Goal: Task Accomplishment & Management: Use online tool/utility

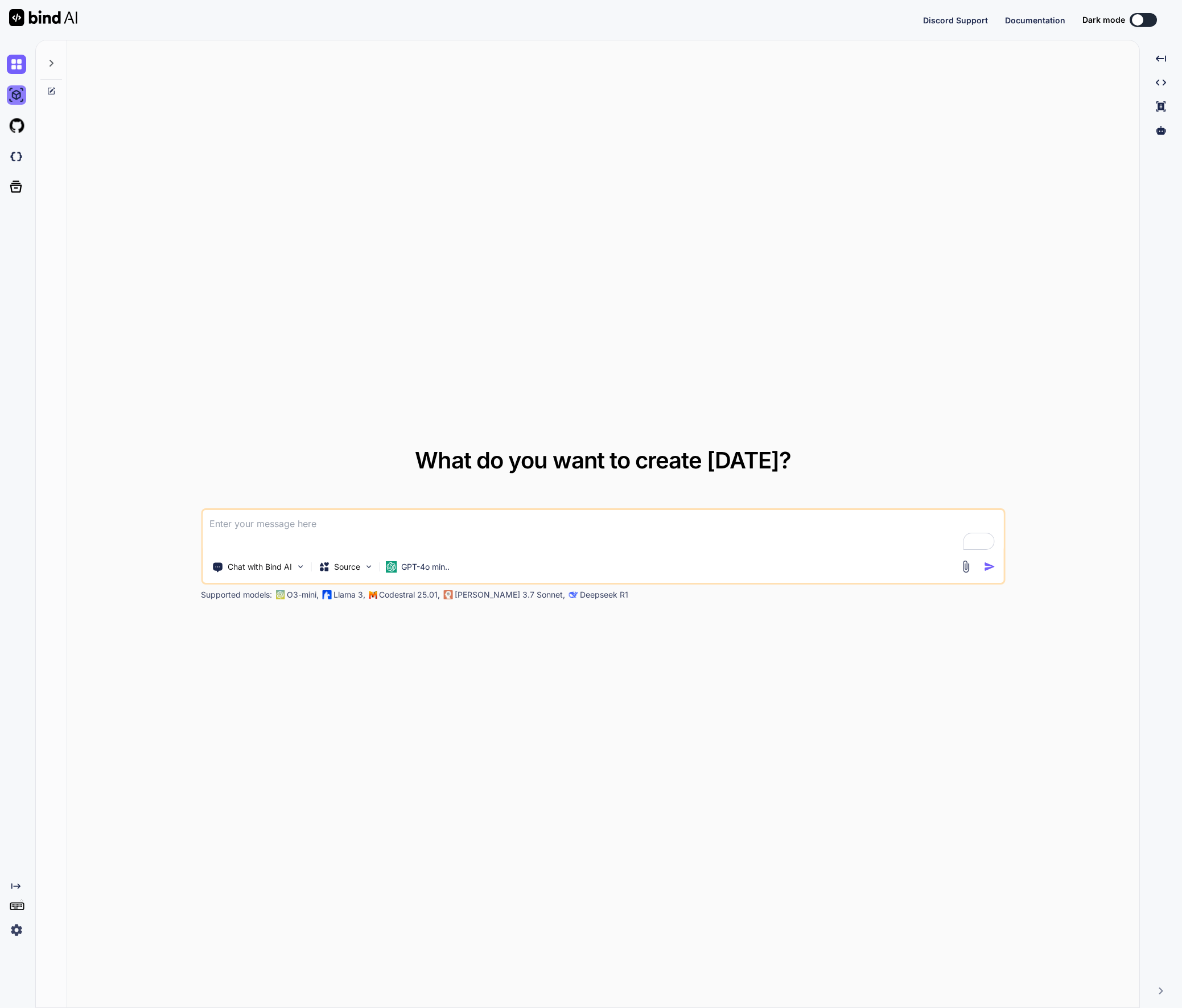
click at [18, 95] on img at bounding box center [17, 95] width 19 height 19
type textarea "x"
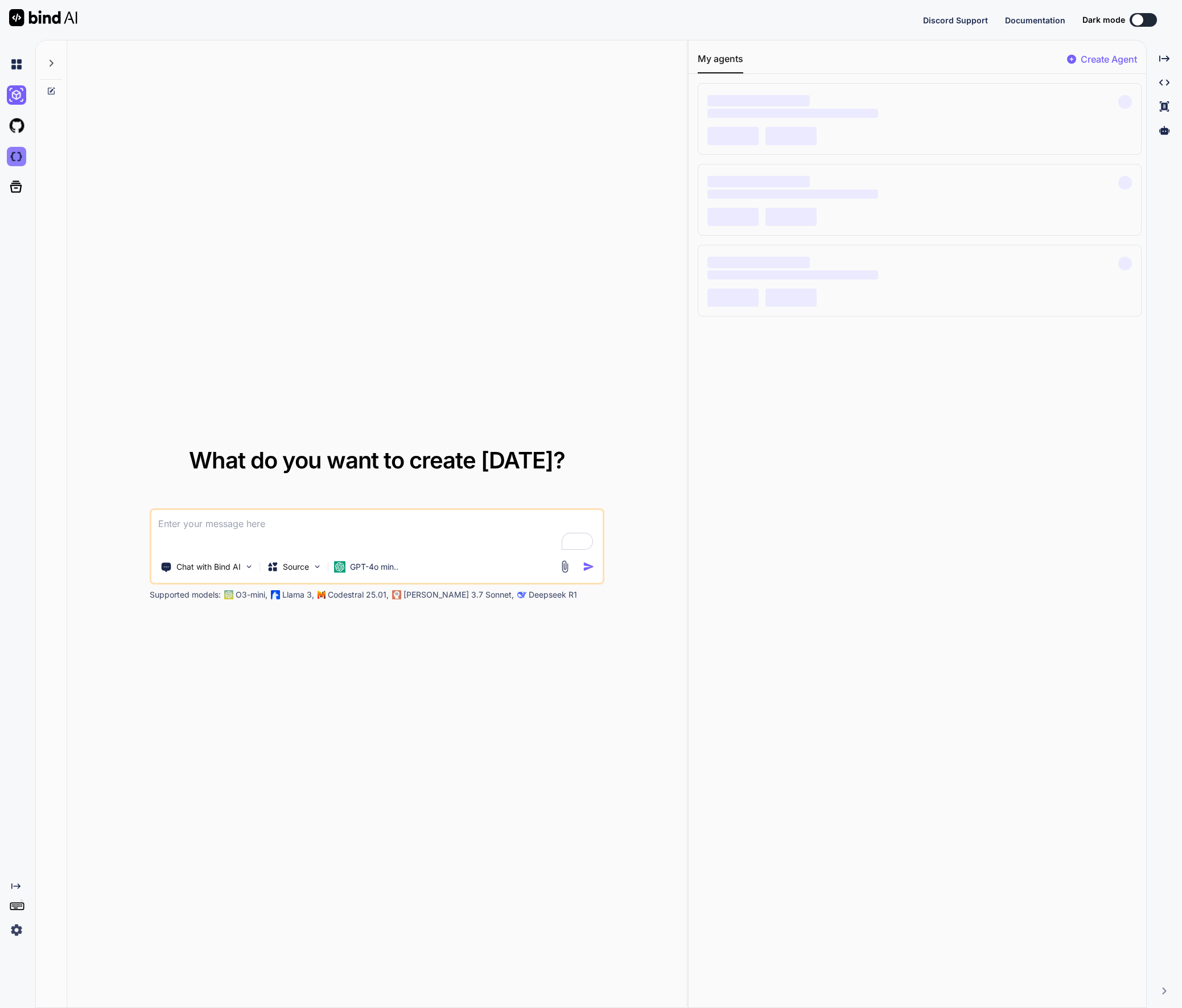
click at [23, 160] on img at bounding box center [17, 156] width 19 height 19
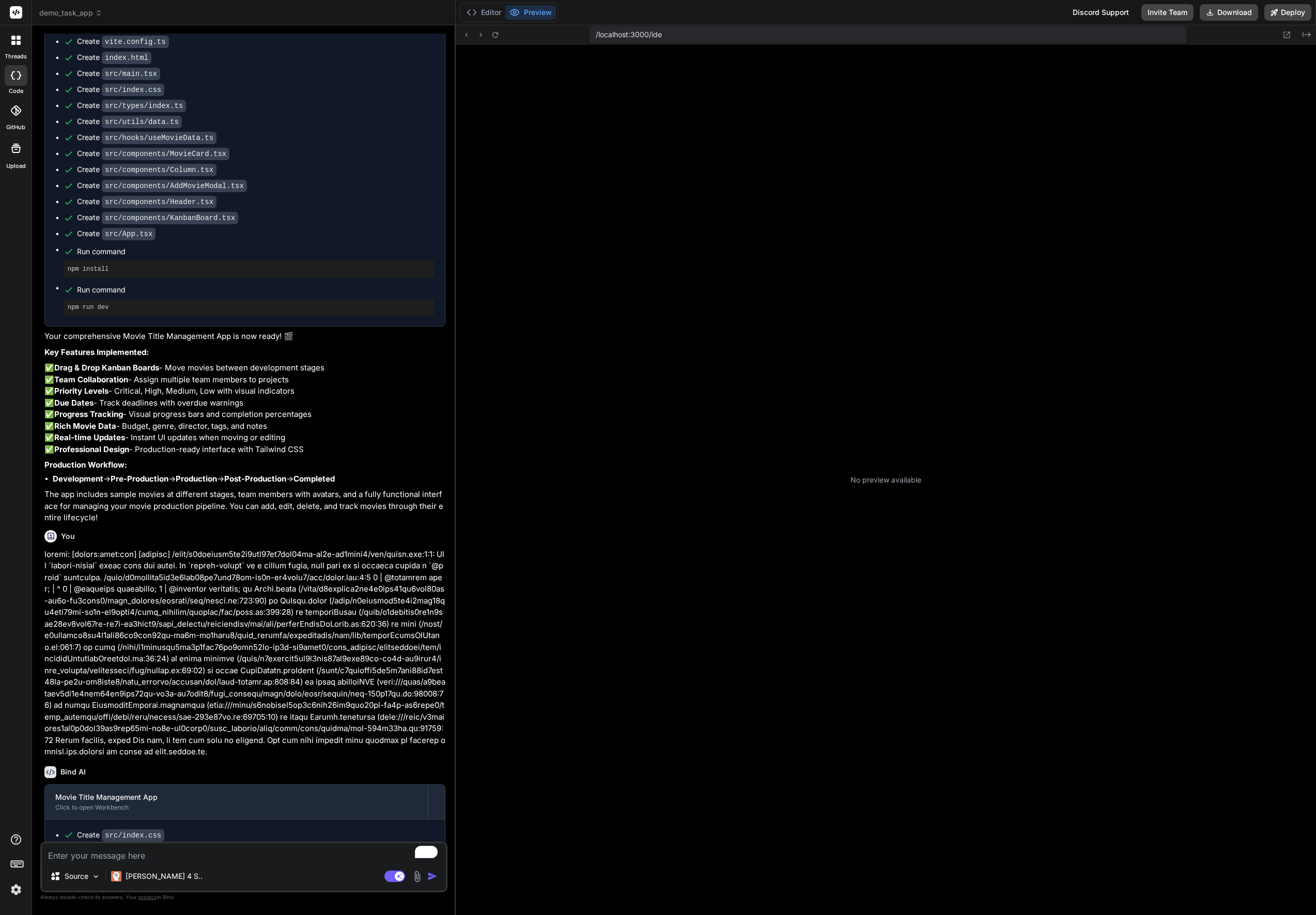
scroll to position [59, 0]
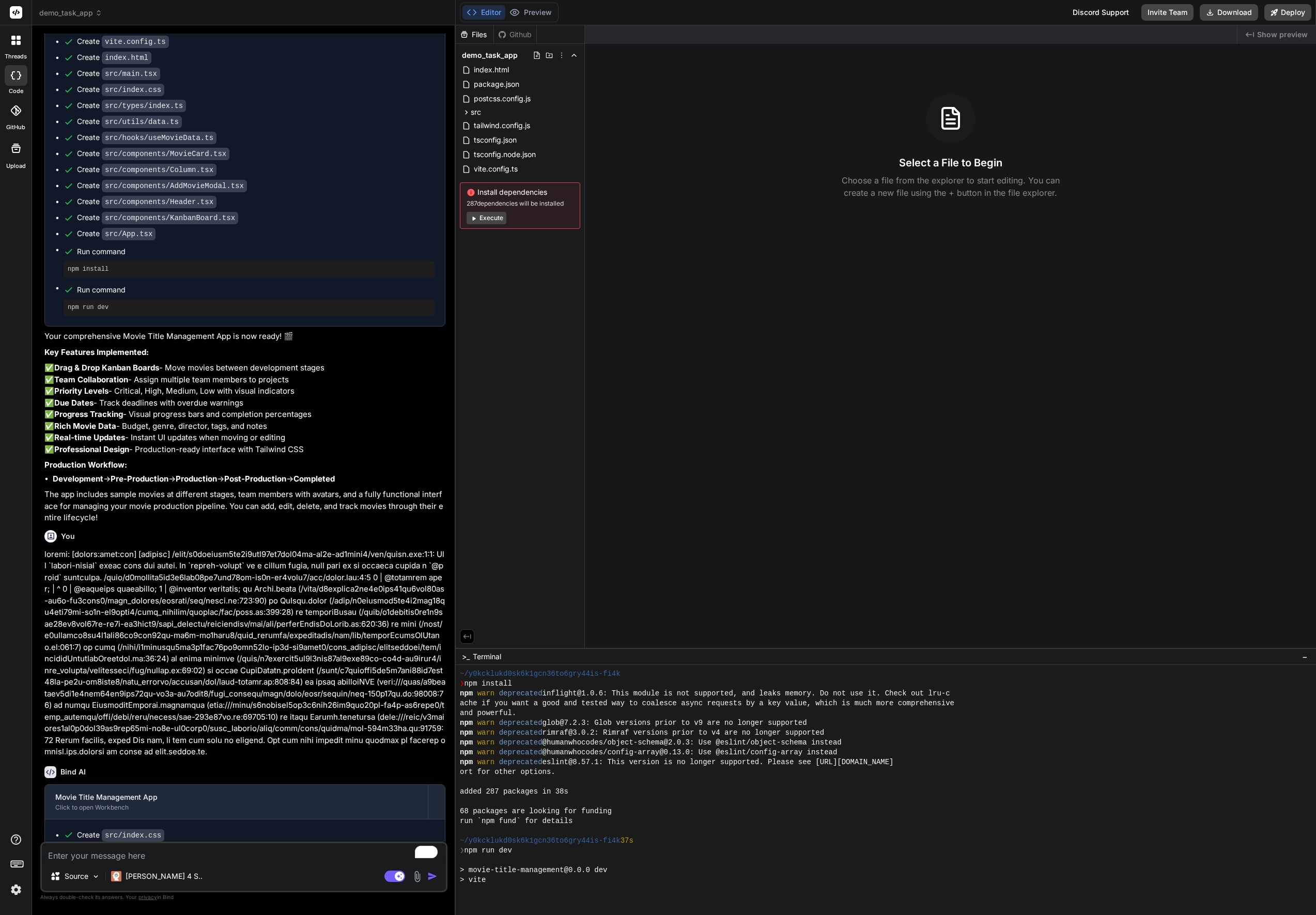
type textarea "x"
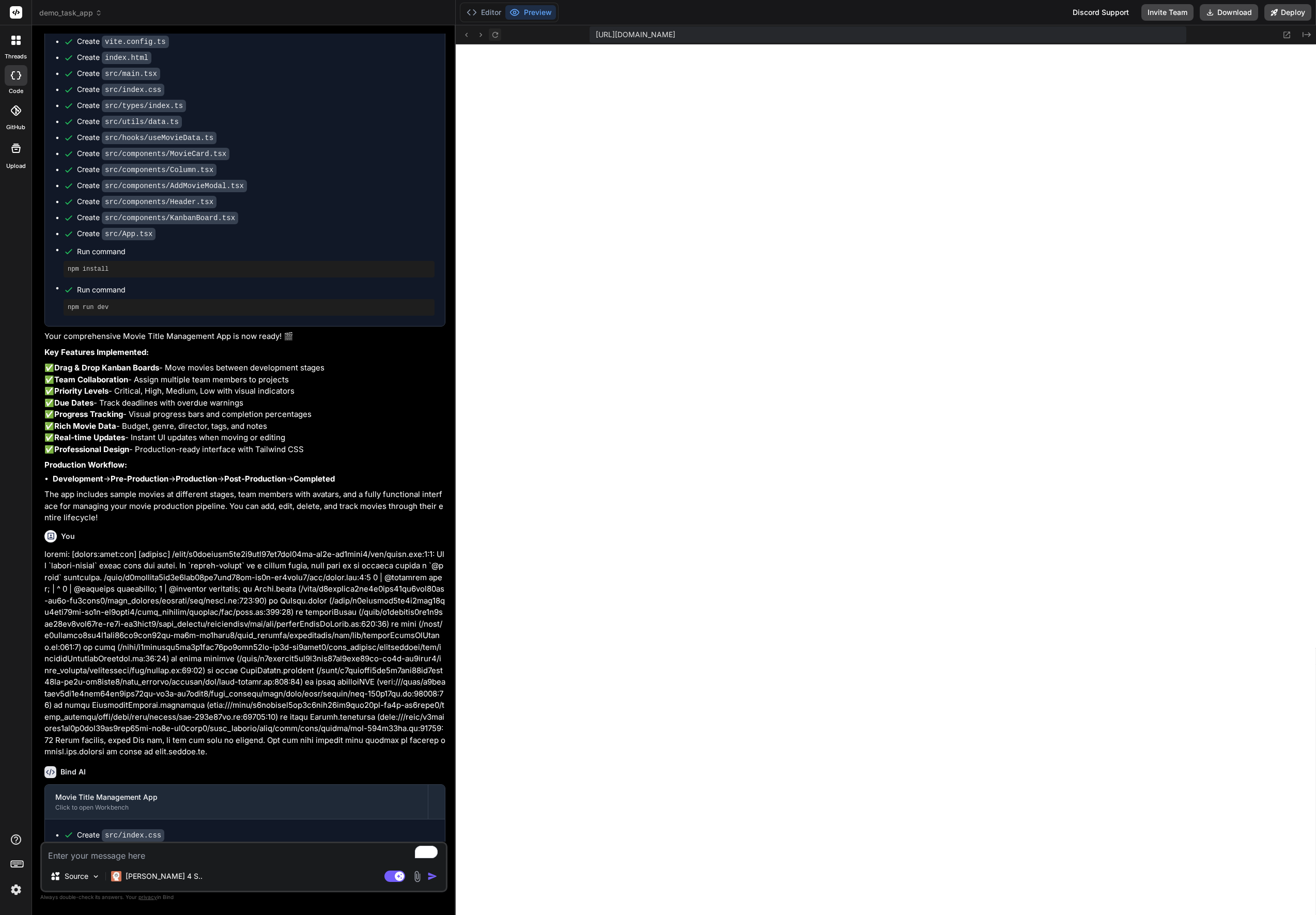
click at [494, 35] on icon at bounding box center [495, 35] width 9 height 9
click at [89, 15] on span "demo_task_app" at bounding box center [70, 13] width 63 height 10
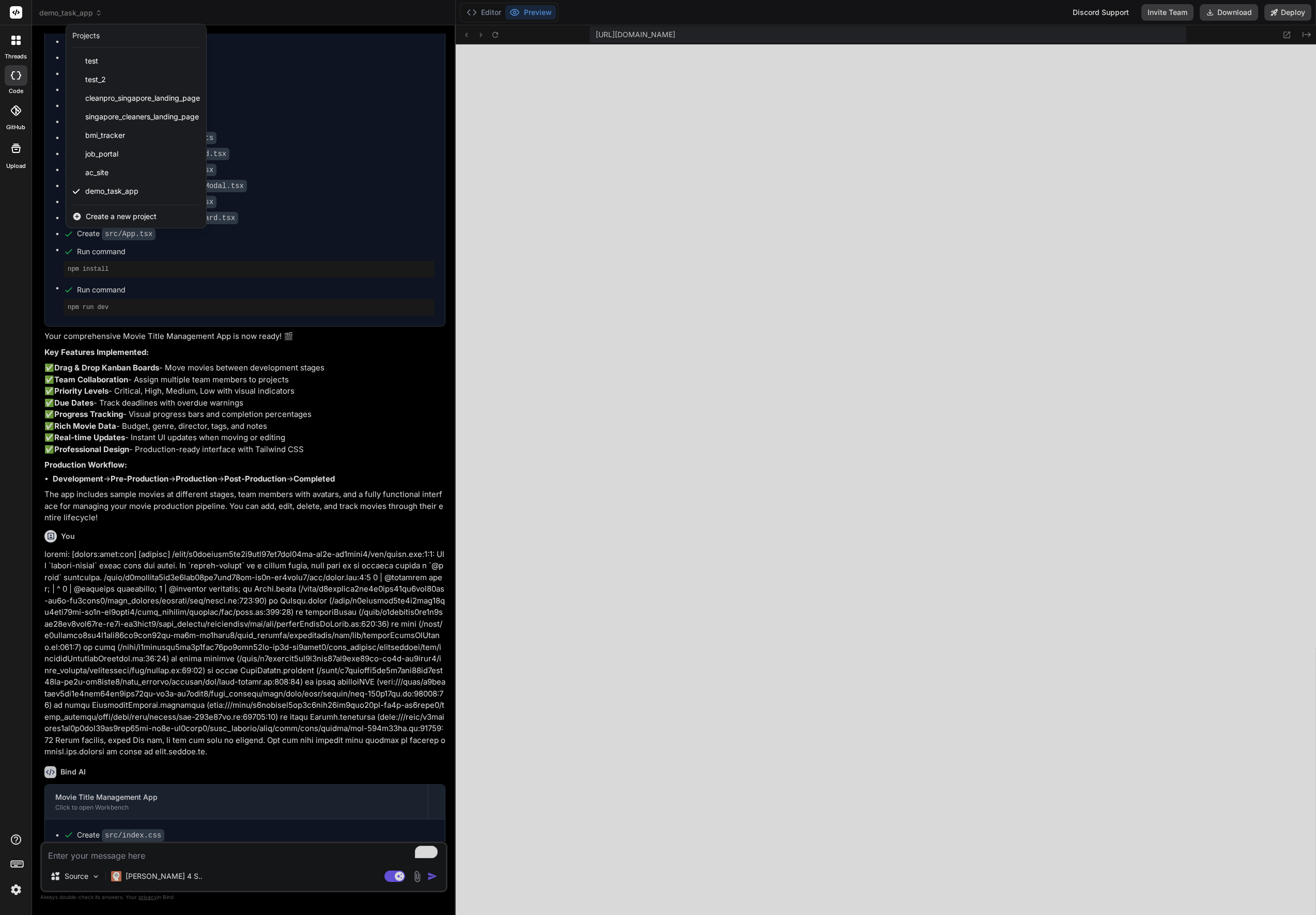
click at [120, 221] on span "Create a new project" at bounding box center [121, 216] width 71 height 10
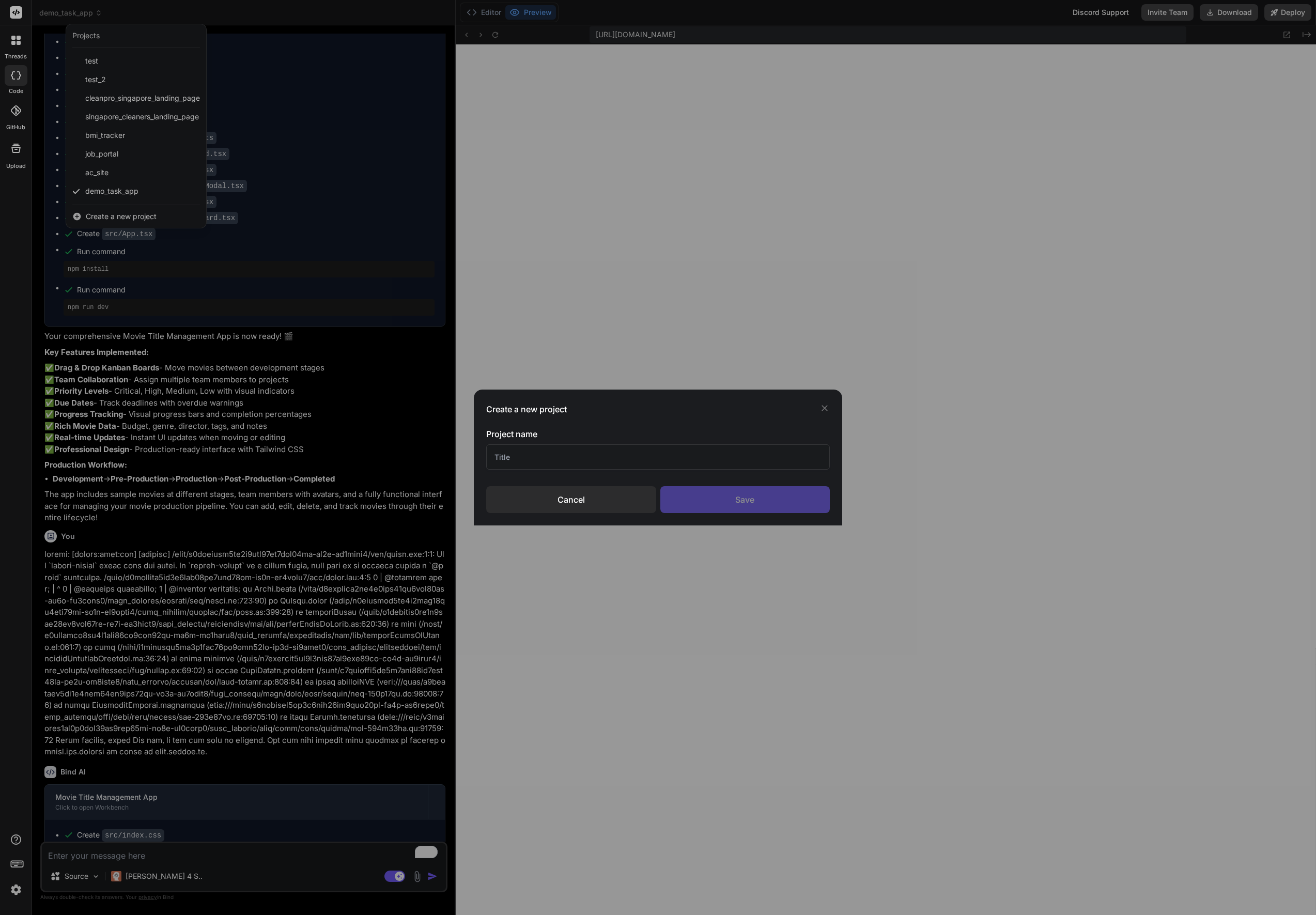
click at [603, 460] on input "text" at bounding box center [658, 457] width 344 height 25
type input "Cleaning Company"
click at [732, 496] on div "Save" at bounding box center [745, 499] width 170 height 27
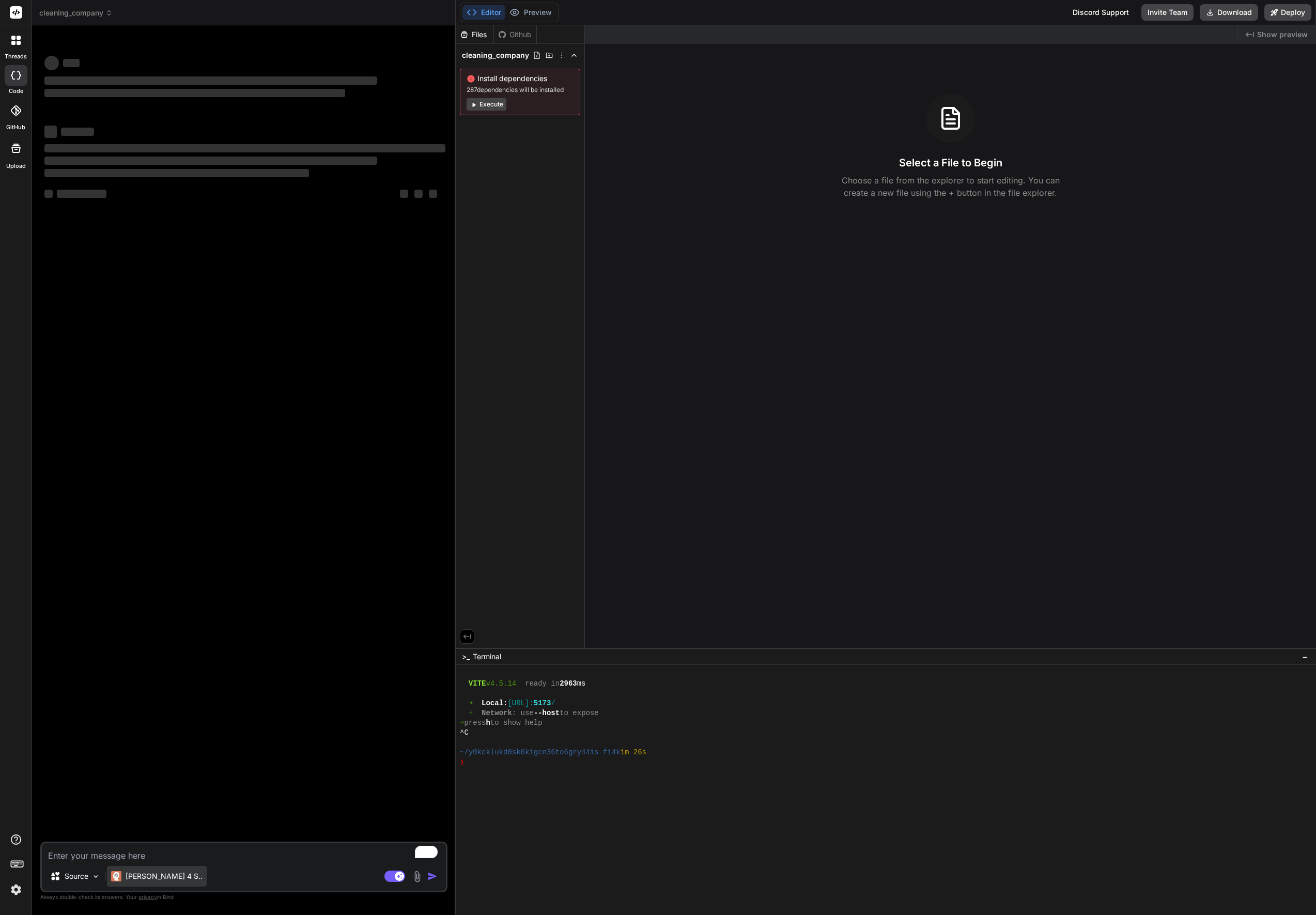
click at [137, 876] on p "[PERSON_NAME] 4 S.." at bounding box center [164, 876] width 77 height 10
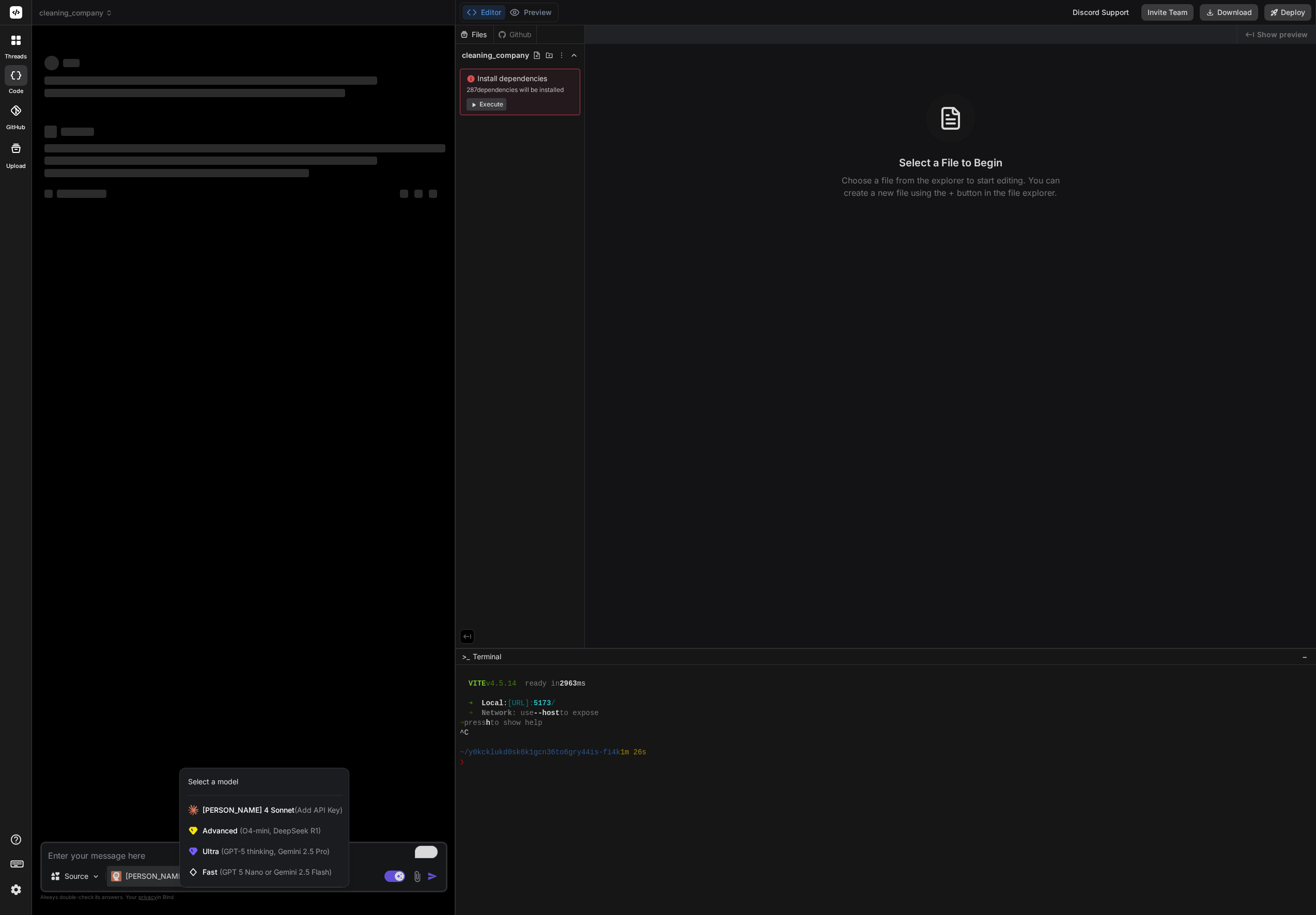
click at [134, 854] on div at bounding box center [658, 458] width 1316 height 915
type textarea "x"
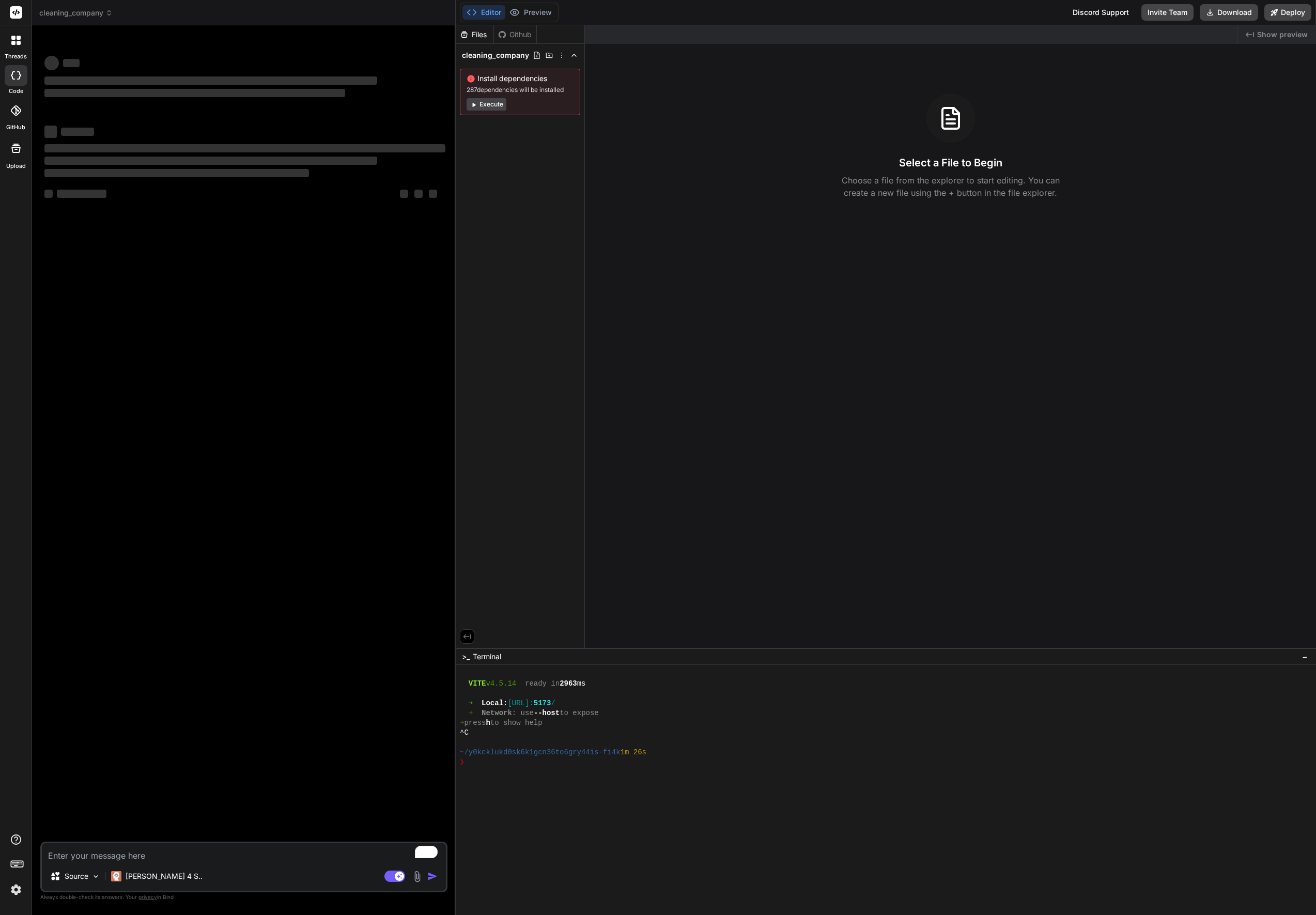
click at [117, 855] on textarea "To enrich screen reader interactions, please activate Accessibility in Grammarl…" at bounding box center [244, 852] width 404 height 19
paste textarea "Create landing page for a Local Cleaning Company based in Singapore, The cleani…"
type textarea "Create landing page for a Local Cleaning Company based in Singapore, The cleani…"
type textarea "x"
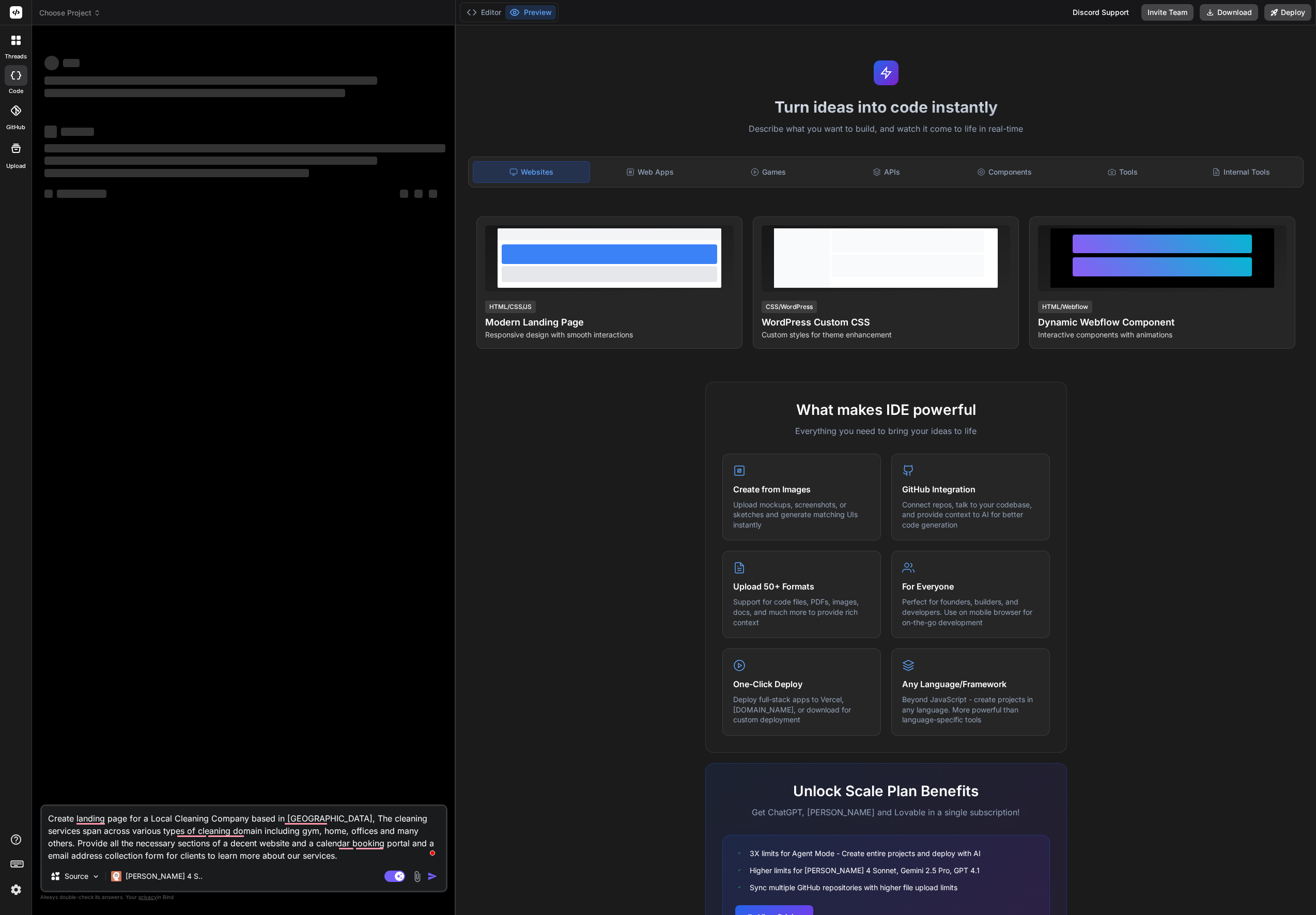
click at [76, 14] on span "Choose Project" at bounding box center [69, 13] width 61 height 10
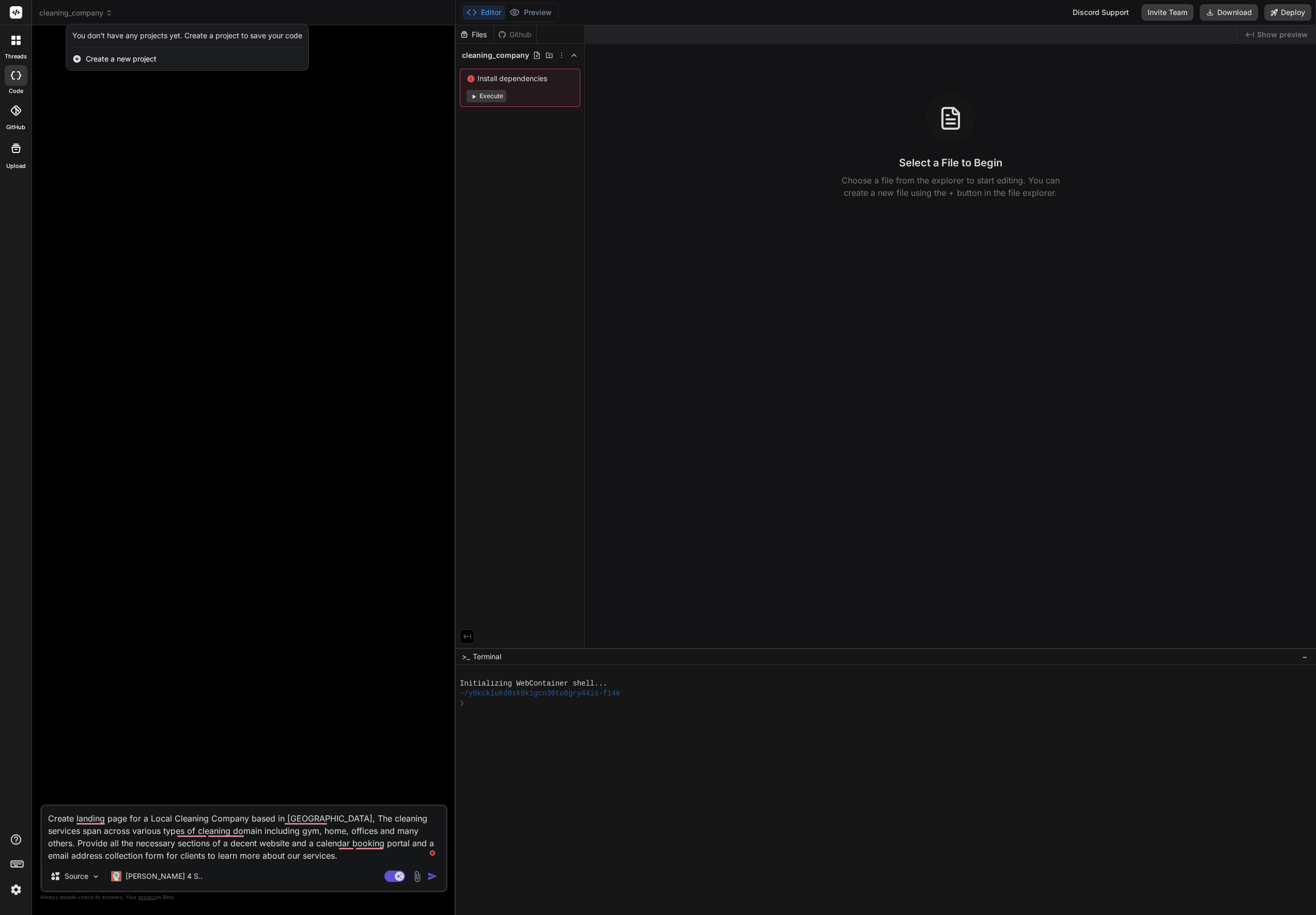
click at [192, 17] on div at bounding box center [658, 458] width 1316 height 915
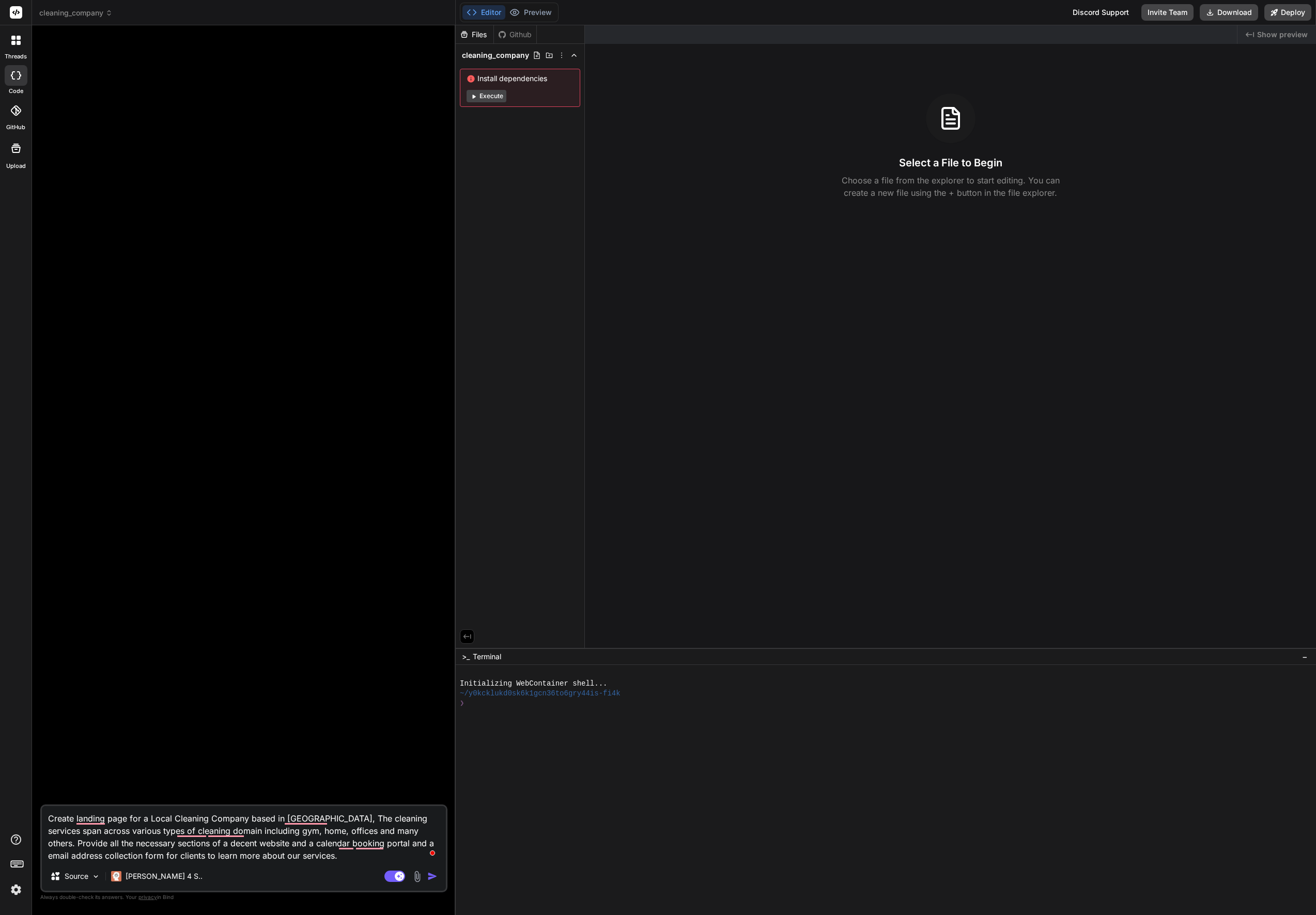
click at [107, 15] on icon at bounding box center [109, 13] width 7 height 7
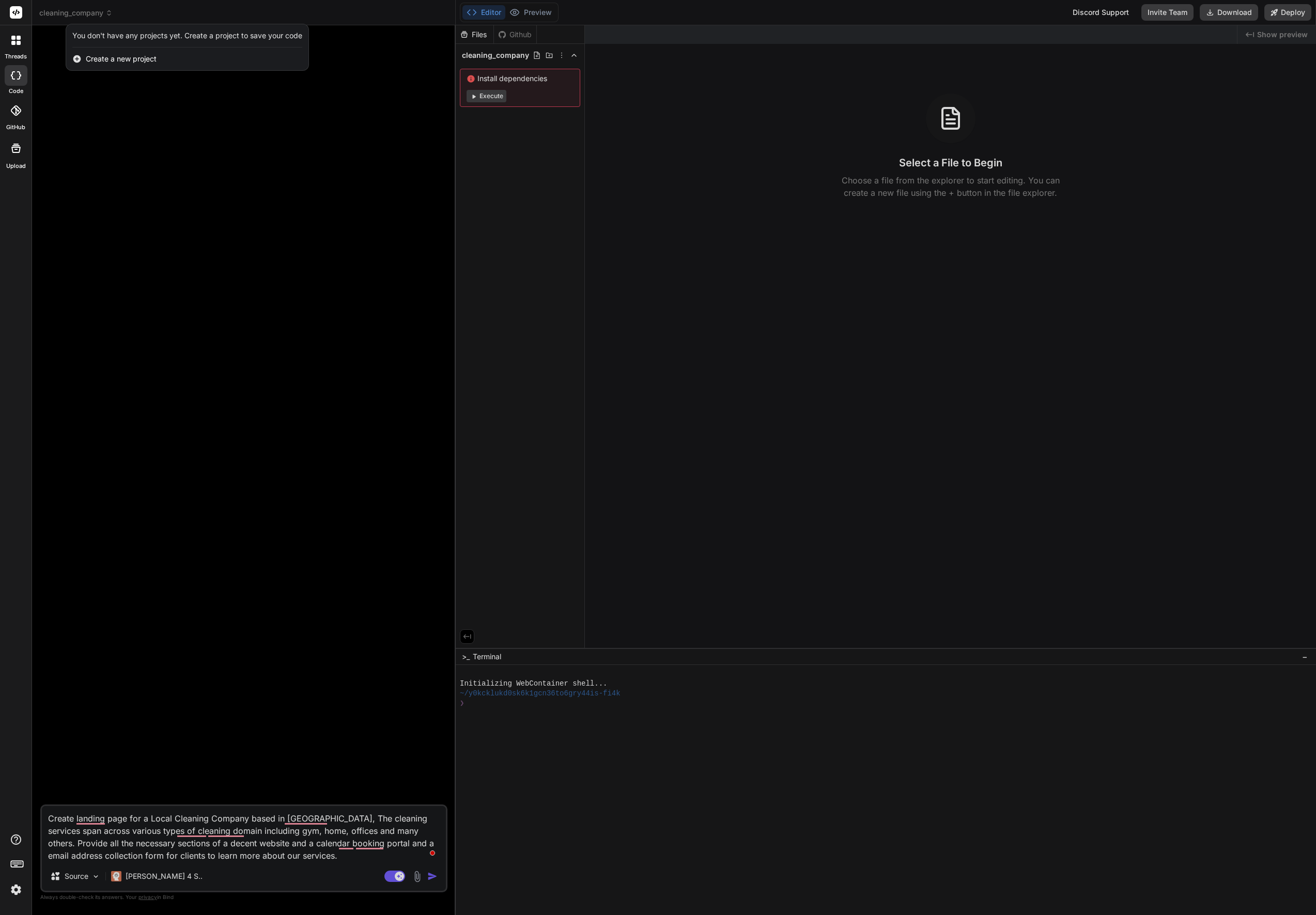
click at [102, 15] on div at bounding box center [658, 458] width 1316 height 915
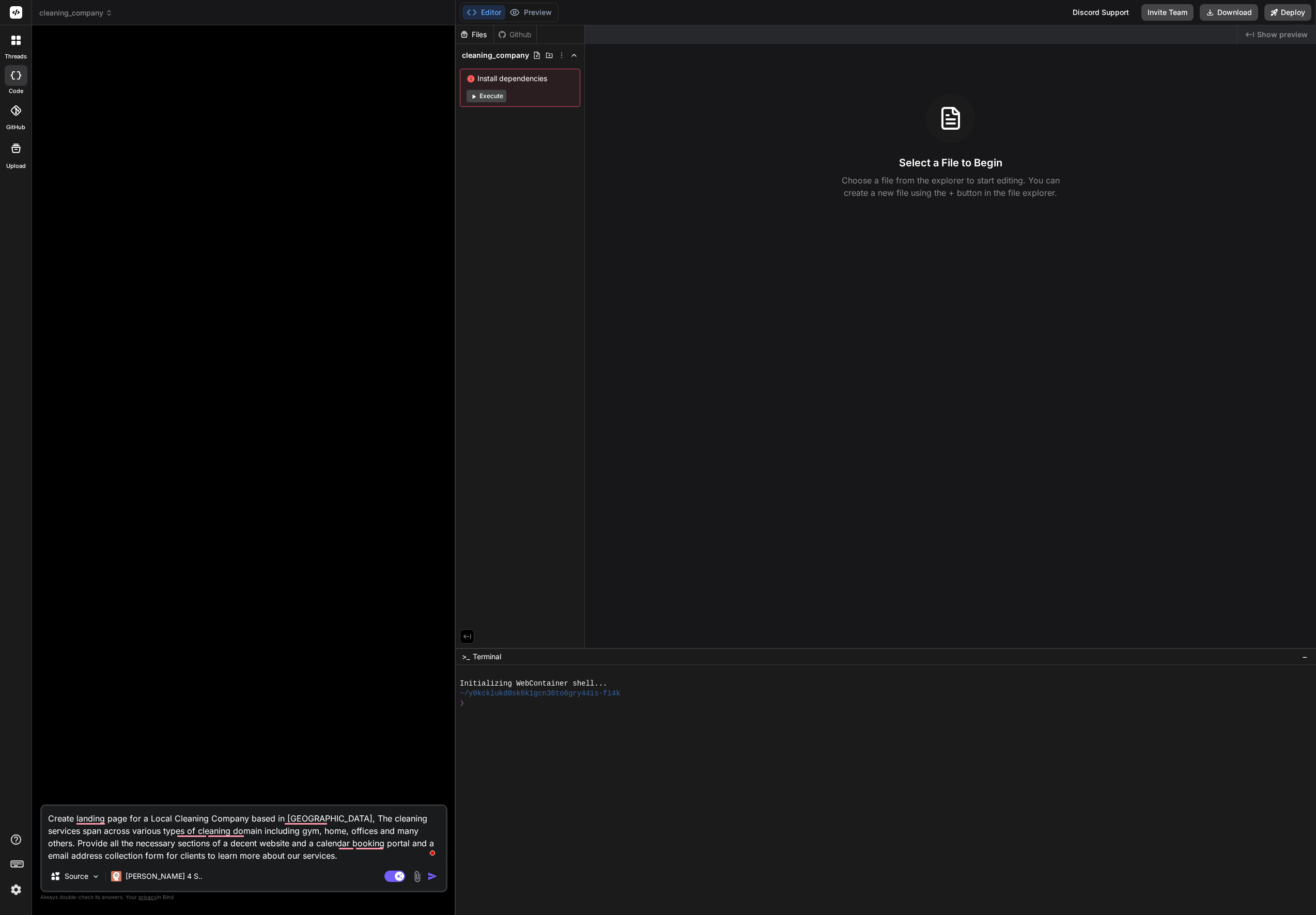
click at [21, 44] on div at bounding box center [16, 40] width 22 height 22
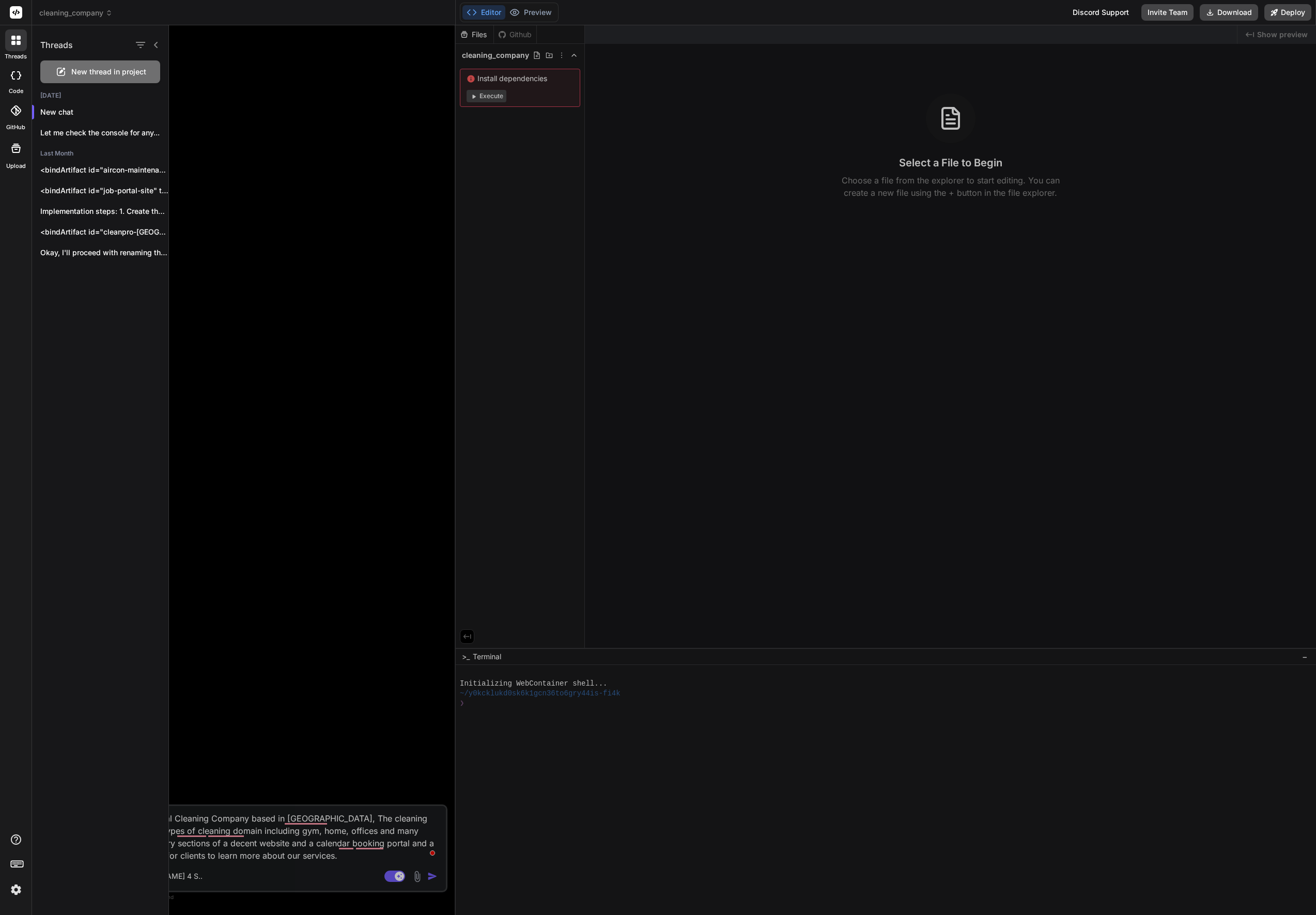
click at [14, 77] on icon at bounding box center [16, 75] width 10 height 8
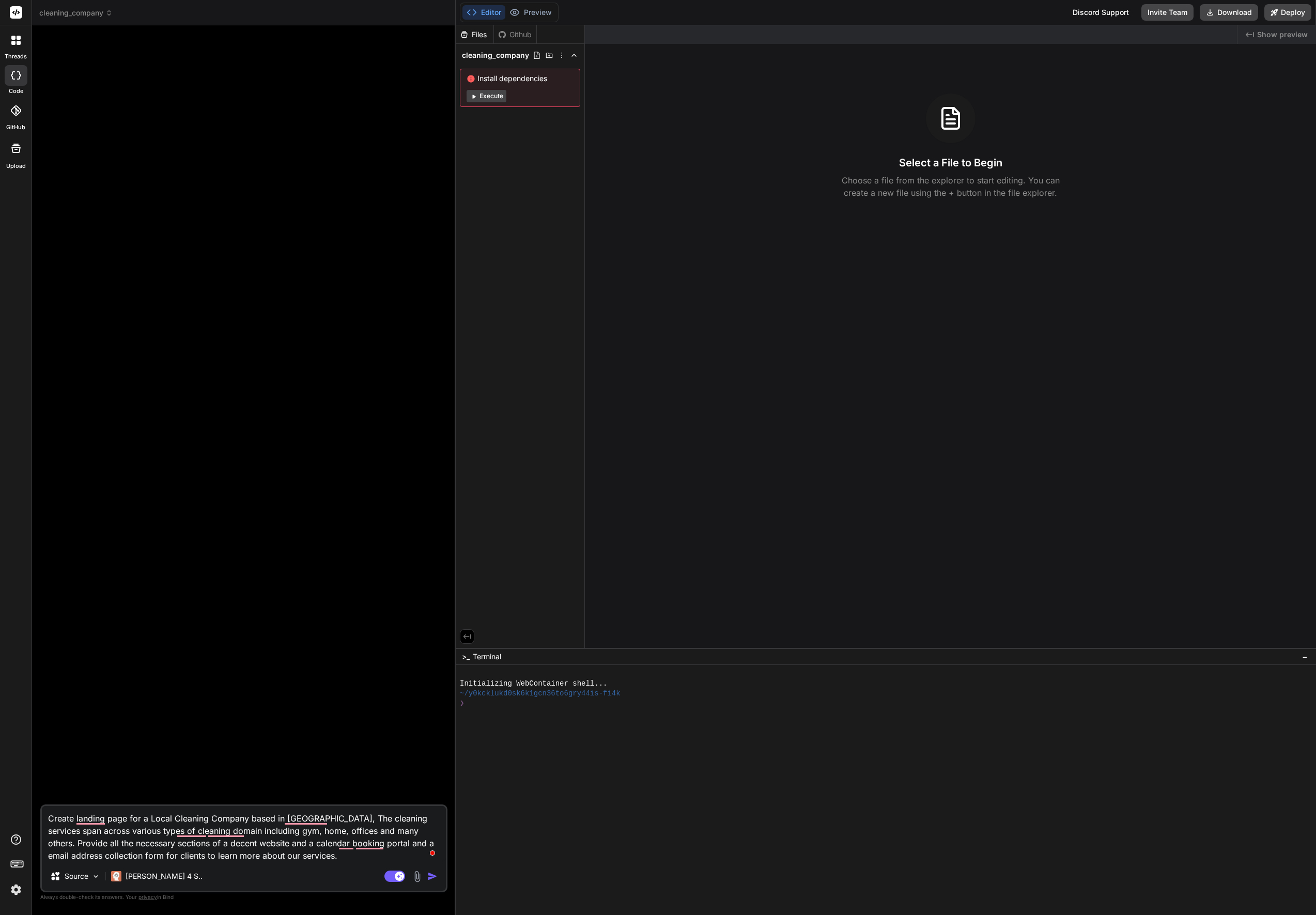
click at [80, 14] on span "cleaning_company" at bounding box center [76, 13] width 74 height 10
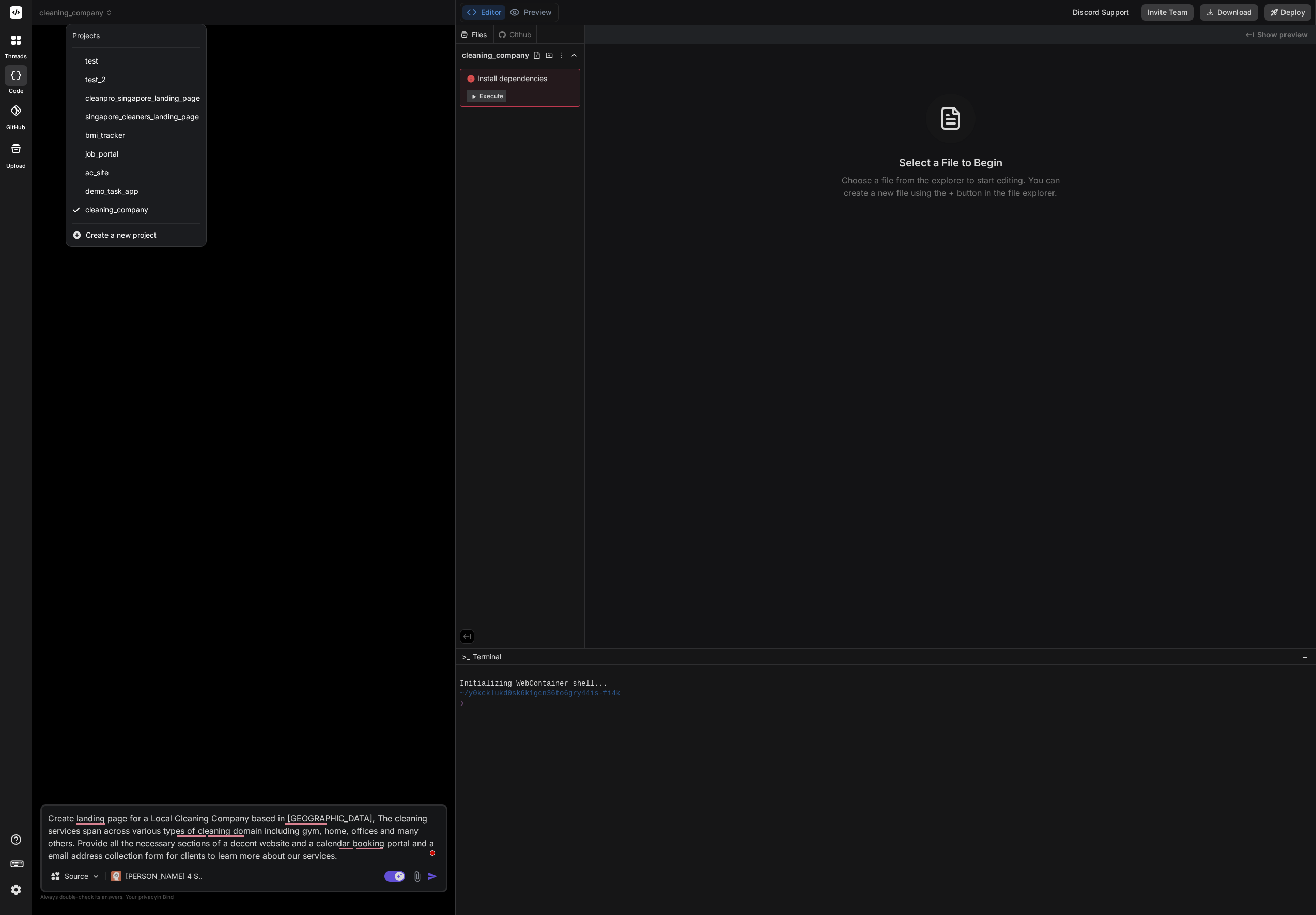
click at [348, 864] on div at bounding box center [658, 458] width 1316 height 915
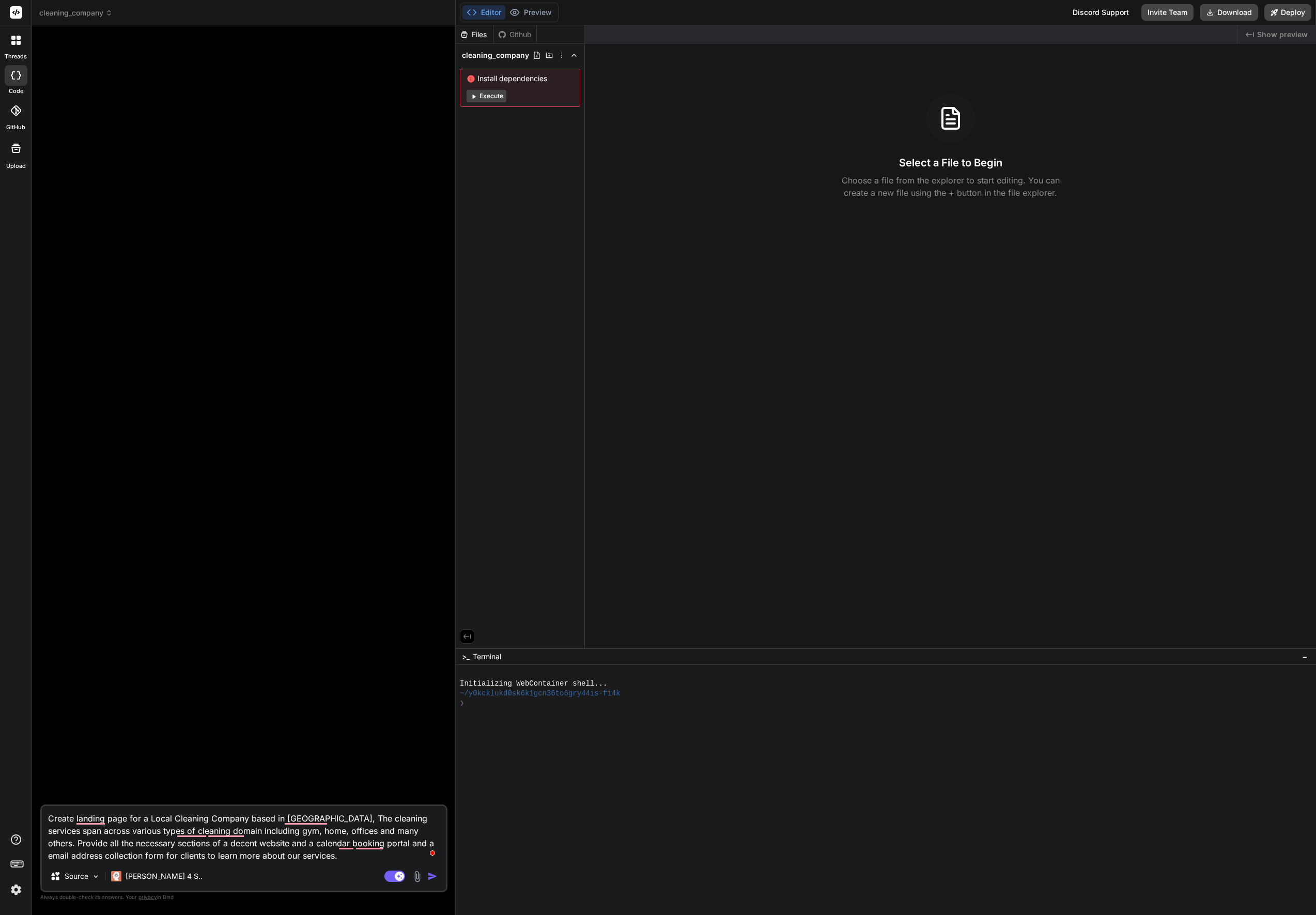
click at [308, 856] on textarea "Create landing page for a Local Cleaning Company based in Singapore, The cleani…" at bounding box center [244, 833] width 404 height 55
click at [435, 877] on img "button" at bounding box center [432, 876] width 10 height 10
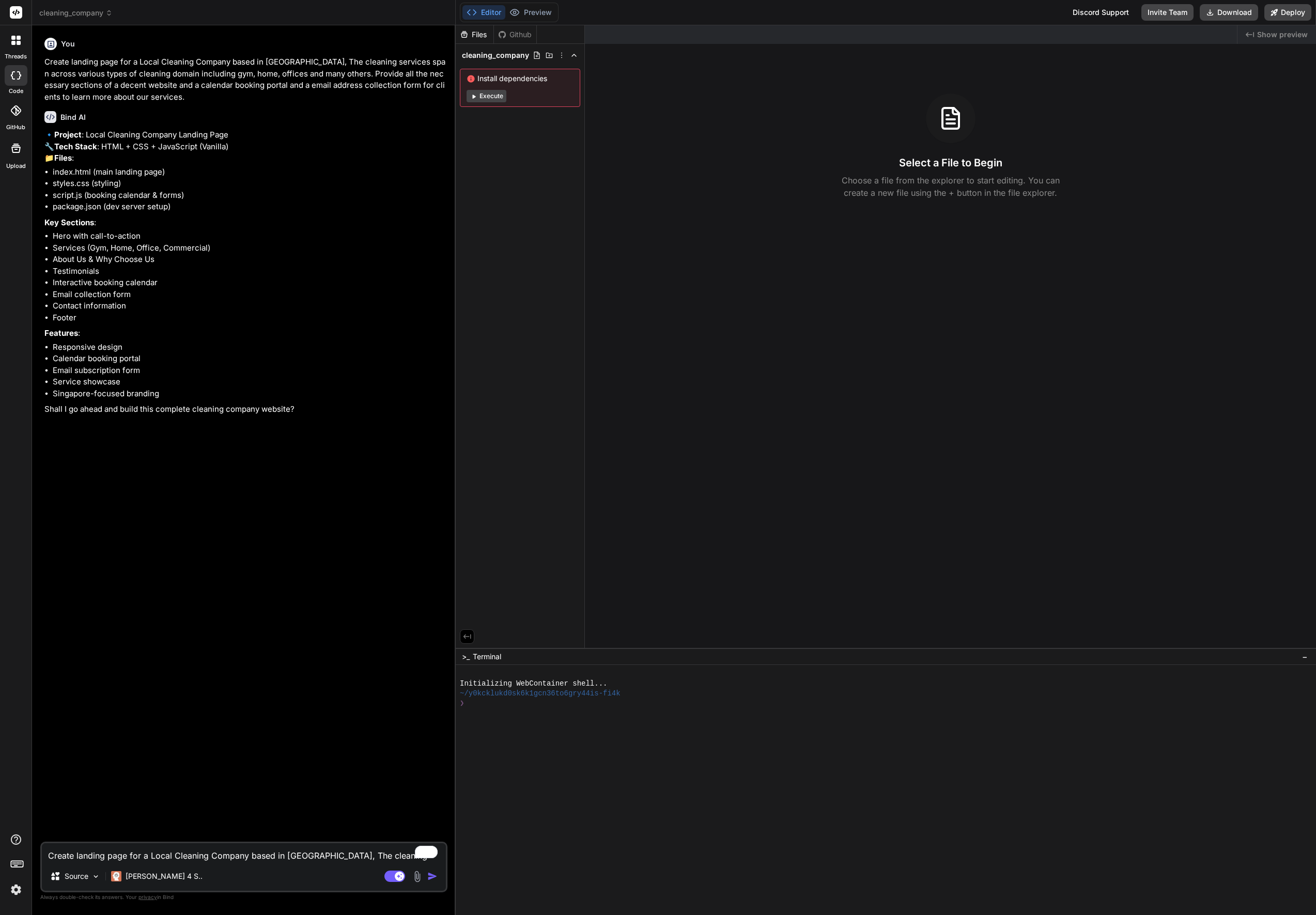
type textarea "x"
click at [114, 857] on textarea "Create landing page for a Local Cleaning Company based in Singapore, The cleani…" at bounding box center [244, 852] width 404 height 19
type textarea "y"
type textarea "x"
type textarea "ye"
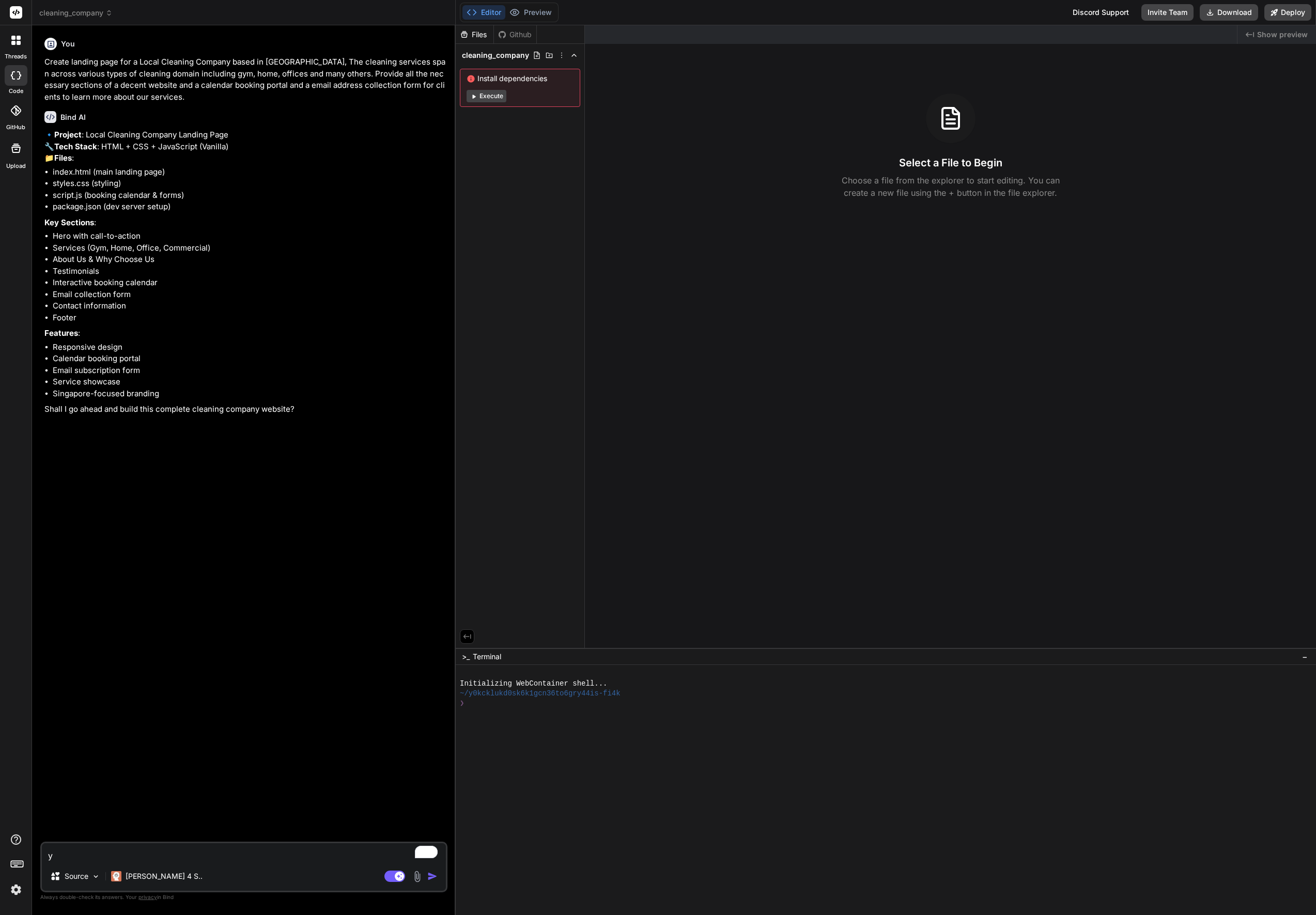
type textarea "x"
type textarea "yes"
type textarea "x"
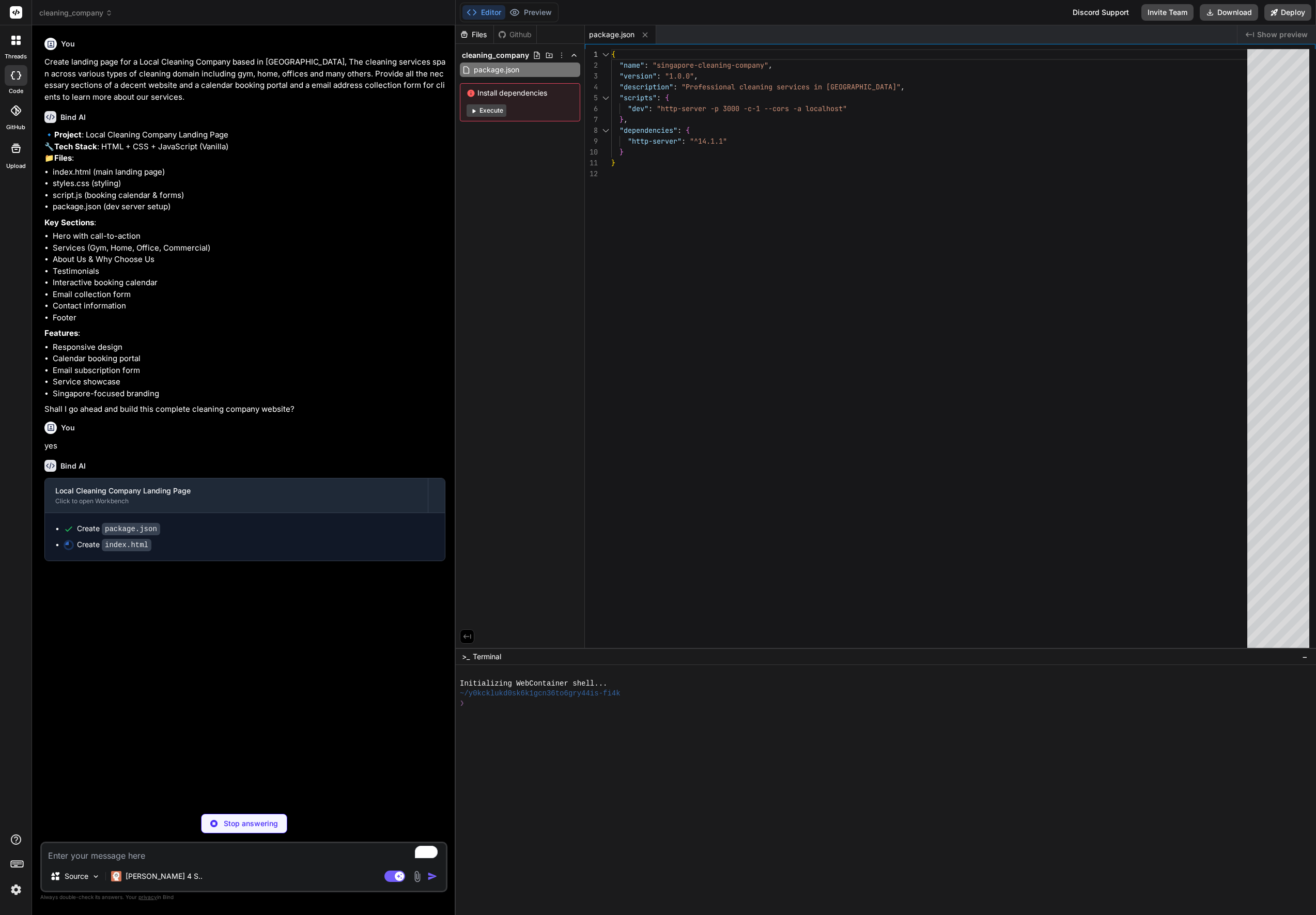
type textarea "x"
type textarea "<div class="footer-bottom"> <p>&copy; 2024 CleanPro Singapore. All rights reser…"
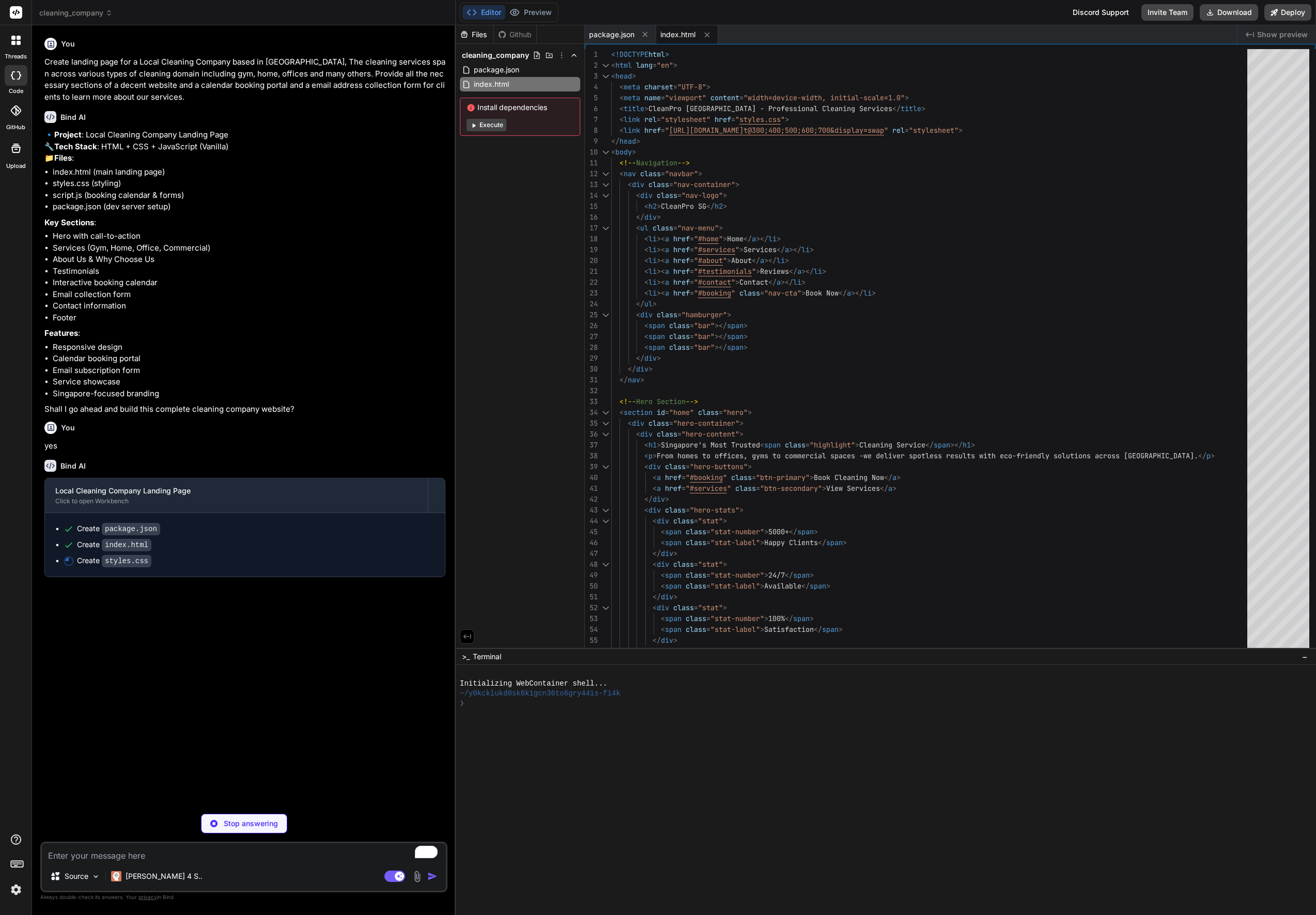
type textarea "x"
type textarea ".section-header h2 { font-size: 1.8rem; } .hero-content h1 { font-size: 2rem; }…"
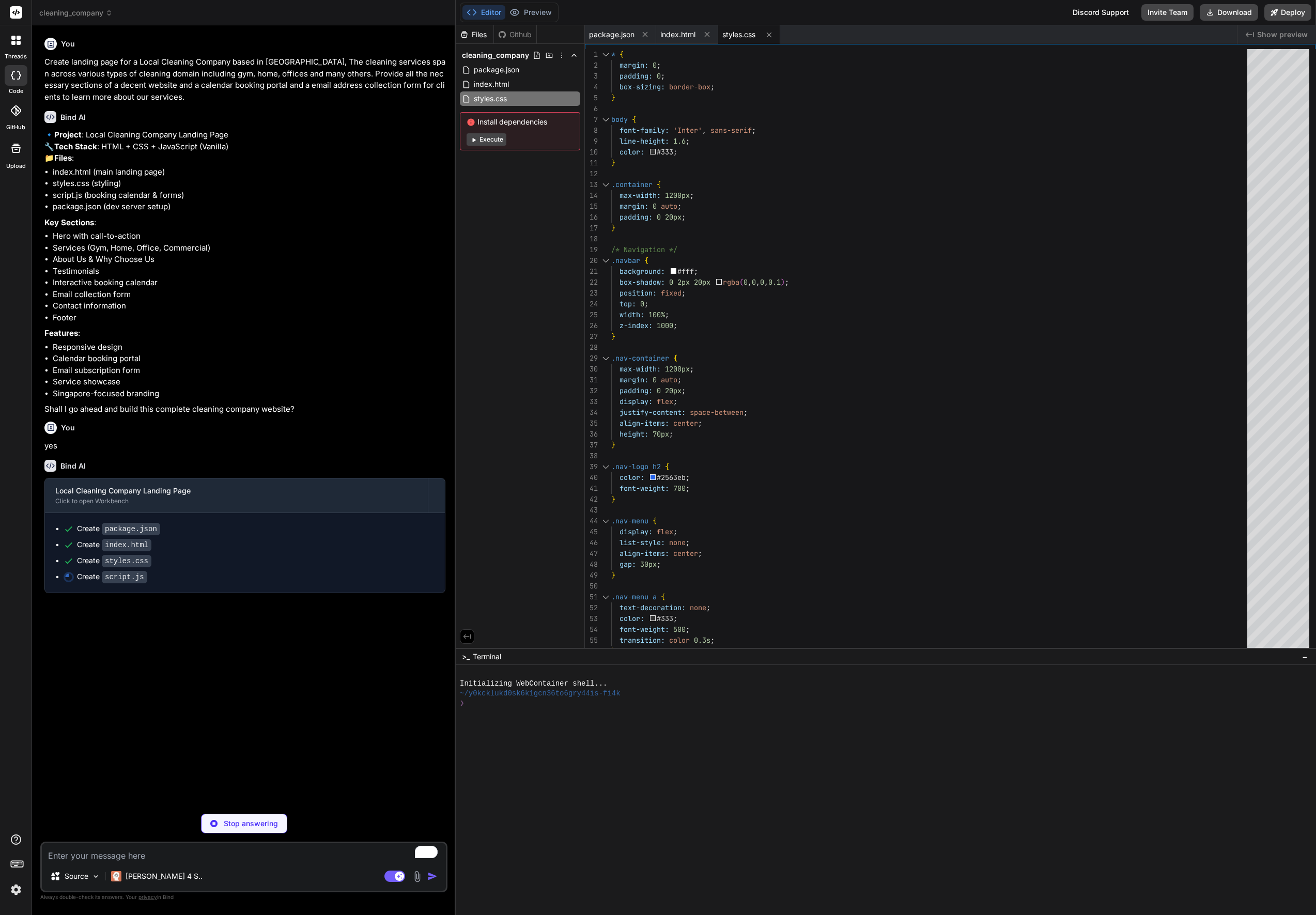
type textarea "x"
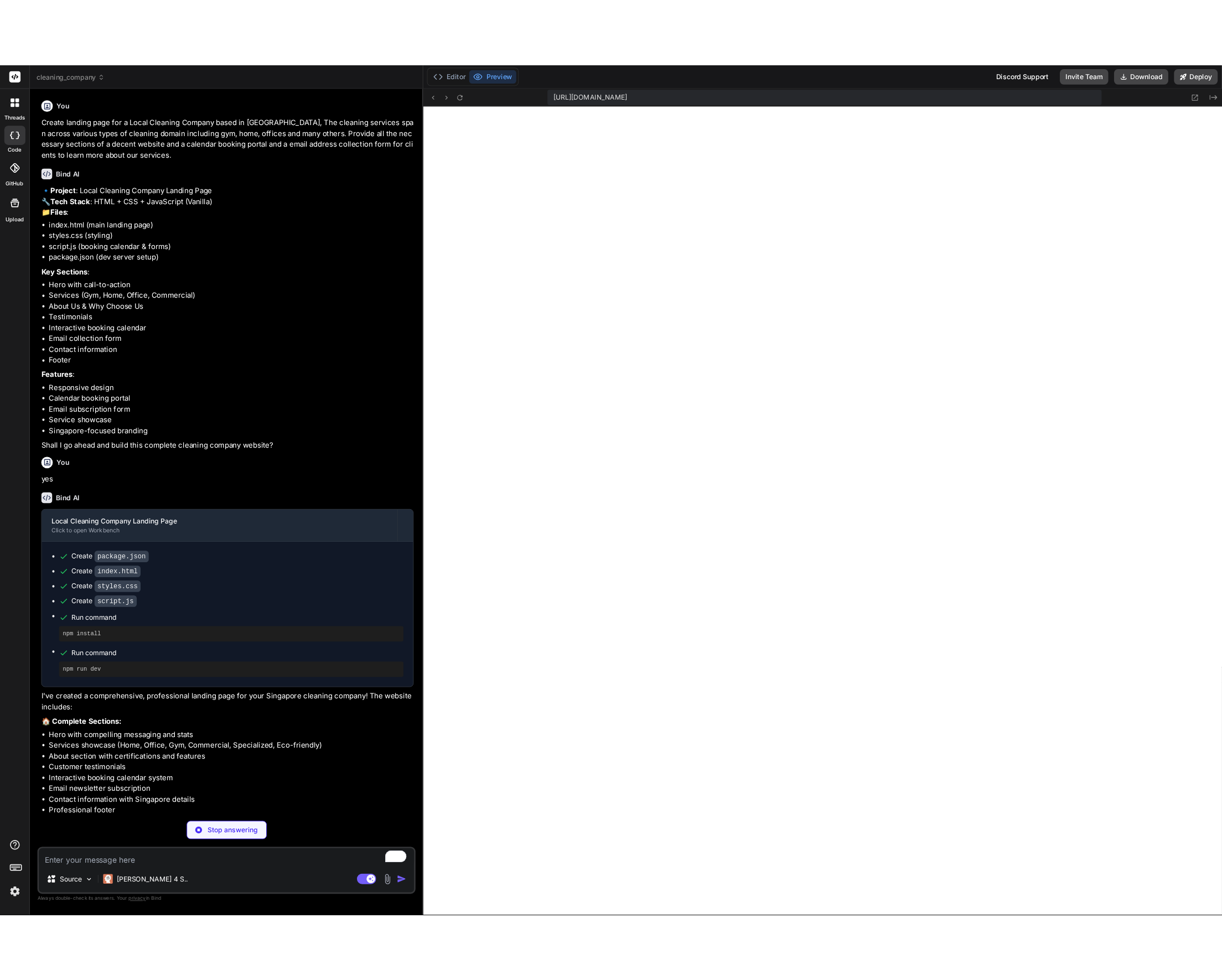
scroll to position [862, 0]
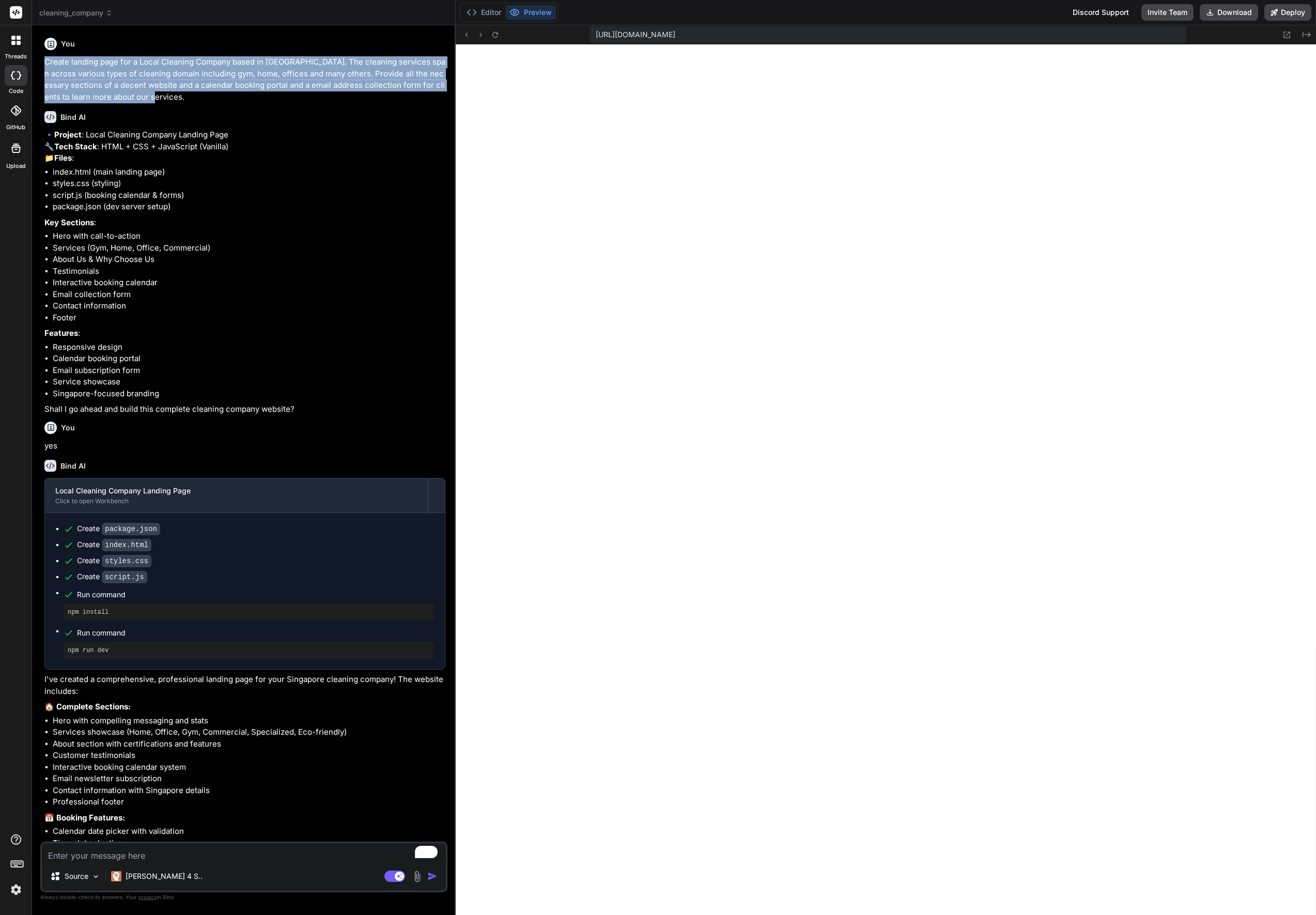
drag, startPoint x: 46, startPoint y: 62, endPoint x: 152, endPoint y: 99, distance: 112.3
click at [152, 99] on p "Create landing page for a Local Cleaning Company based in Singapore, The cleani…" at bounding box center [245, 79] width 401 height 47
copy p "Create landing page for a Local Cleaning Company based in Singapore, The cleani…"
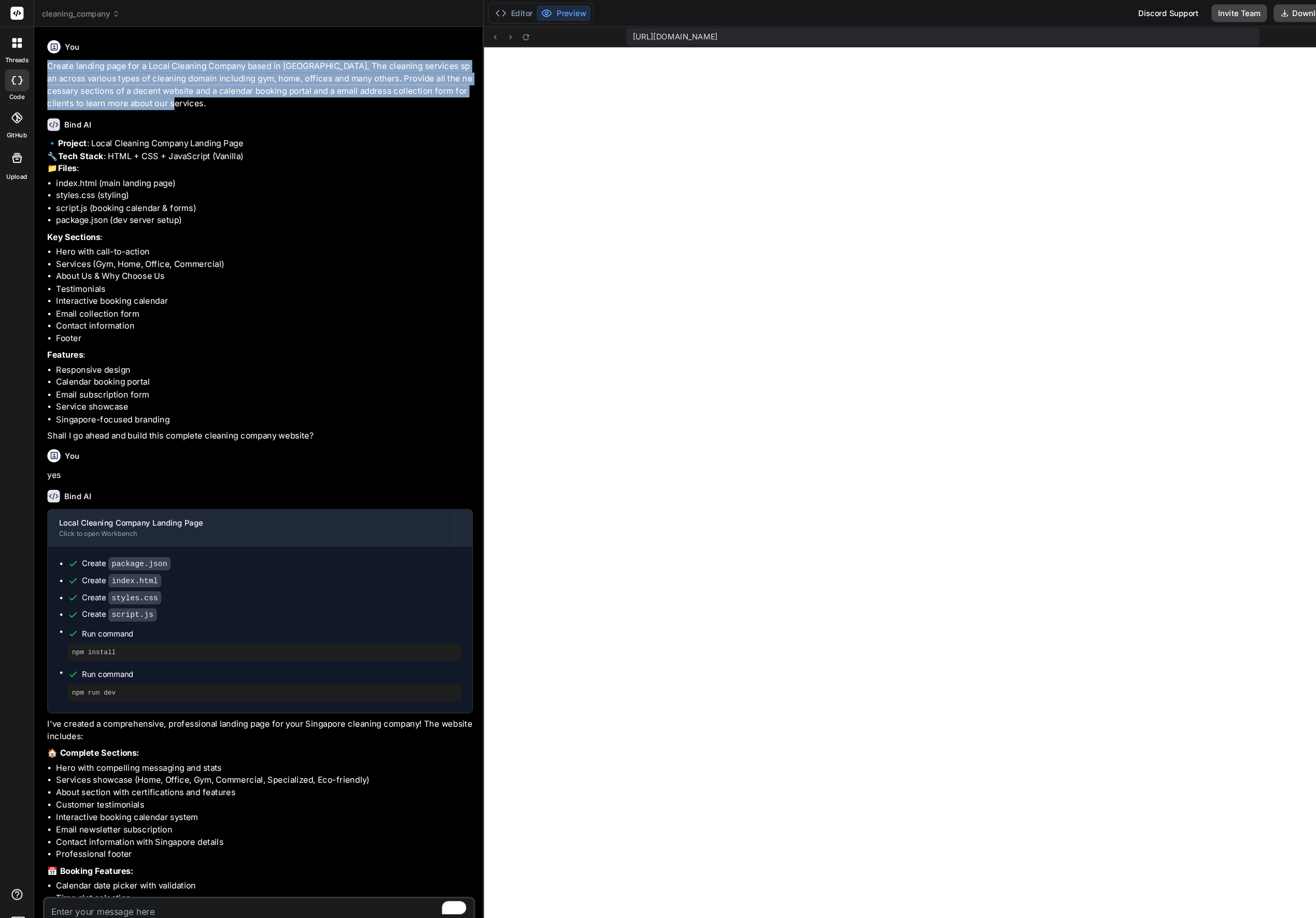
type textarea "x"
type textarea "}"
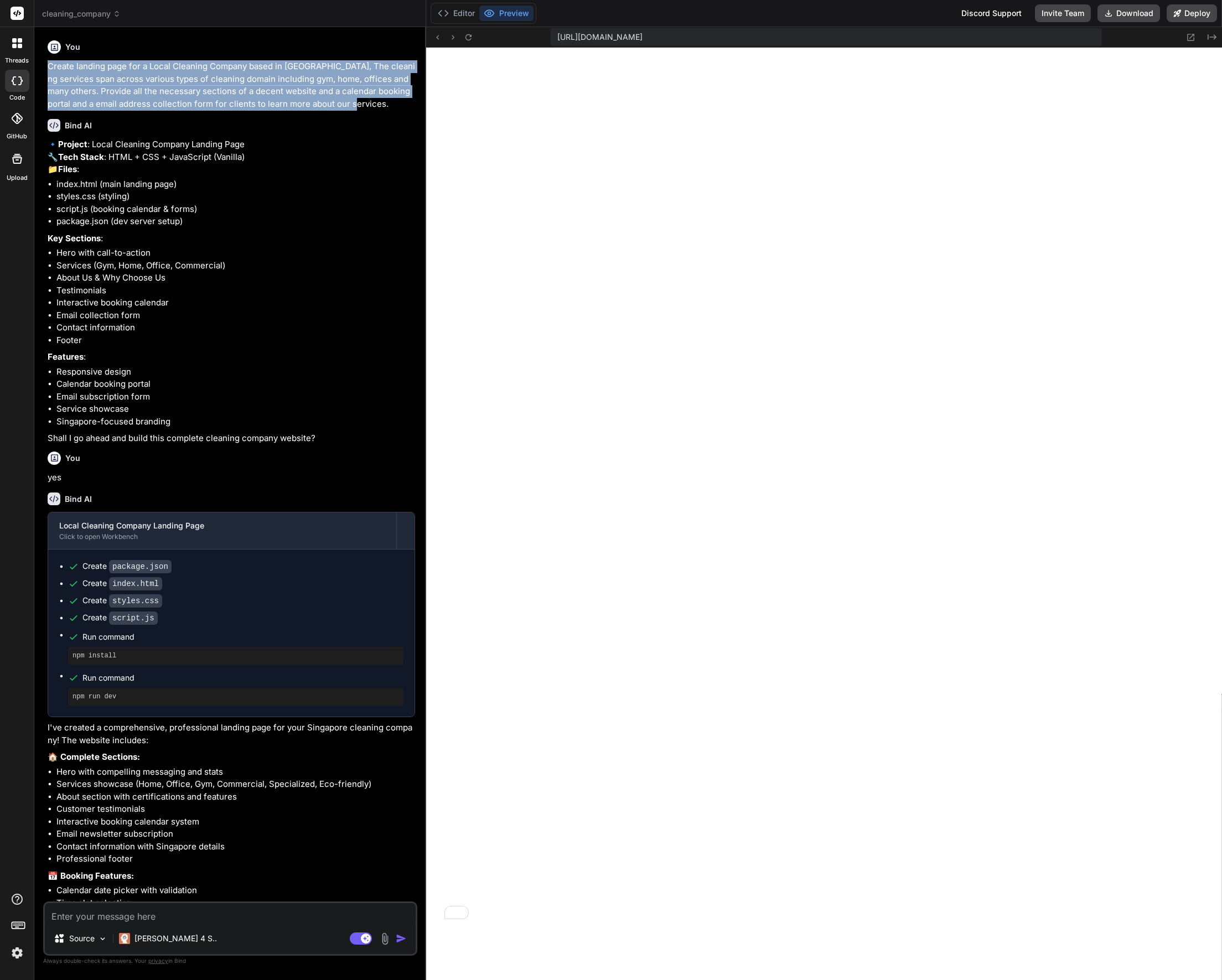
type textarea "x"
type textarea "} }); }); console.log('Form validation initialized'); }"
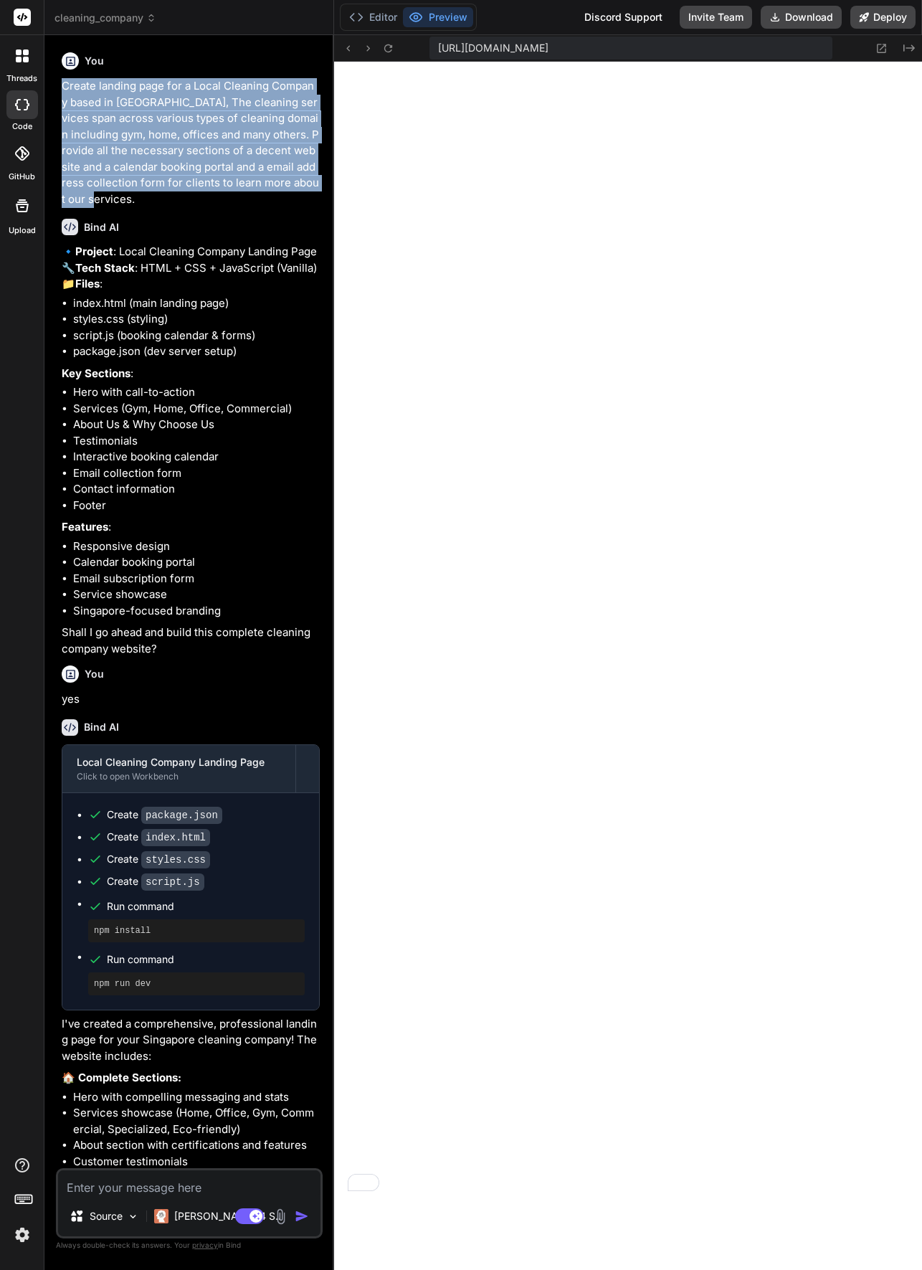
type textarea "x"
type textarea "console.log('Form validation initialized'); }"
type textarea "x"
type textarea "} }); }); console.log('Form validation initialized'); }"
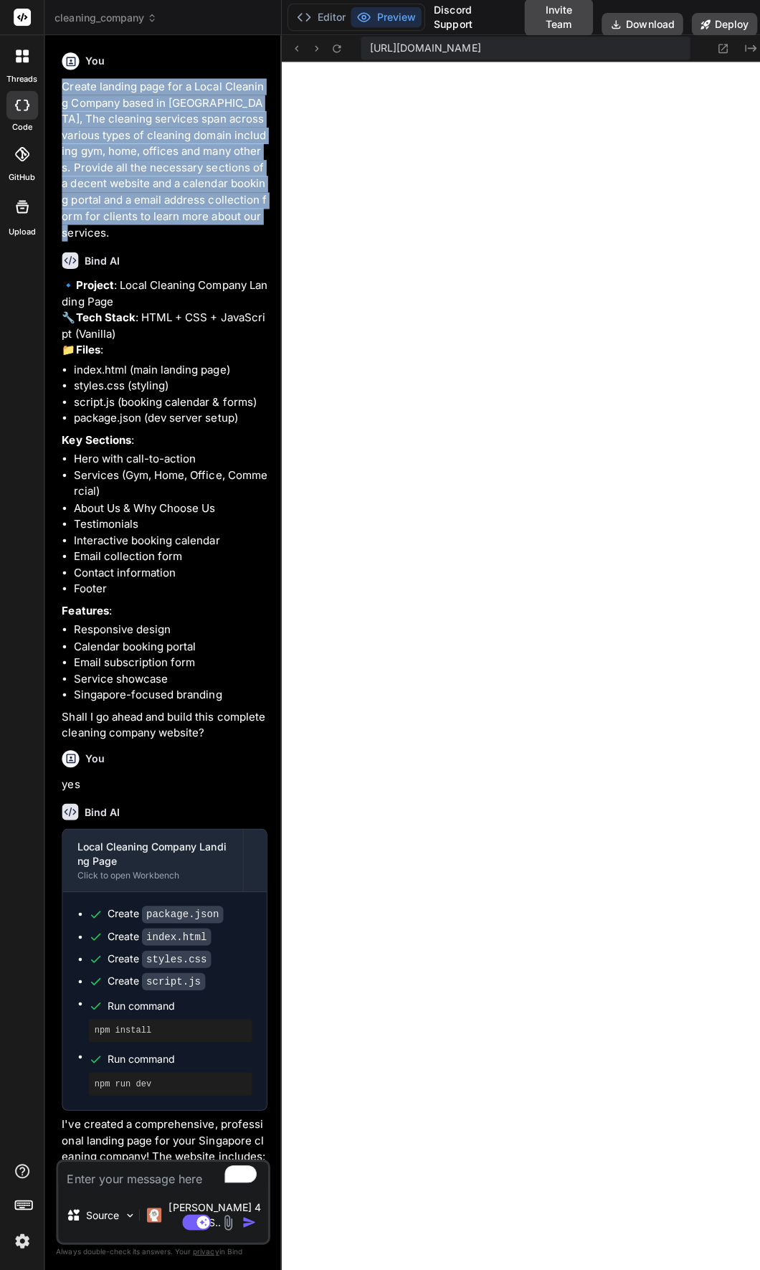
type textarea "x"
type textarea "}); console.log('Form validation initialized'); }"
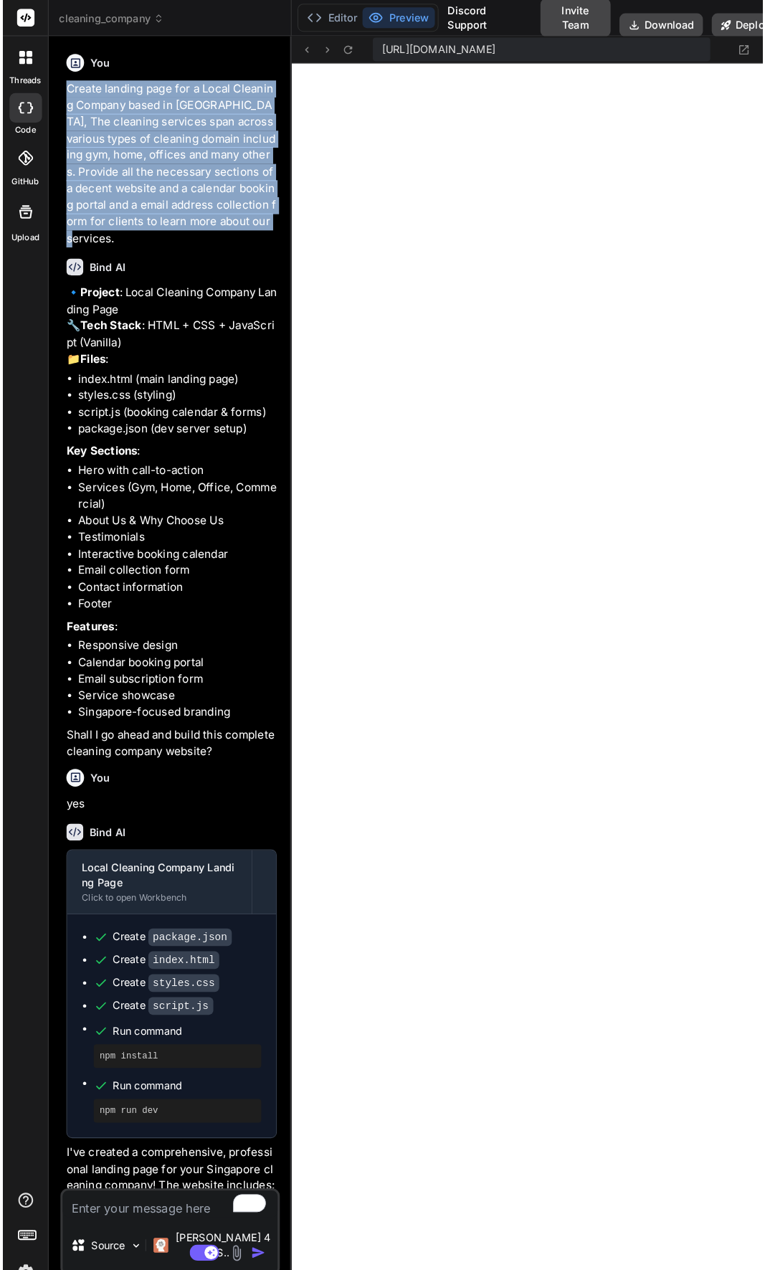
scroll to position [1212, 0]
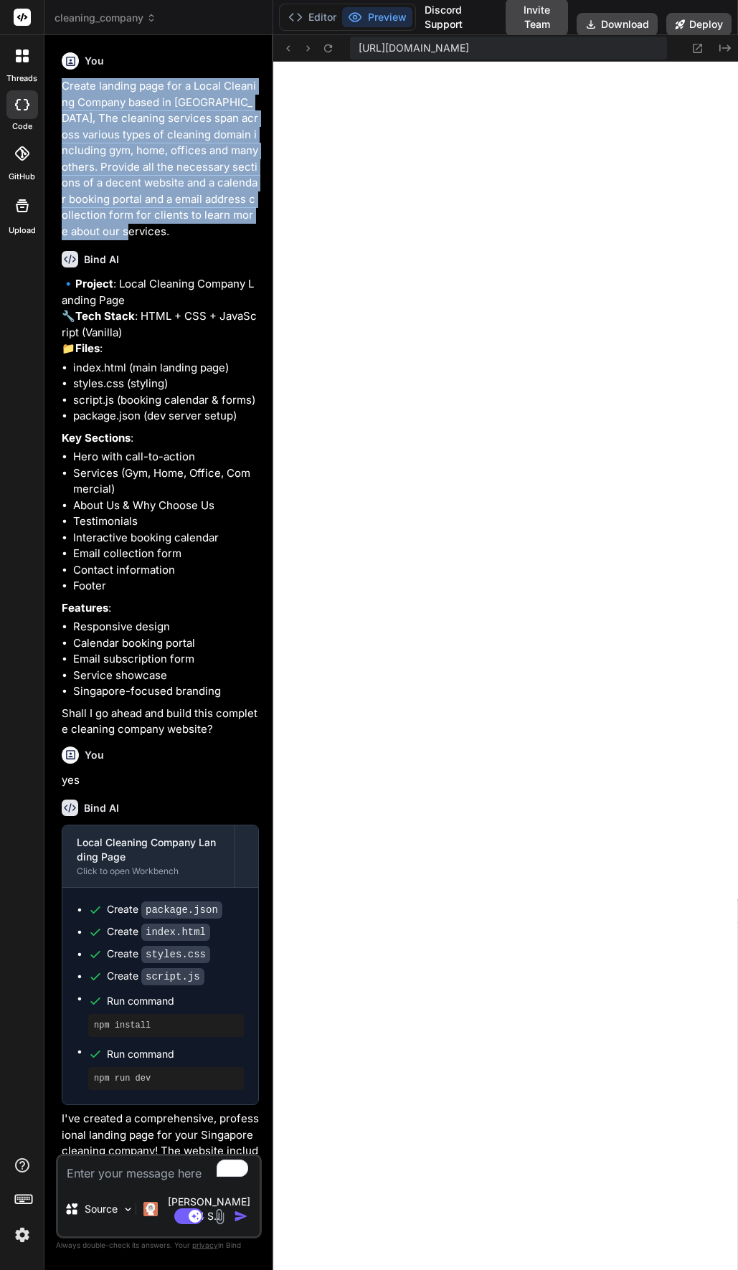
copy p "Create landing page for a Local Cleaning Company based in Singapore, The cleani…"
type textarea "x"
type textarea "this.classList.remove('error'); } }); }); console.log('Form validation initiali…"
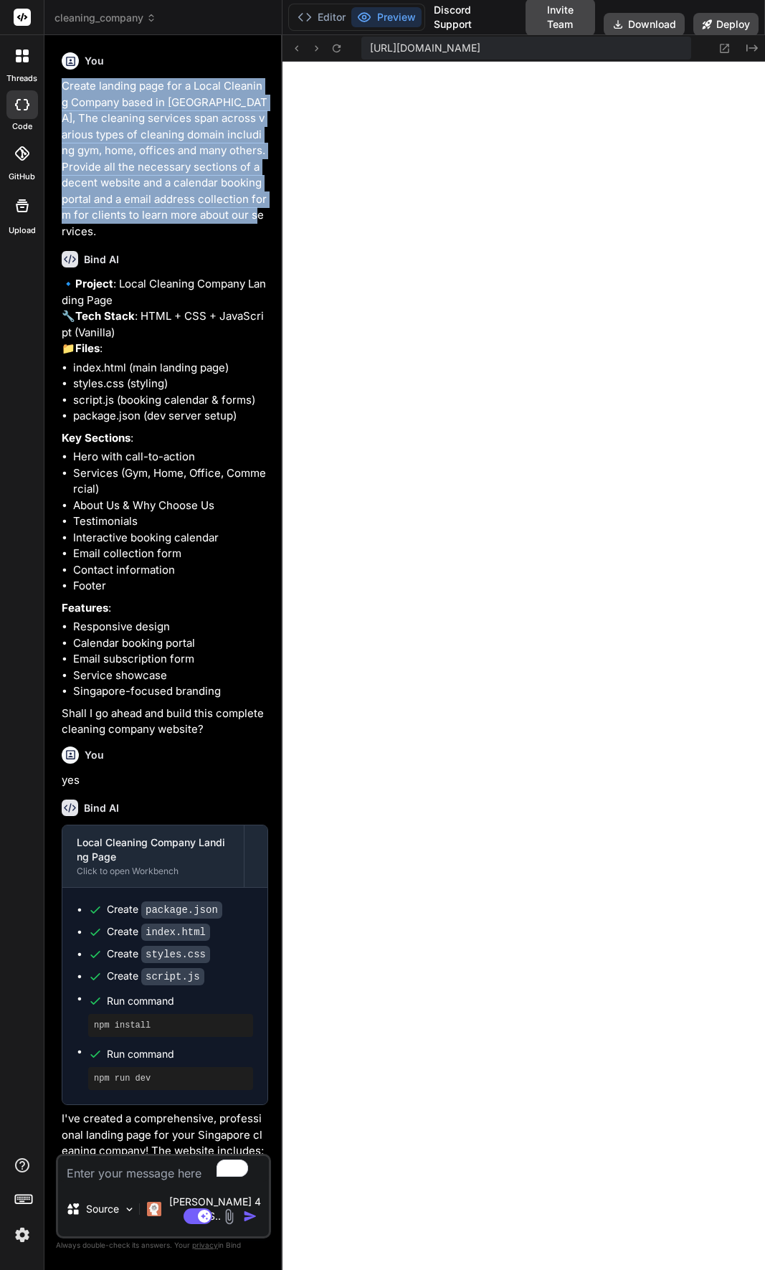
type textarea "x"
type textarea "console.log('Form validation initialized'); }"
type textarea "x"
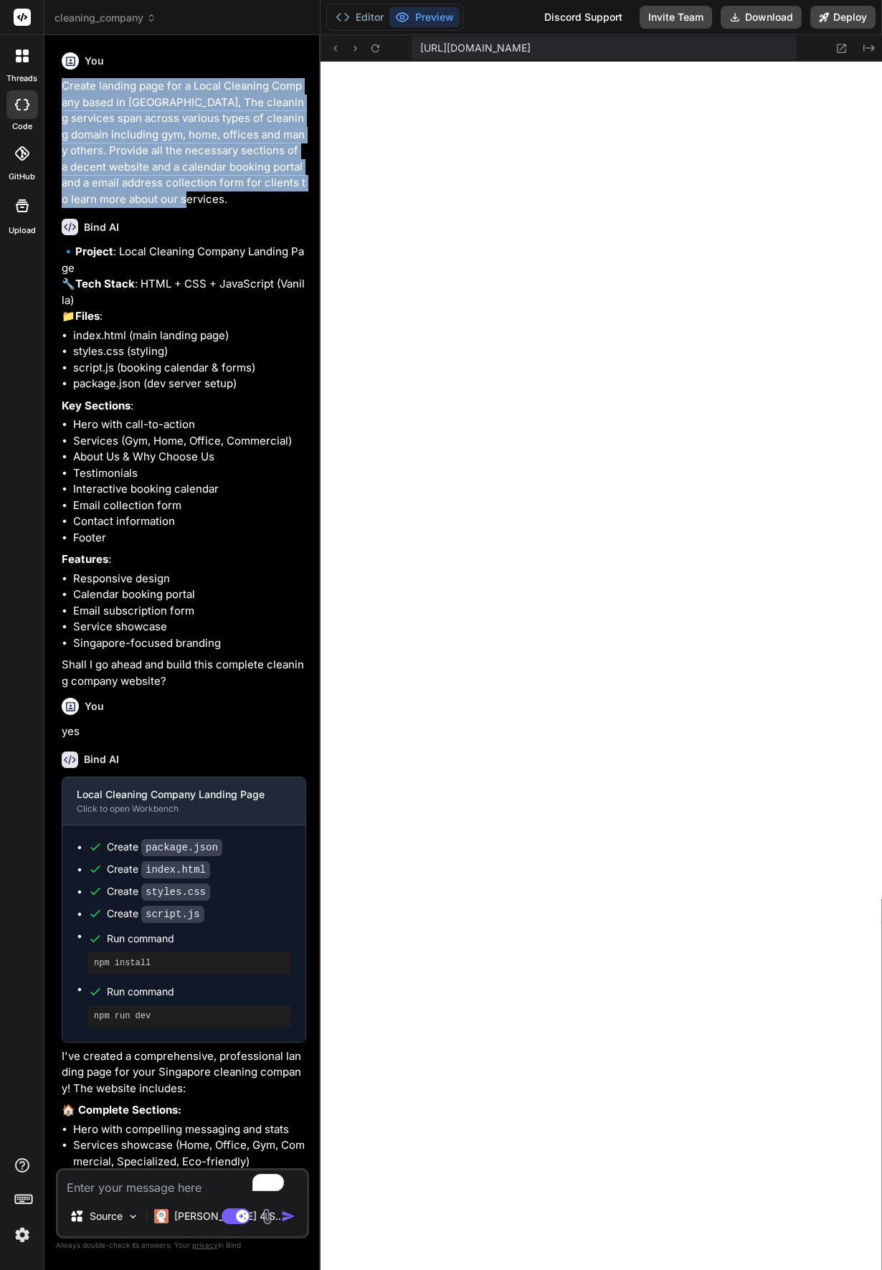
type textarea "x"
type textarea "}); }); console.log('Form validation initialized'); }"
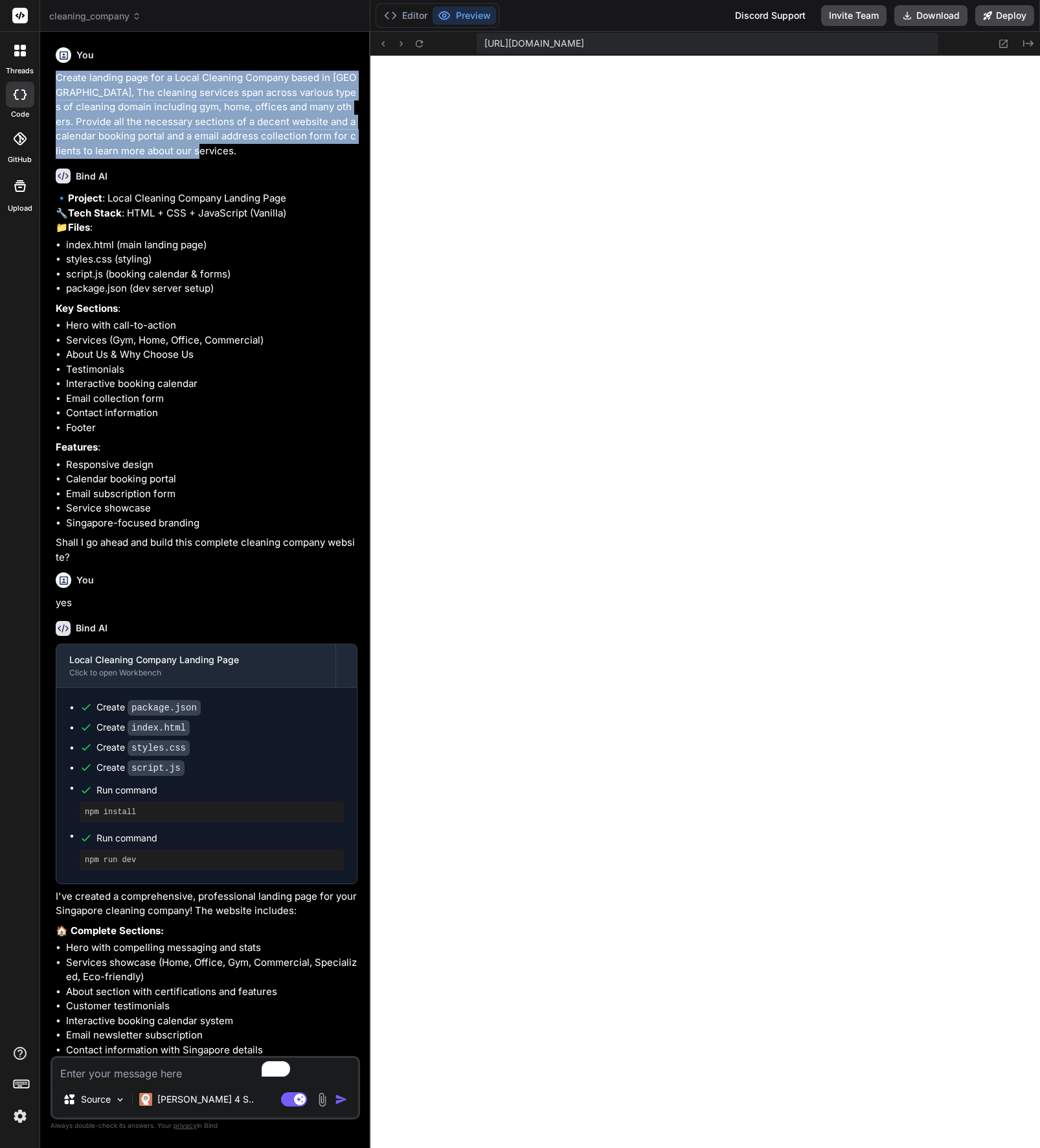
type textarea "x"
type textarea "console.log('Form validation initialized'); }"
type textarea "x"
type textarea "}); console.log('Form validation initialized'); }"
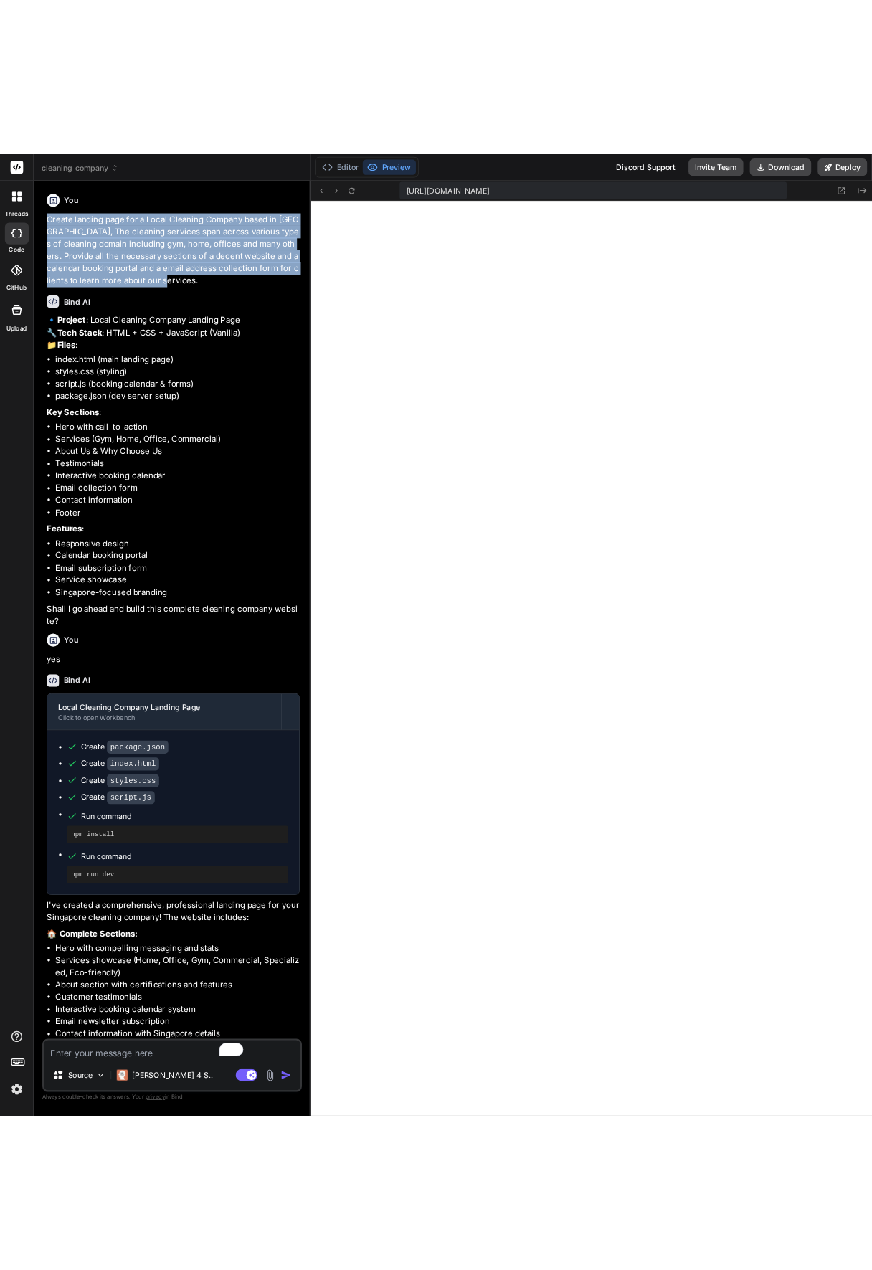
scroll to position [1131, 0]
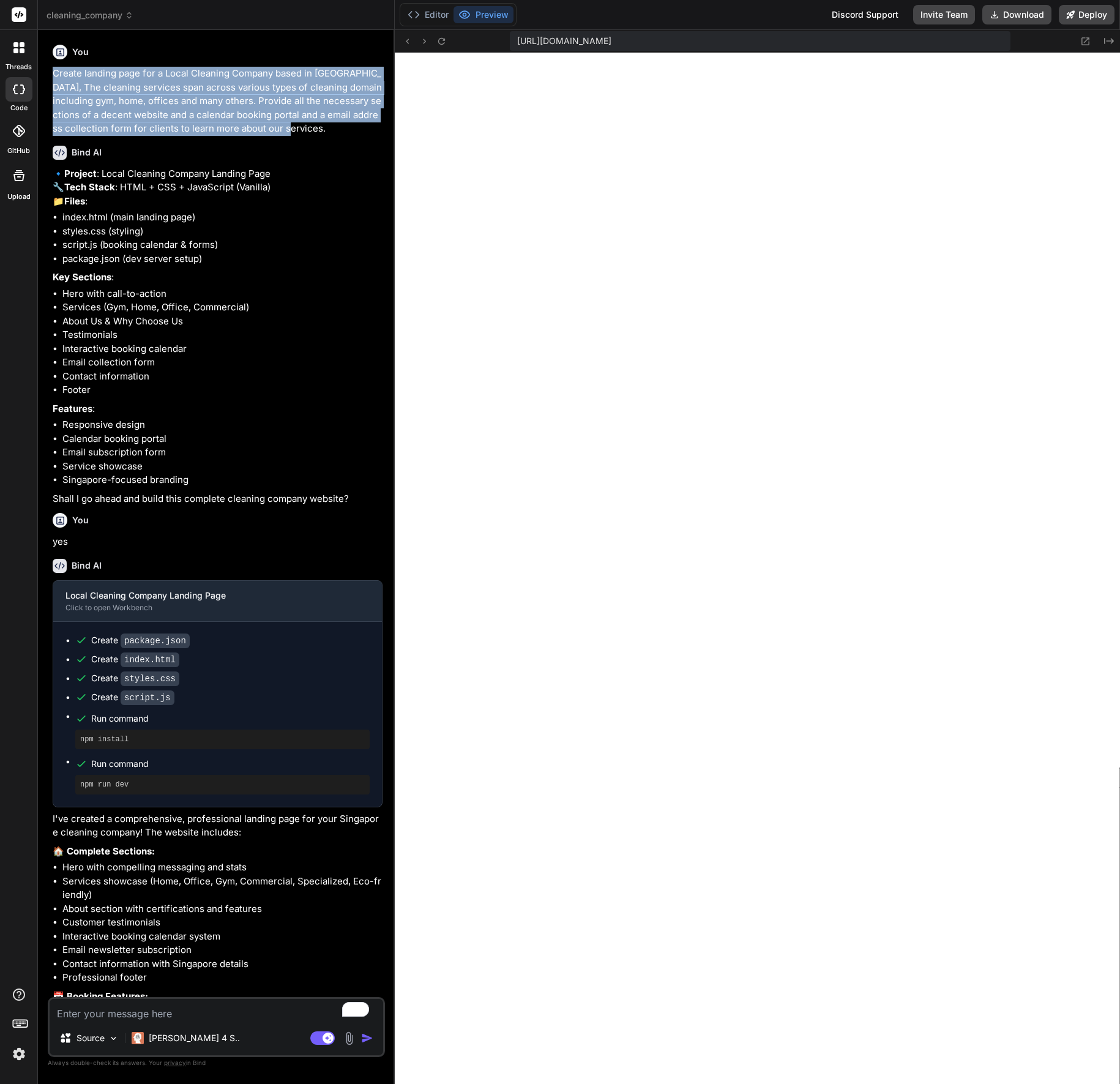
type textarea "x"
type textarea "console.log('Form validation initialized'); }"
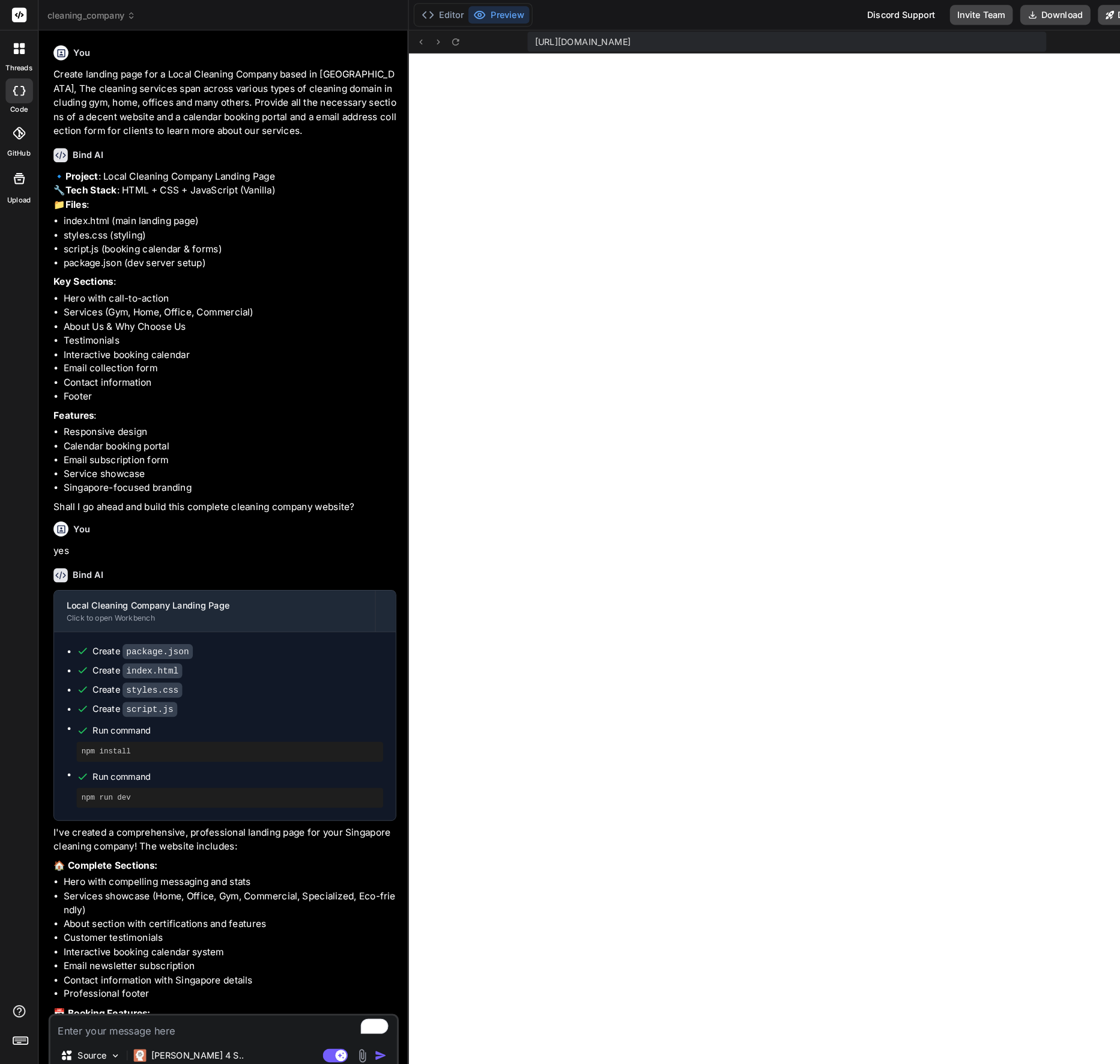
type textarea "x"
type textarea "}); console.log('Form validation initialized'); }"
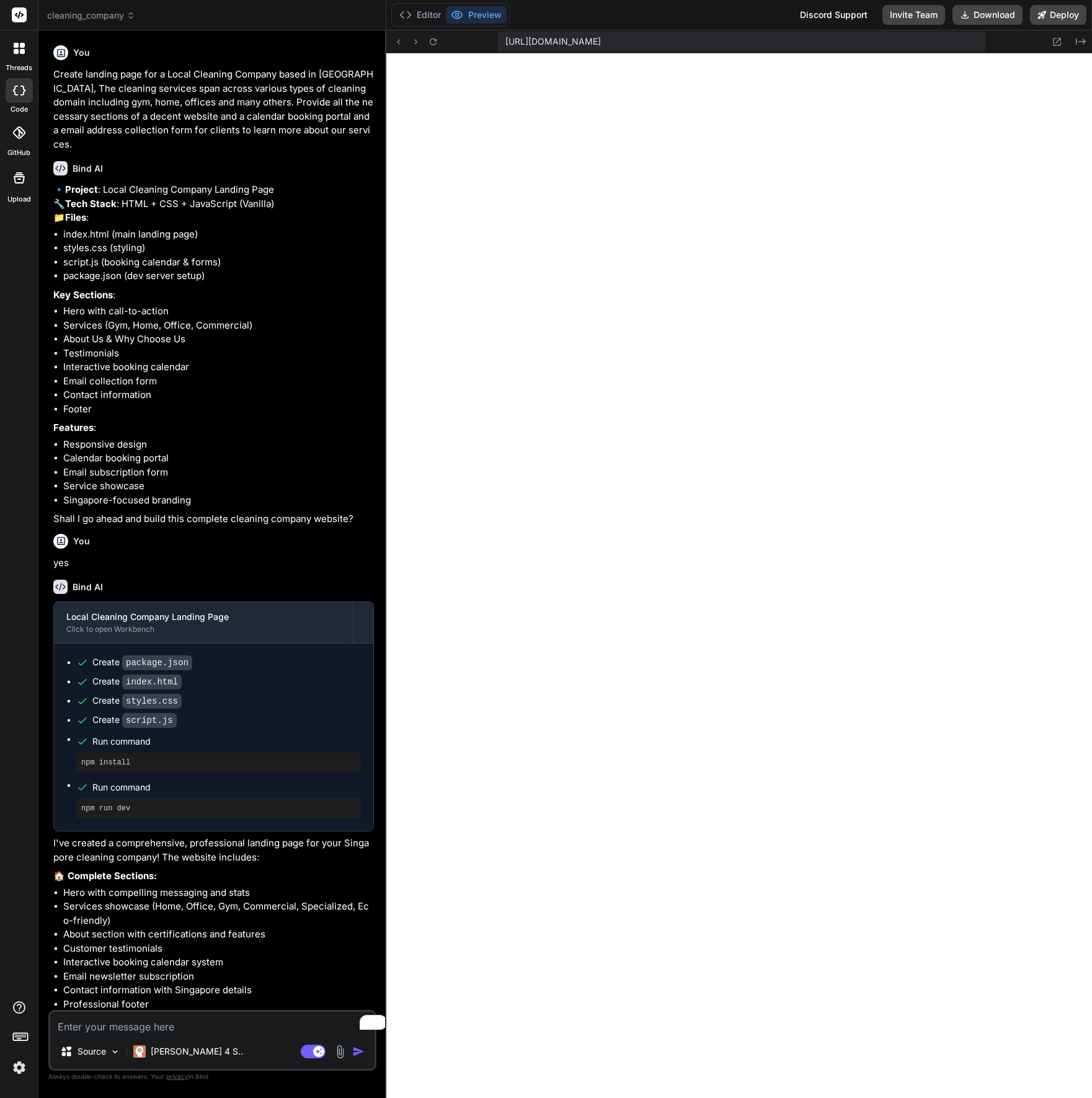
type textarea "x"
type textarea "}); }); console.log('Form validation initialized'); }"
type textarea "x"
type textarea "} }); }); console.log('Form validation initialized'); }"
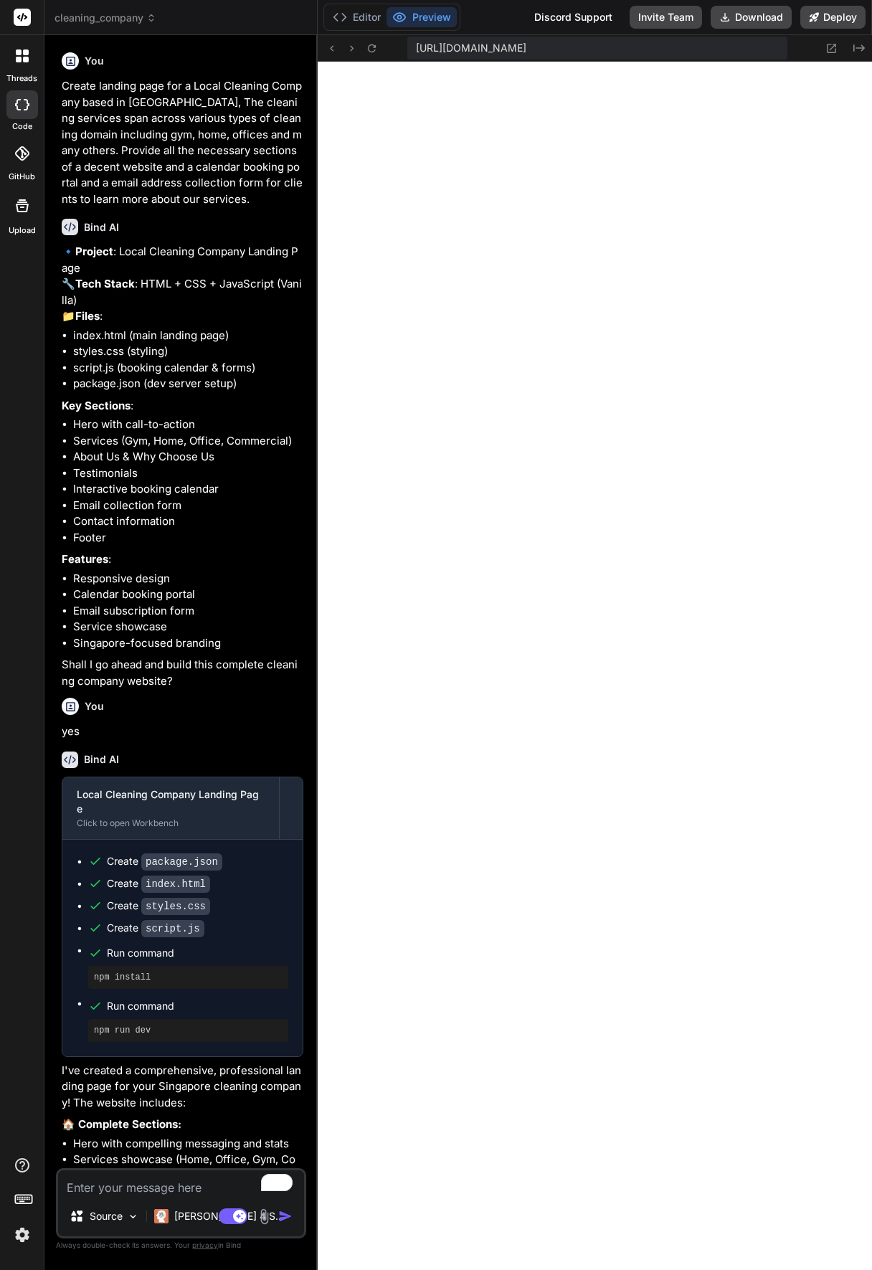
type textarea "x"
type textarea "this.classList.remove('error'); } }); }); console.log('Form validation initiali…"
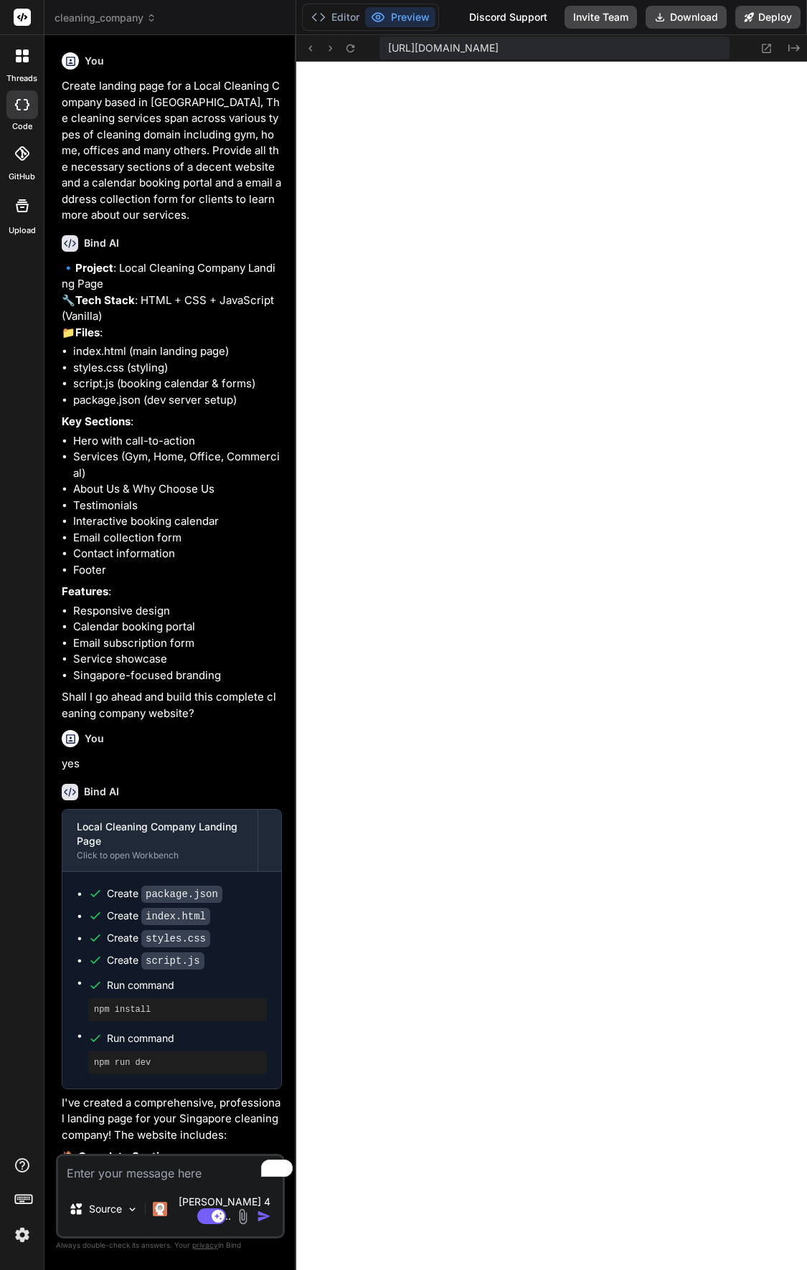
type textarea "x"
type textarea "console.log('Form validation initialized'); }"
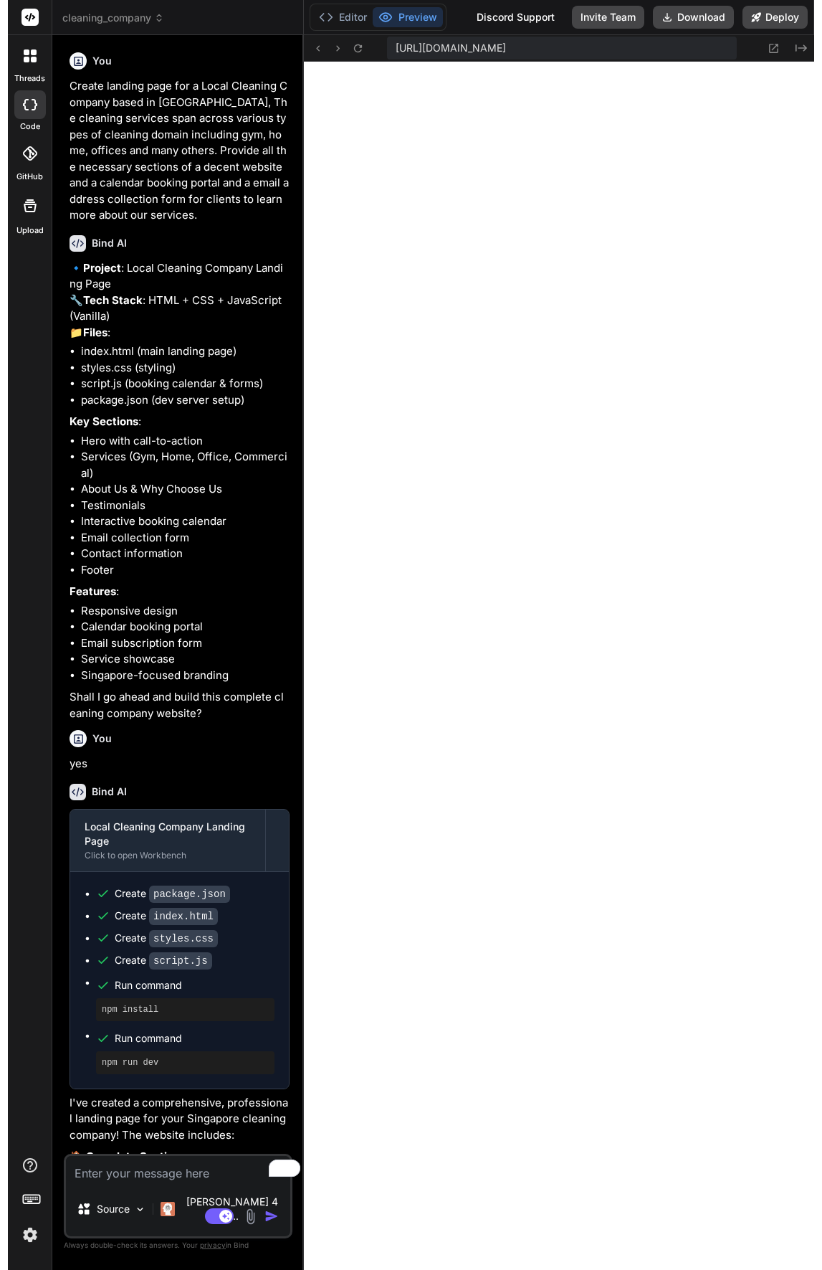
scroll to position [1212, 0]
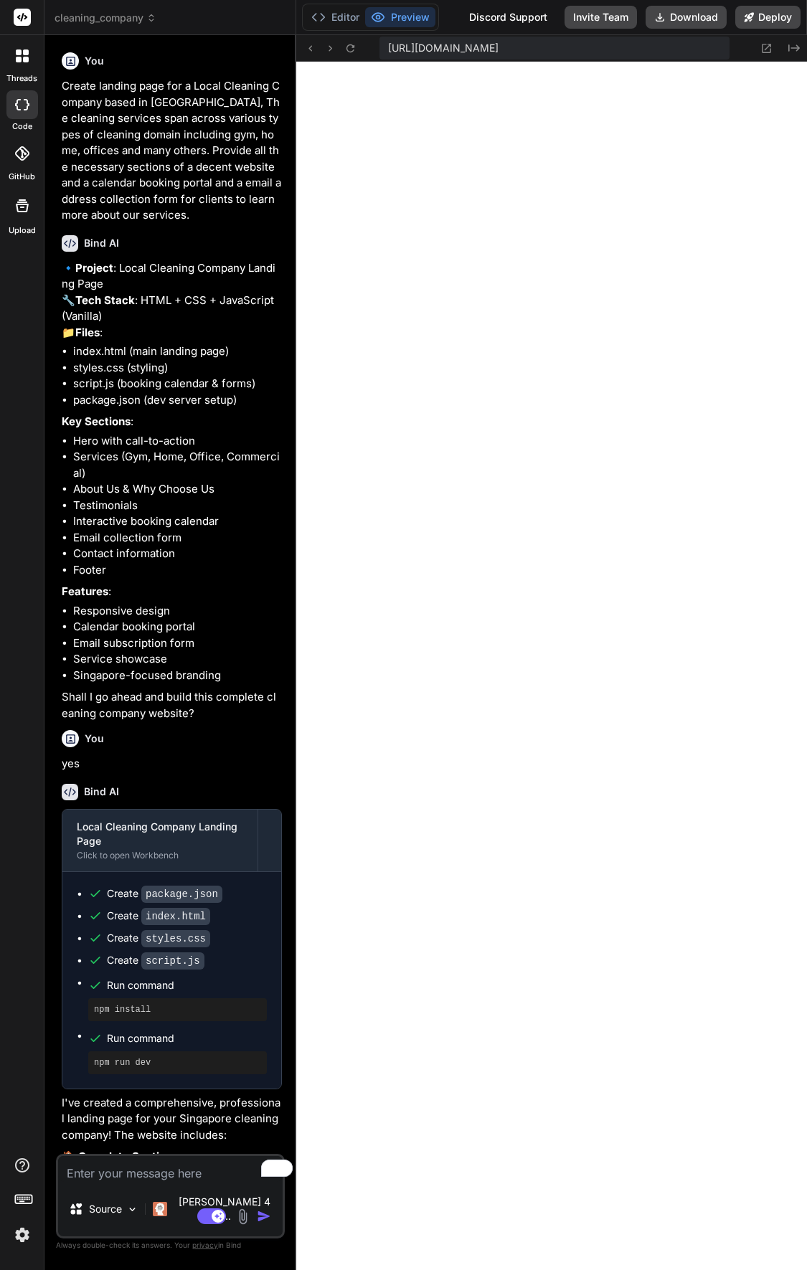
type textarea "x"
type textarea "console.log('Form validation initialized'); }"
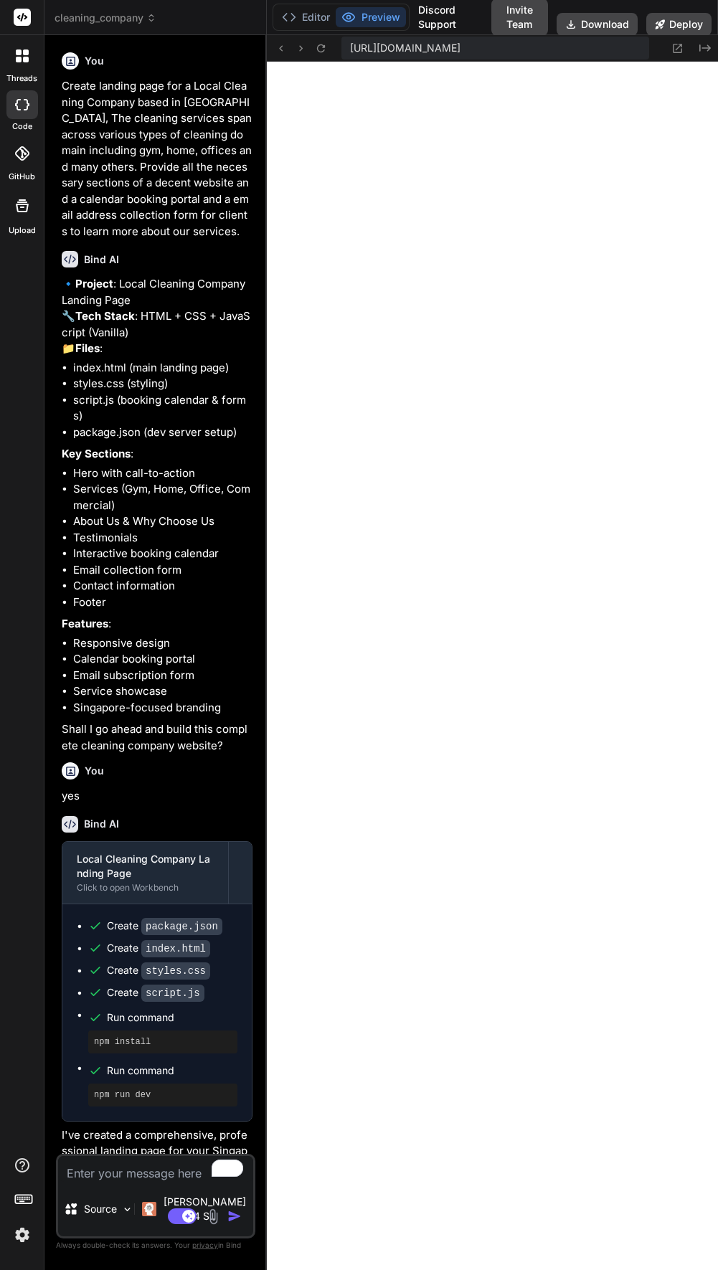
type textarea "x"
type textarea "}); console.log('Form validation initialized'); }"
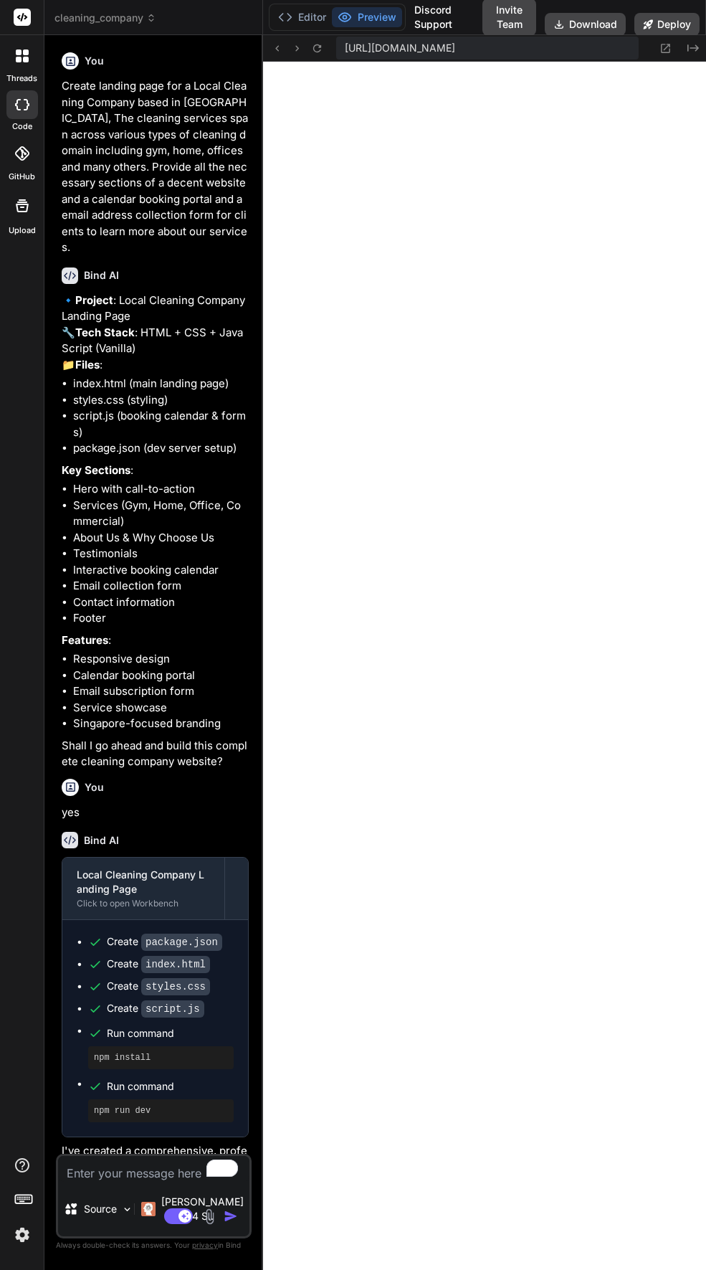
type textarea "x"
type textarea "} }); }); console.log('Form validation initialized'); }"
type textarea "x"
type textarea "this.classList.remove('error'); } }); }); console.log('Form validation initiali…"
type textarea "x"
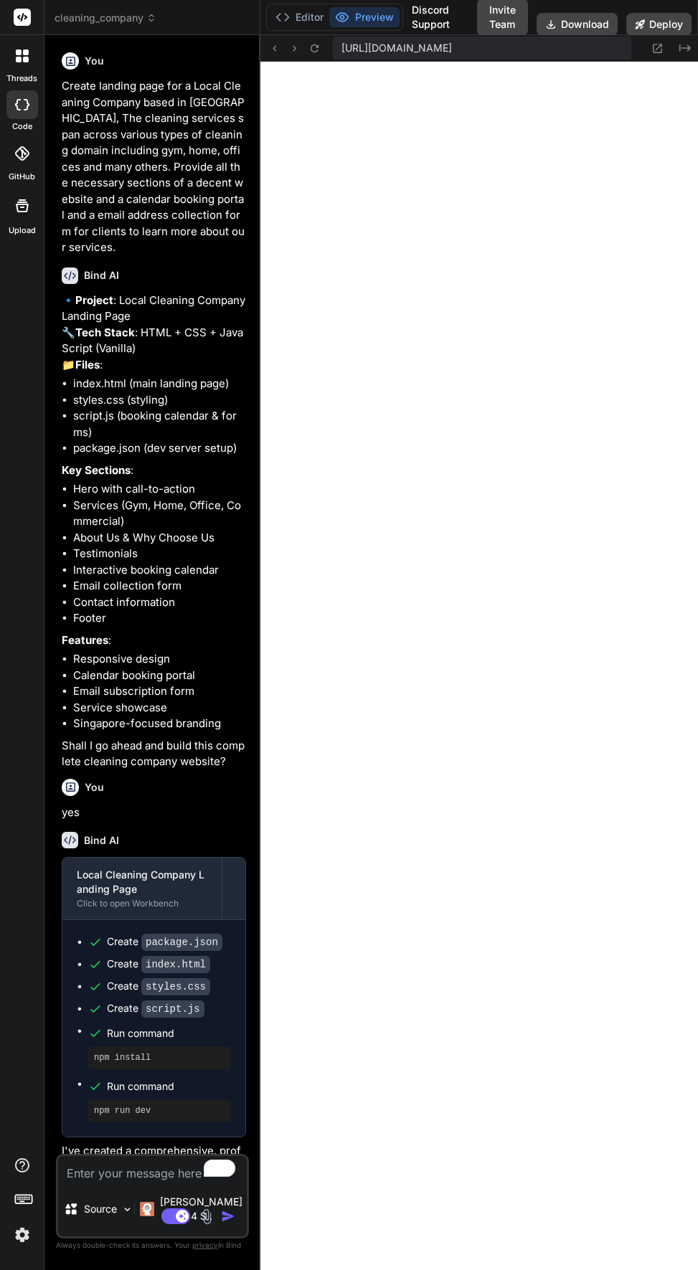
type textarea "('error'); } }); }); console.log('Form validation initialized'); }"
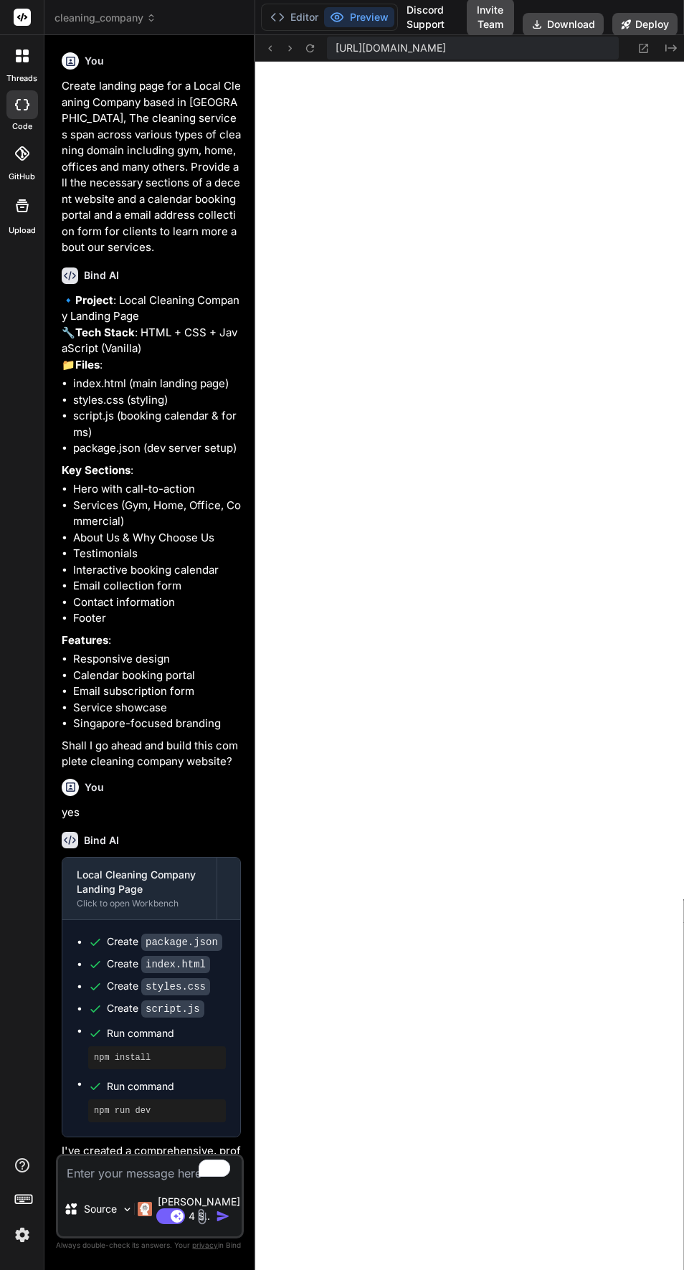
type textarea "x"
type textarea "this.classList.remove('error'); } }); }); console.log('Form validation initiali…"
type textarea "x"
type textarea "}); console.log('Form validation initialized'); }"
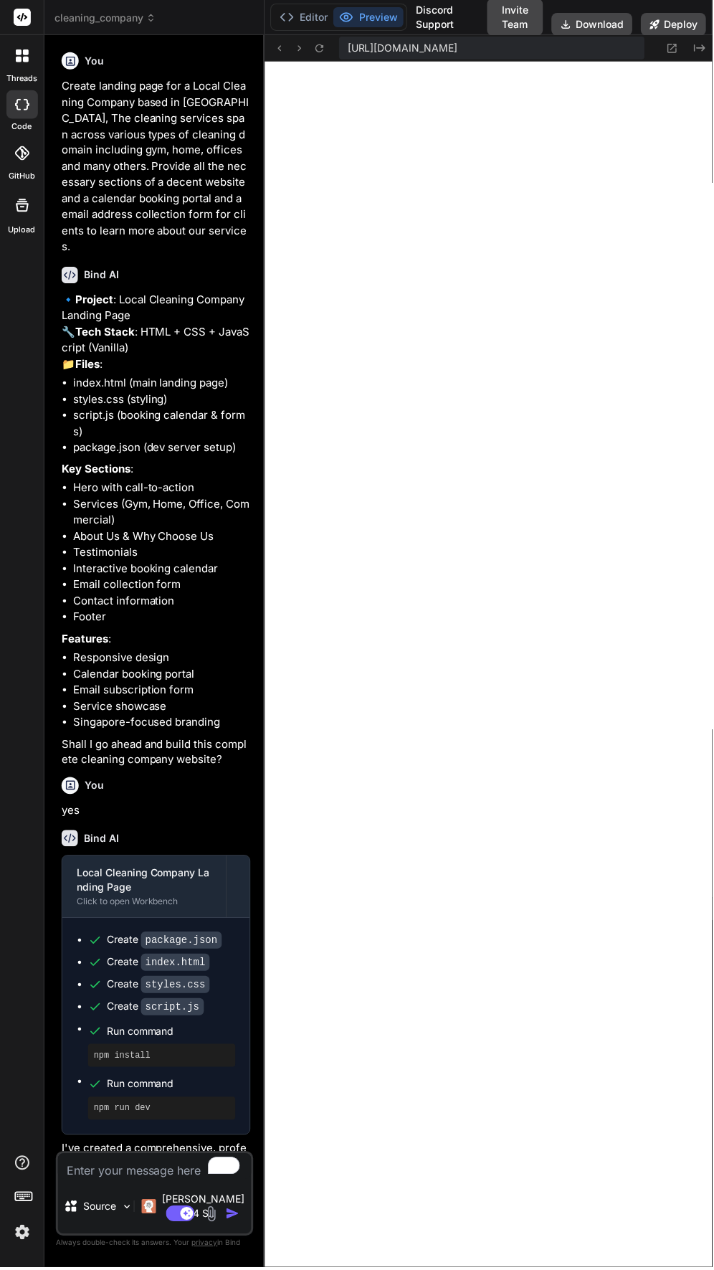
type textarea "x"
type textarea "console.log('Form validation initialized'); }"
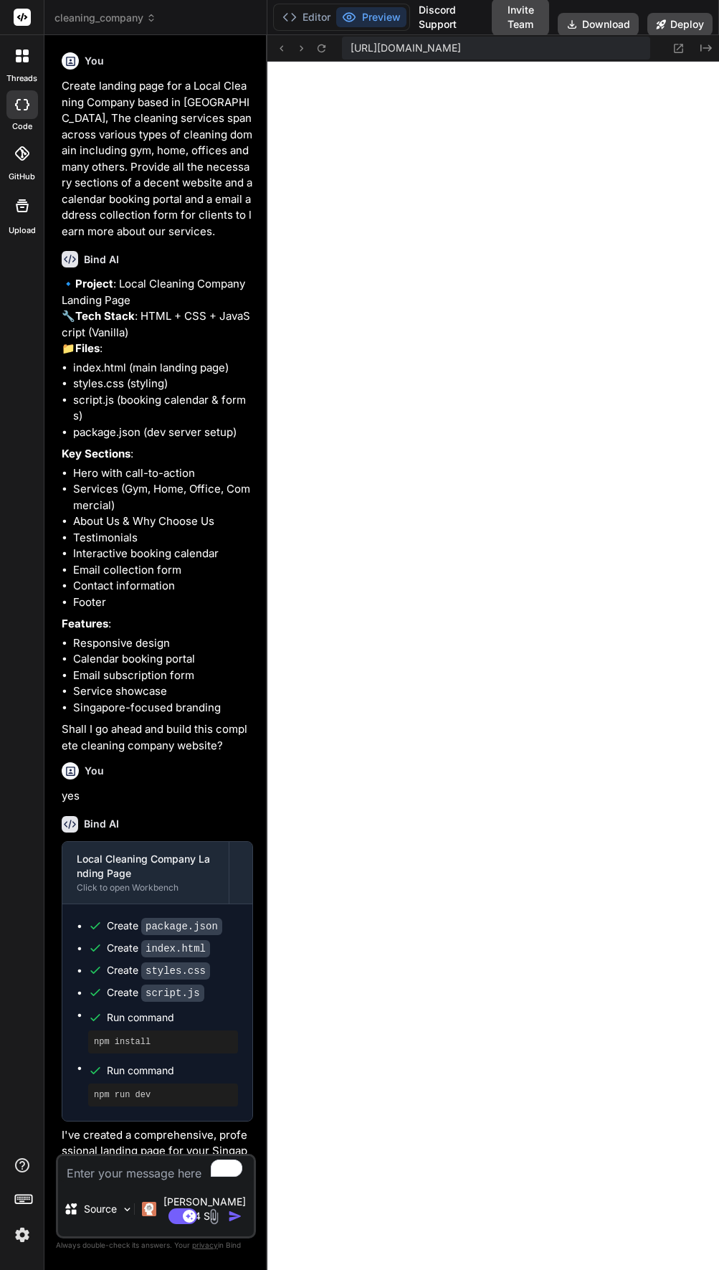
type textarea "x"
type textarea "}"
type textarea "x"
type textarea "}); console.log('Form validation initialized'); }"
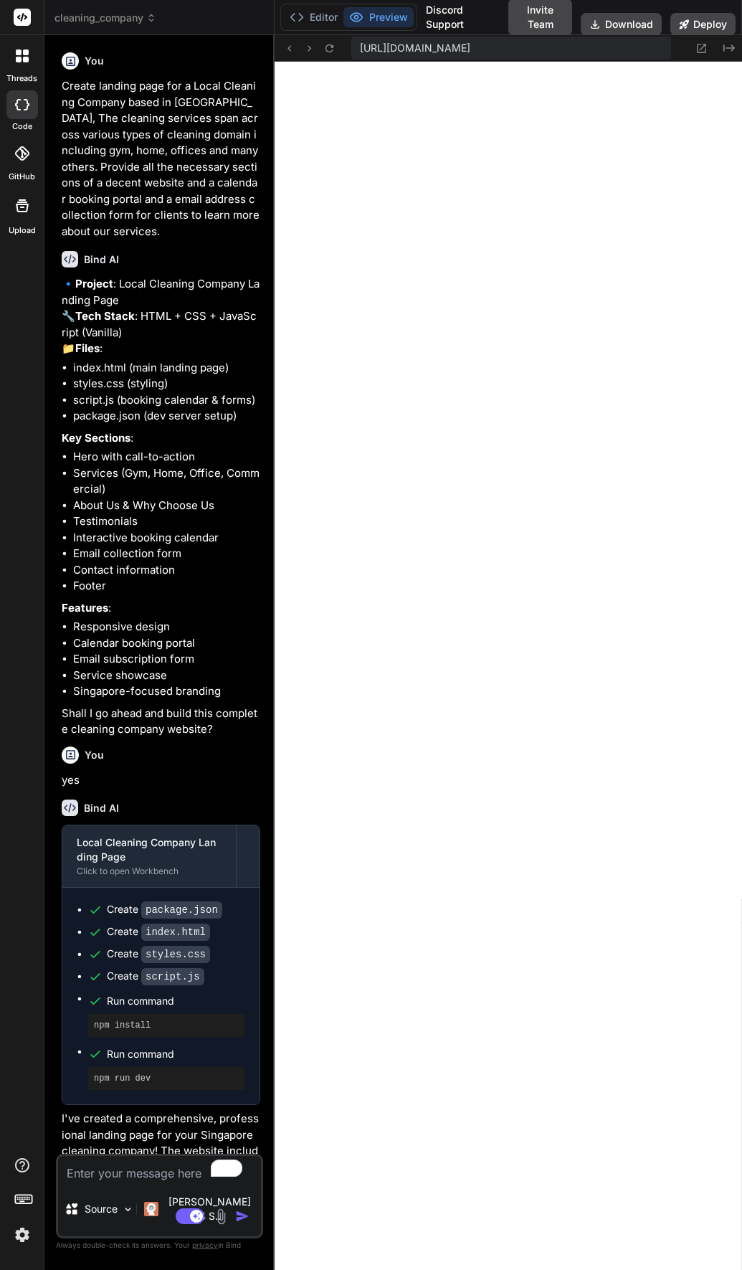
type textarea "x"
type textarea "this.classList.remove('error'); } }); }); console.log('Form validation initiali…"
type textarea "x"
type textarea "if (this.validity.valid) { this.classList.remove('error'); } }); }); console.lo…"
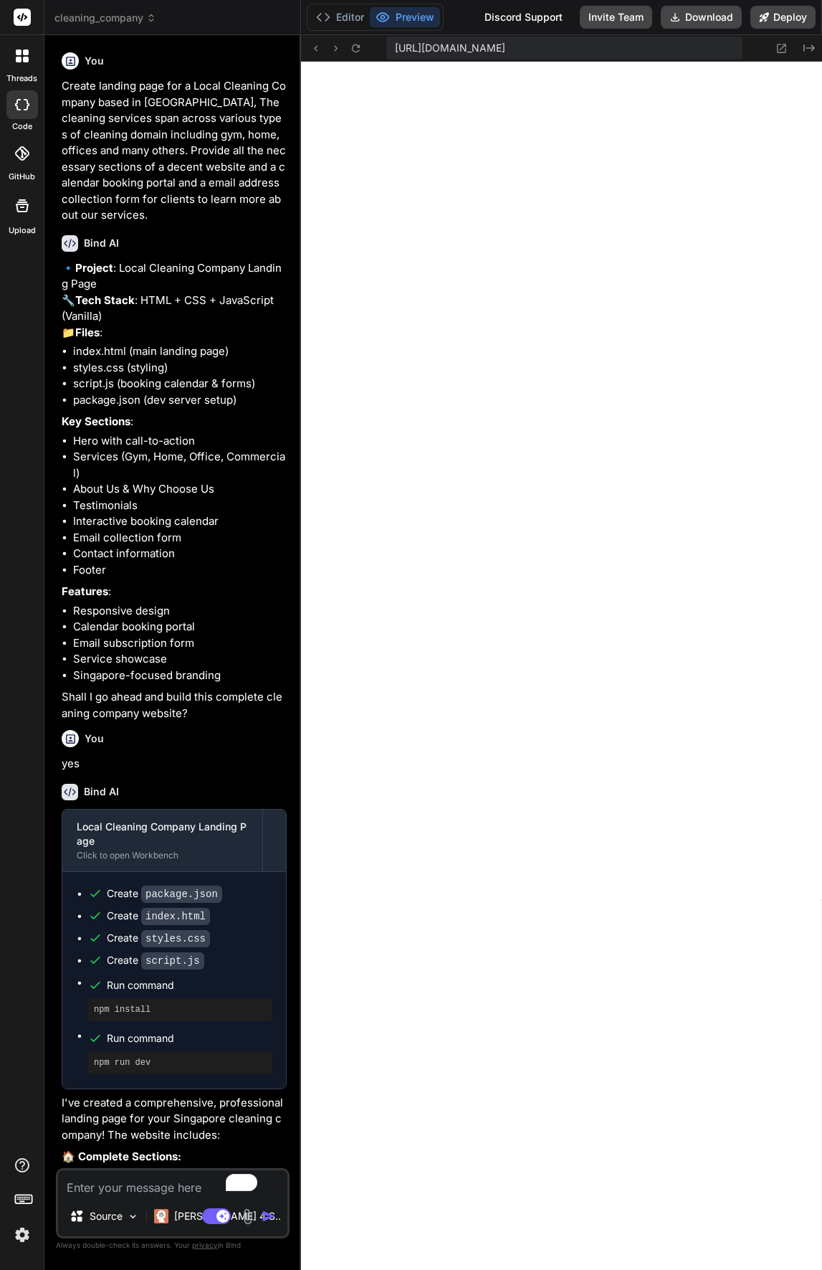
type textarea "x"
type textarea "console.log('Form validation initialized'); }"
type textarea "x"
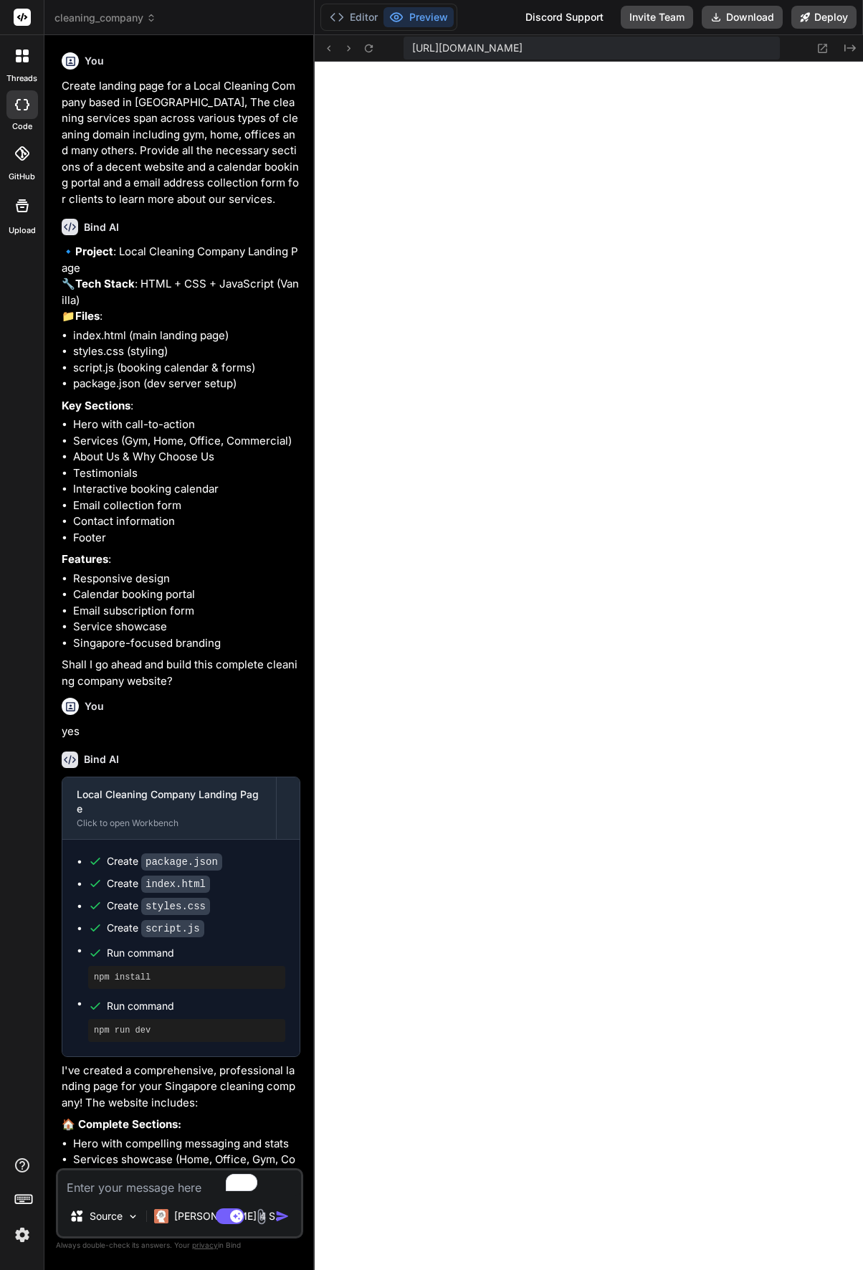
type textarea "x"
type textarea "} }); }); console.log('Form validation initialized'); }"
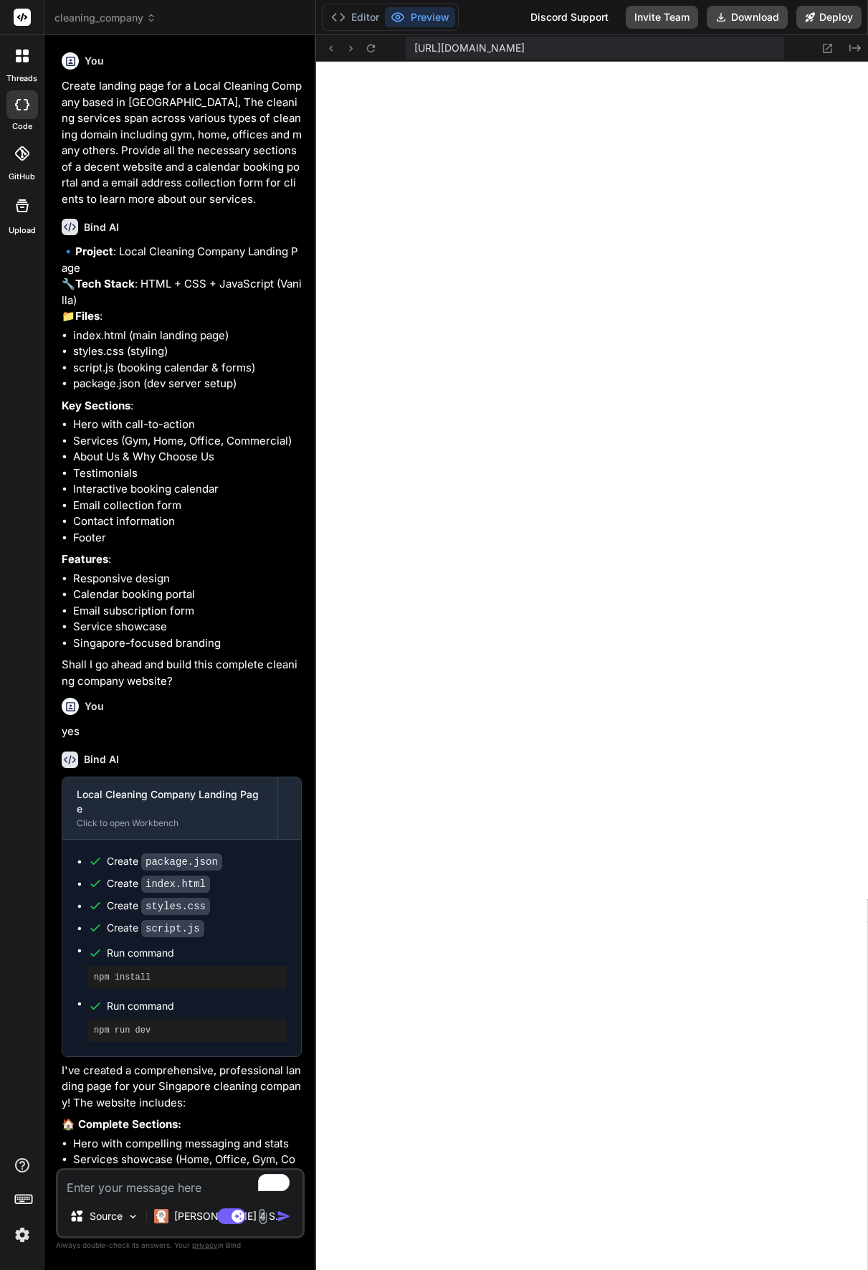
type textarea "x"
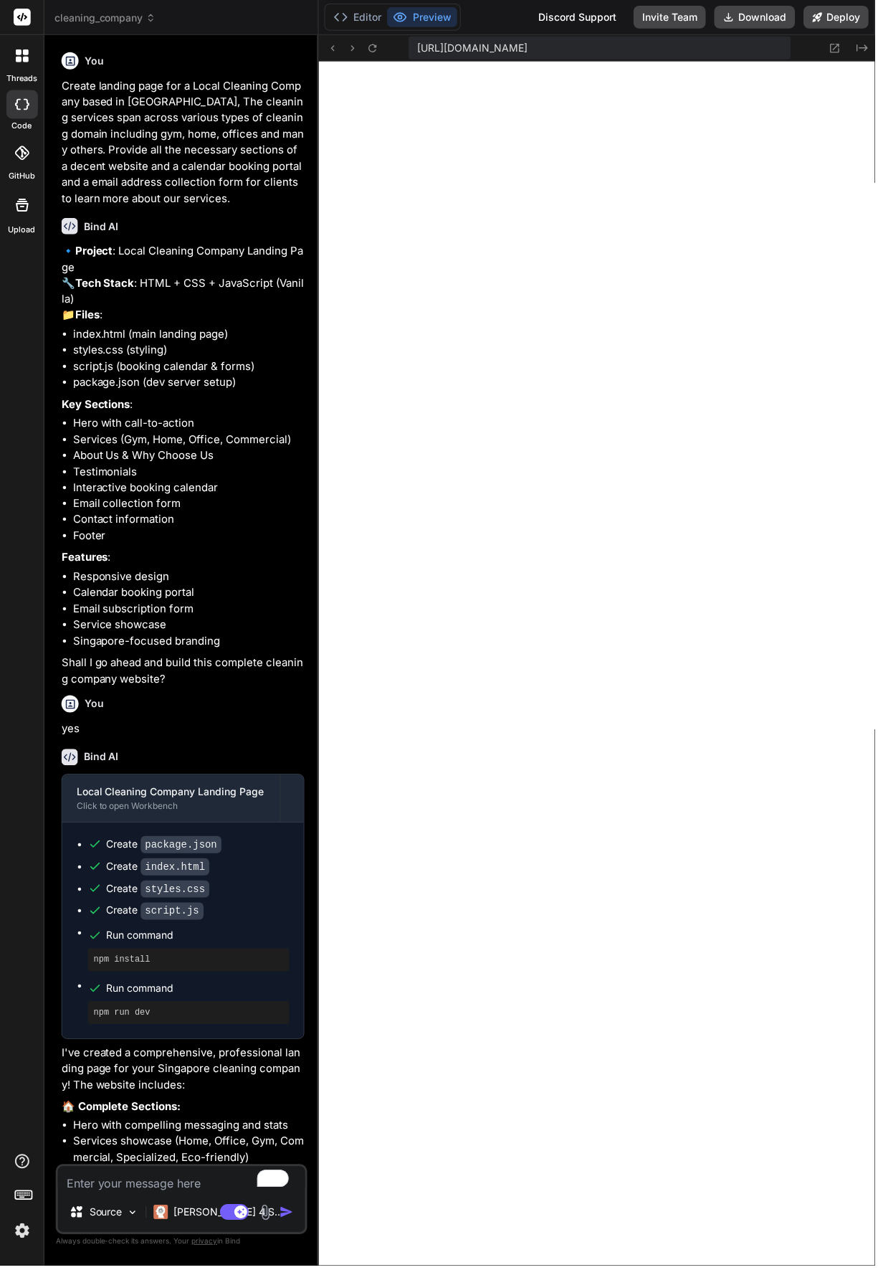
type textarea "x"
type textarea "field.addEventListener('input', function() { if (this.validity.valid) { this.cl…"
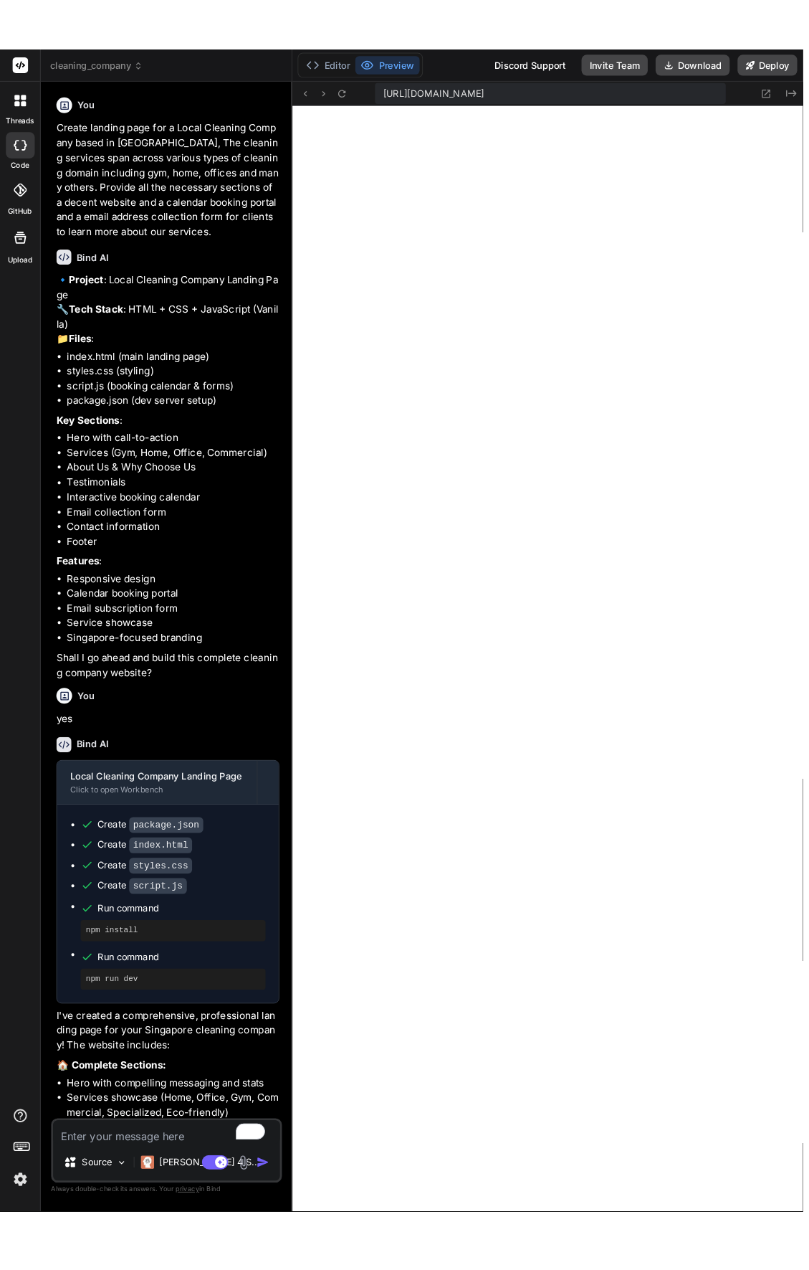
scroll to position [1185, 0]
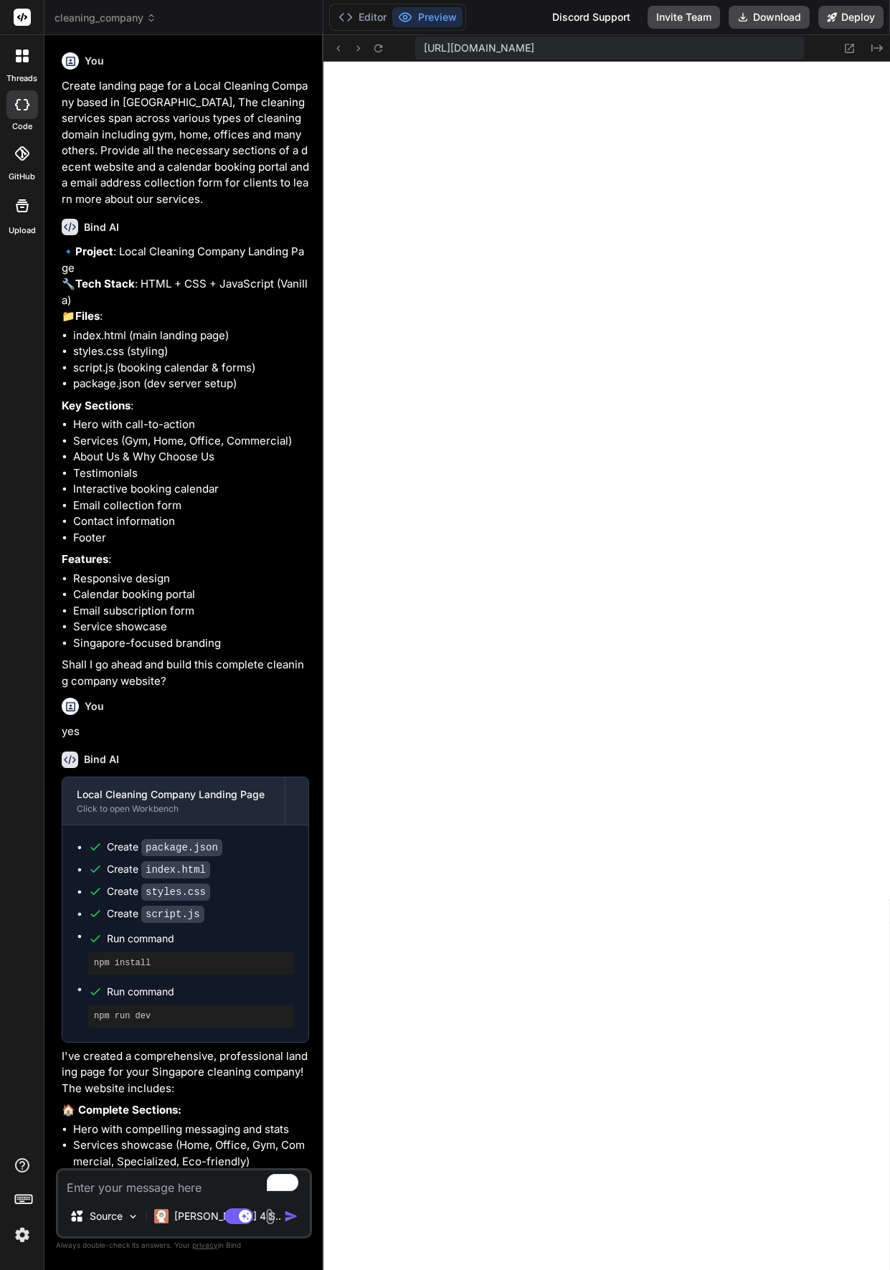
type textarea "x"
type textarea "console.log('Form validation initialized'); }"
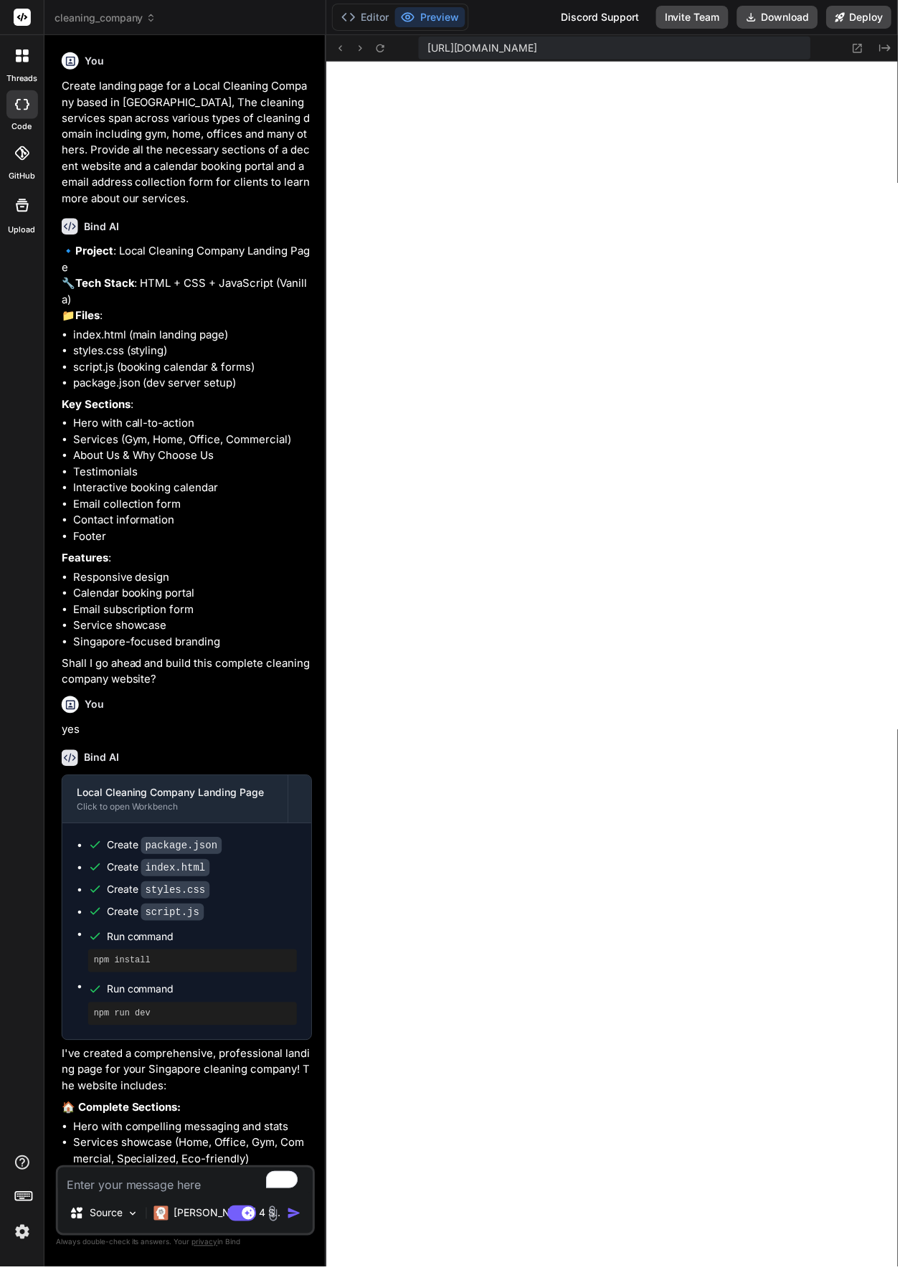
type textarea "x"
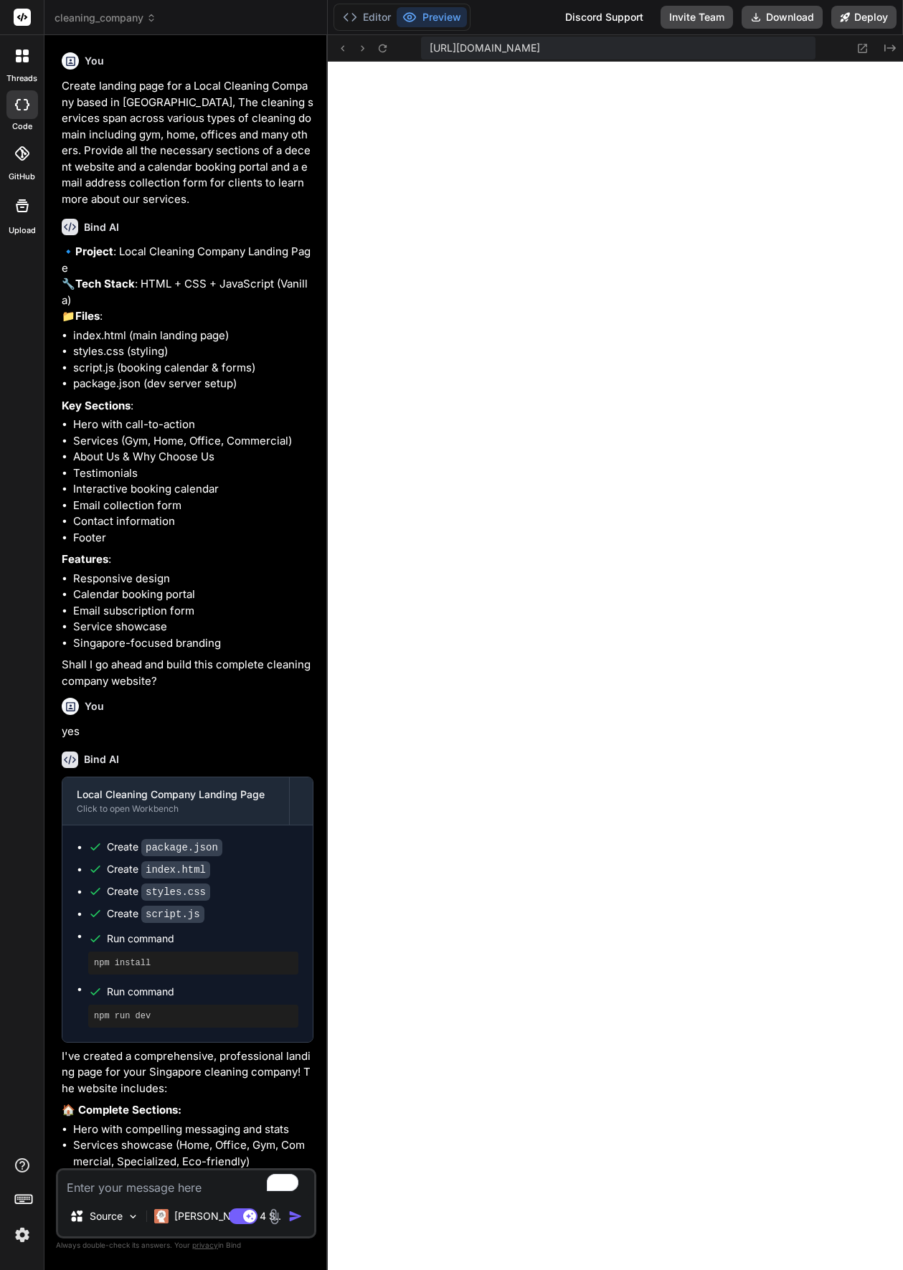
type textarea "x"
type textarea "field.addEventListener('input', function() { if (this.validity.valid) { this.cl…"
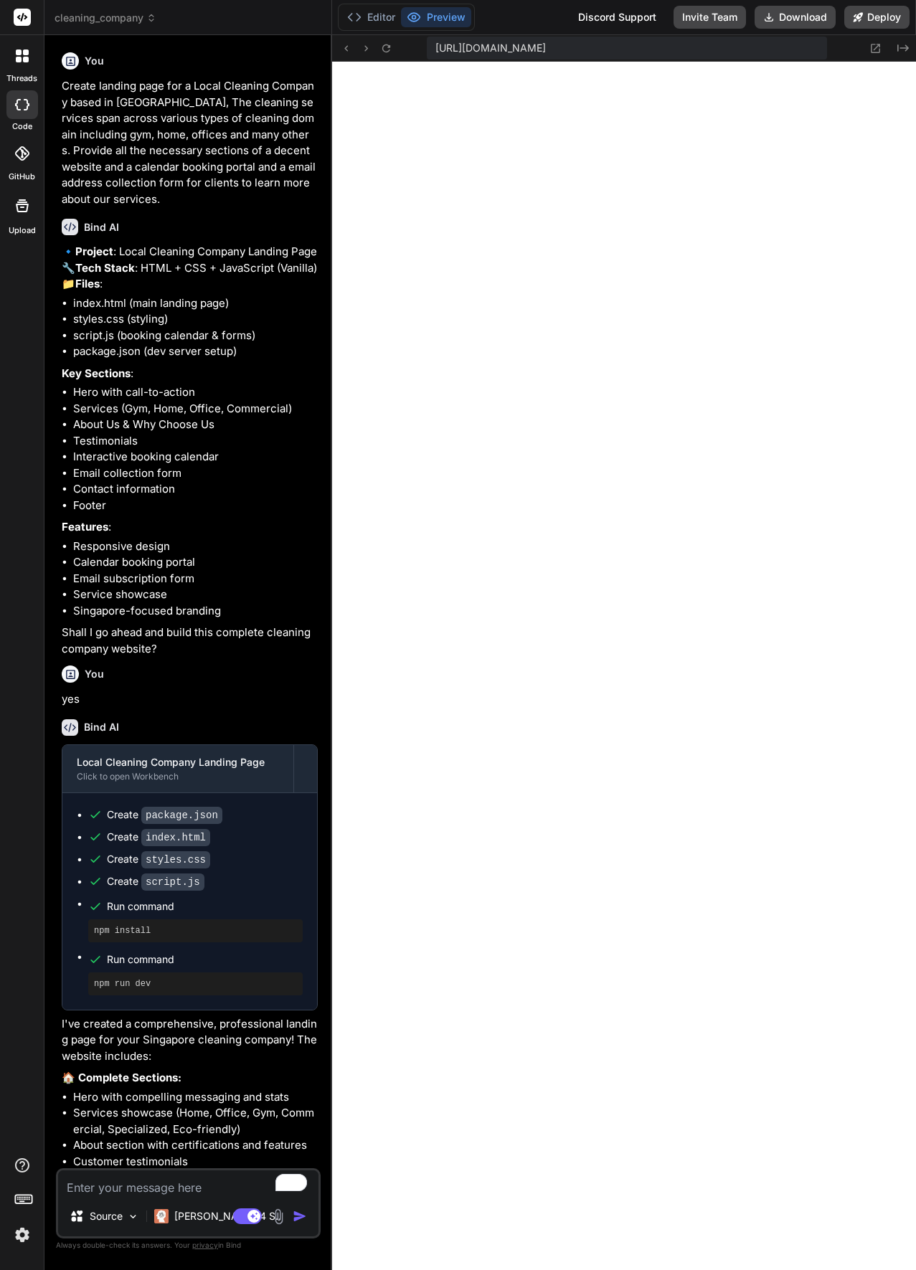
type textarea "x"
type textarea "console.log('Form validation initialized'); }"
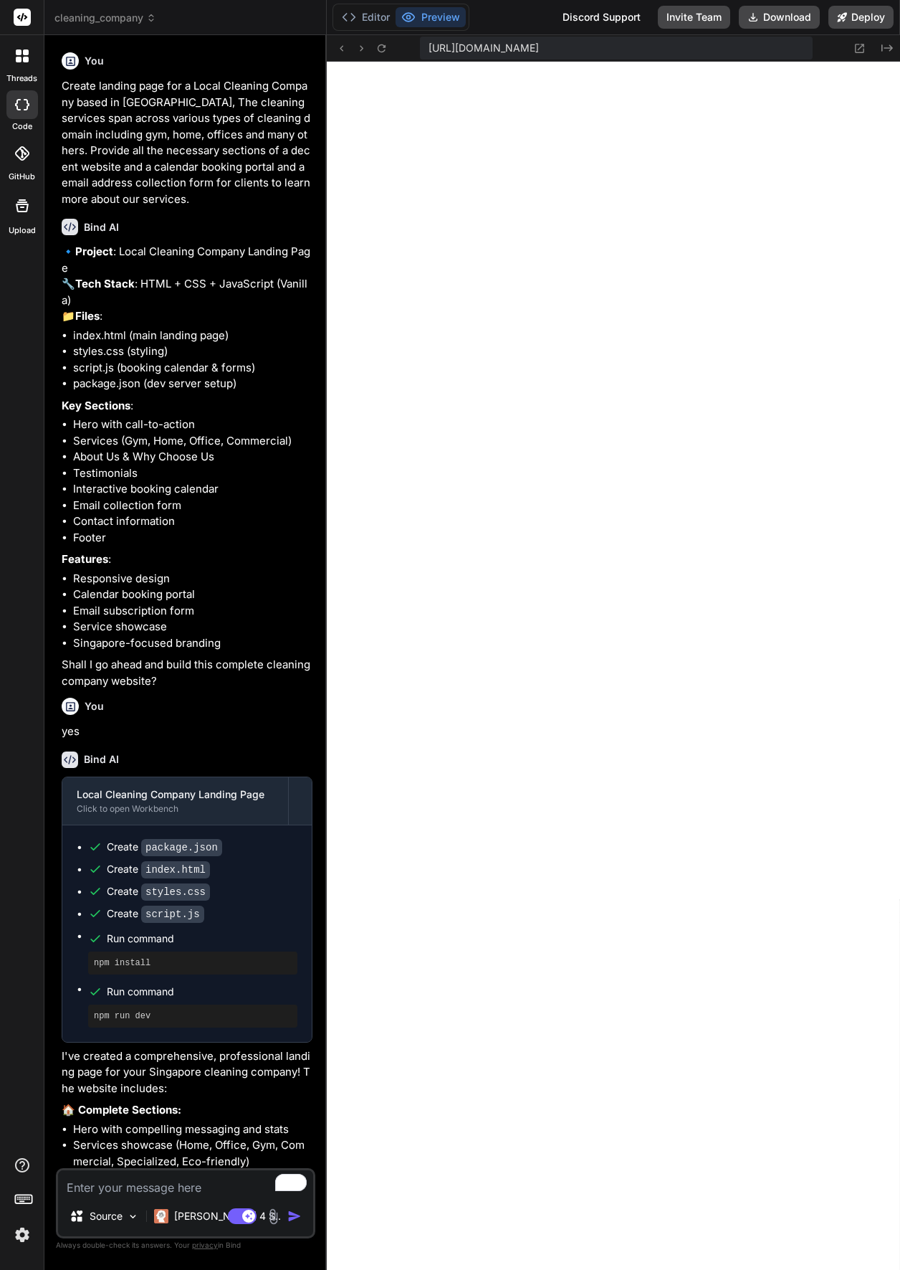
type textarea "x"
type textarea "this.classList.remove('error'); } }); }); console.log('Form validation initiali…"
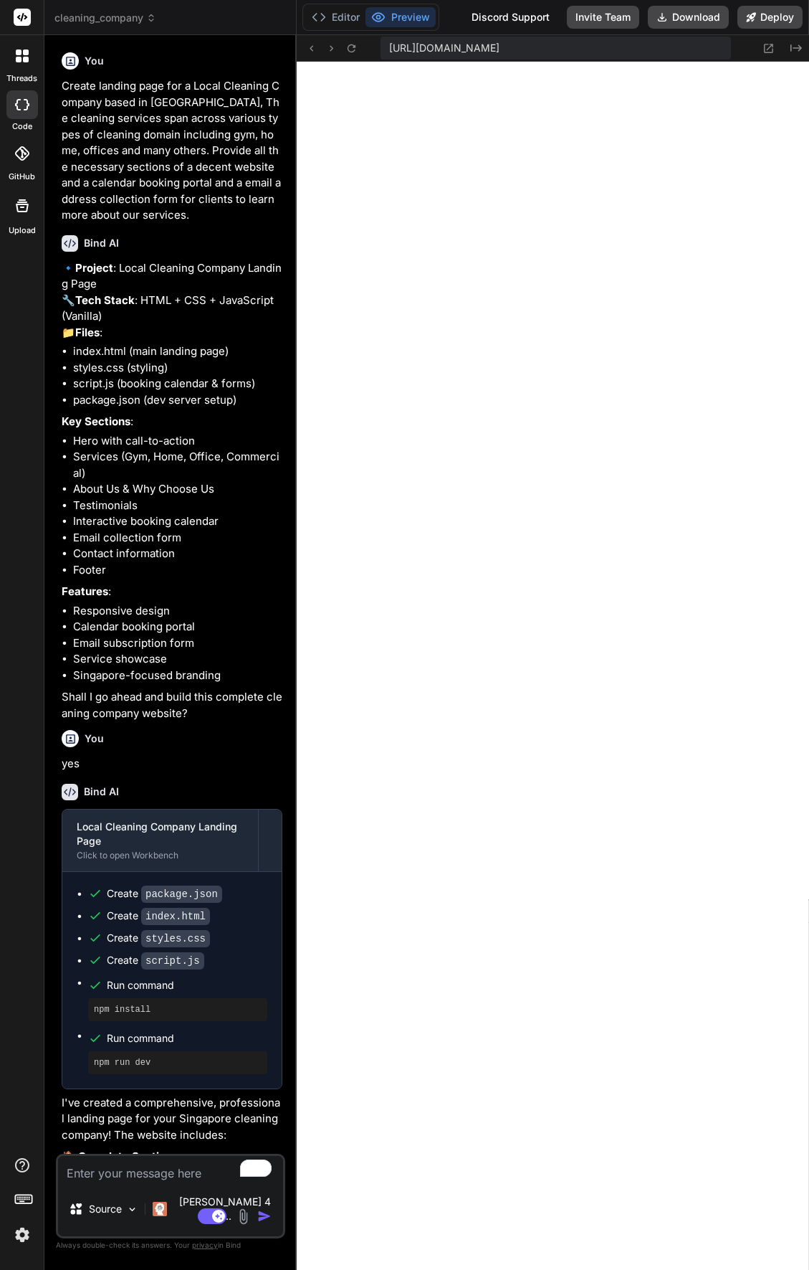
type textarea "x"
type textarea "validation initialized'); }"
type textarea "x"
type textarea "}"
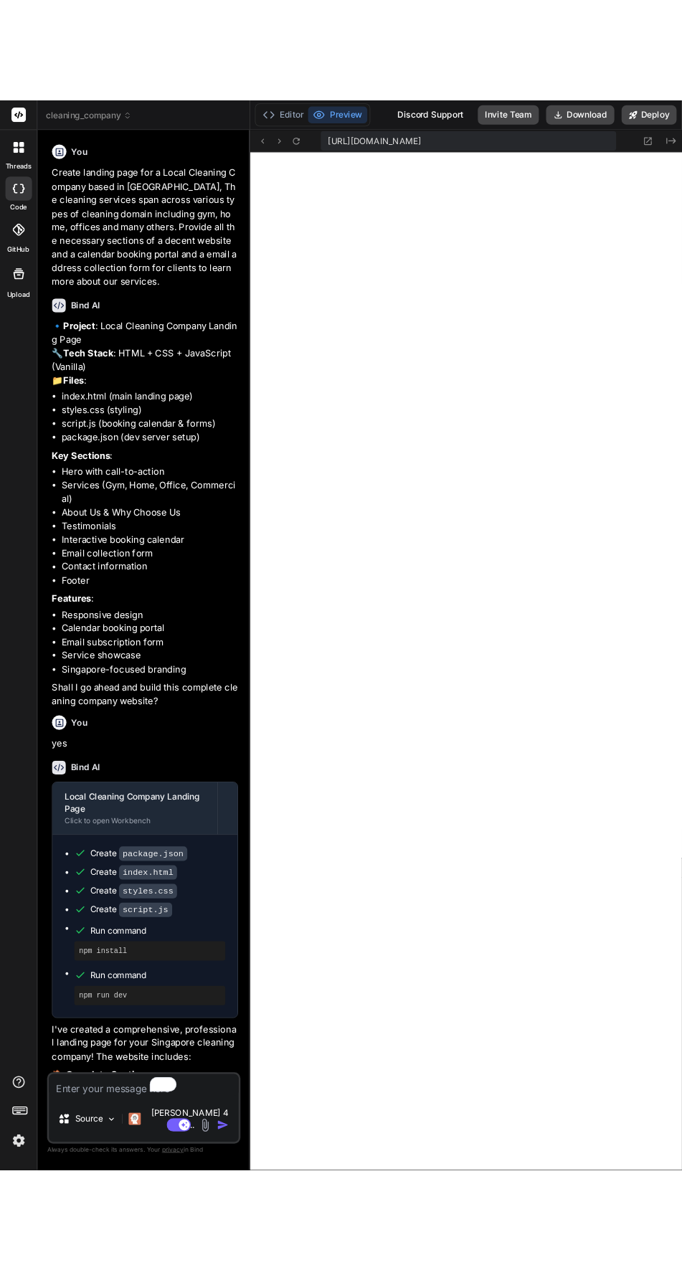
scroll to position [1280, 0]
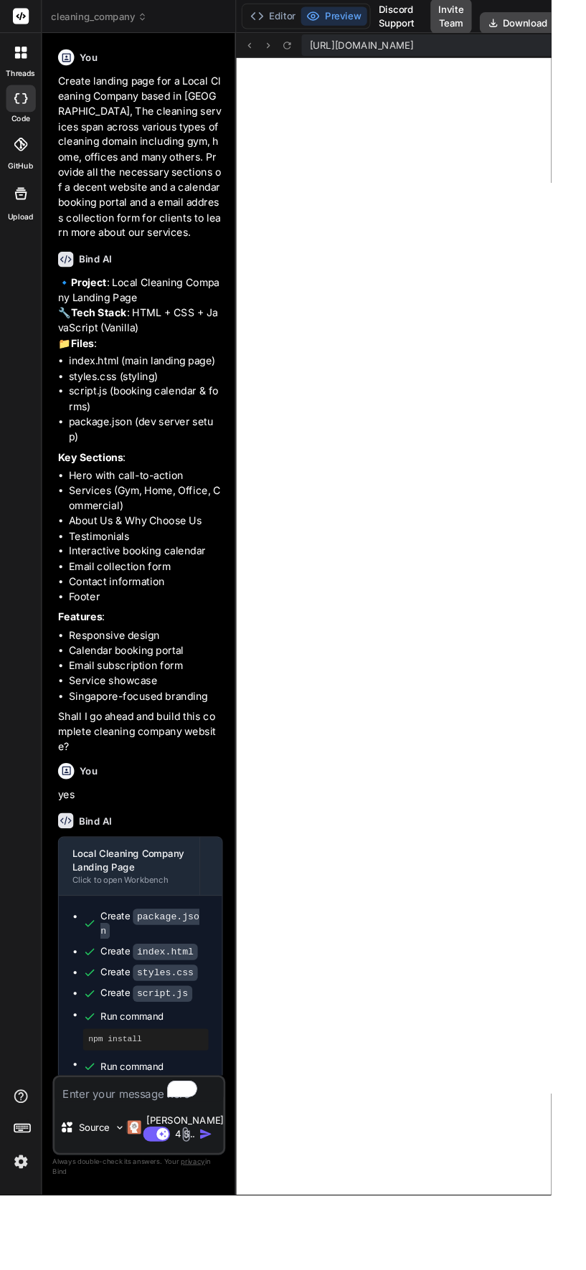
type textarea "x"
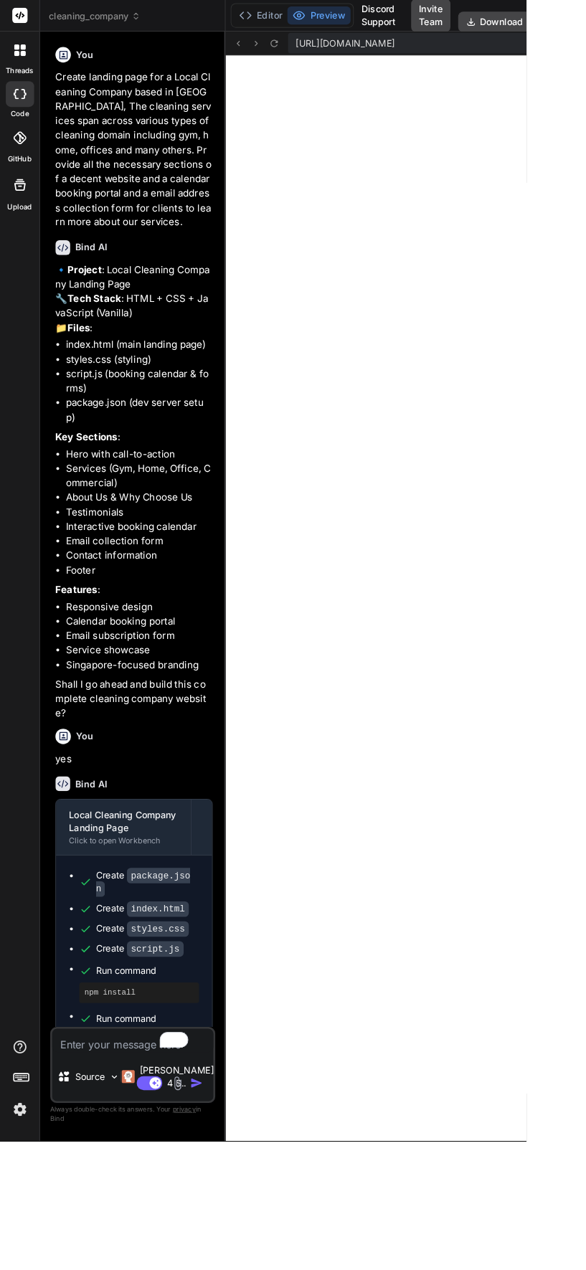
type textarea "x"
type textarea "('error'); } }); }); console.log('Form validation initialized'); }"
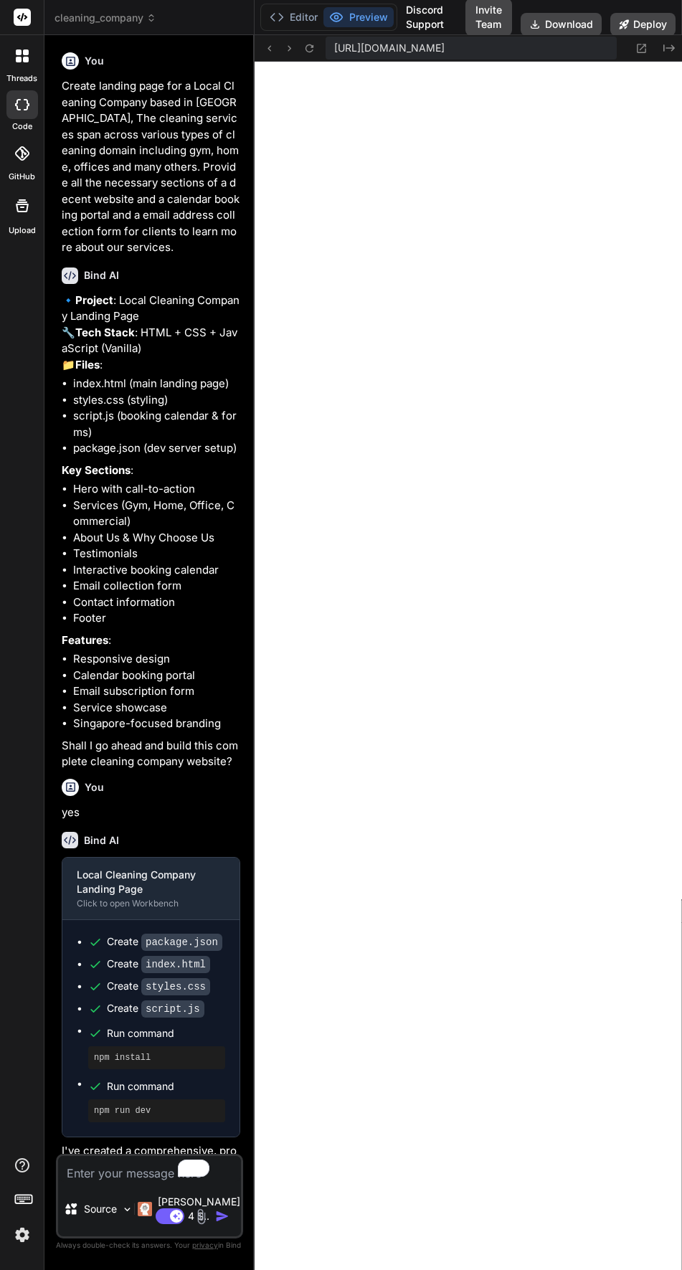
type textarea "x"
type textarea "field.addEventListener('input', function() { if (this.validity.valid) { this.cl…"
type textarea "x"
type textarea "this.classList.remove('error'); } }); }); console.log('Form validation initiali…"
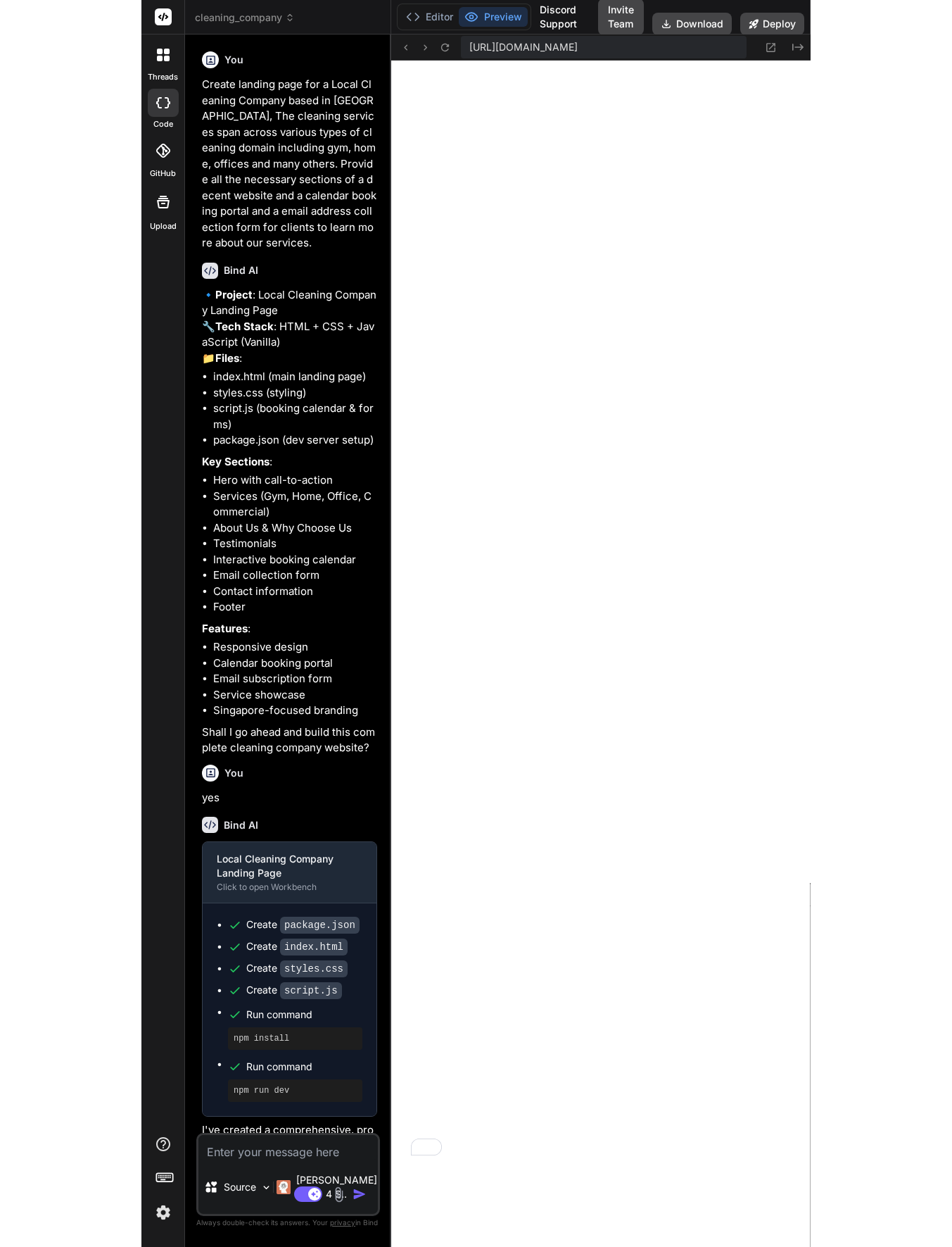
scroll to position [1111, 0]
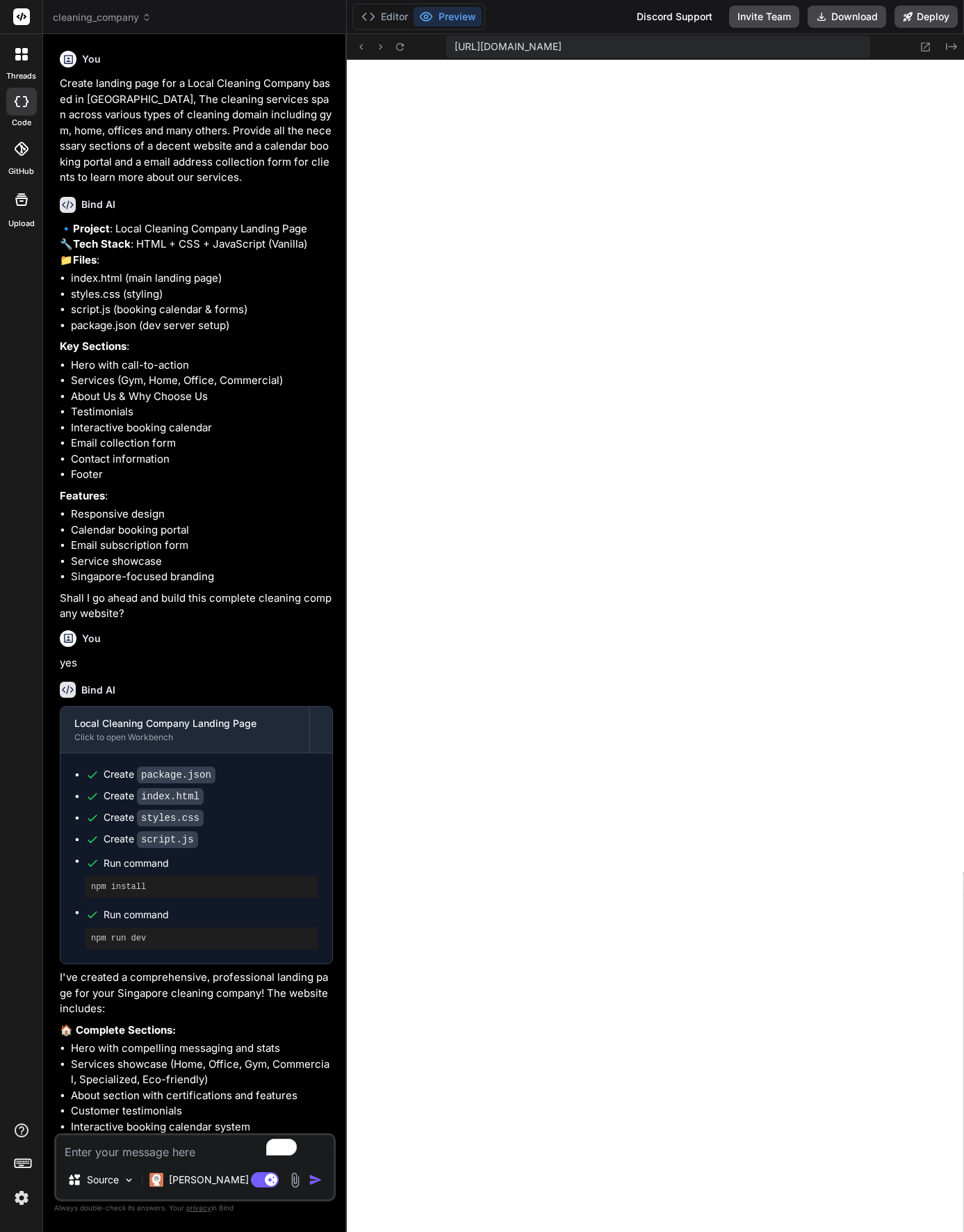
type textarea "x"
type textarea "} }); }); console.log('Form validation initialized'); }"
type textarea "x"
type textarea "console.log('Form validation initialized'); }"
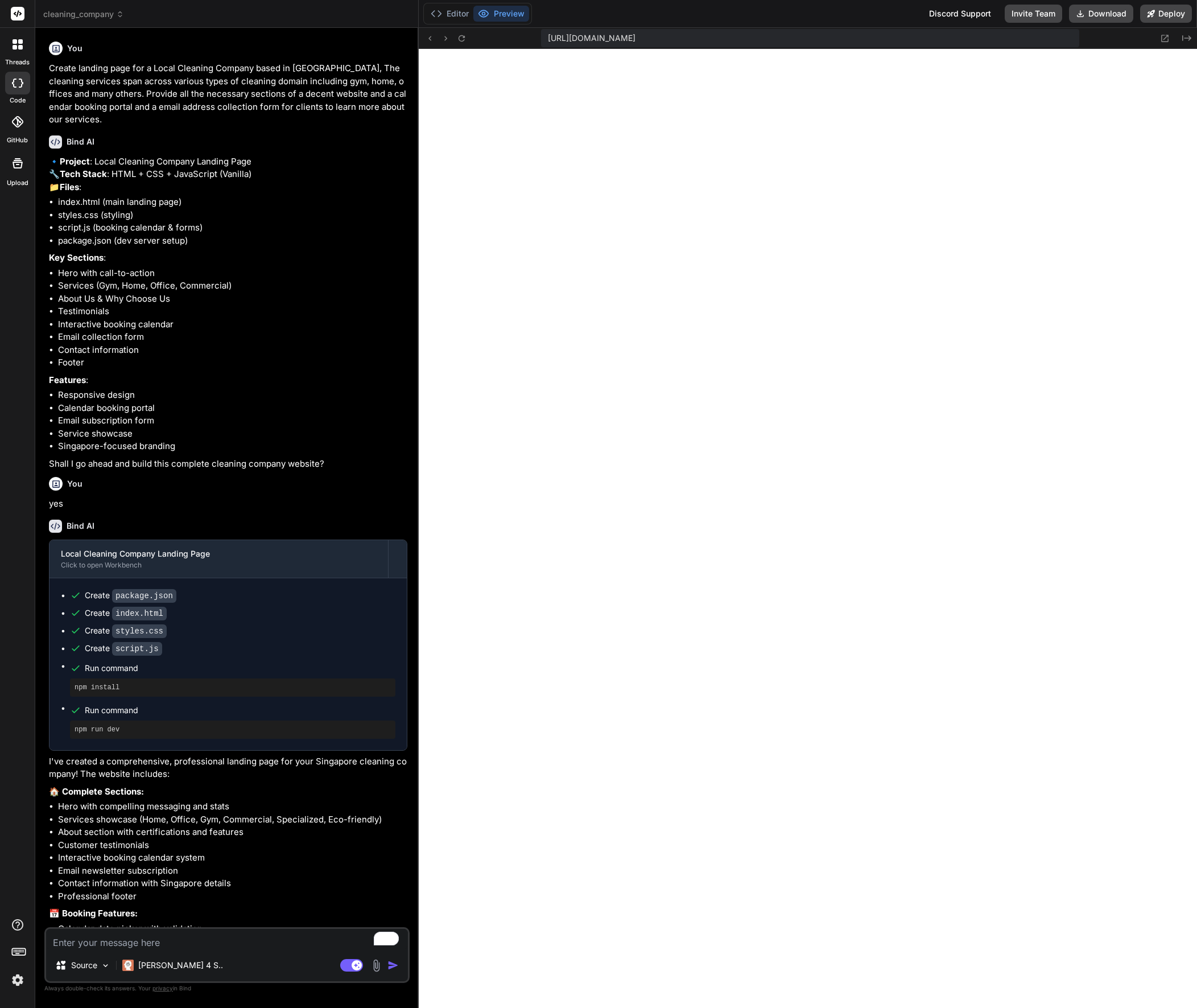
type textarea "x"
type textarea "}"
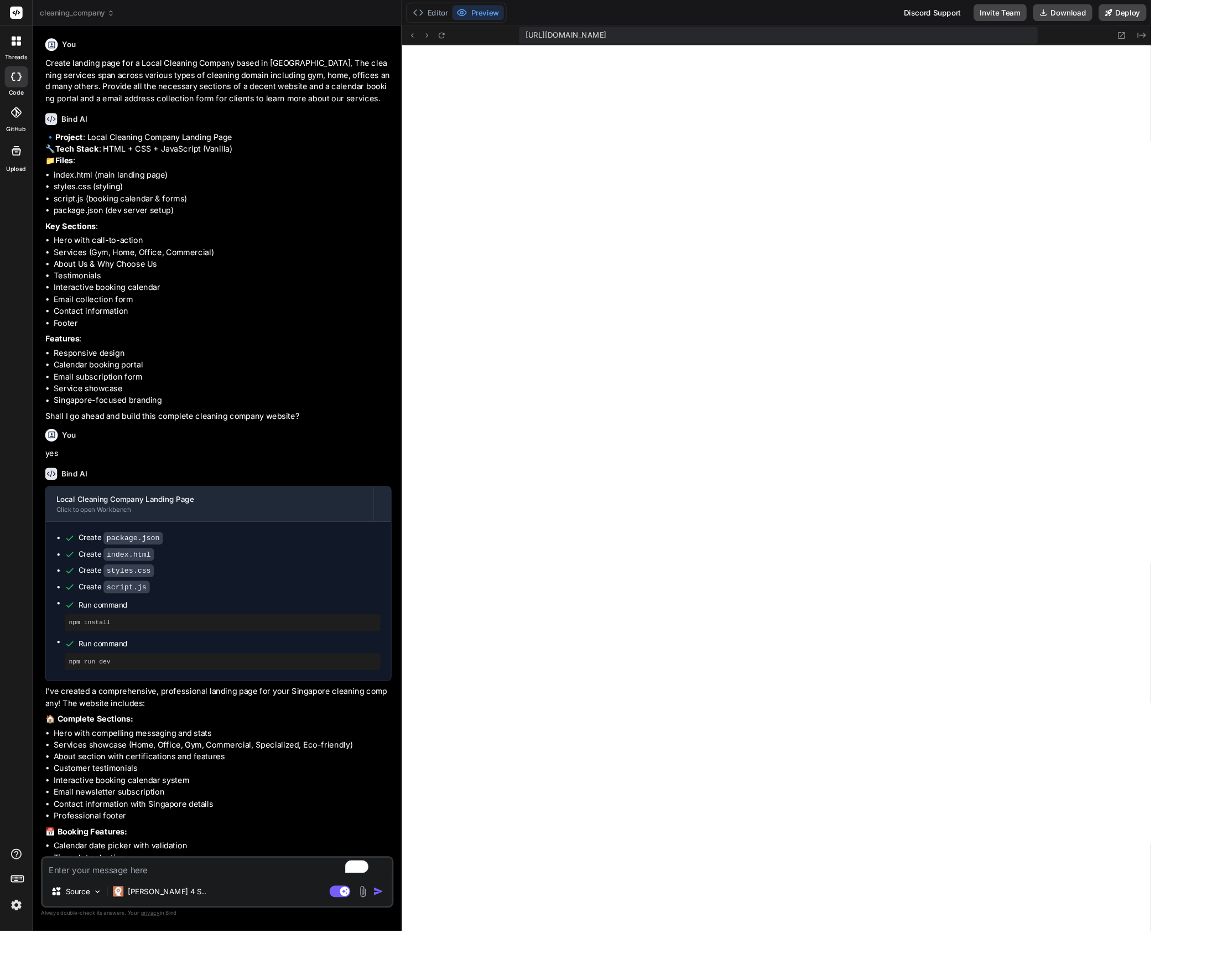
type textarea "x"
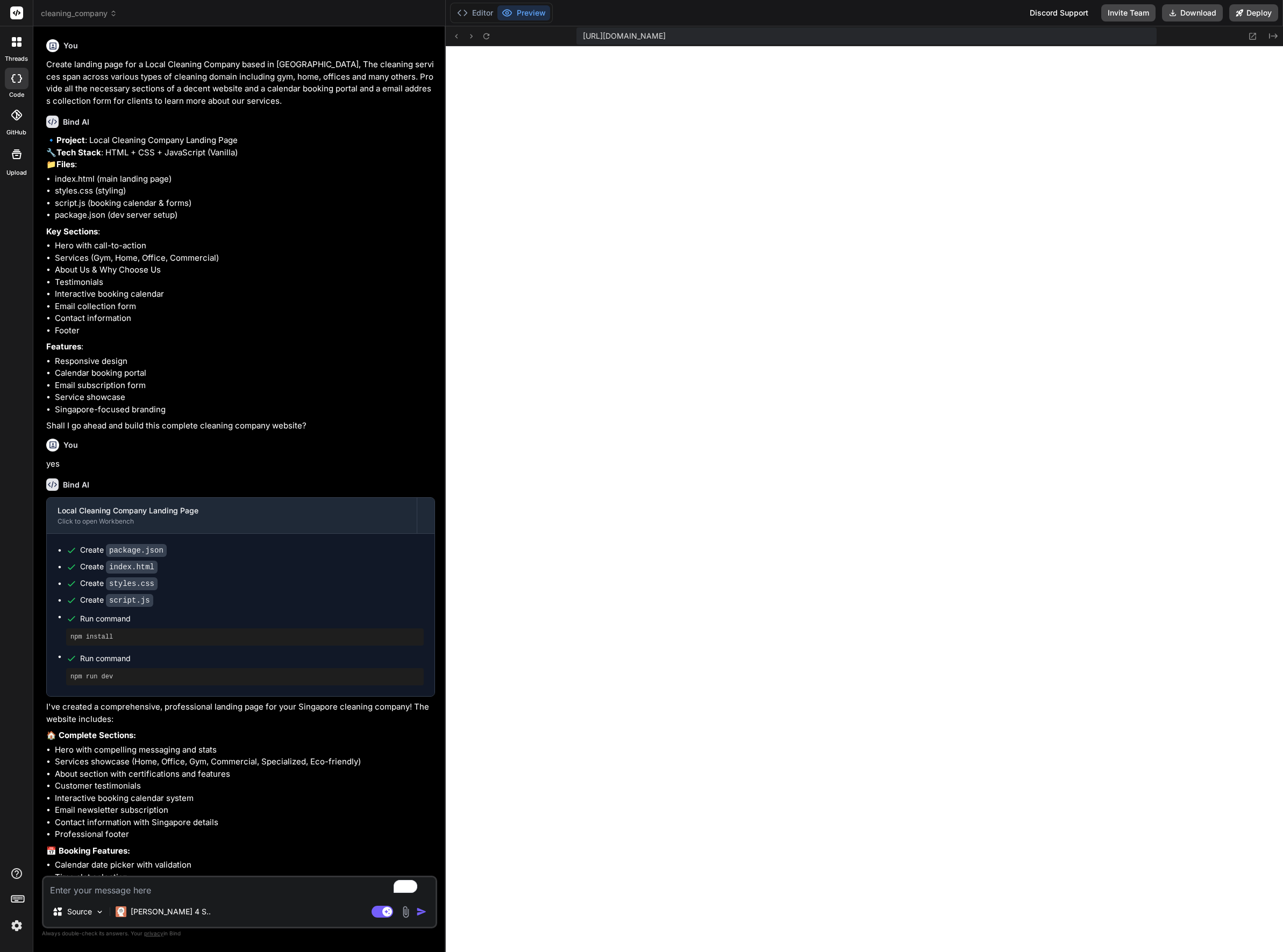
type textarea "x"
type textarea "console.log('Form validation initialized'); }"
type textarea "x"
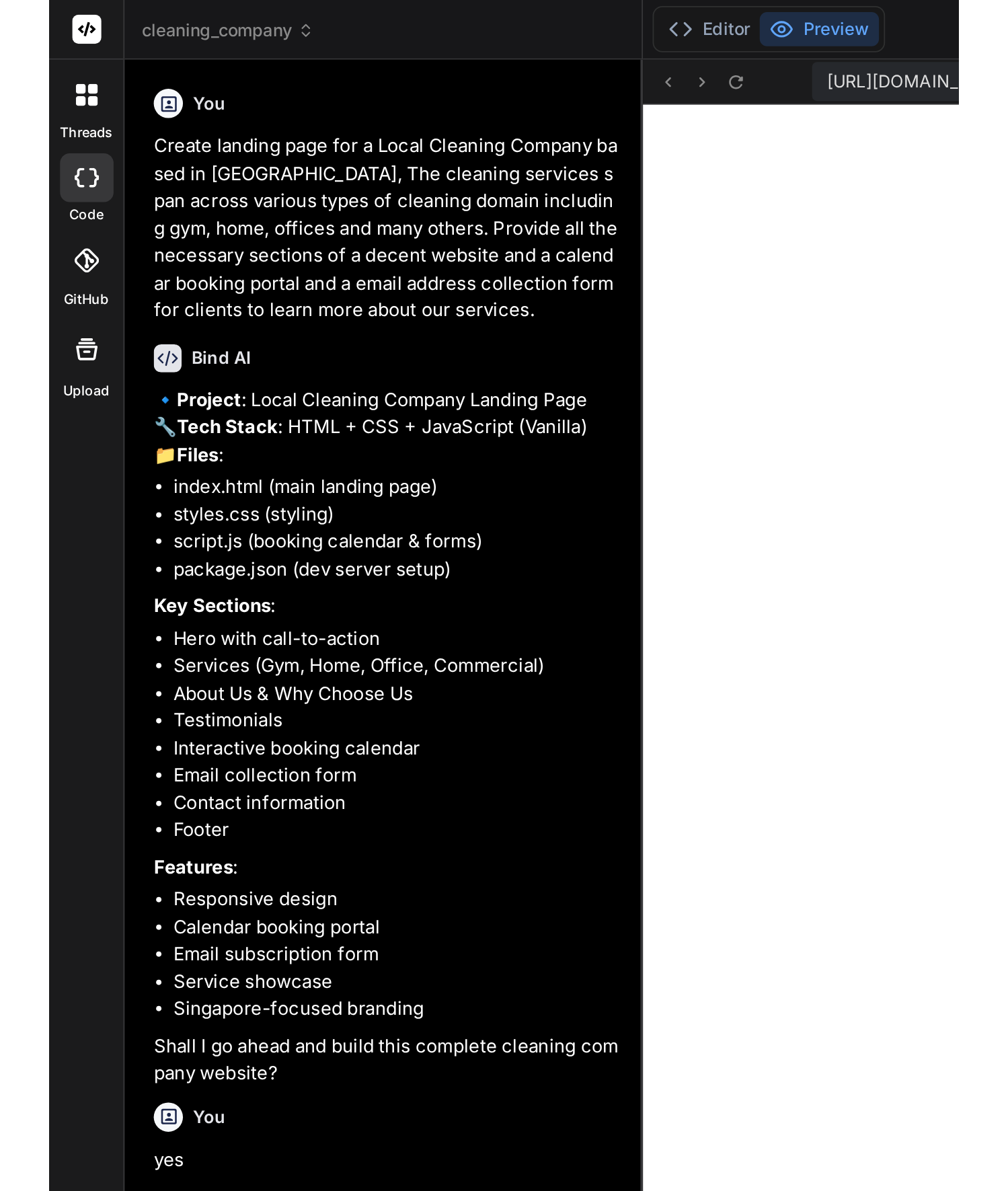
scroll to position [0, 0]
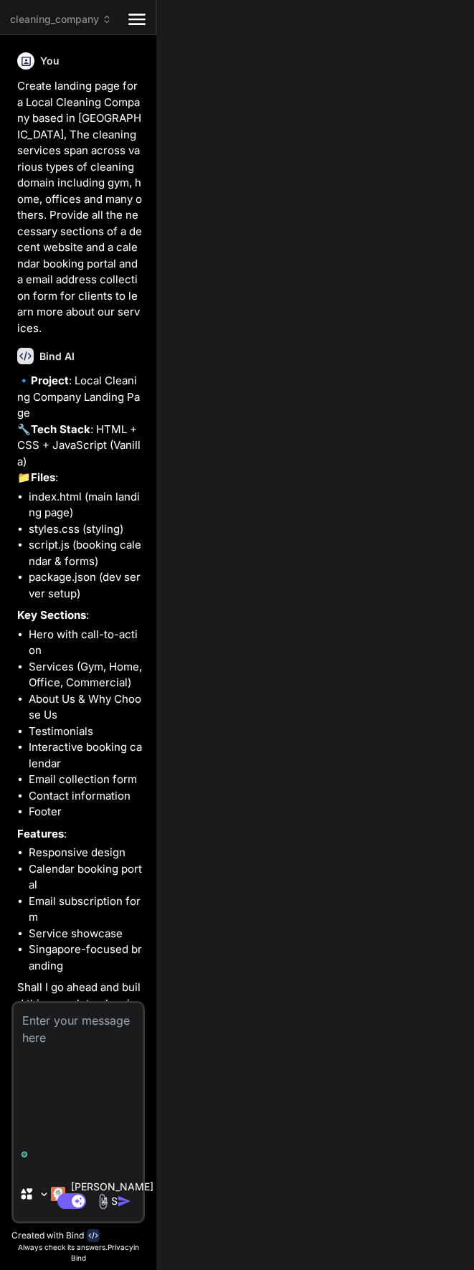
type textarea "x"
type textarea "console.log('Form validation initialized'); }"
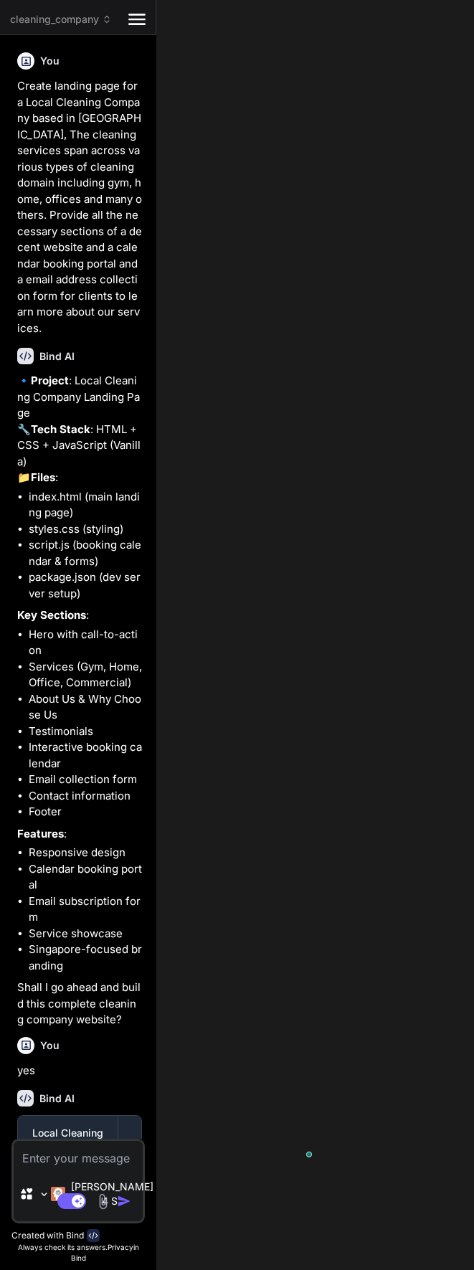
type textarea "x"
type textarea "}"
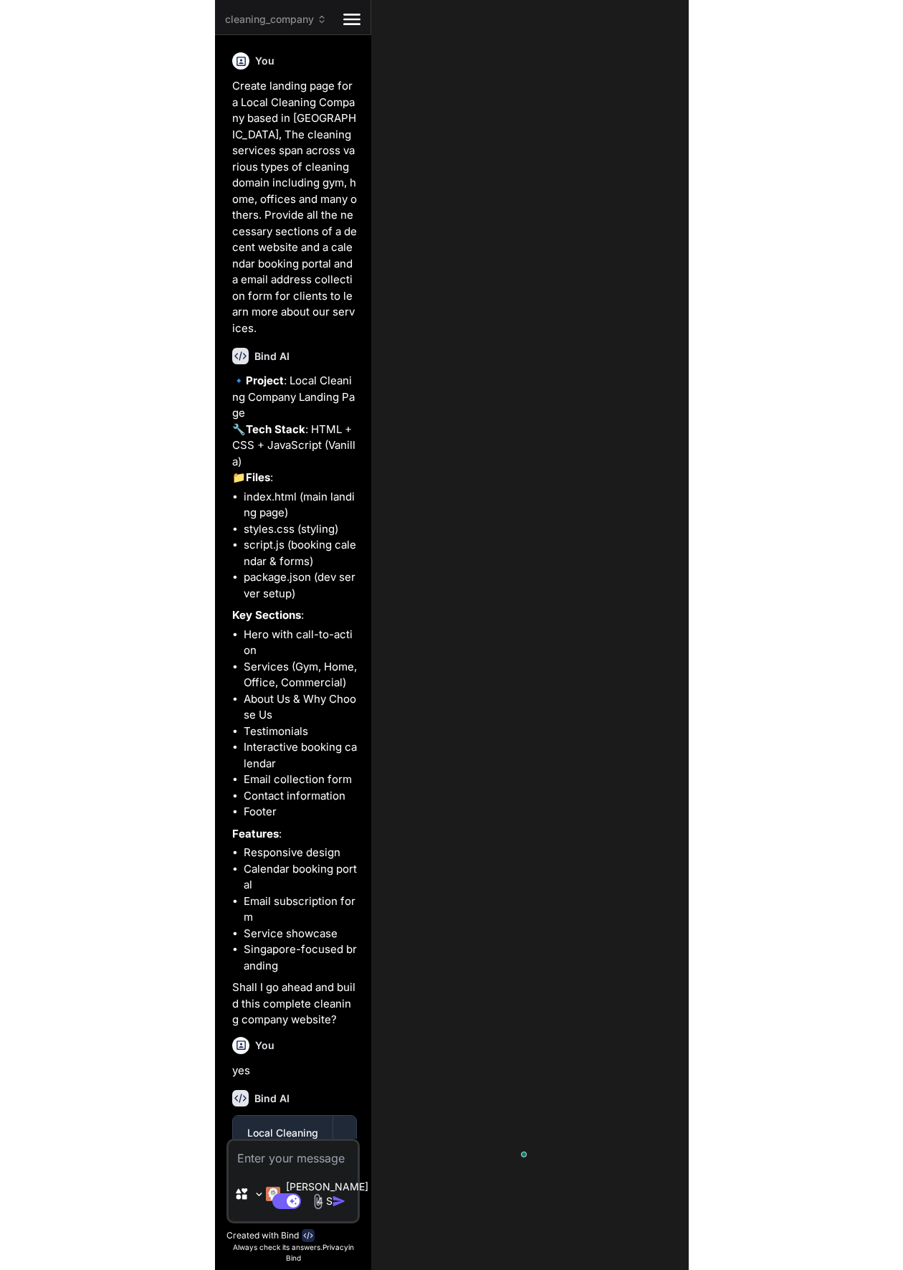
scroll to position [1131, 0]
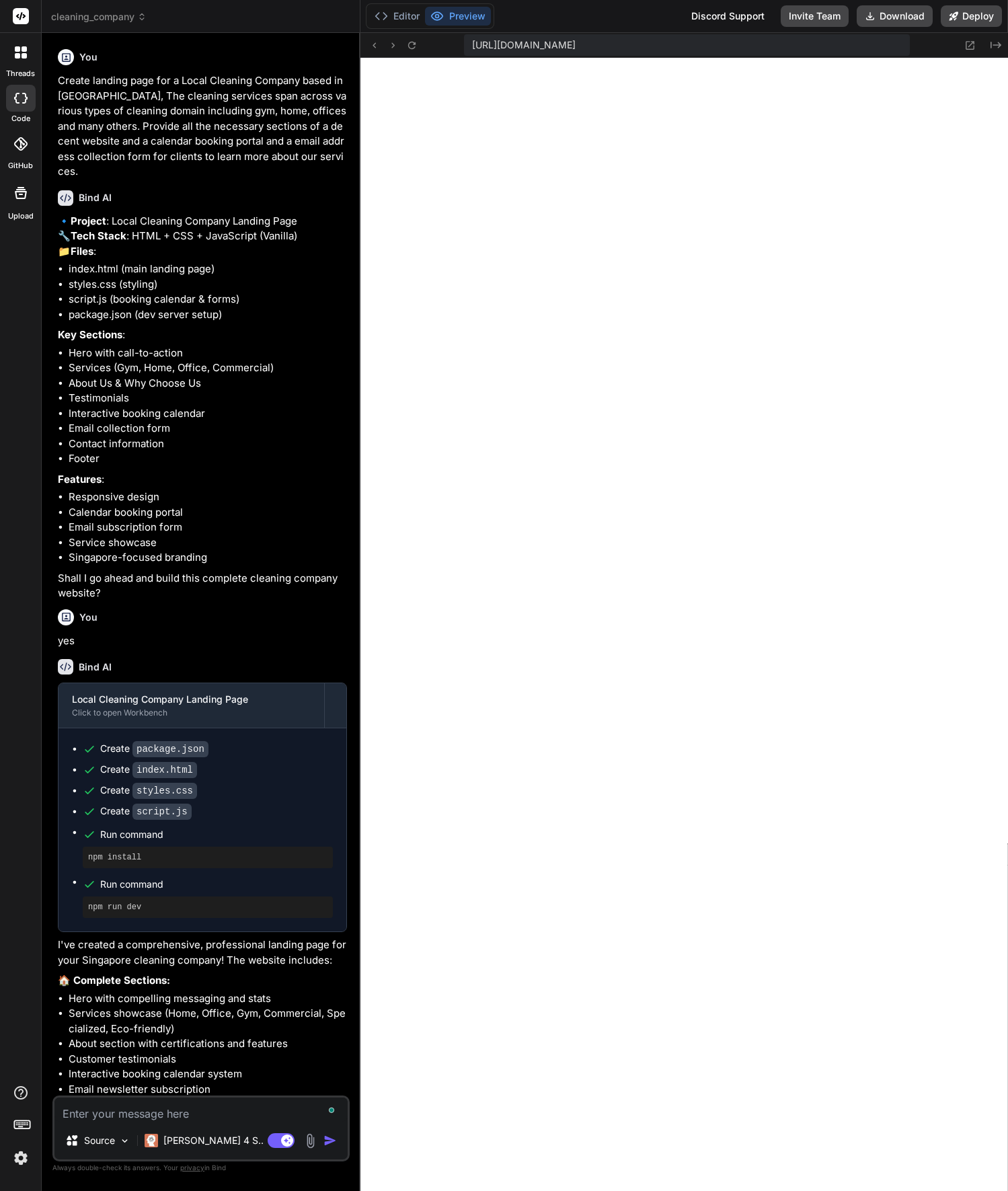
type textarea "x"
type textarea "}); }); console.log('Form validation initialized'); }"
type textarea "x"
type textarea "console.log('Form validation initialized'); }"
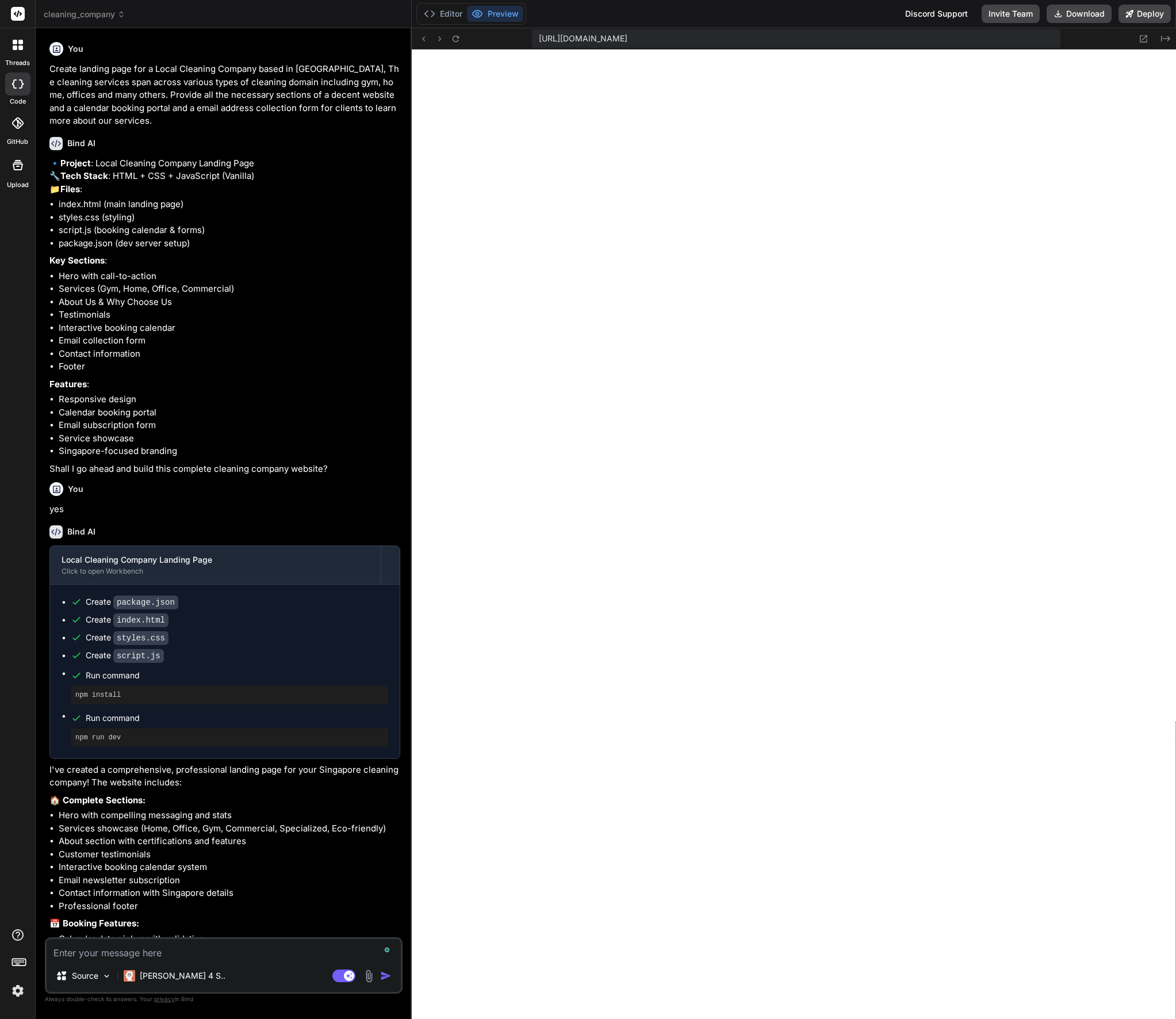
type textarea "x"
type textarea "}"
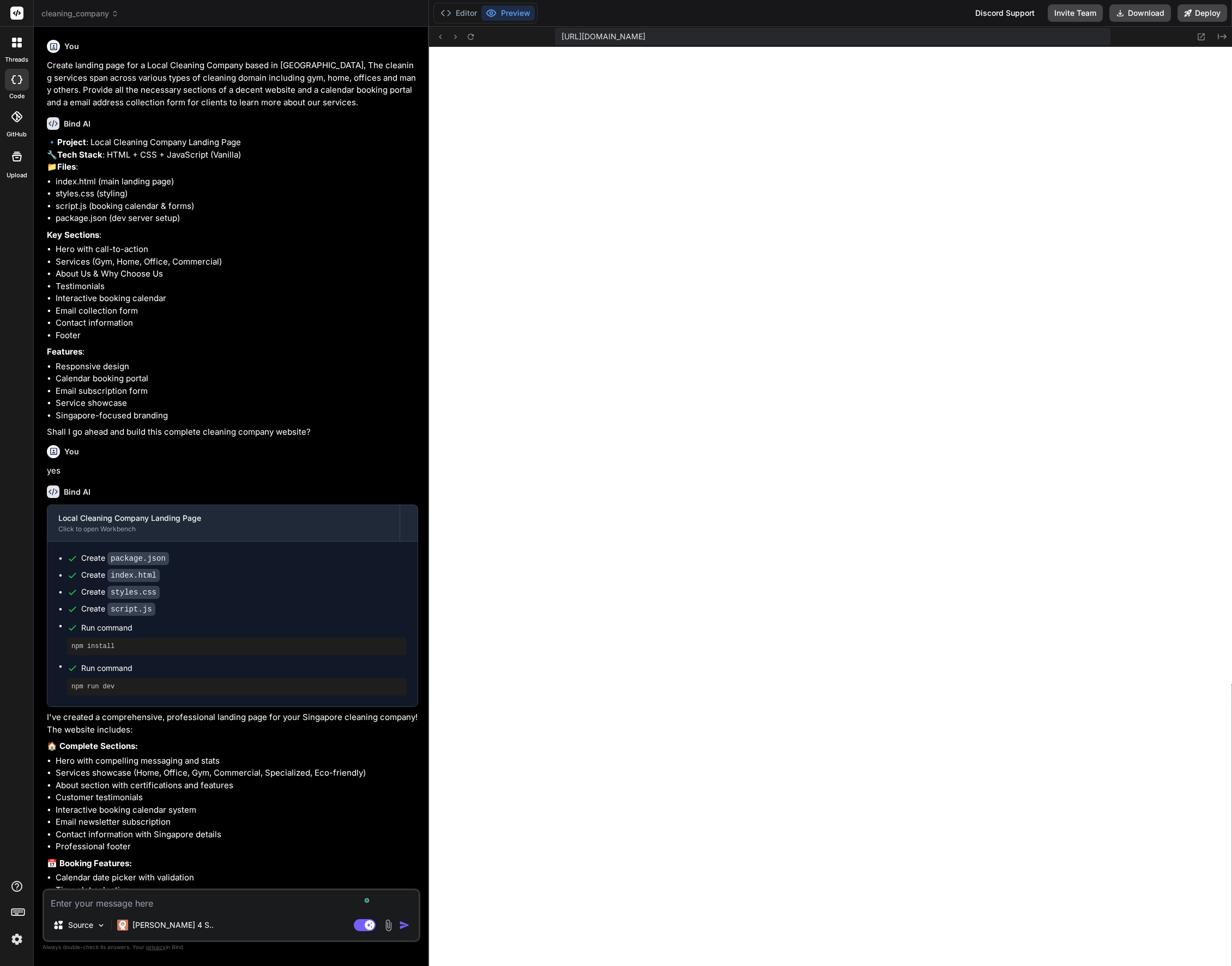
type textarea "x"
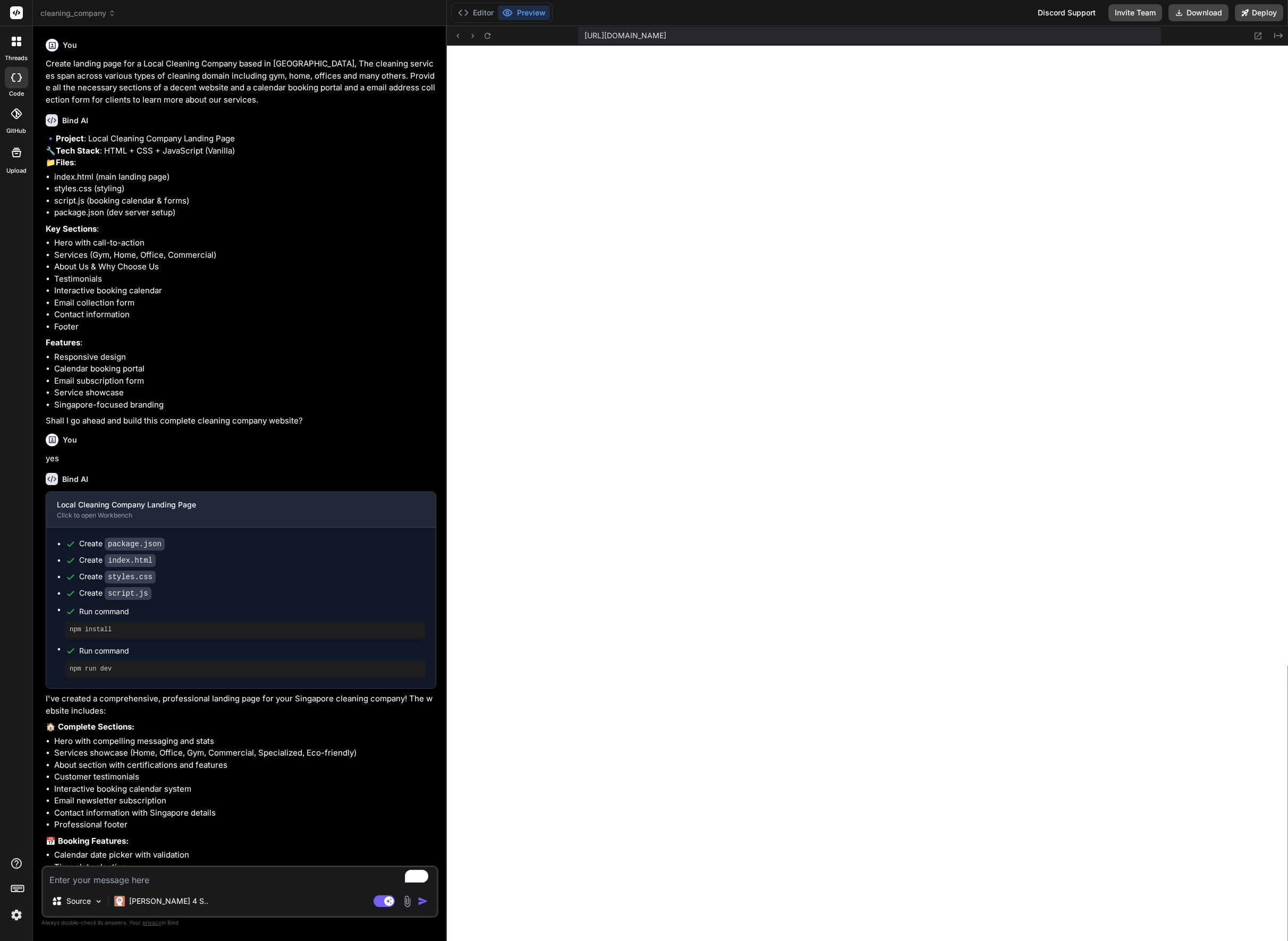
type textarea "x"
type textarea "console.log('Form validation initialized'); }"
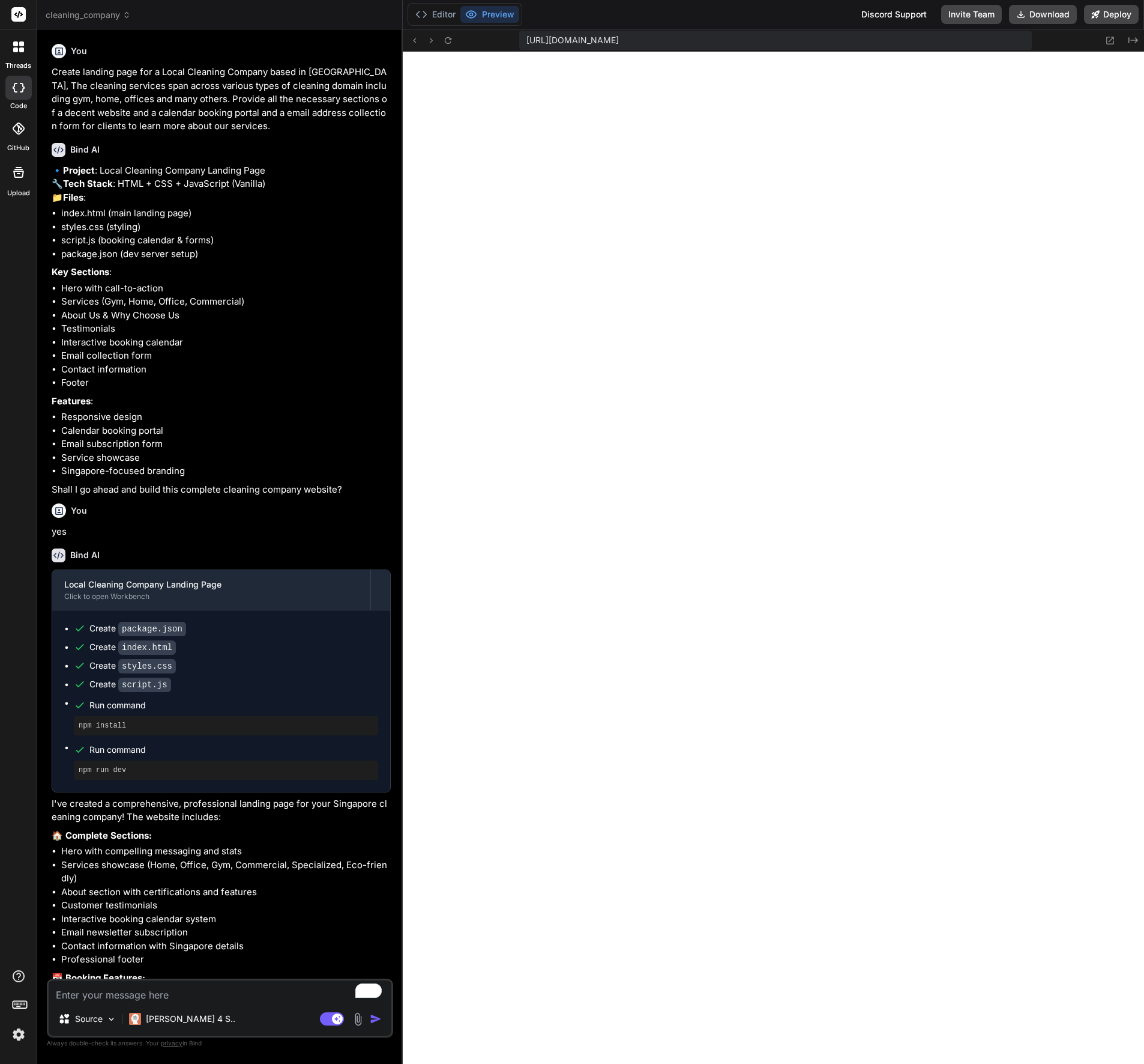
type textarea "x"
type textarea "}); console.log('Form validation initialized'); }"
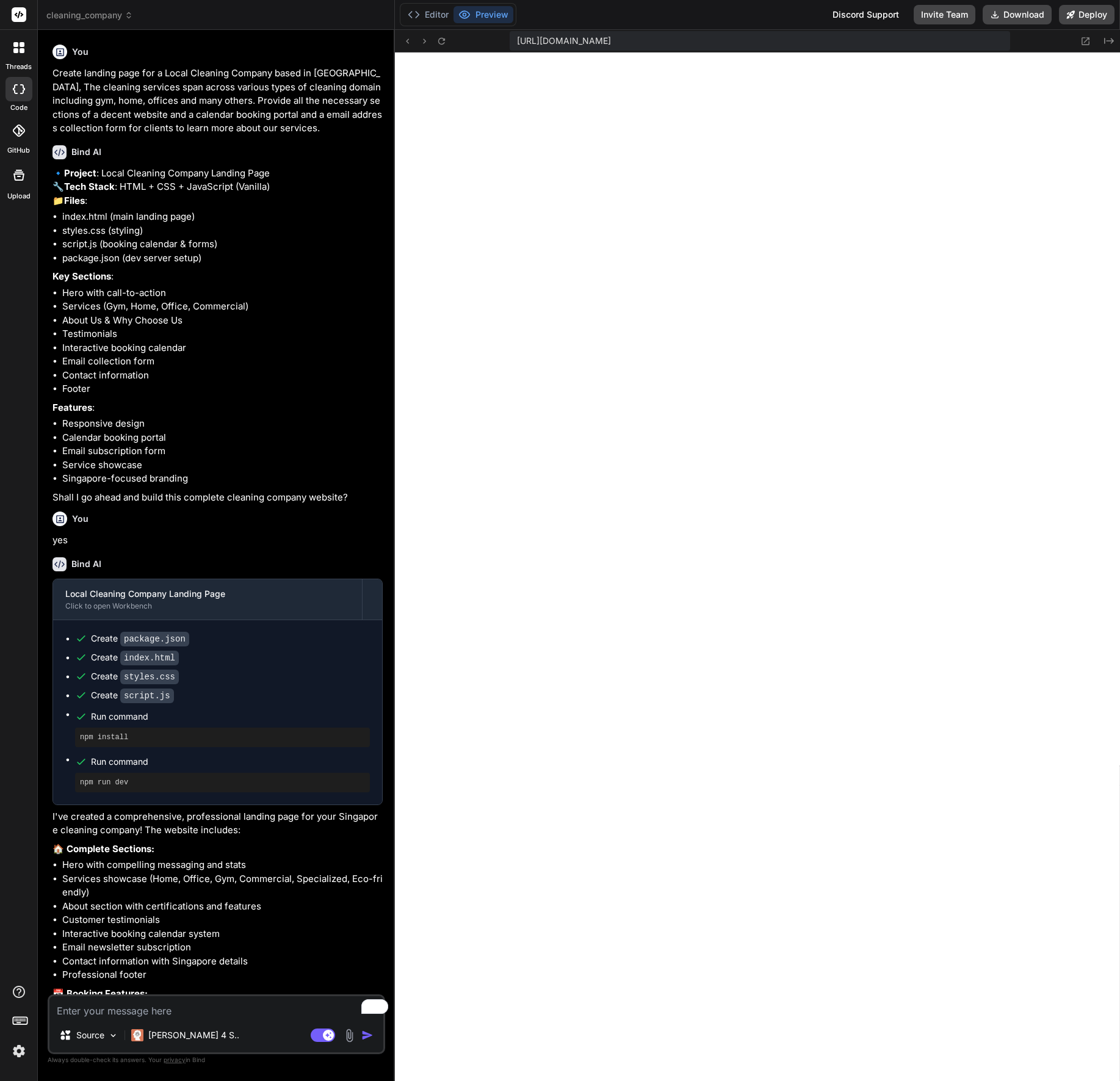
type textarea "x"
type textarea "this.classList.remove('error'); } }); }); console.log('Form validation initiali…"
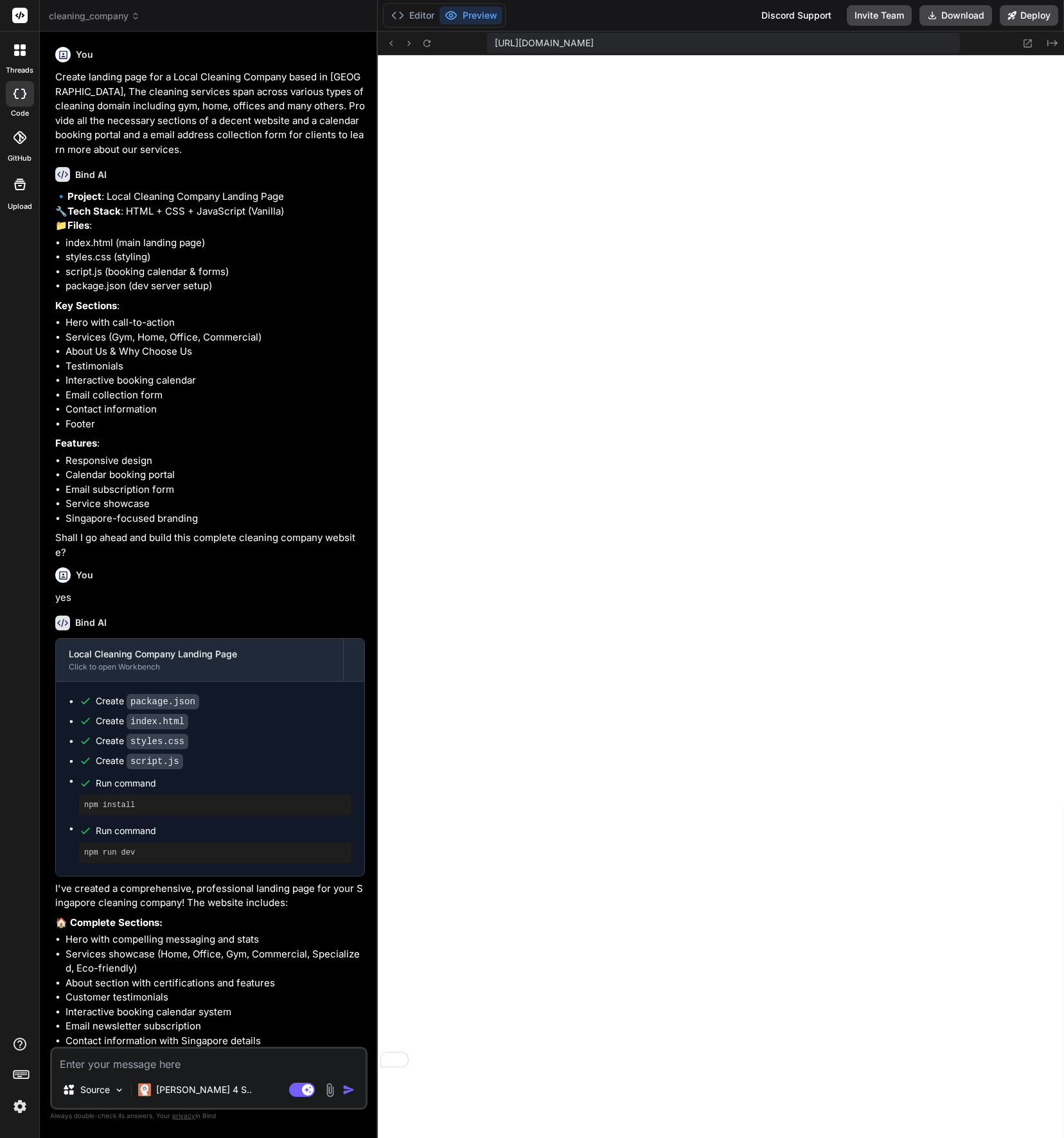
type textarea "x"
type textarea "if (this.validity.valid) { this.classList.remove('error'); } }); }); console.lo…"
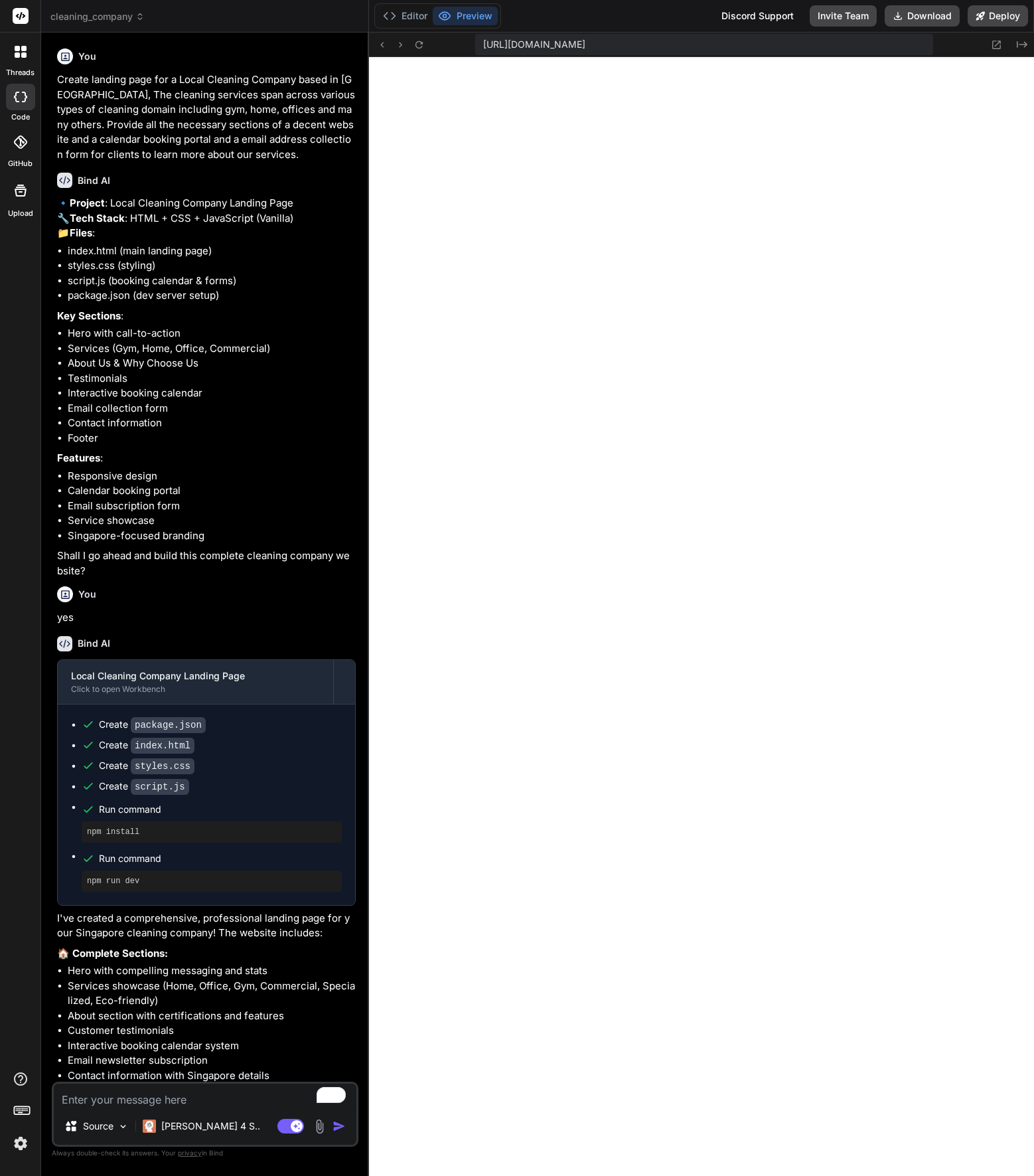
type textarea "x"
type textarea "console.log('Form validation initialized'); }"
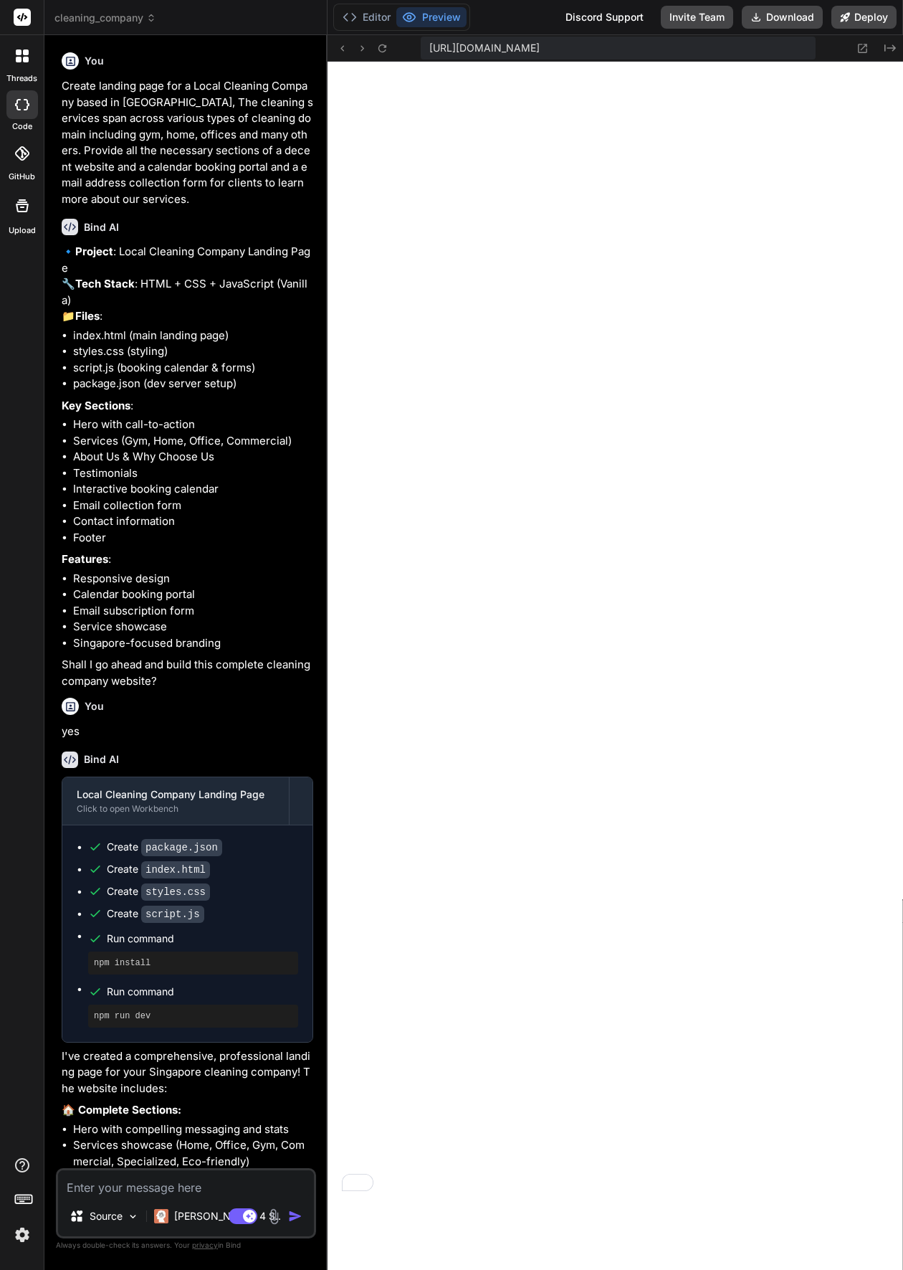
type textarea "x"
type textarea "console.log('Form validation initialized'); }"
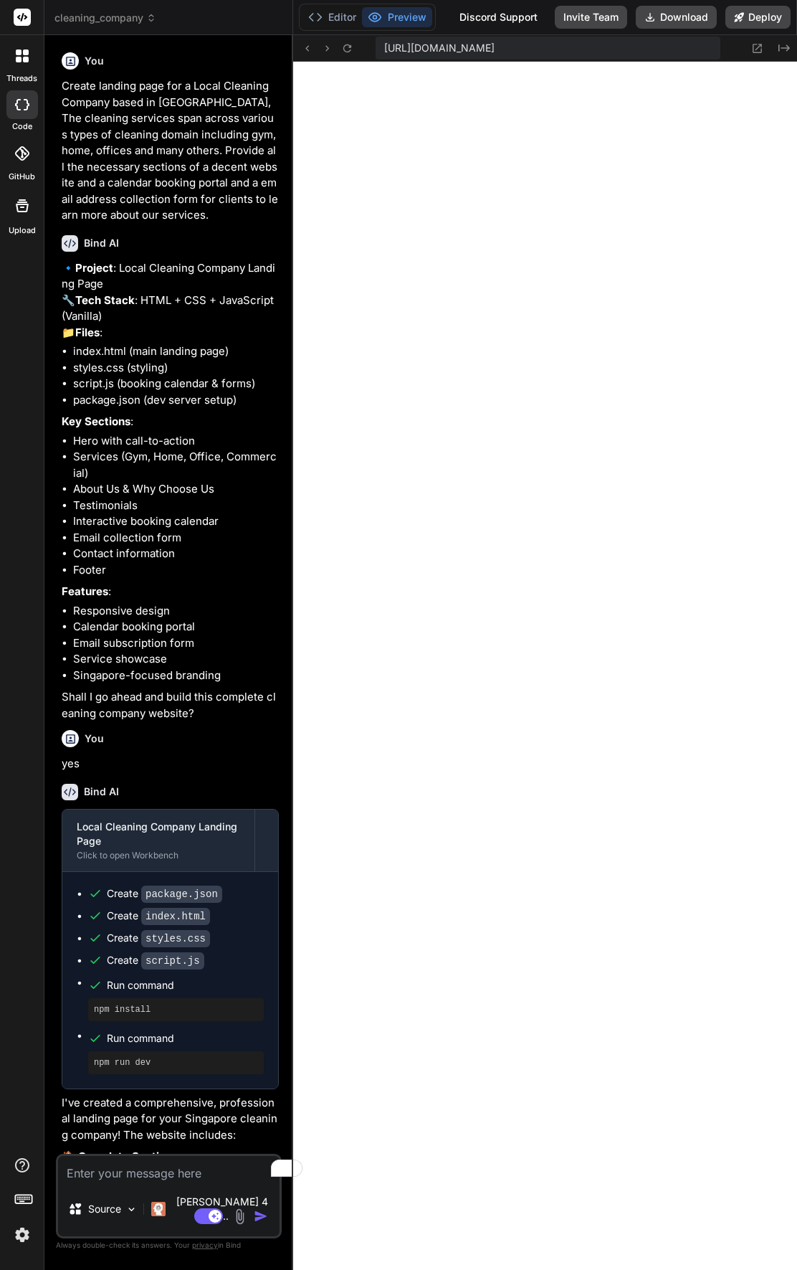
type textarea "x"
type textarea "console.log('Form validation initialized'); }"
type textarea "x"
type textarea "this.classList.remove('error'); } }); }); console.log('Form validation initiali…"
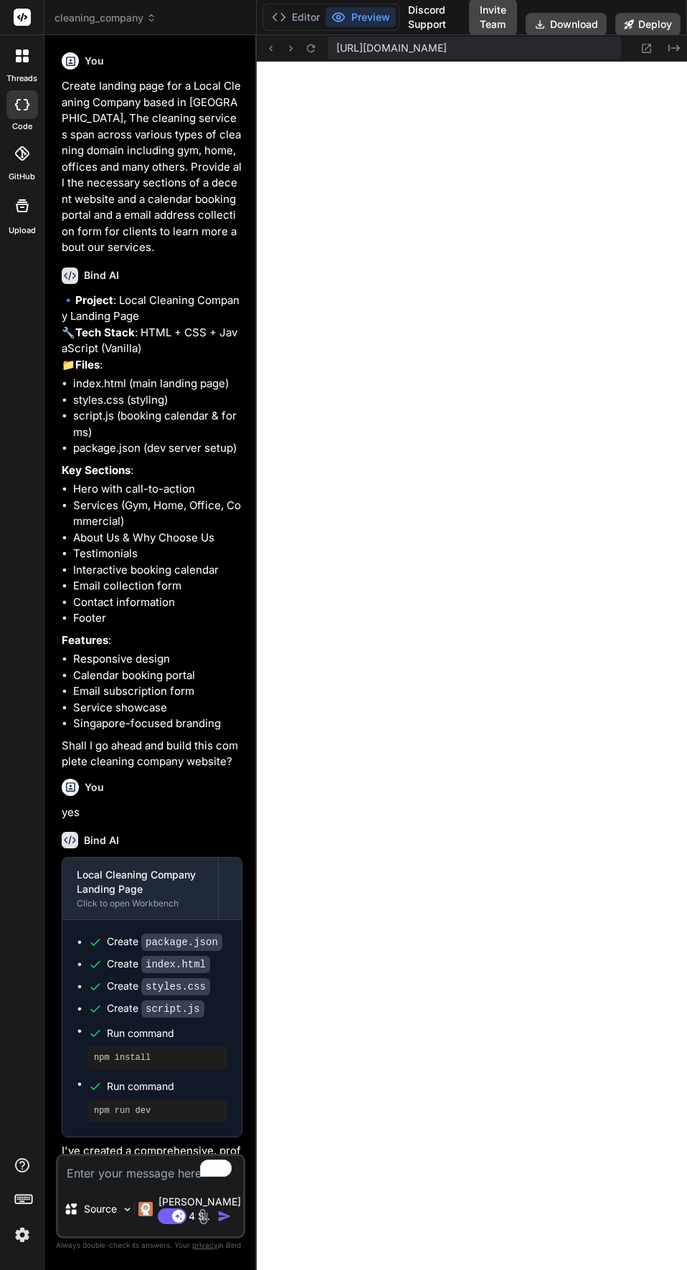
type textarea "x"
type textarea "('error'); } }); }); console.log('Form validation initialized'); }"
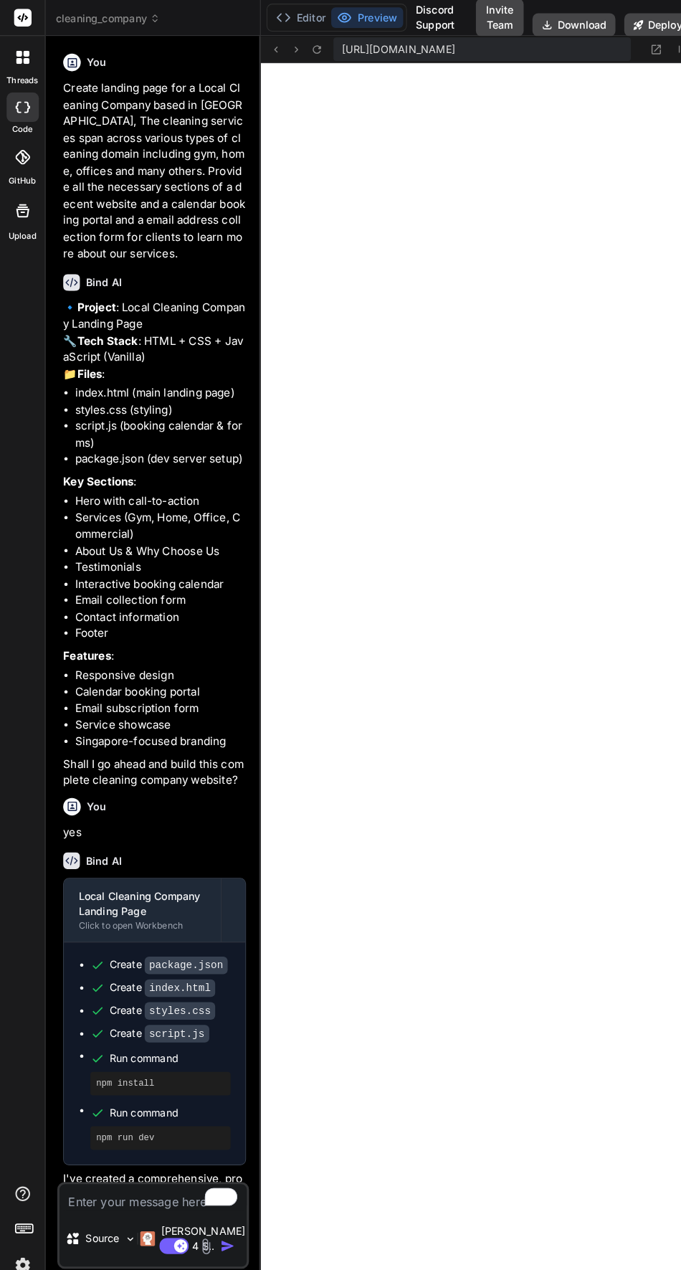
type textarea "x"
type textarea "validation initialized'); }"
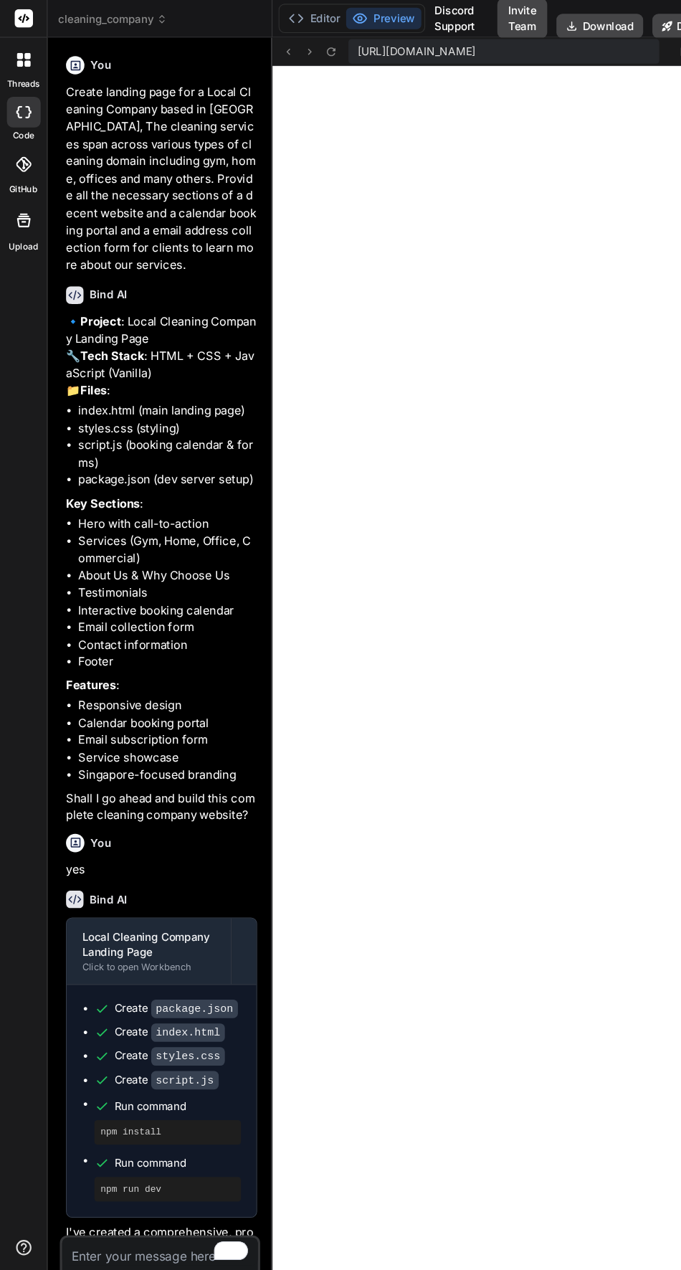
type textarea "x"
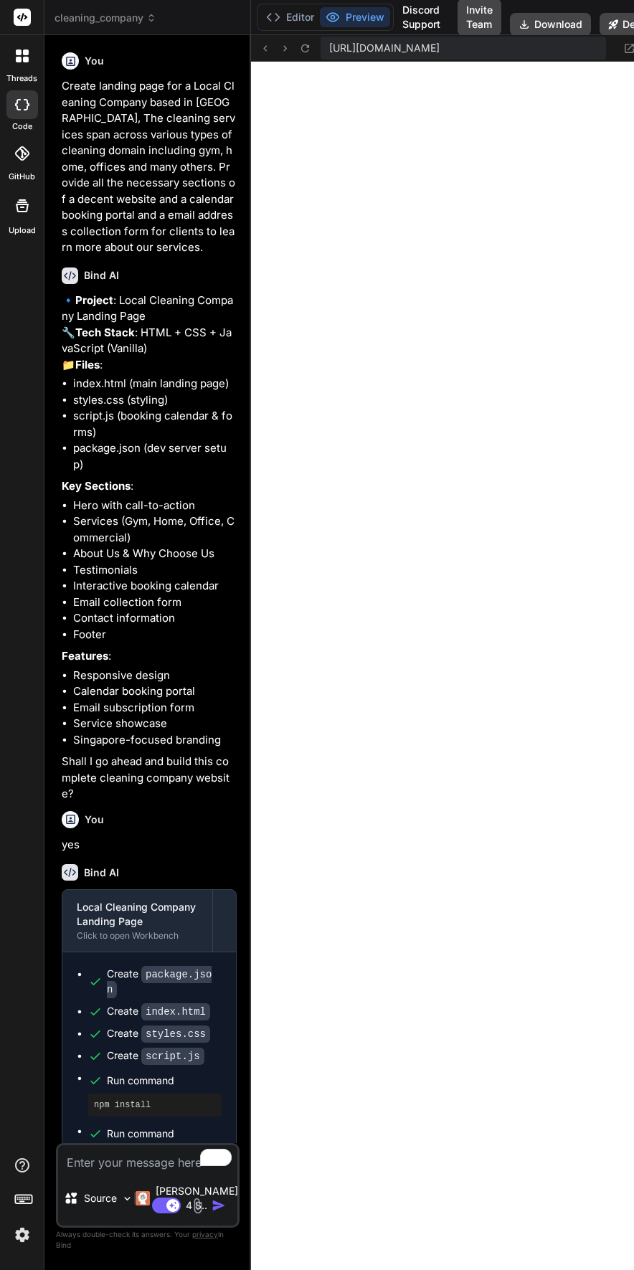
type textarea "x"
type textarea "}"
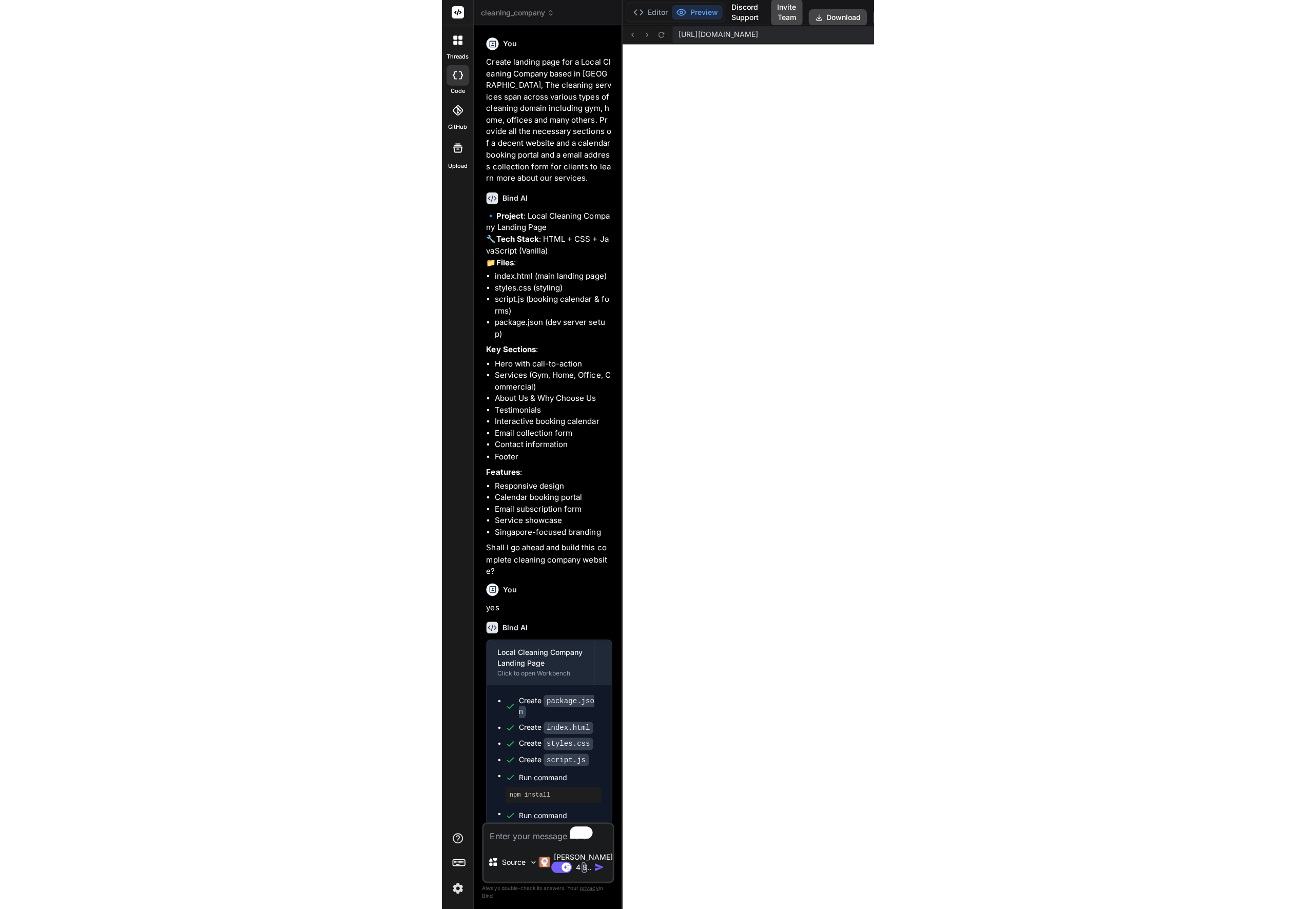
scroll to position [916, 0]
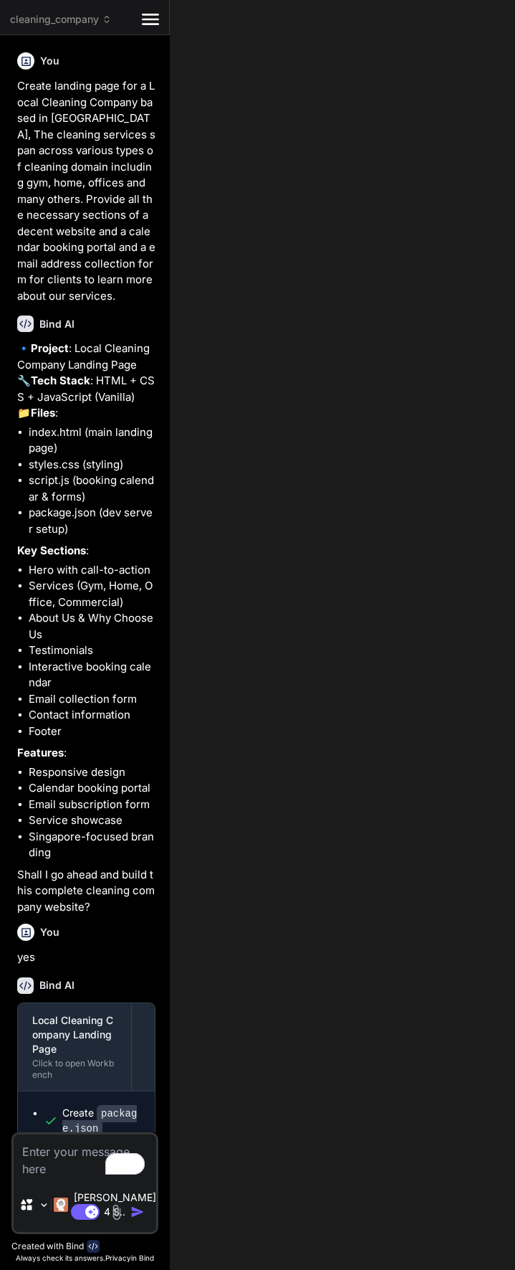
type textarea "x"
type textarea "}"
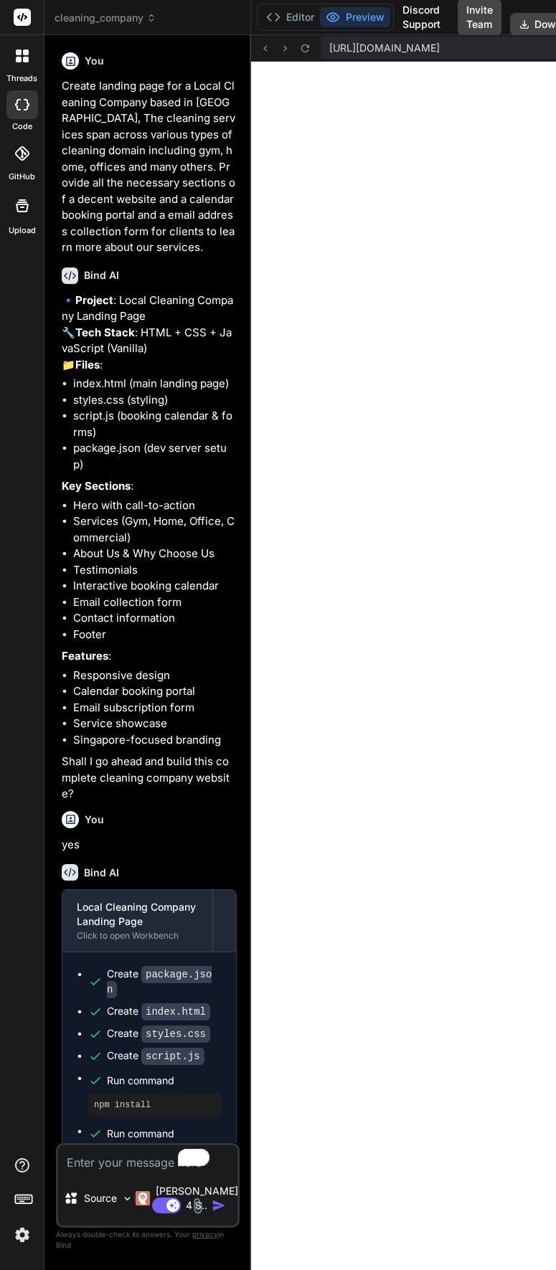
type textarea "x"
type textarea "console.log('Form validation initialized'); }"
type textarea "x"
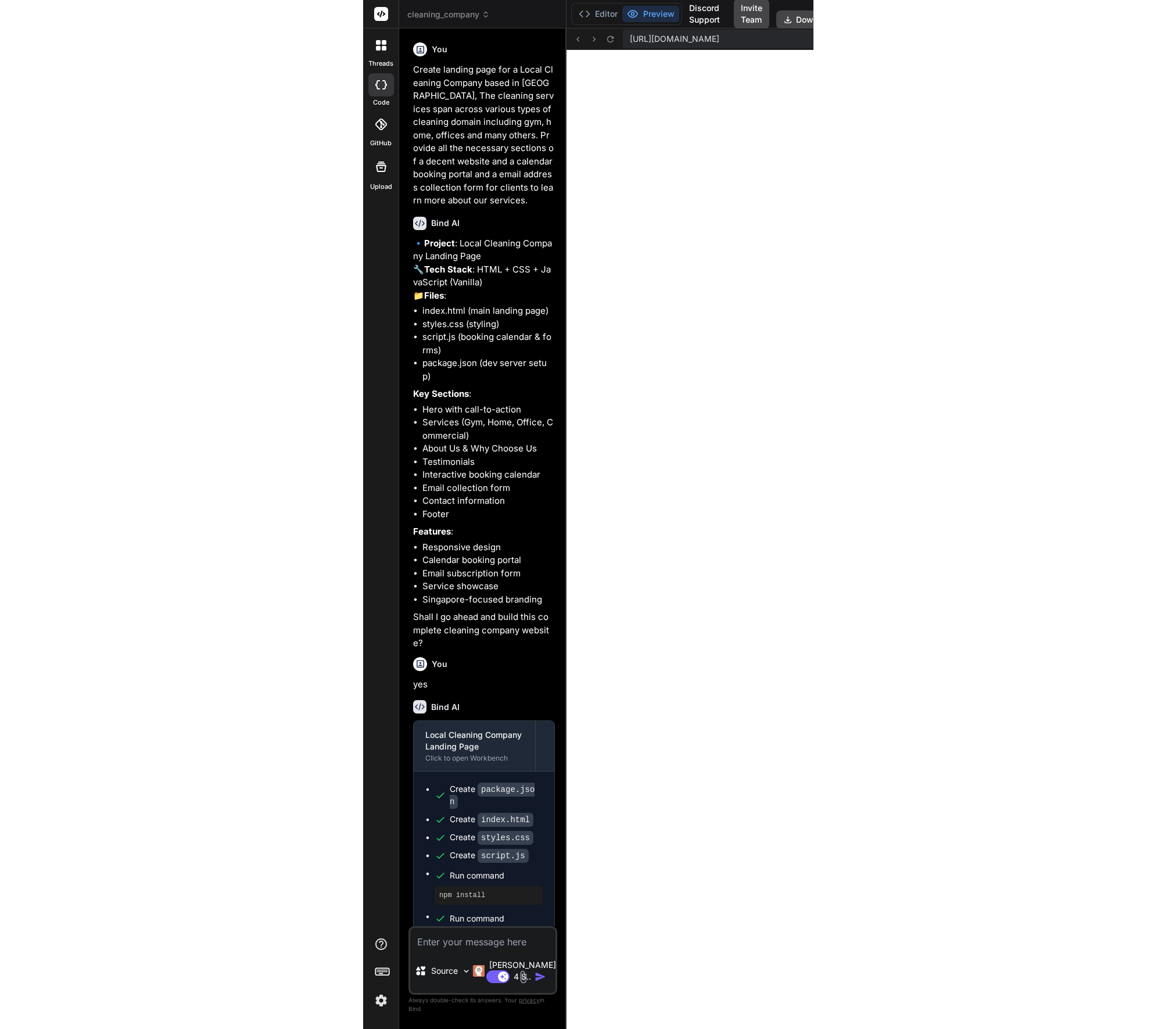
scroll to position [883, 0]
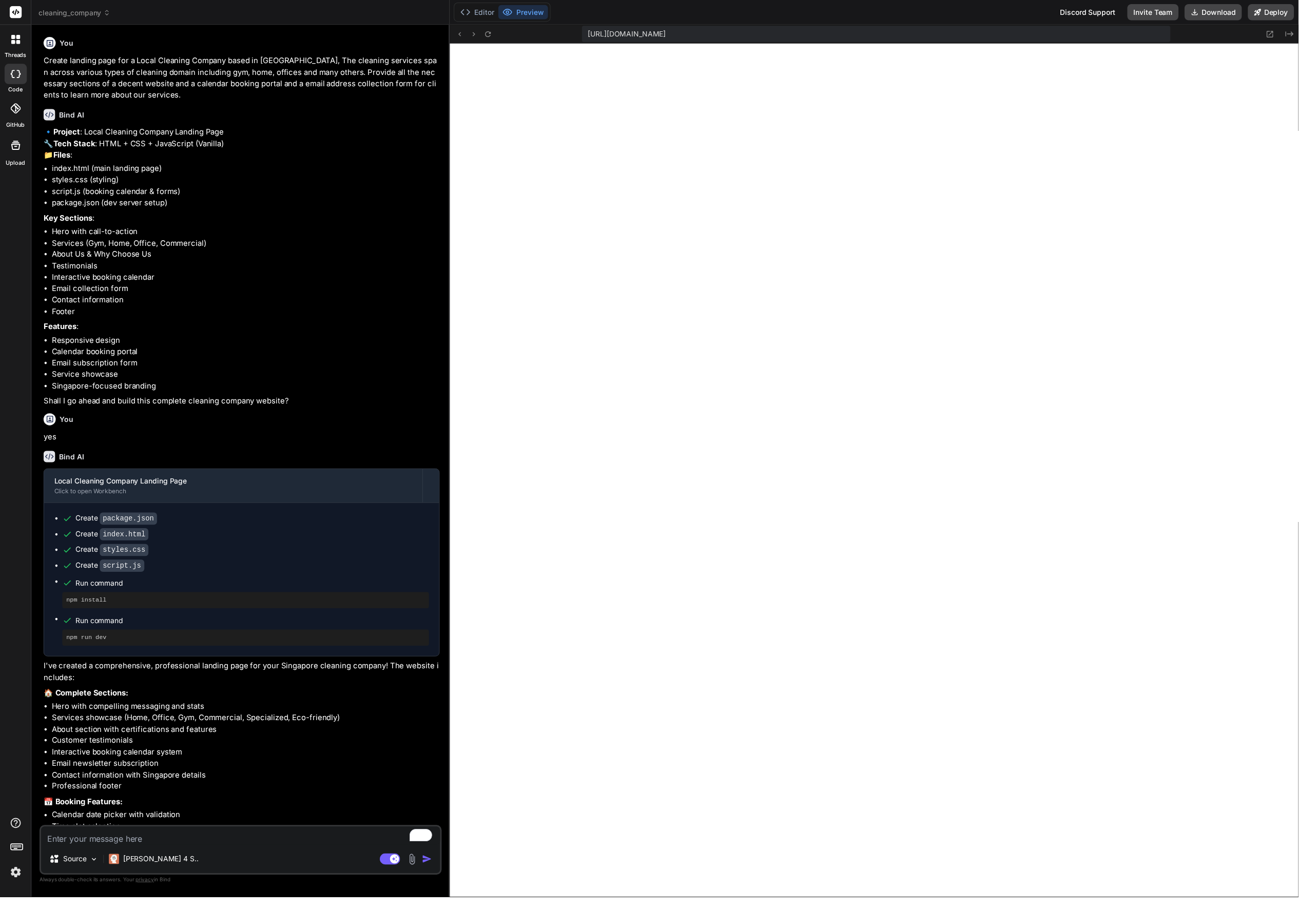
type textarea "x"
type textarea "field.addEventListener('input', function() { if (this.validity.valid) { this.cl…"
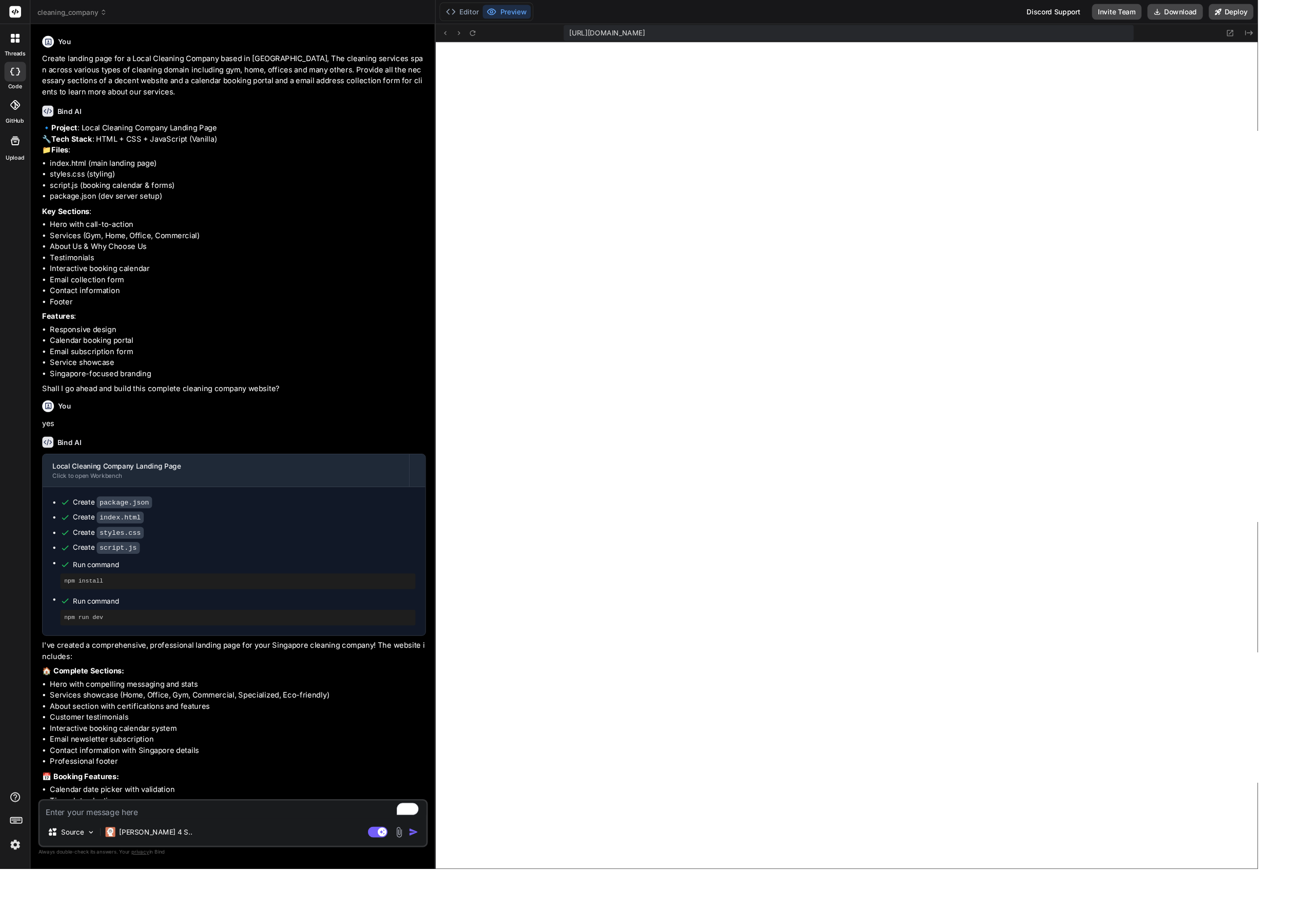
type textarea "x"
type textarea "if (this.validity.valid) { this.classList.remove('error'); } }); }); console.lo…"
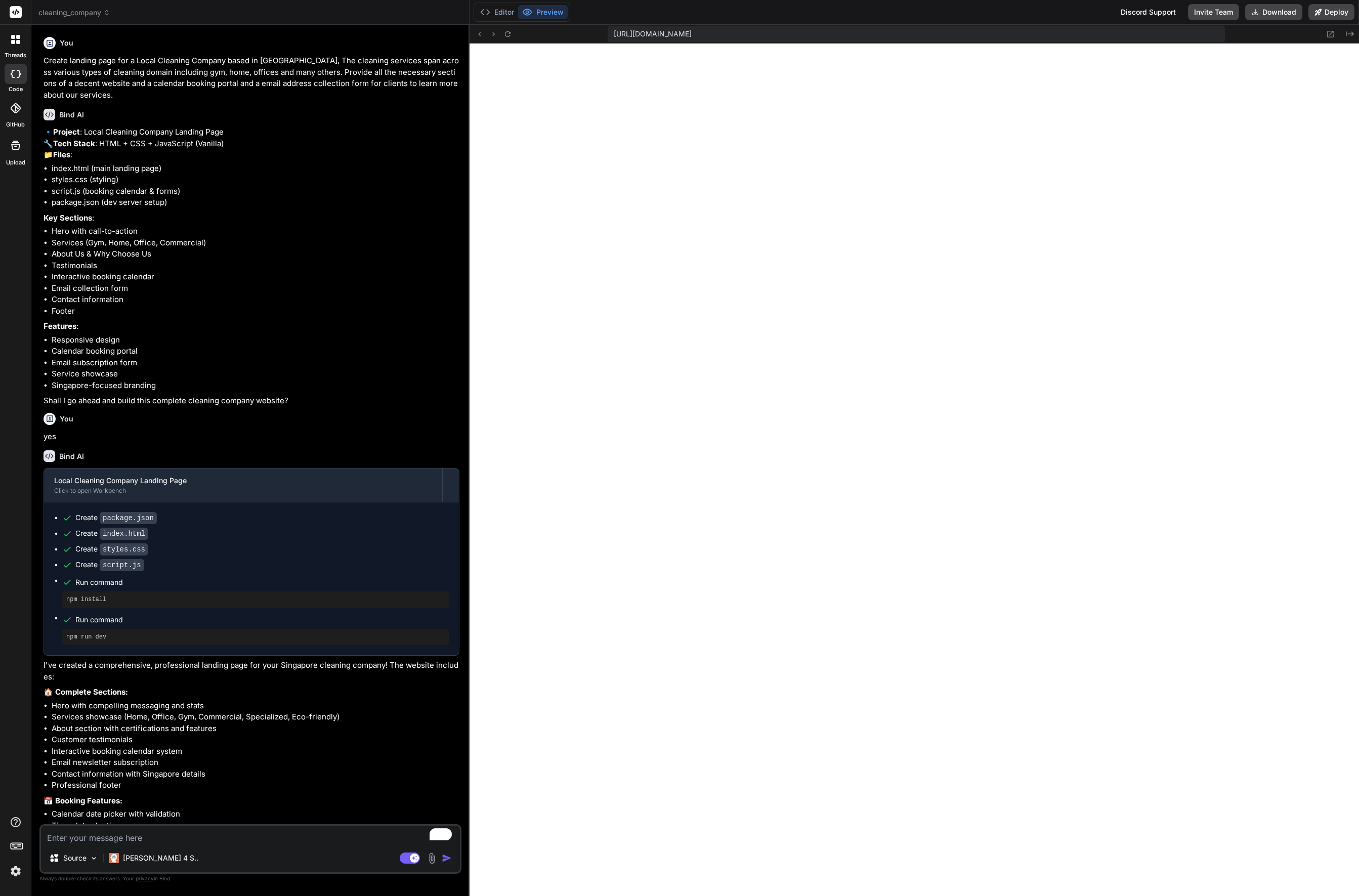
click at [78, 11] on span "cleaning_company" at bounding box center [74, 13] width 72 height 10
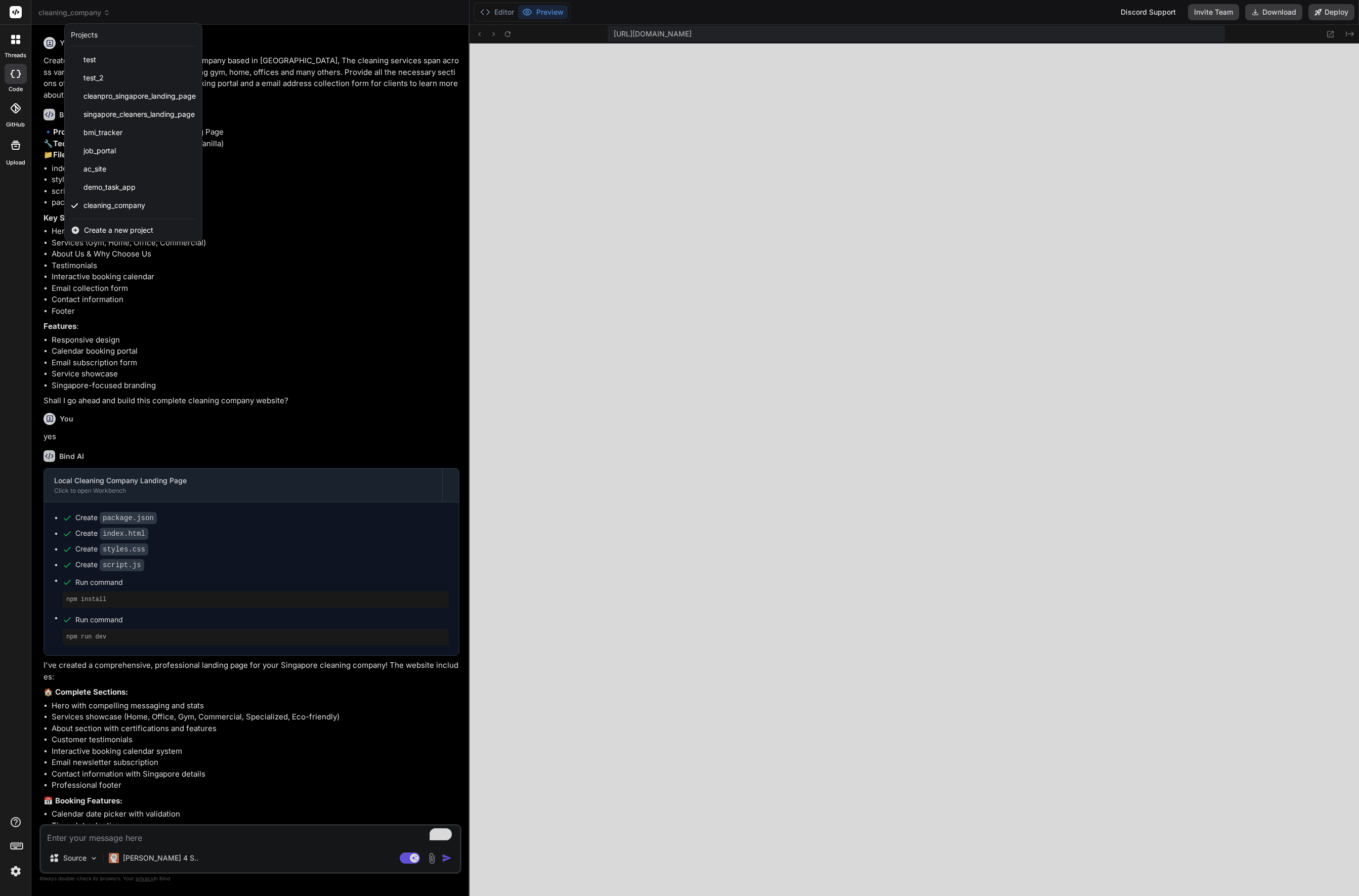
click at [122, 226] on span "Create a new project" at bounding box center [119, 230] width 69 height 10
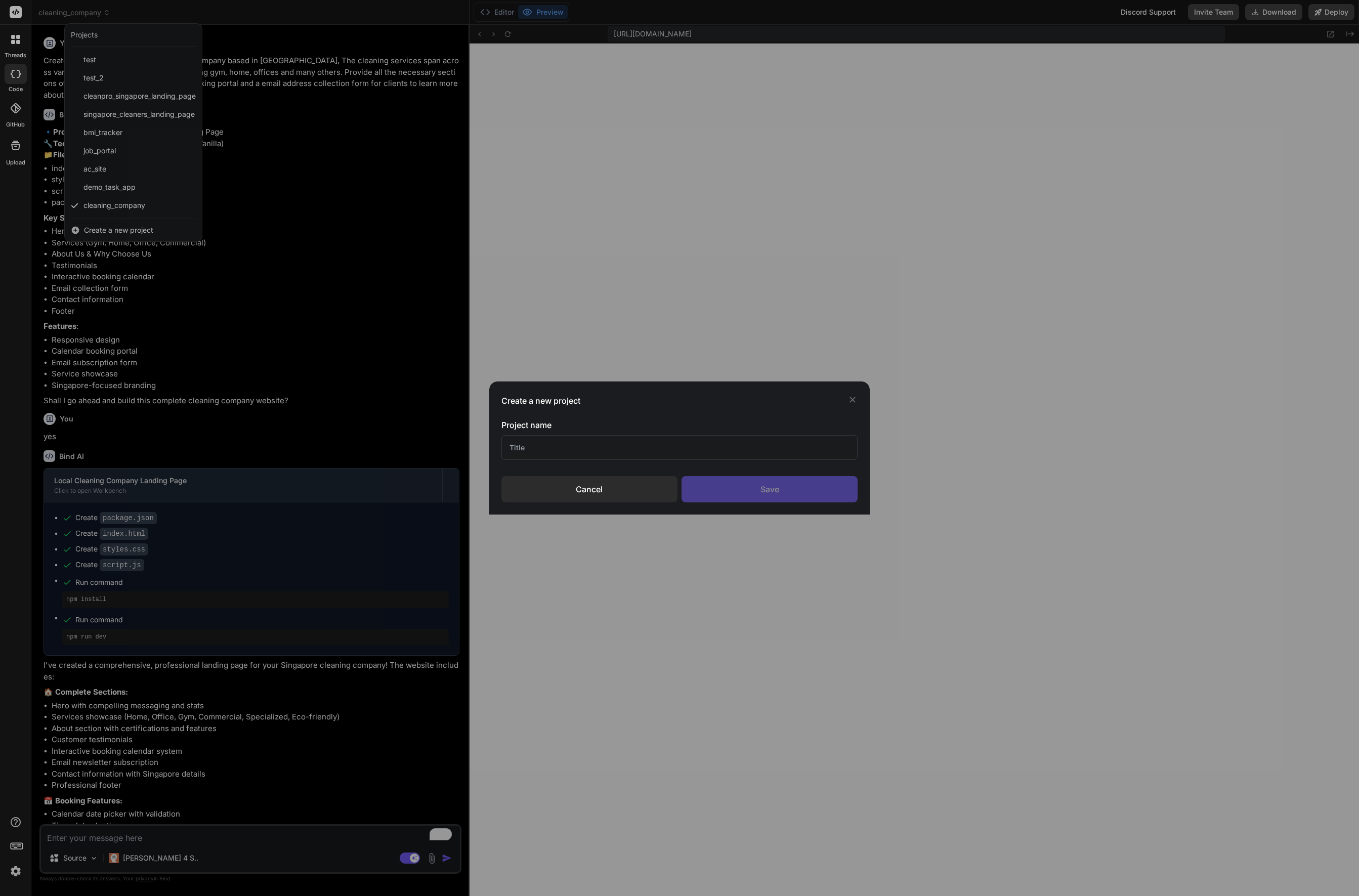
click at [532, 449] on input "text" at bounding box center [679, 447] width 356 height 25
type textarea "x"
type textarea "field.addEventListener('input', function() { if (this.validity.valid) { this.cl…"
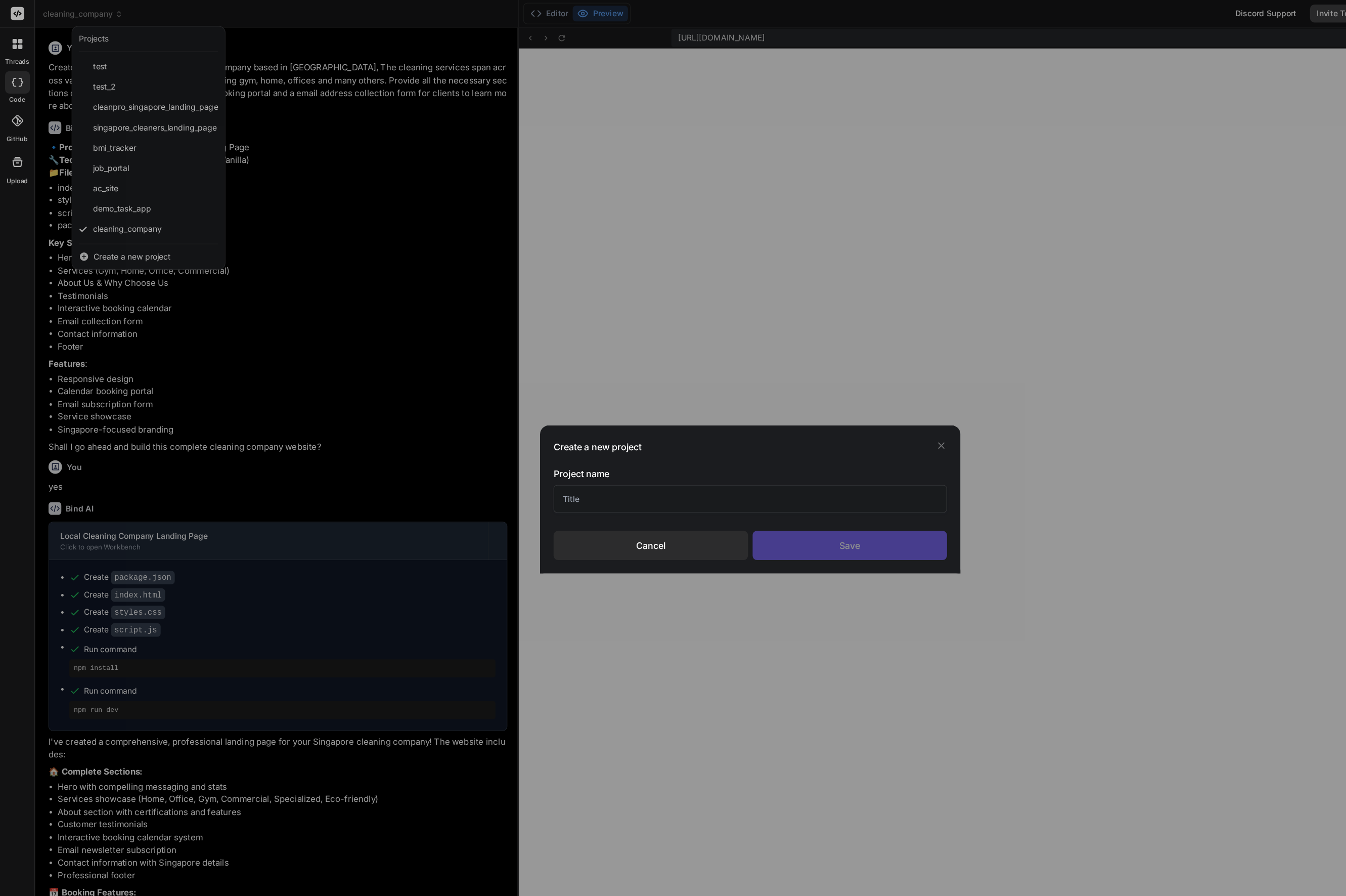
type textarea "x"
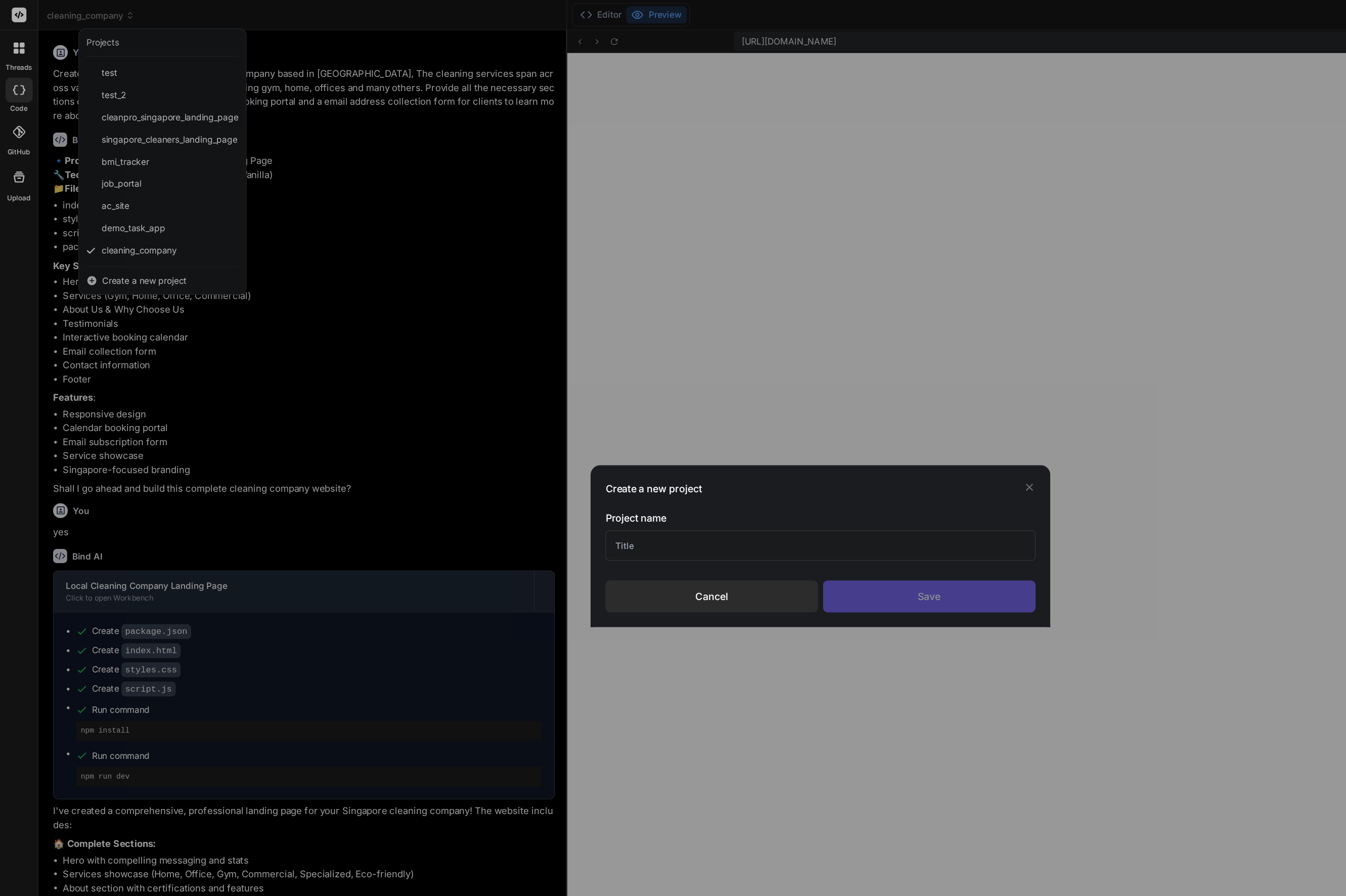
type textarea "x"
type textarea "}"
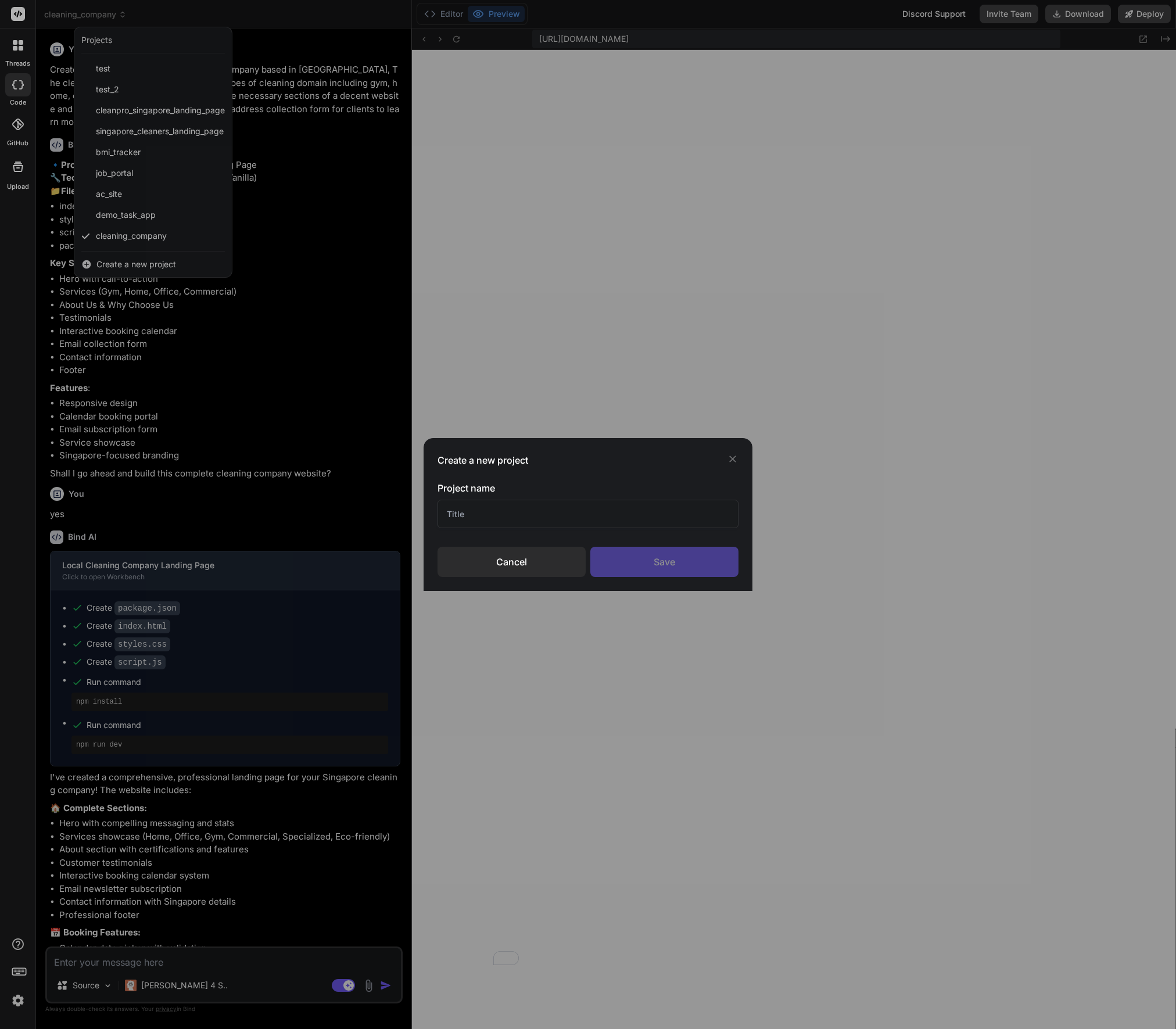
type textarea "x"
type textarea "console.log('Form validation initialized'); }"
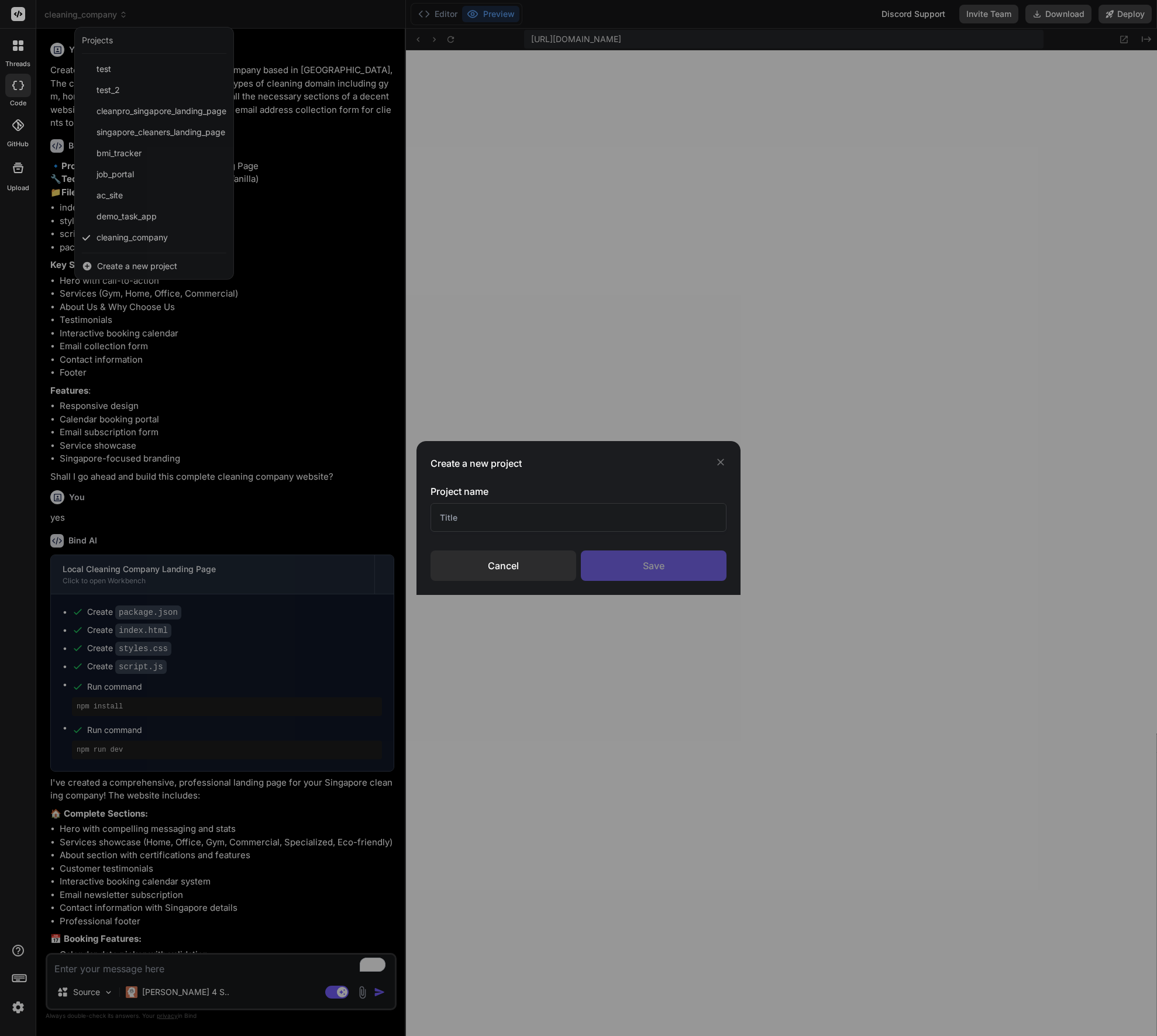
type textarea "x"
type textarea "this.classList.remove('error'); } }); }); console.log('Form validation initiali…"
type textarea "x"
type textarea "field.addEventListener('input', function() { if (this.validity.valid) { this.cl…"
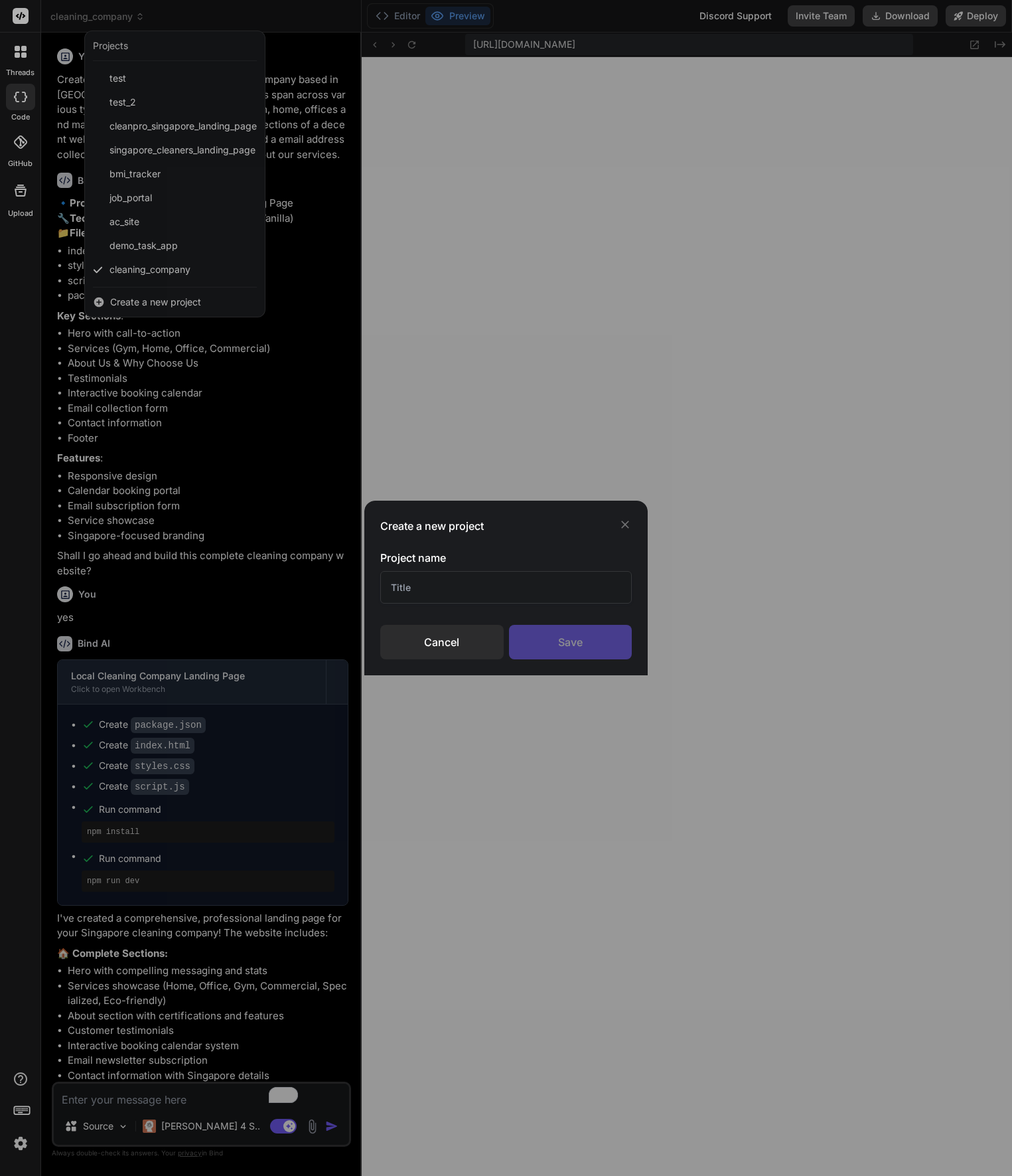
type textarea "x"
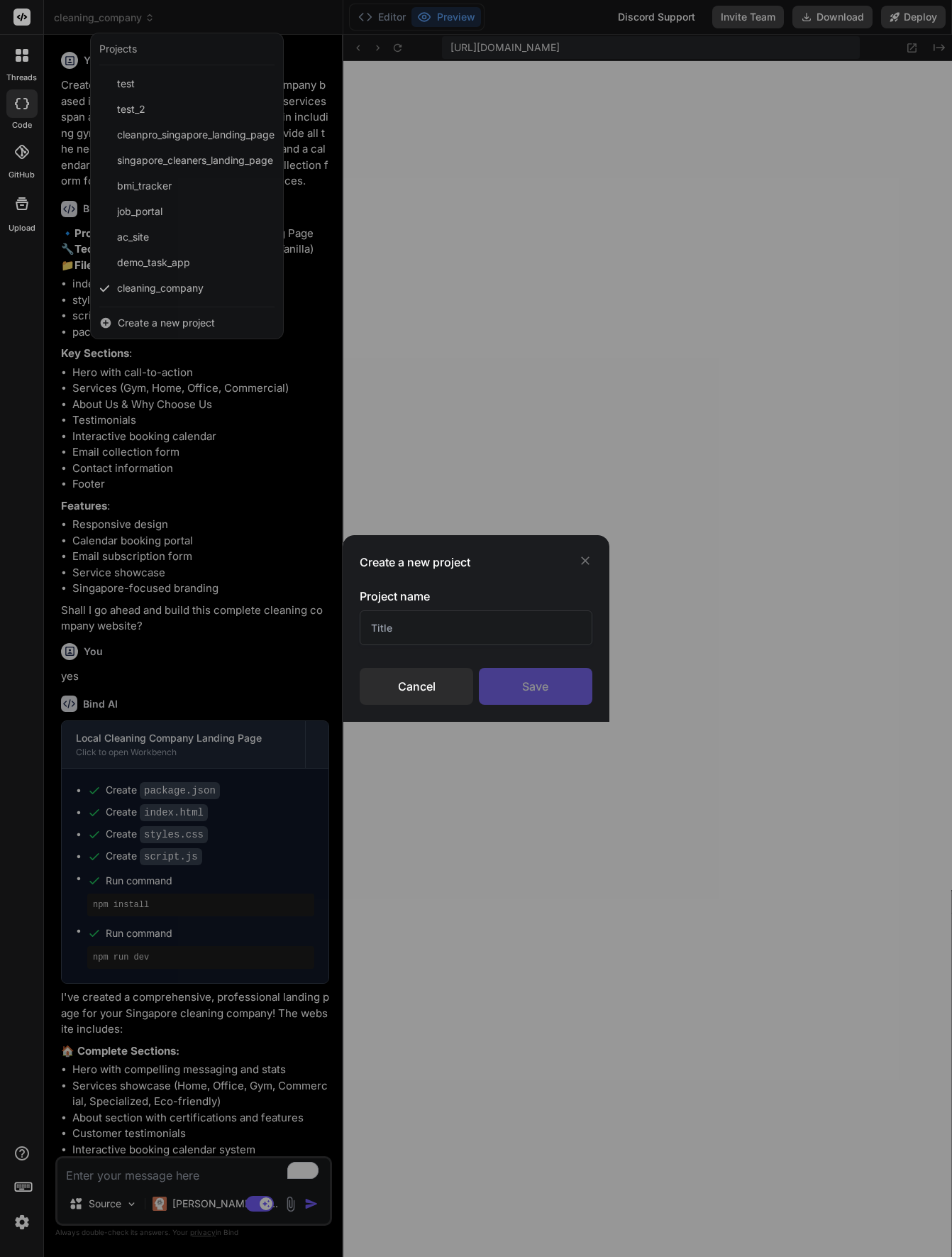
type textarea "x"
type textarea "field.addEventListener('input', function() { if (this.validity.valid) { this.cl…"
type textarea "x"
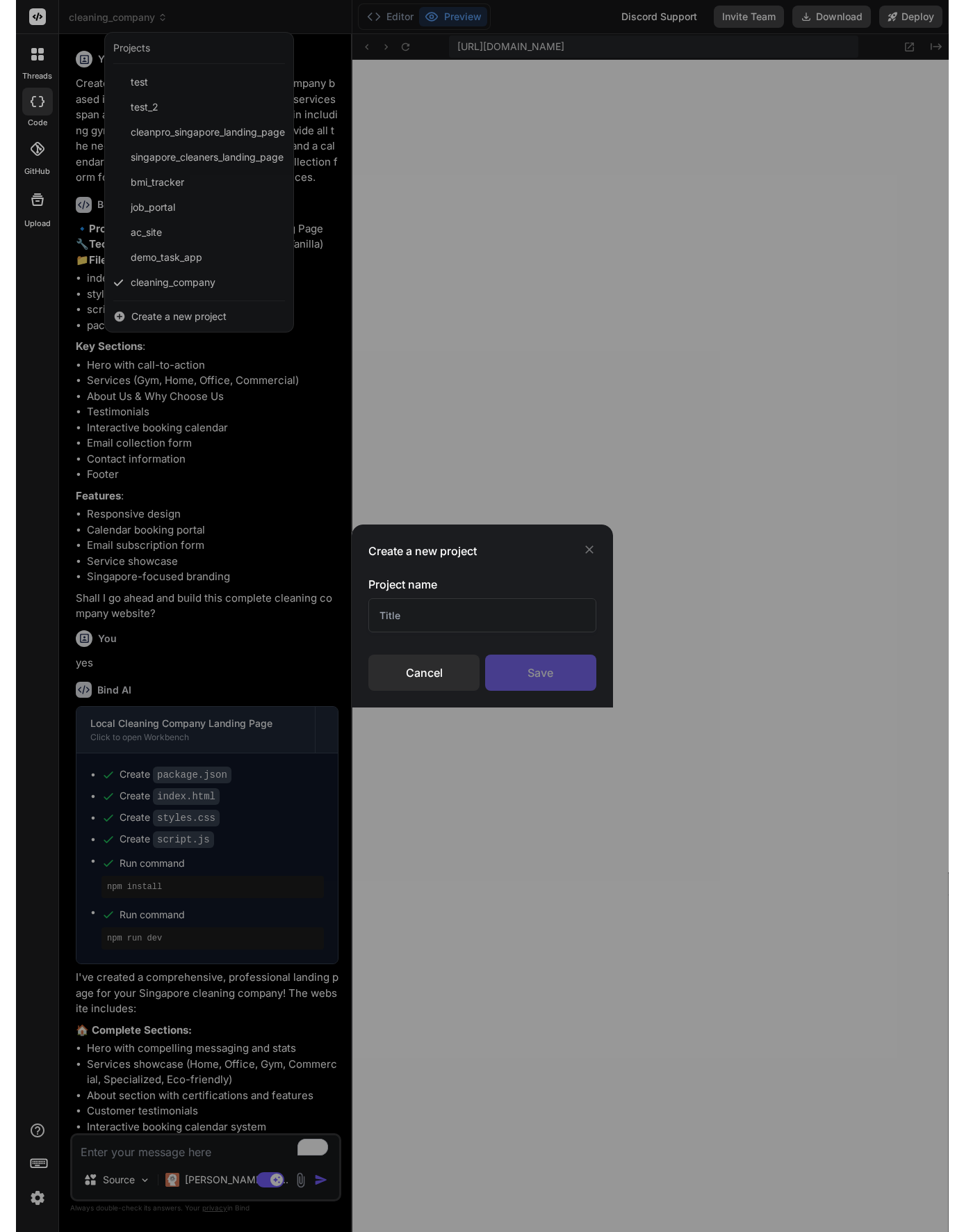
scroll to position [1150, 0]
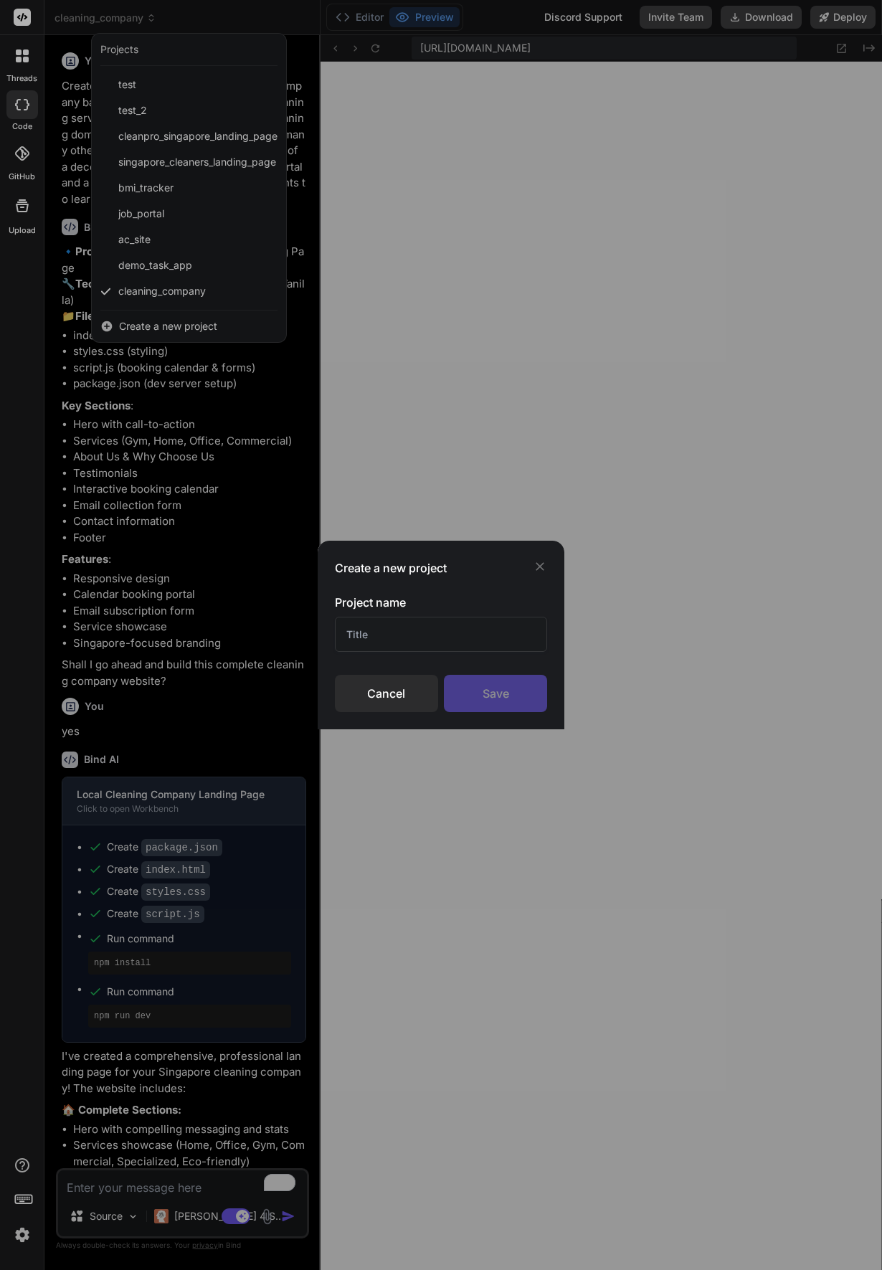
type textarea "x"
type textarea "} }); }); console.log('Form validation initialized'); }"
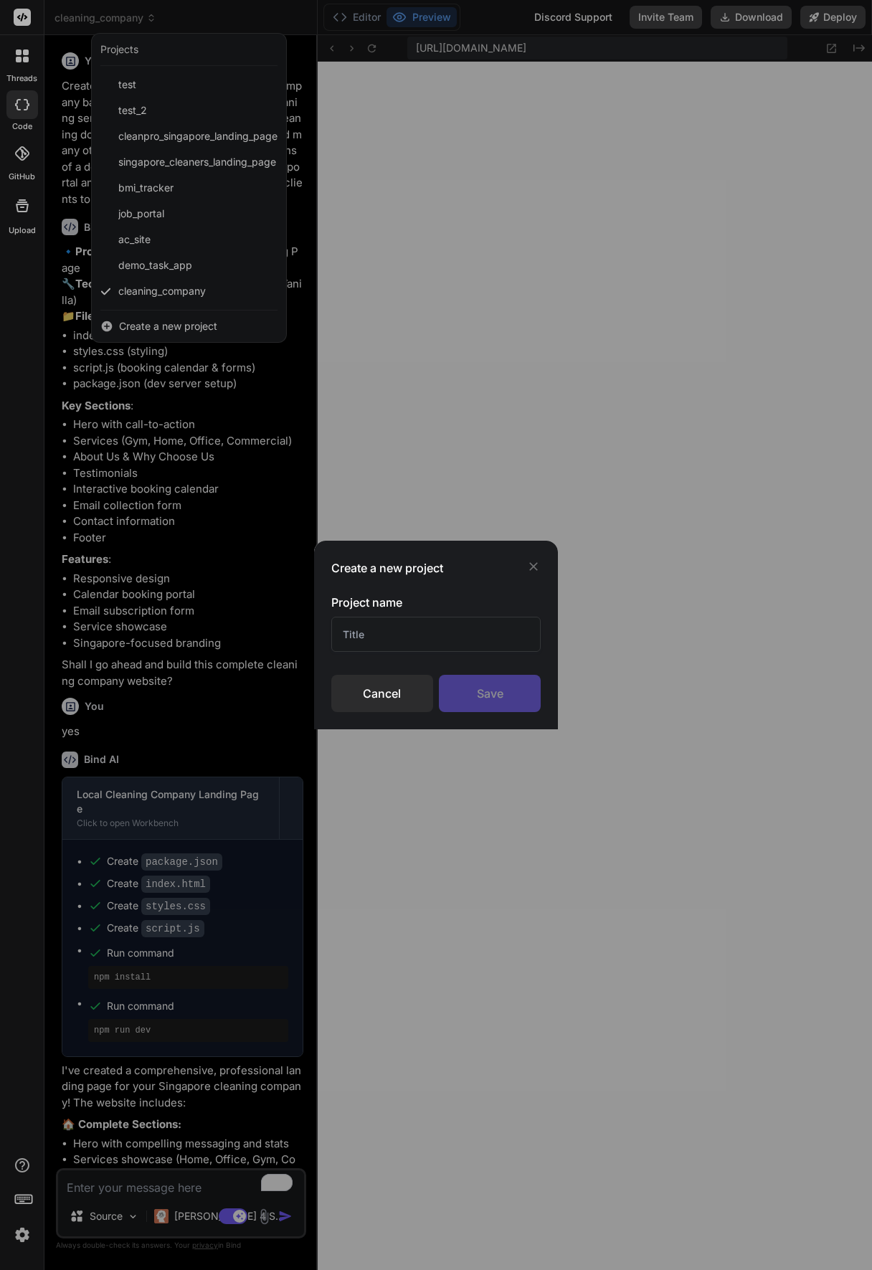
type textarea "x"
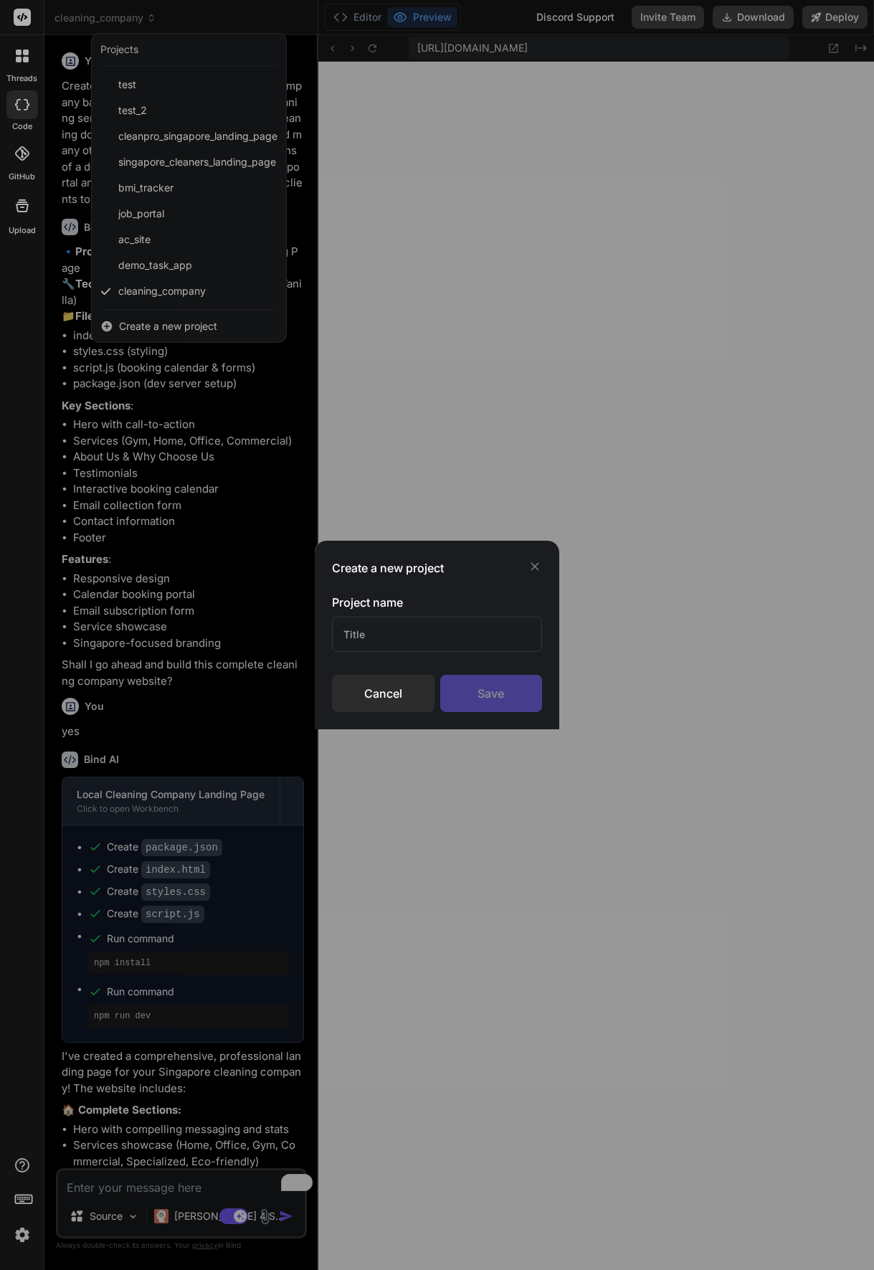
type textarea "x"
type textarea "console.log('Form validation initialized'); }"
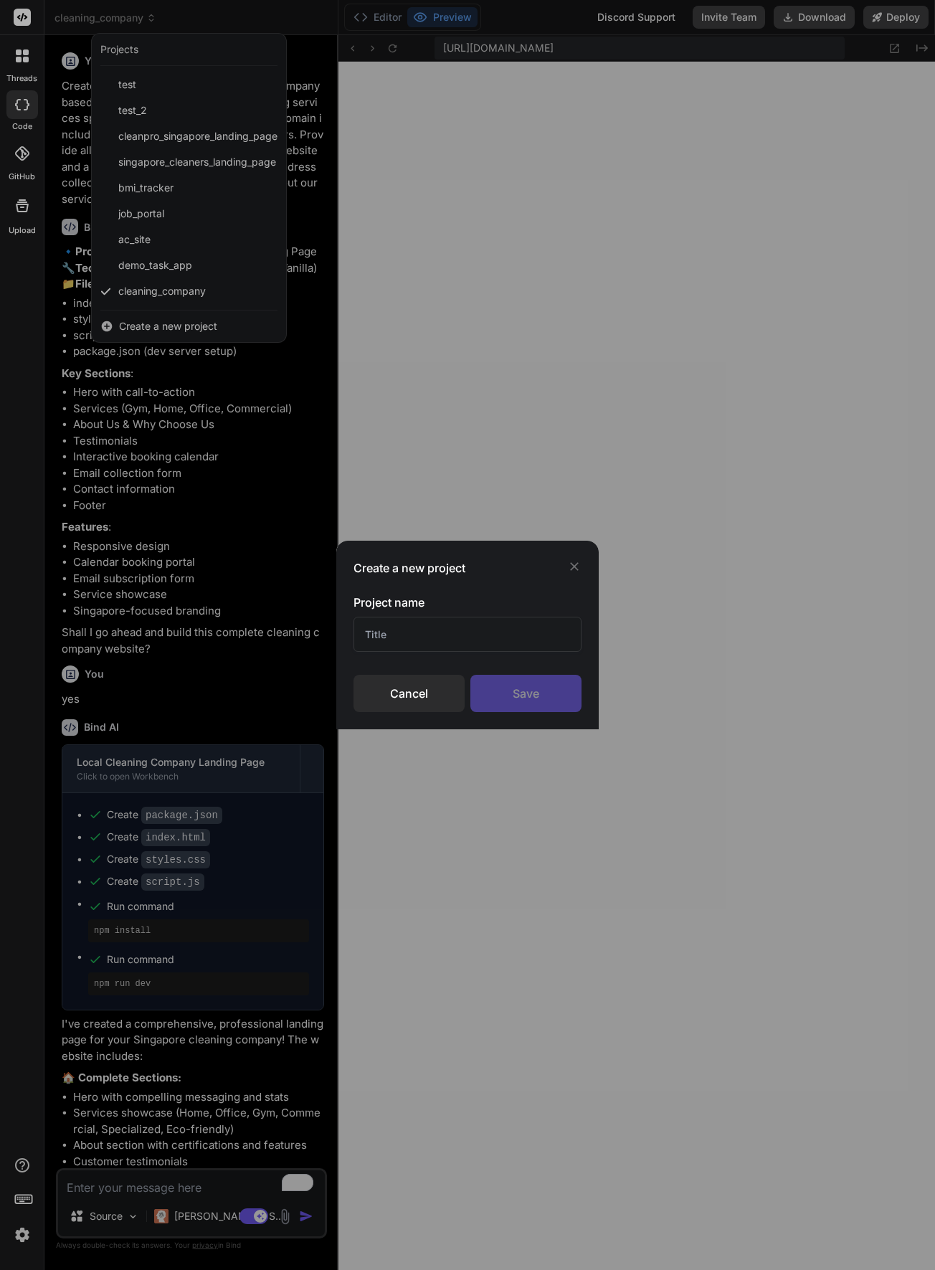
type textarea "x"
type textarea "}); }); console.log('Form validation initialized'); }"
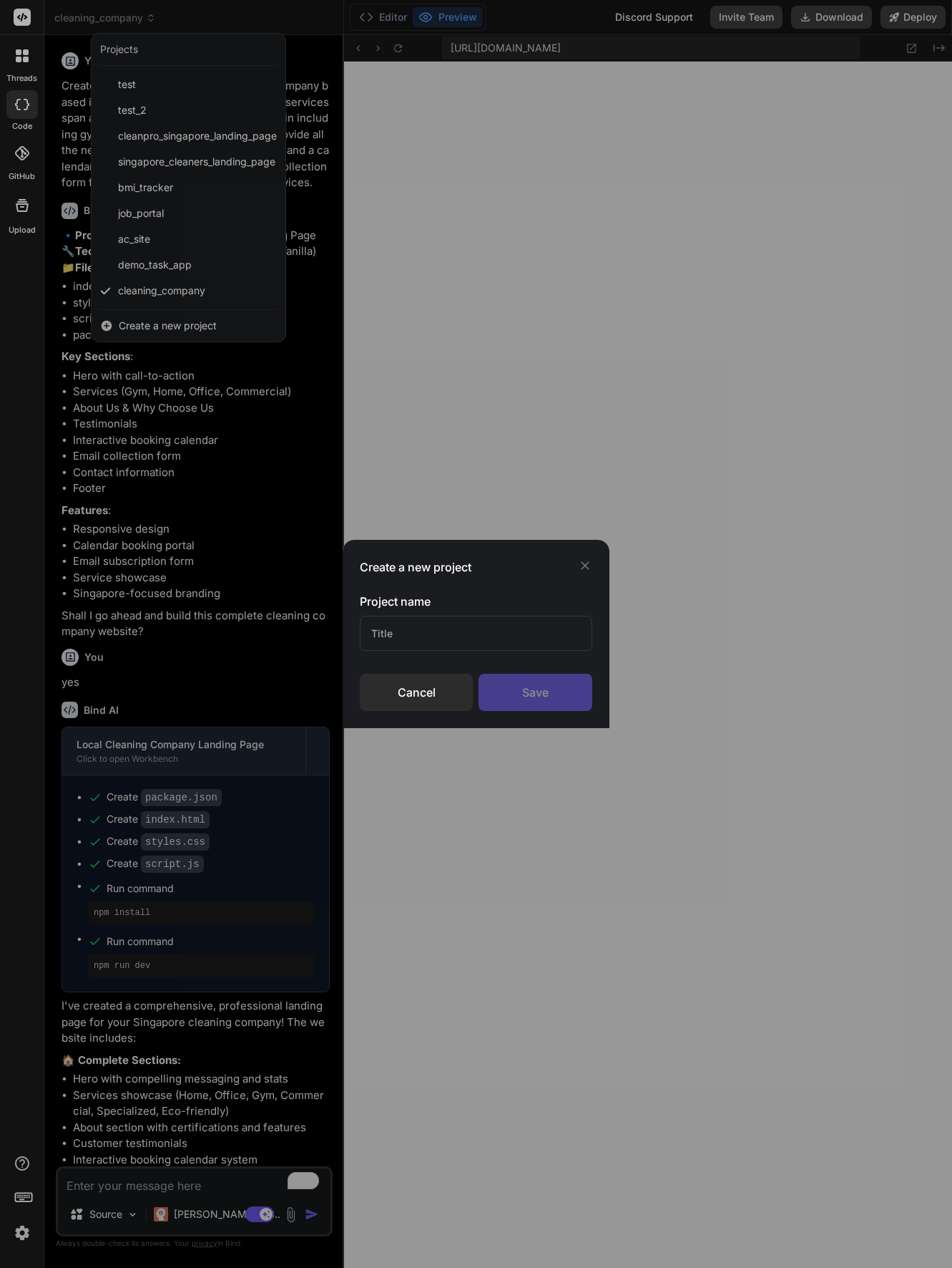
type textarea "x"
type textarea "this.classList.remove('error'); } }); }); console.log('Form validation initiali…"
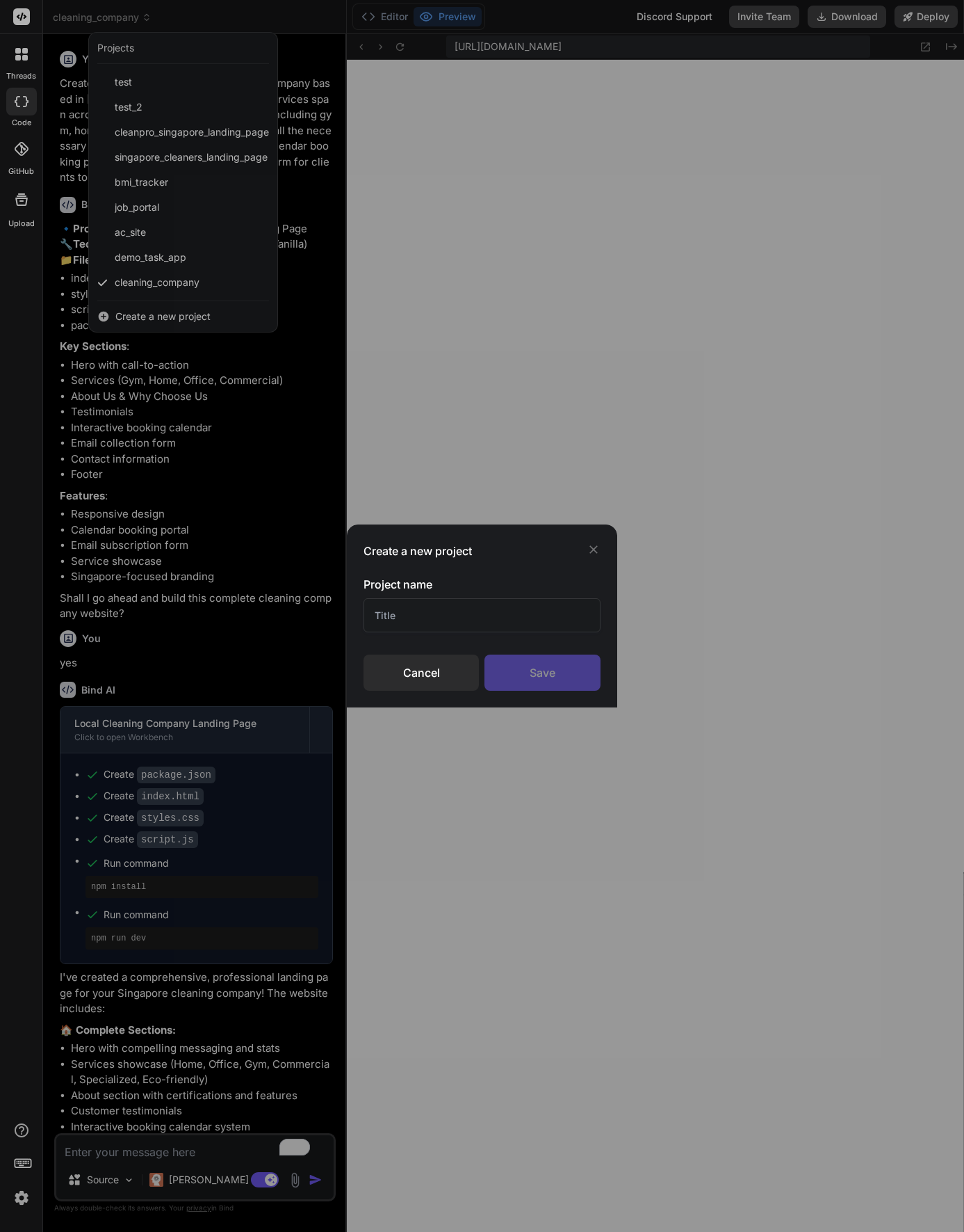
type textarea "x"
type textarea "}); }); console.log('Form validation initialized'); }"
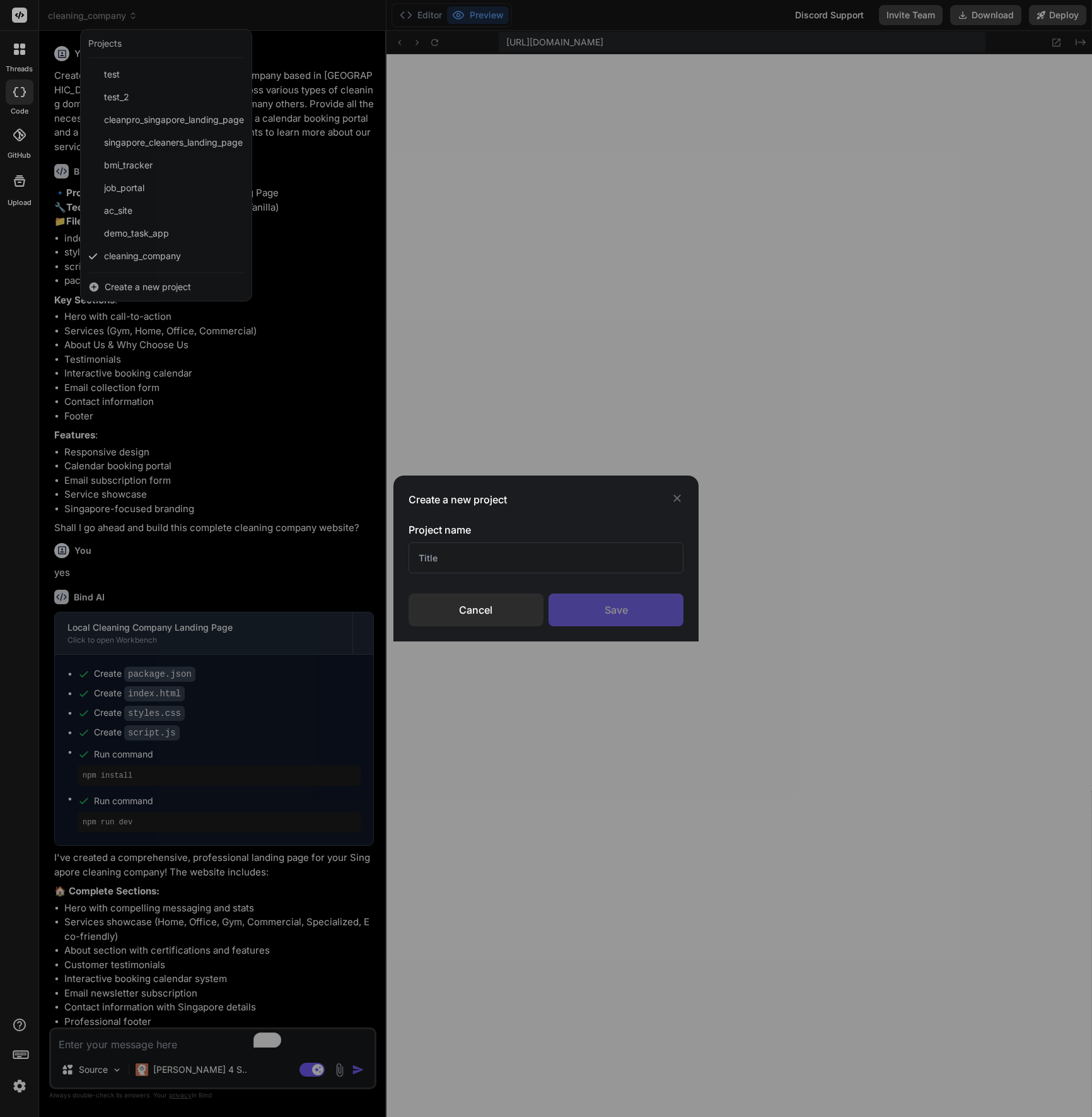
type textarea "x"
type textarea "}"
type textarea "x"
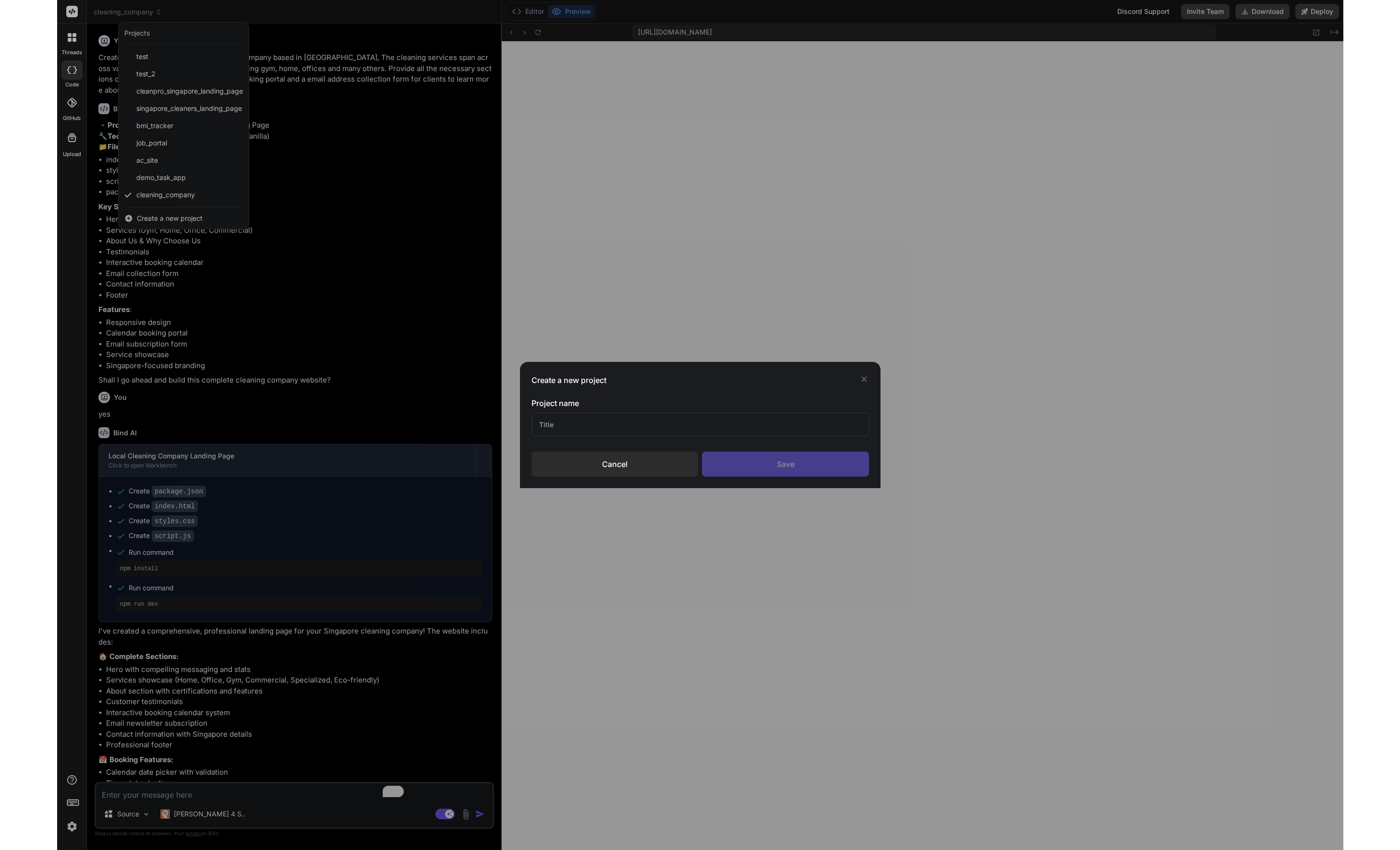
scroll to position [730, 0]
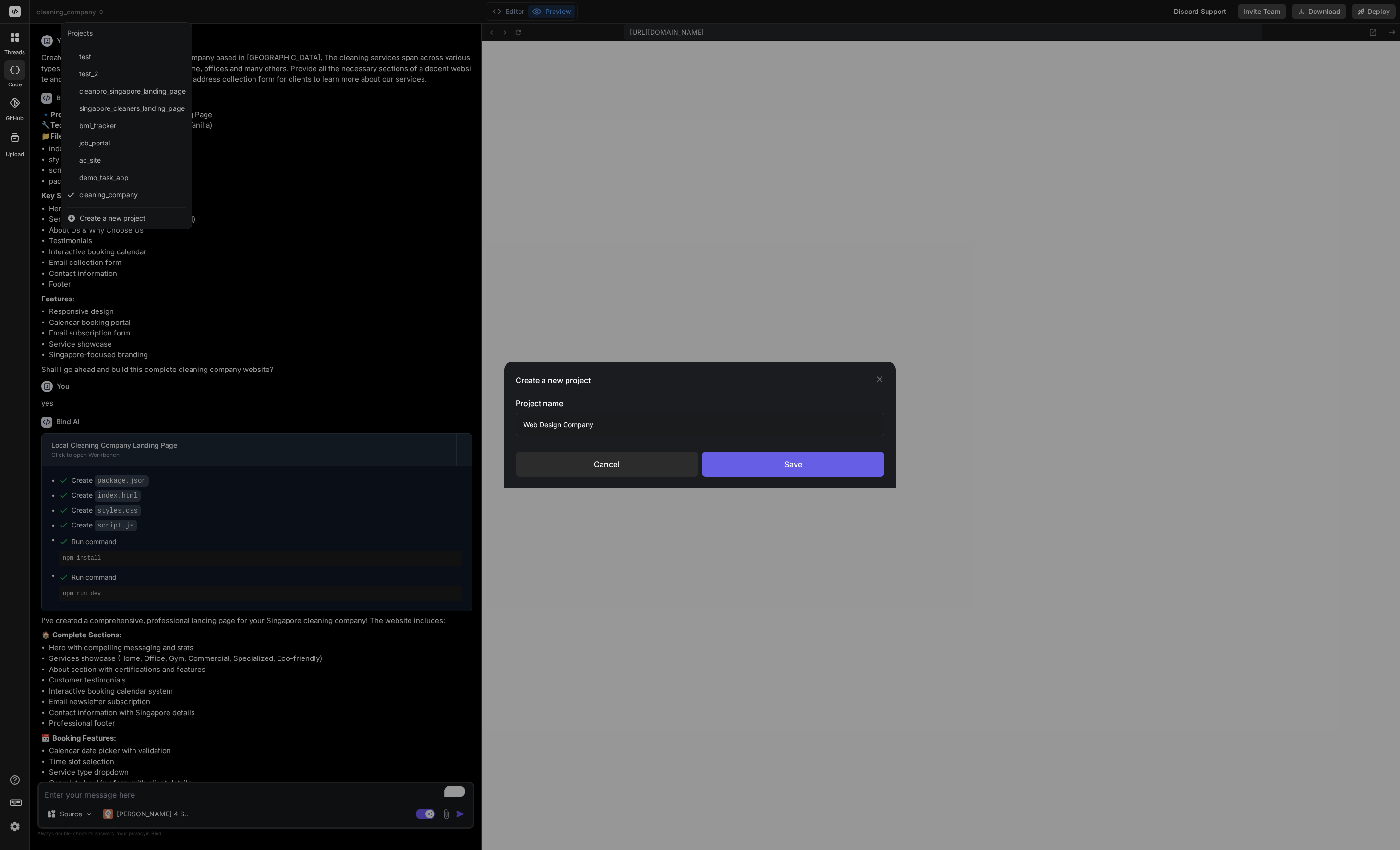
click at [825, 463] on div "Save" at bounding box center [793, 464] width 182 height 25
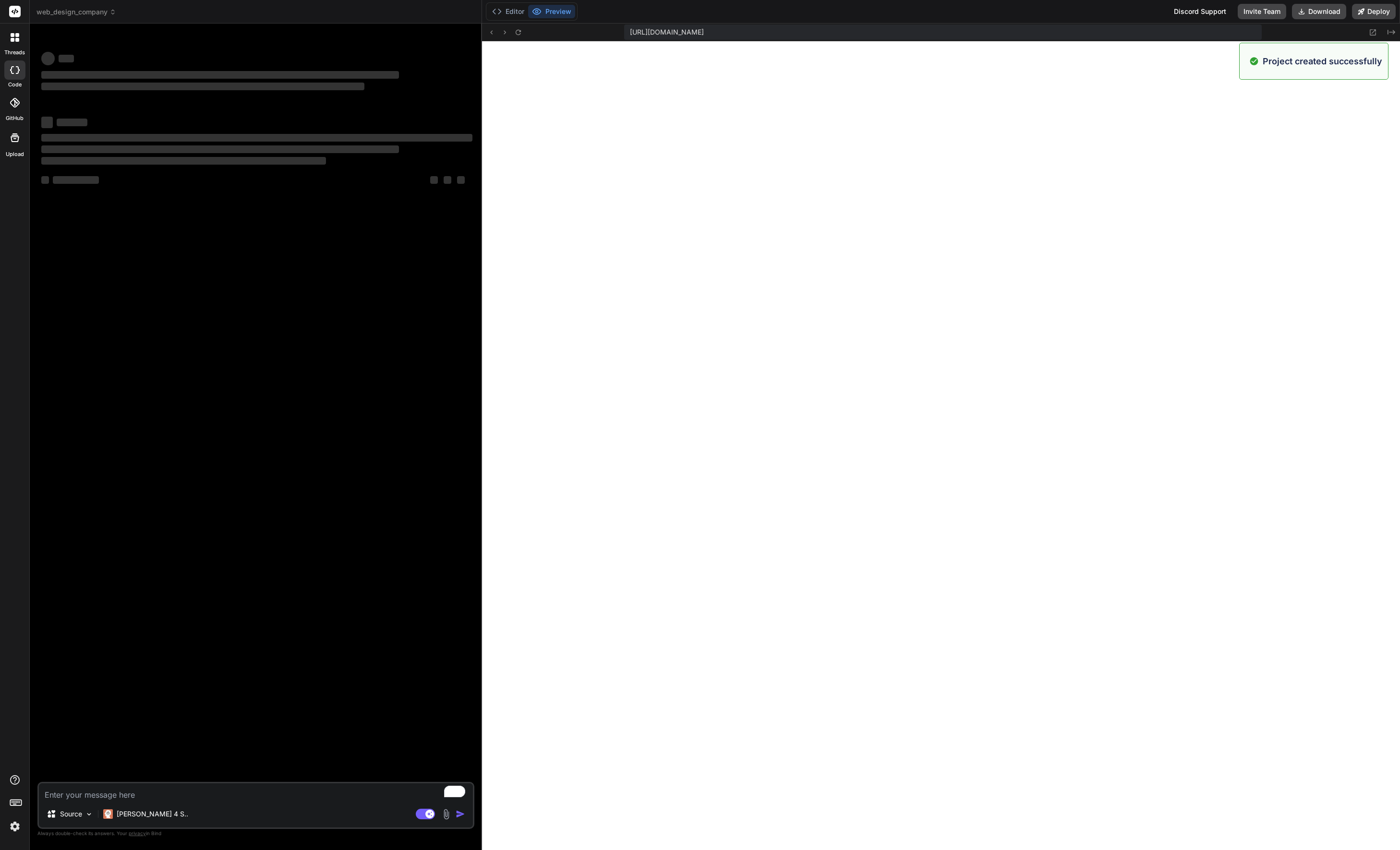
scroll to position [766, 0]
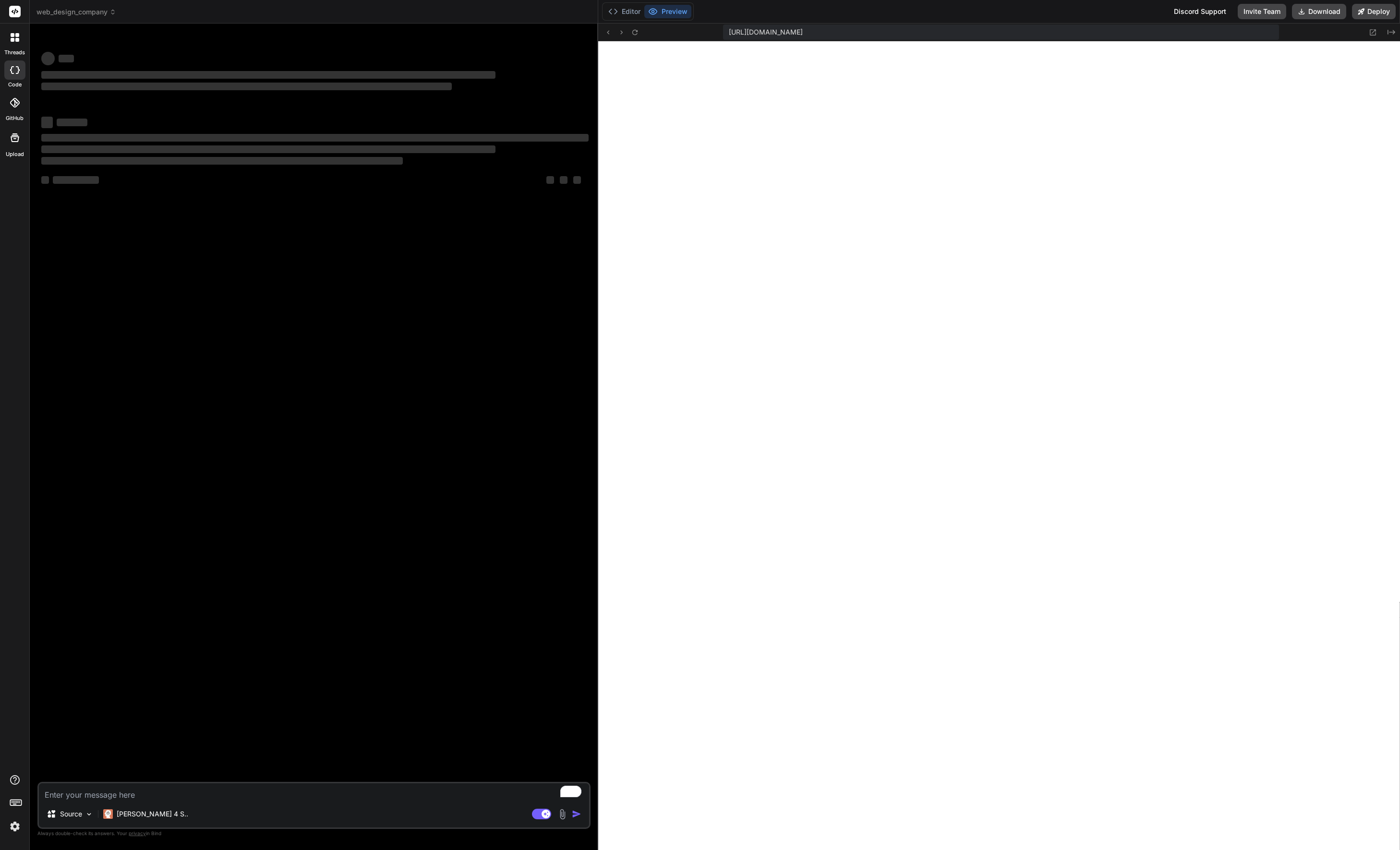
drag, startPoint x: 481, startPoint y: 258, endPoint x: 580, endPoint y: 280, distance: 101.4
click at [580, 280] on div "Bind AI Web Search Created with Pixso. Code Generator ‌ ‌ ‌ ‌ ‌ ‌ ‌ ‌ ‌ ‌ ‌ ‌ ‌…" at bounding box center [313, 436] width 568 height 827
click at [109, 13] on icon at bounding box center [112, 12] width 7 height 7
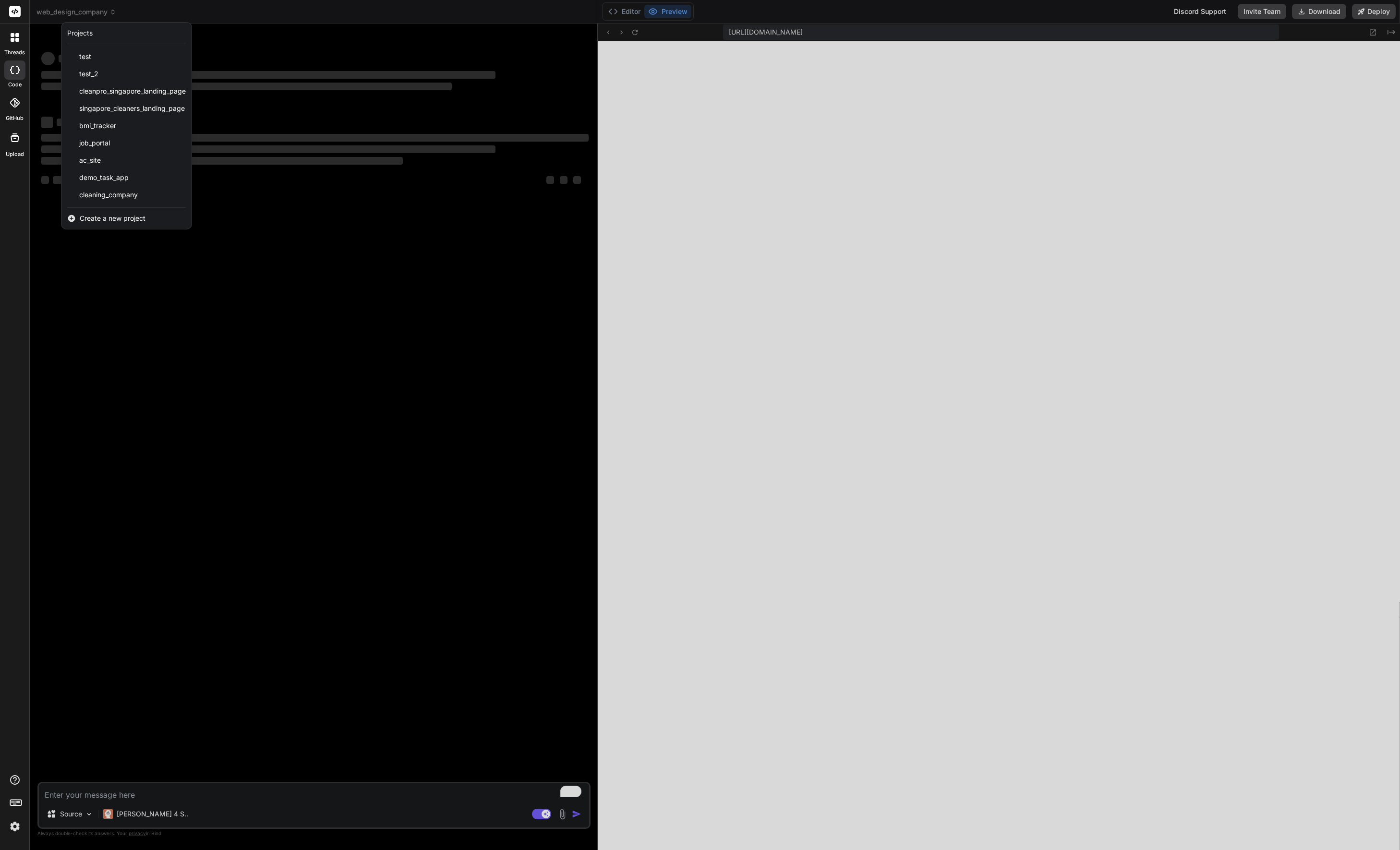
click at [157, 13] on div at bounding box center [700, 425] width 1400 height 850
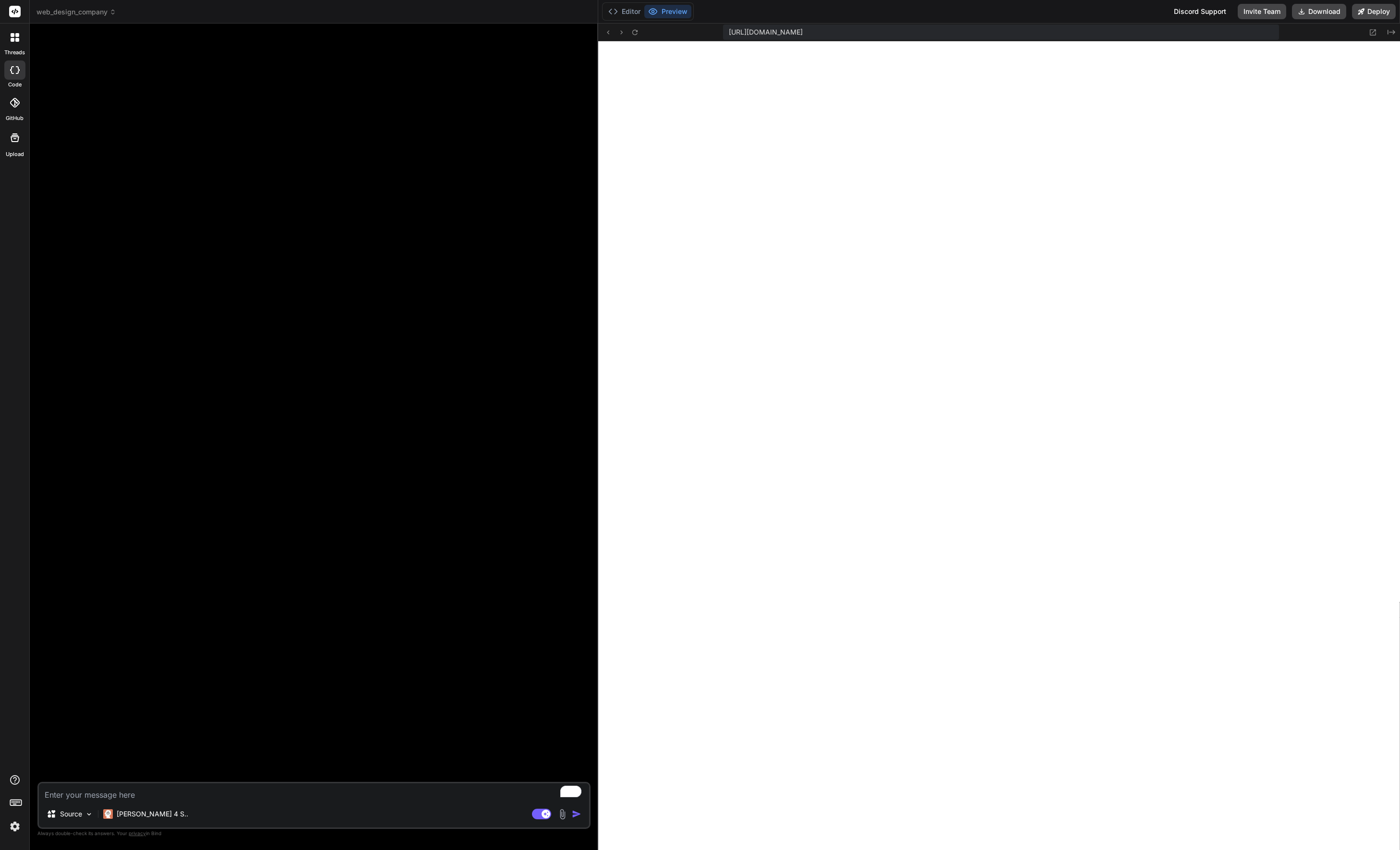
click at [153, 794] on textarea "To enrich screen reader interactions, please activate Accessibility in Grammarl…" at bounding box center [314, 792] width 550 height 17
paste textarea "Web Design Company Website Development Github Supabase Download Remove from Net…"
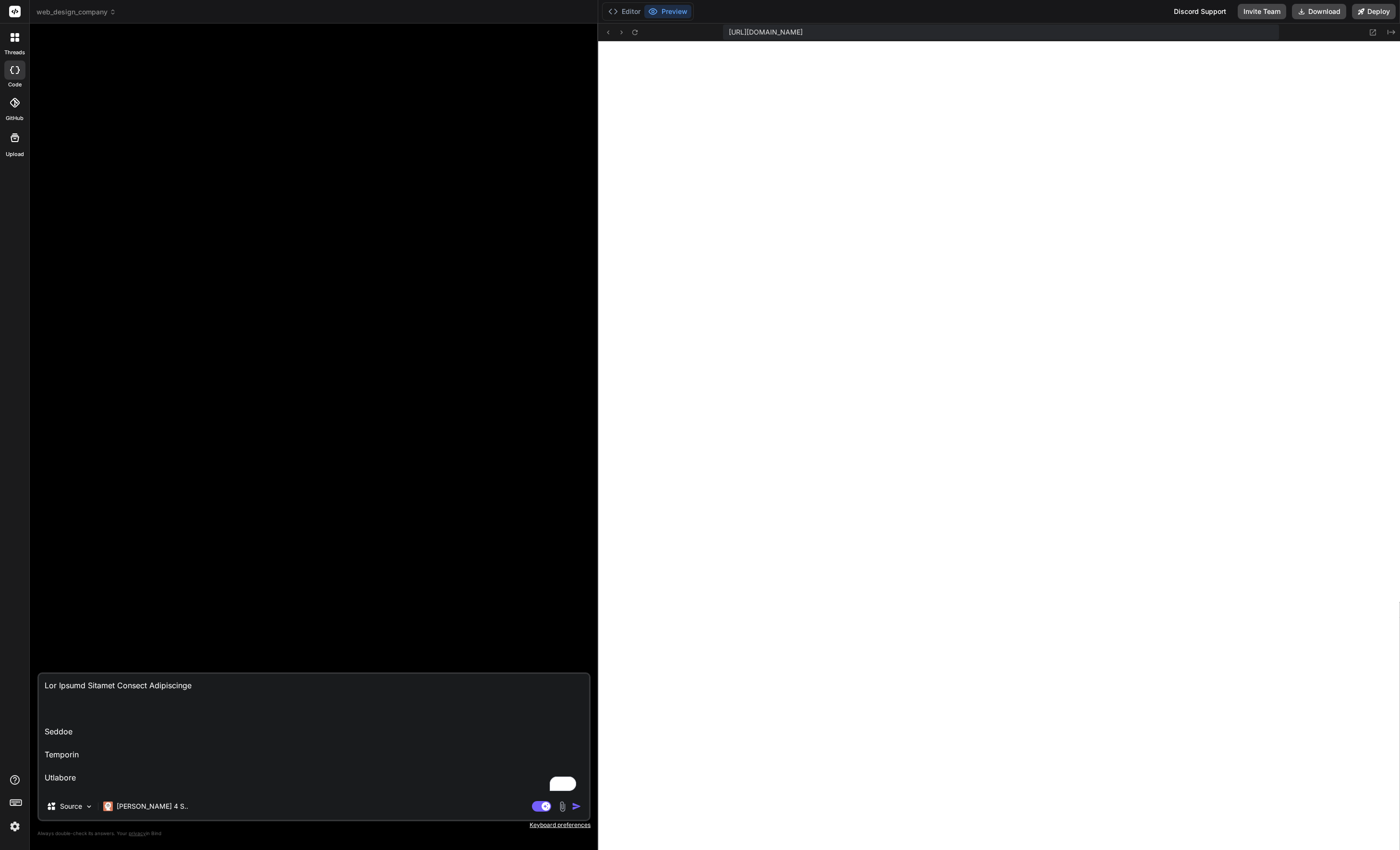
scroll to position [531, 0]
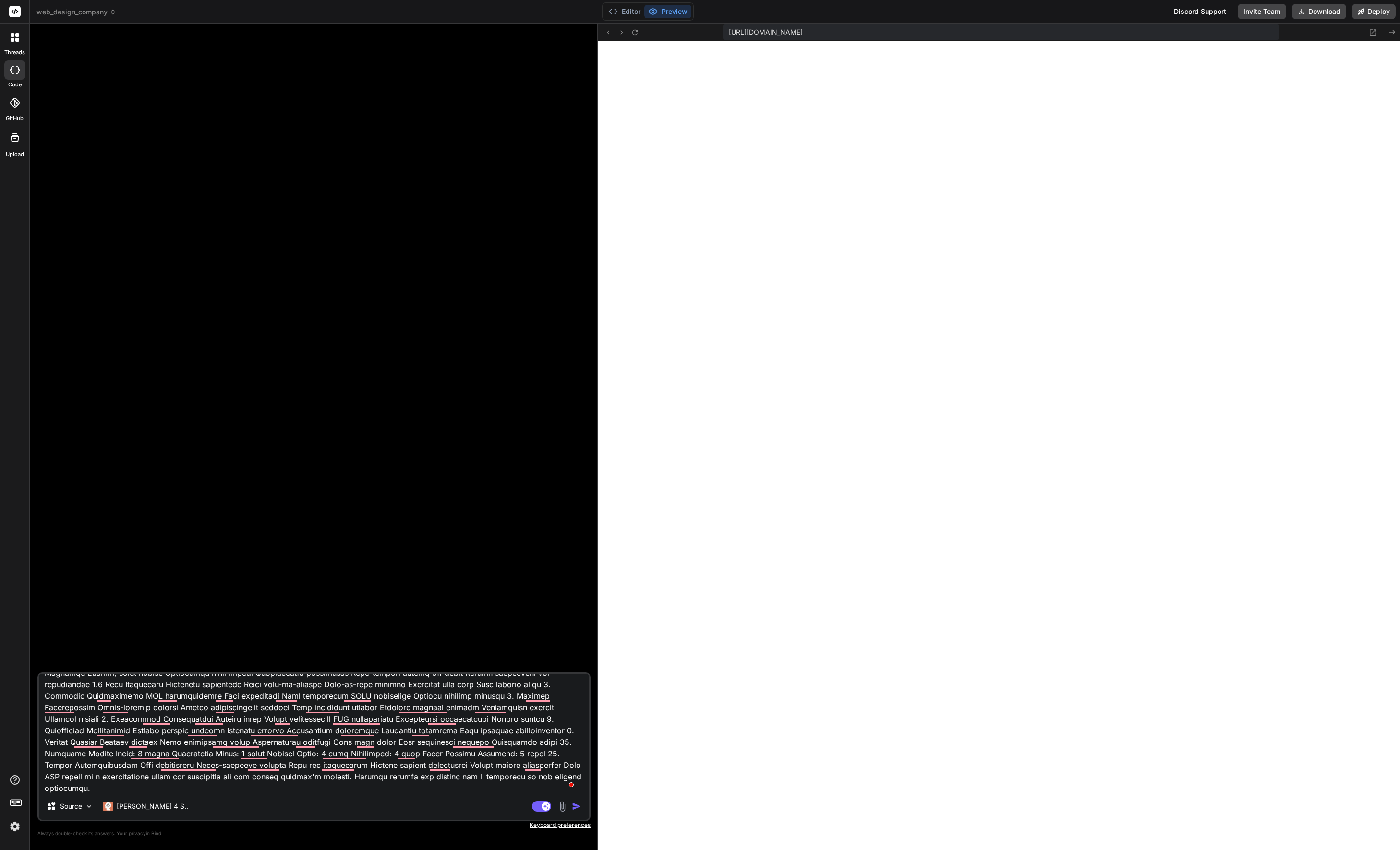
click at [574, 806] on img "button" at bounding box center [576, 806] width 9 height 9
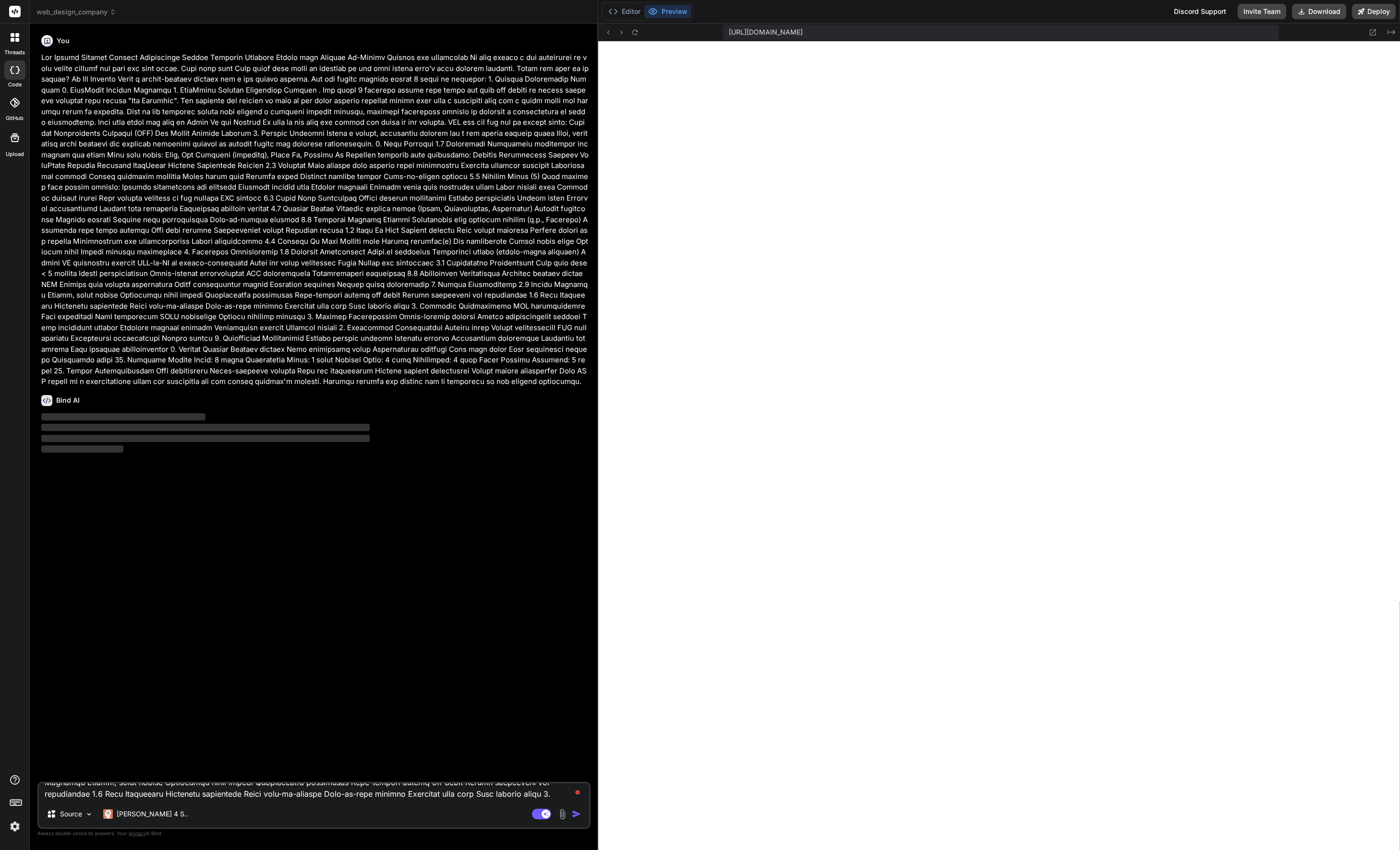
scroll to position [0, 0]
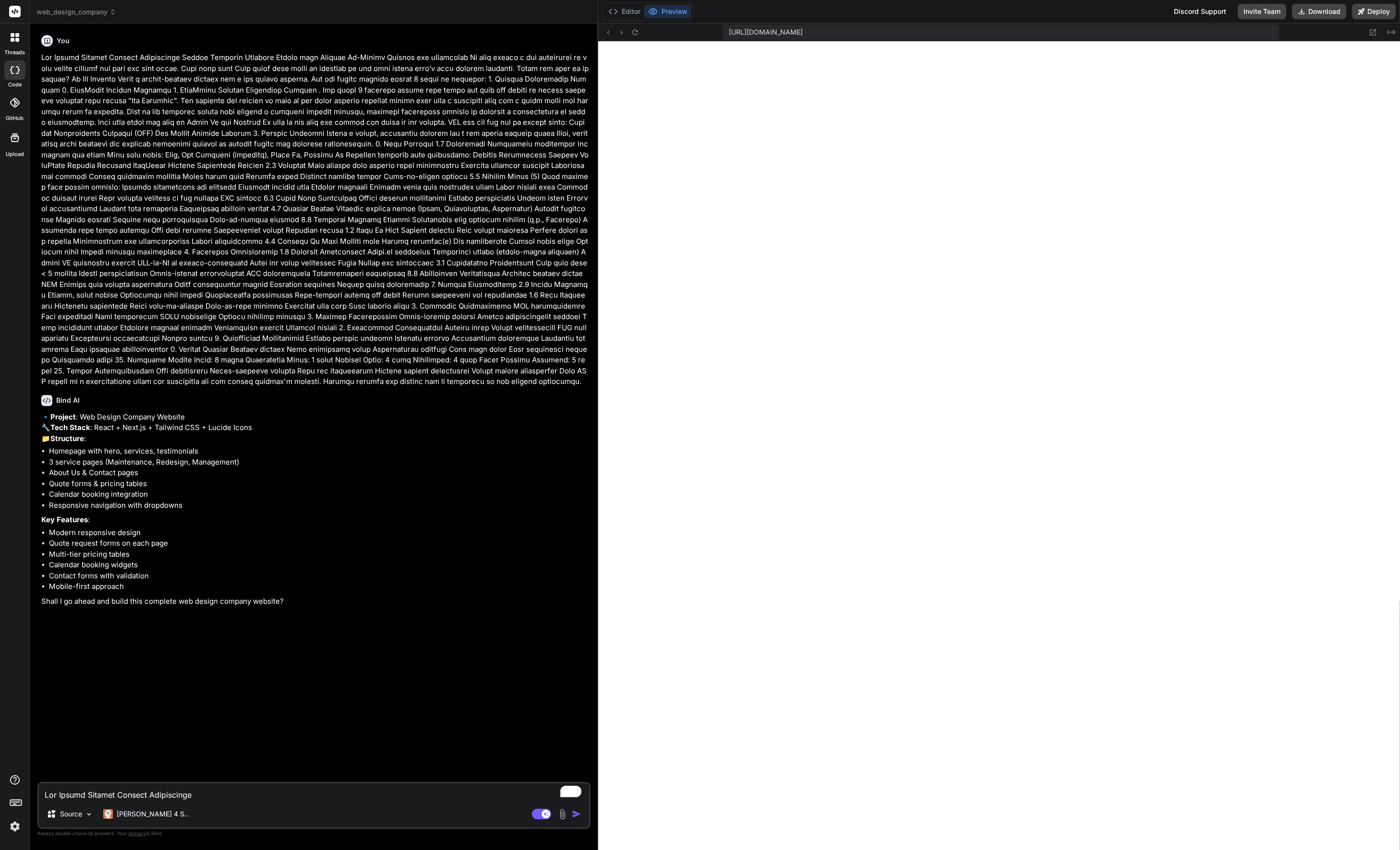
click at [132, 796] on textarea "To enrich screen reader interactions, please activate Accessibility in Grammarl…" at bounding box center [314, 792] width 550 height 17
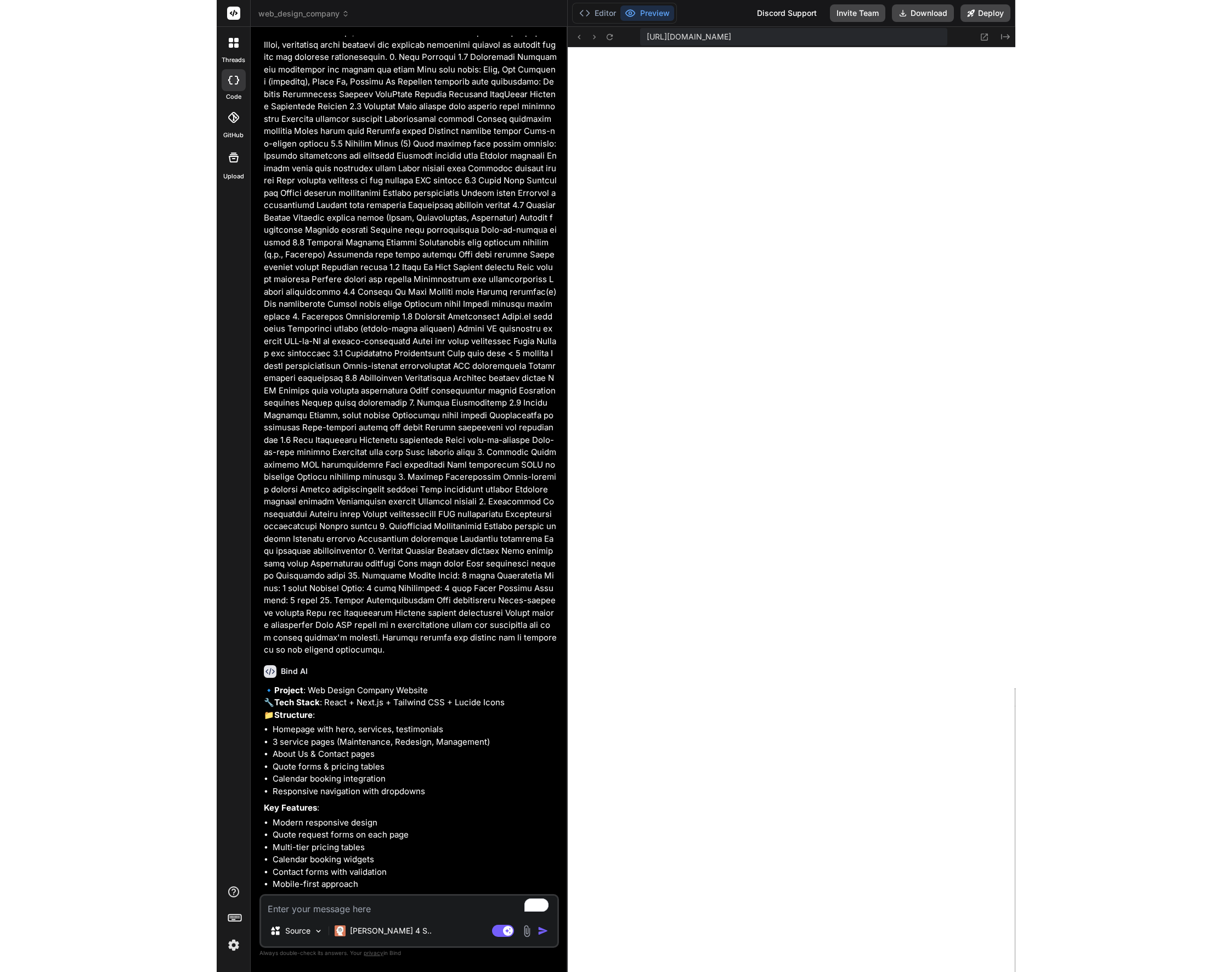
scroll to position [1584, 0]
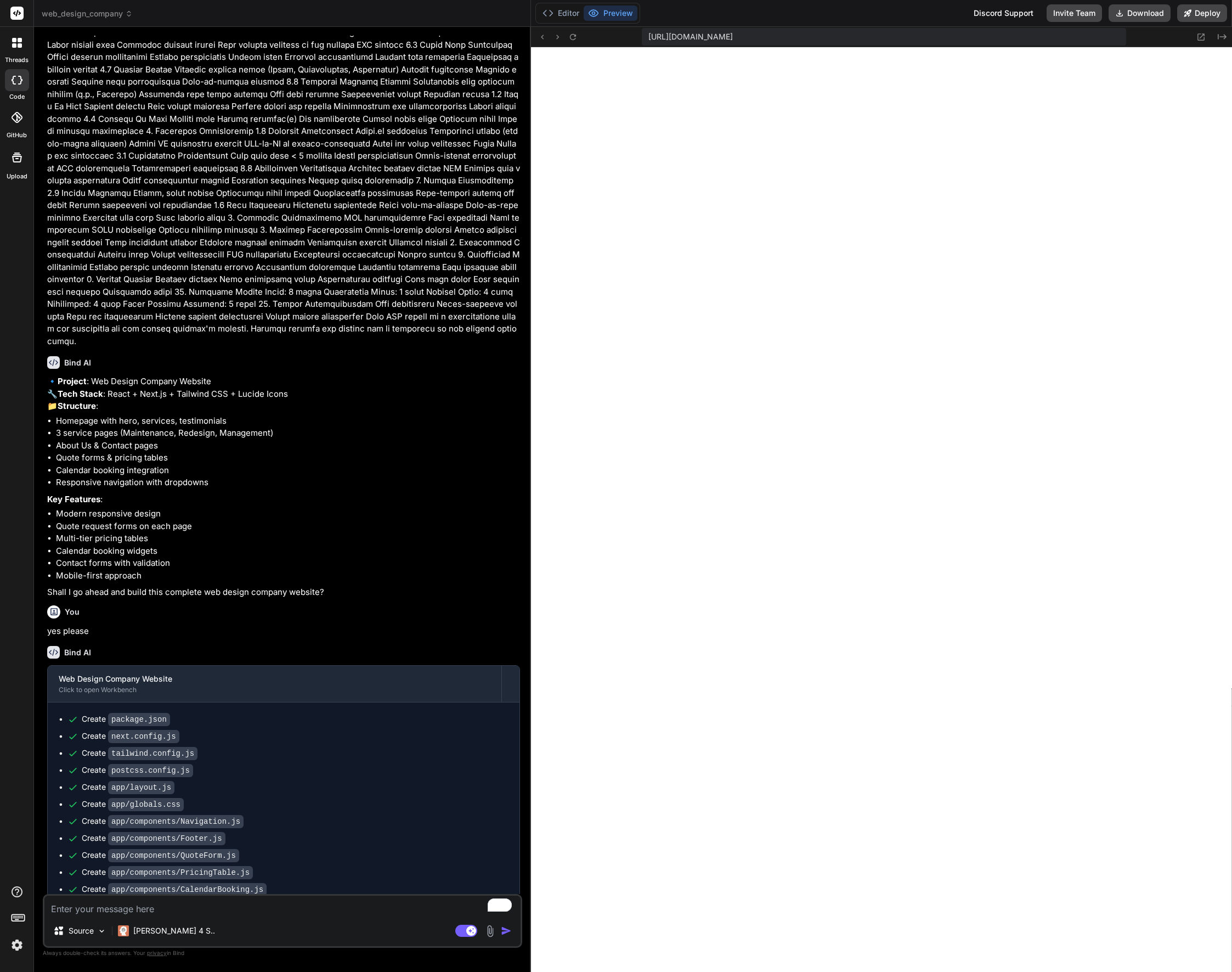
click at [137, 910] on textarea "To enrich screen reader interactions, please activate Accessibility in Grammarl…" at bounding box center [282, 905] width 476 height 20
paste textarea "Make the UI more colorful and more aesthetically pleasing"
click at [503, 931] on img "button" at bounding box center [507, 931] width 11 height 11
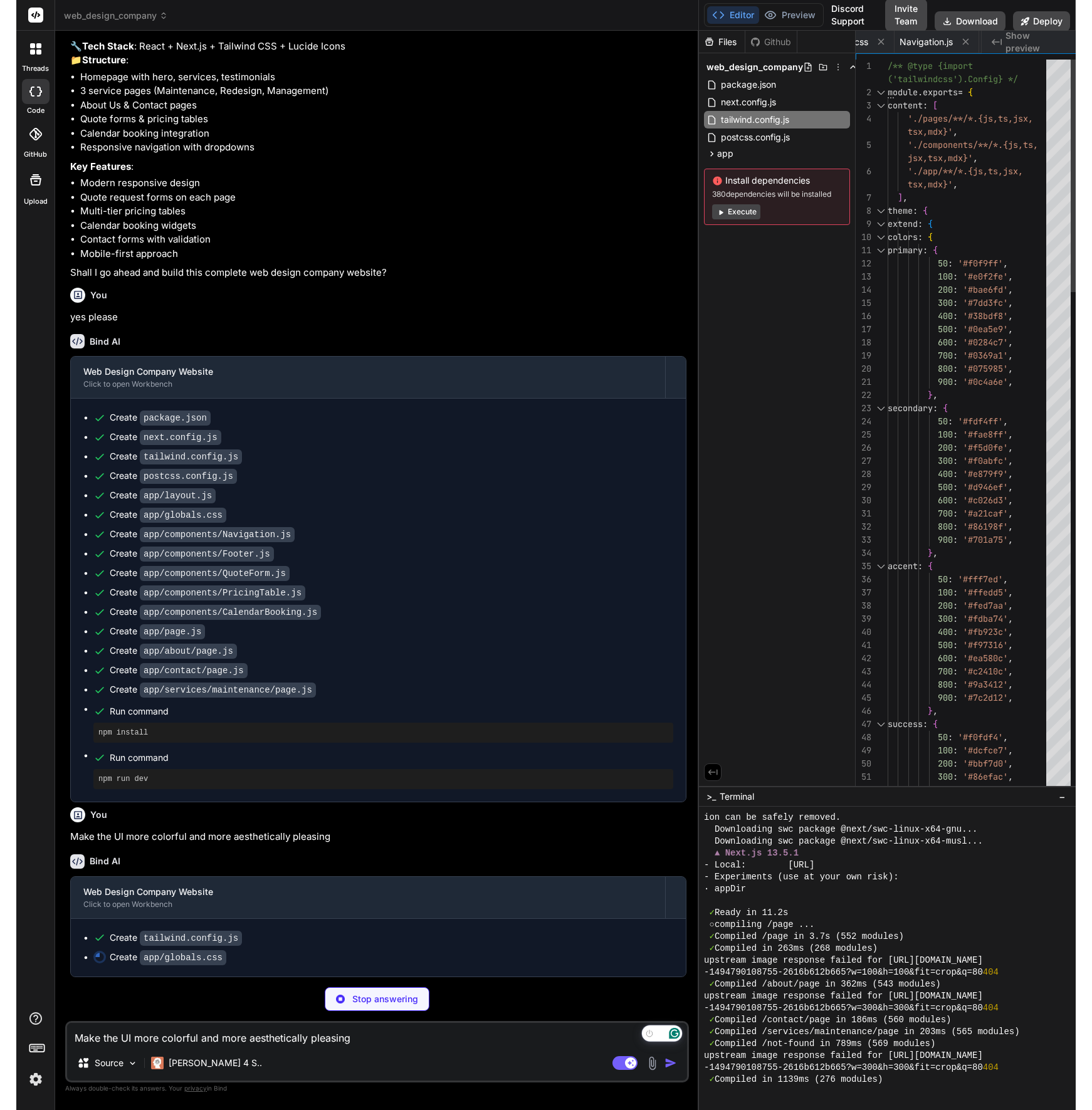
scroll to position [2167, 0]
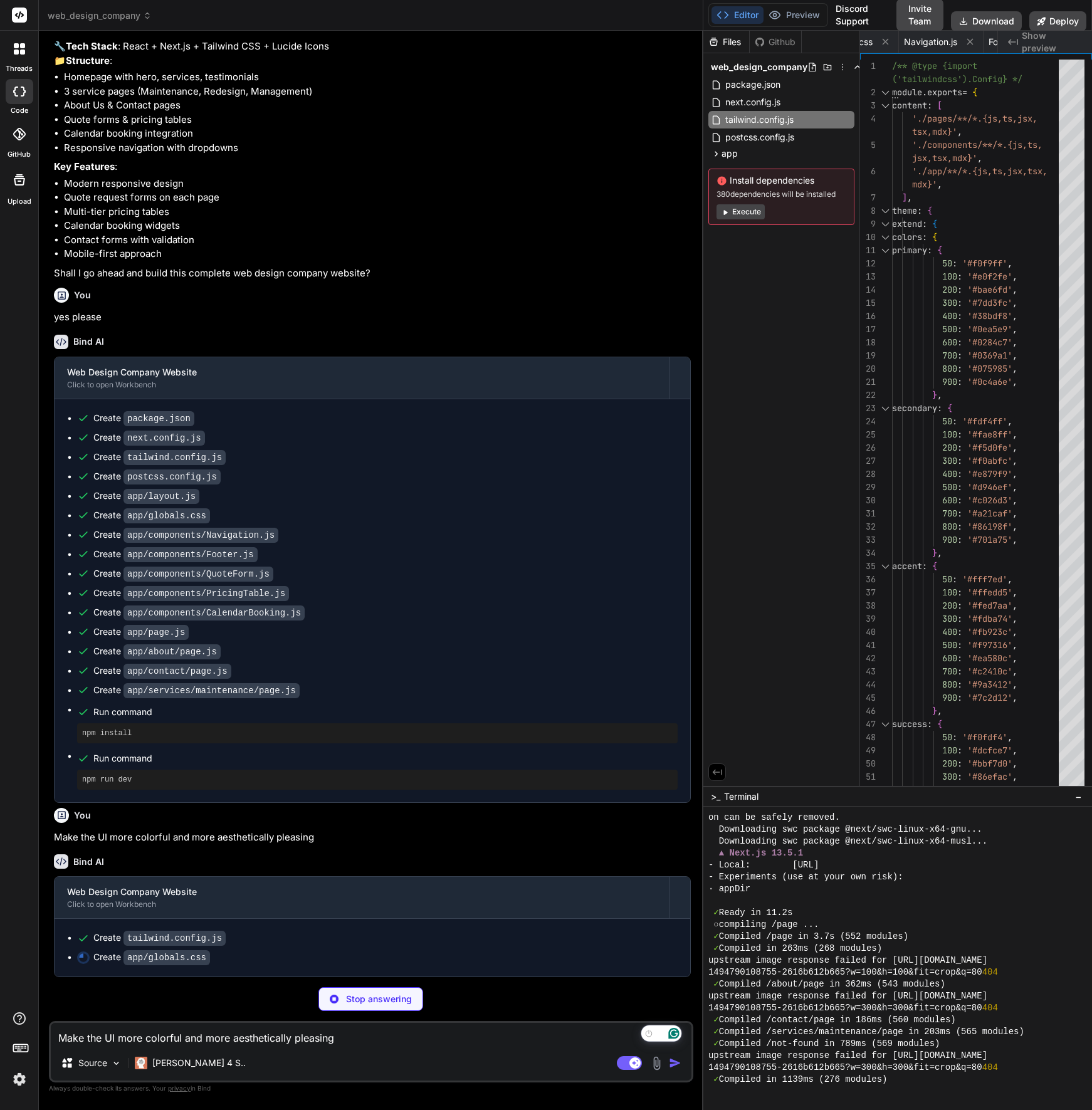
click at [703, 641] on div "Files Github web_design_company package.json next.config.js tailwind.config.js …" at bounding box center [781, 408] width 156 height 755
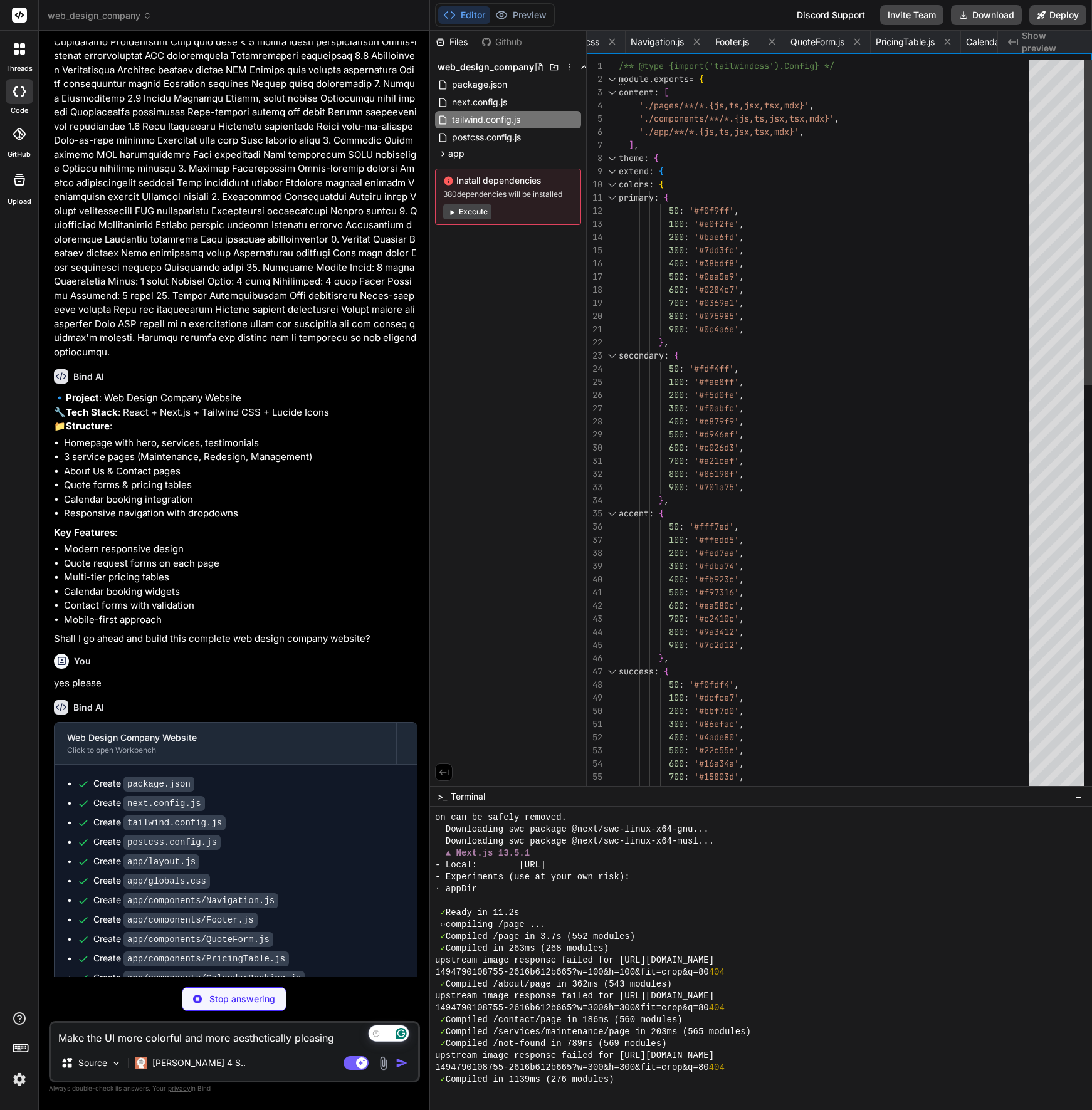
drag, startPoint x: 701, startPoint y: 643, endPoint x: 406, endPoint y: 621, distance: 295.8
click at [406, 621] on div "Bind AI Web Search Created with Pixso. Code Generator You Bind AI 🔹 Project : W…" at bounding box center [233, 570] width 391 height 1079
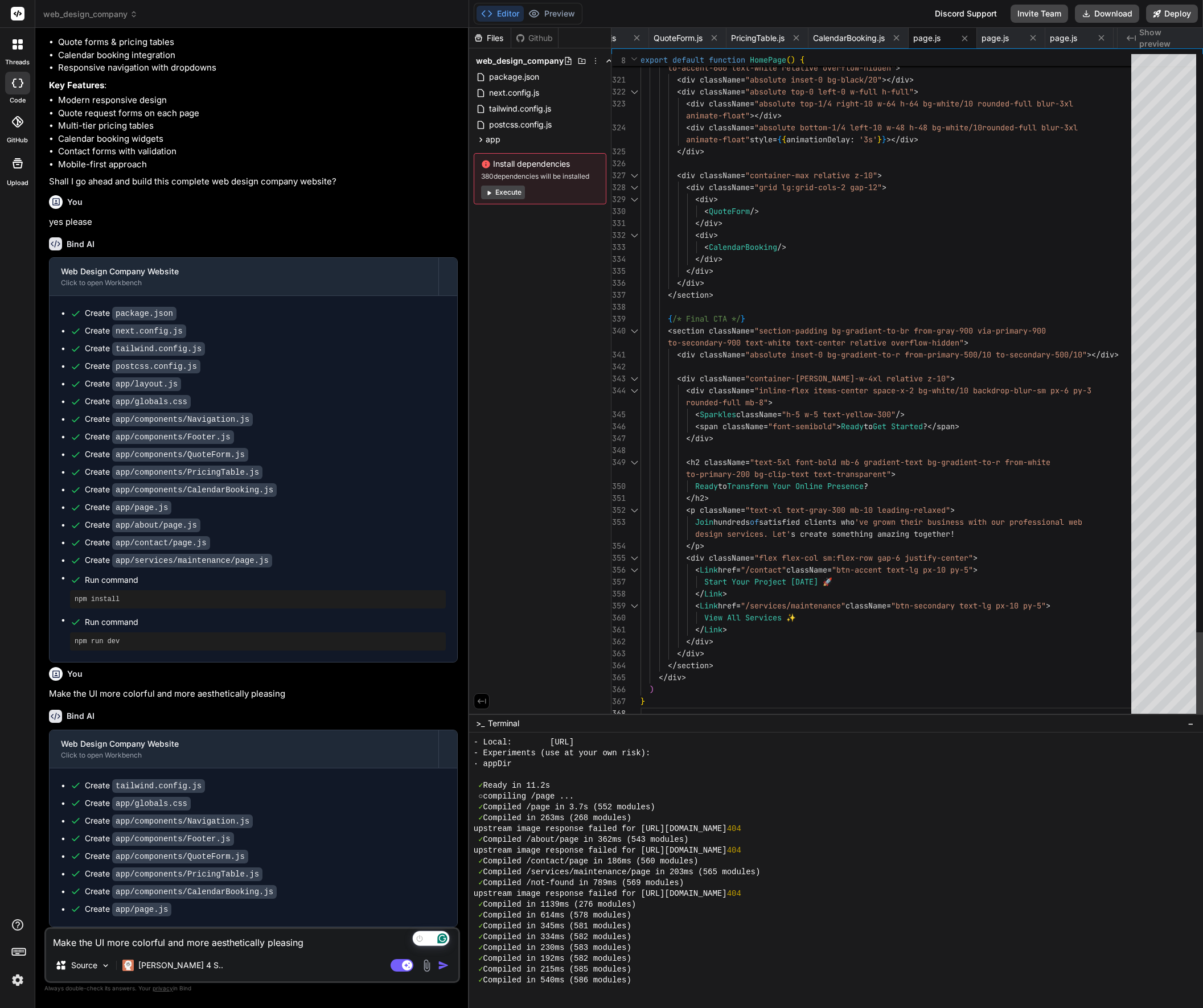
scroll to position [24, 0]
click at [120, 948] on textarea "Make the UI more colorful and more aesthetically pleasing" at bounding box center [252, 939] width 412 height 21
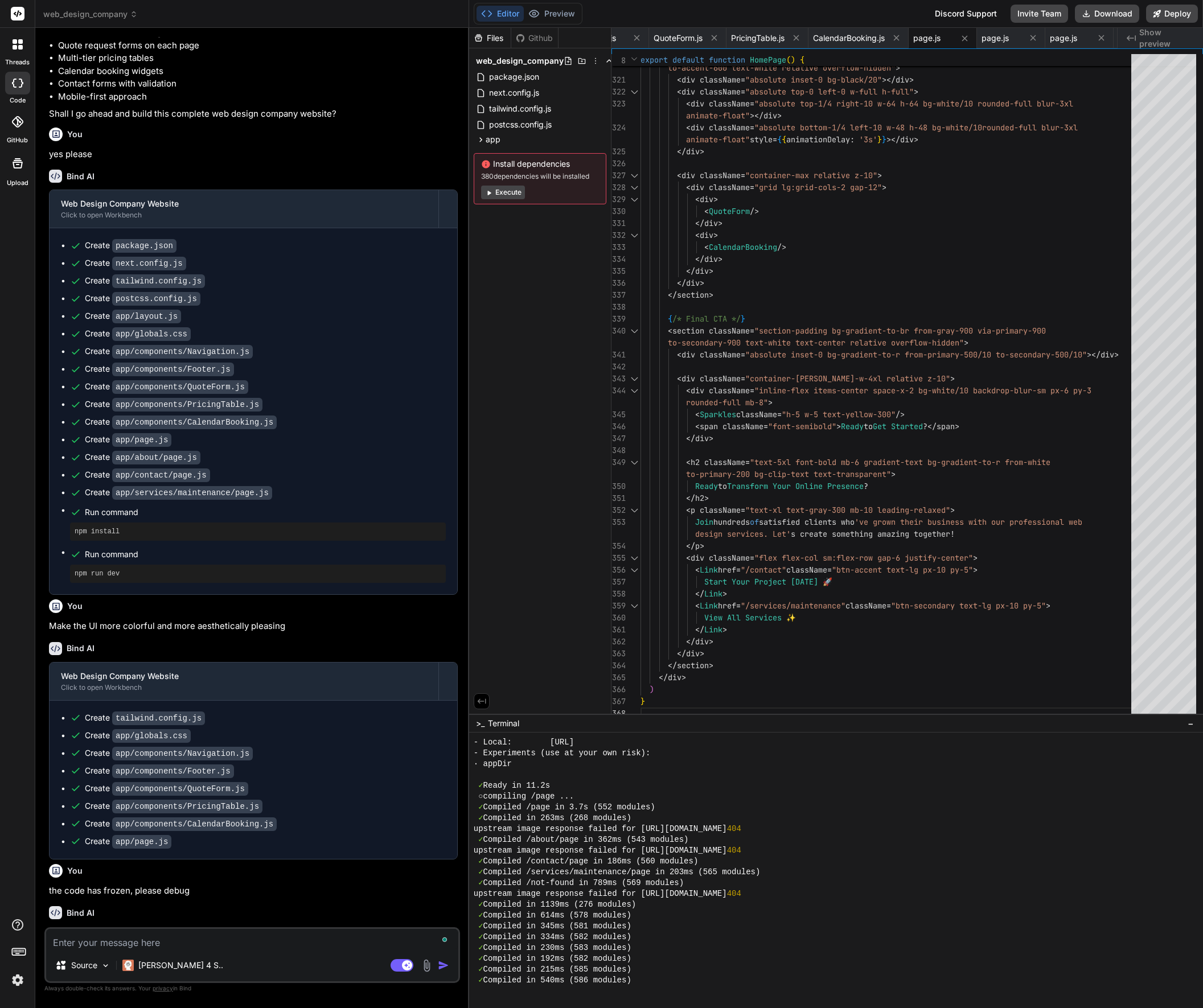
scroll to position [905, 0]
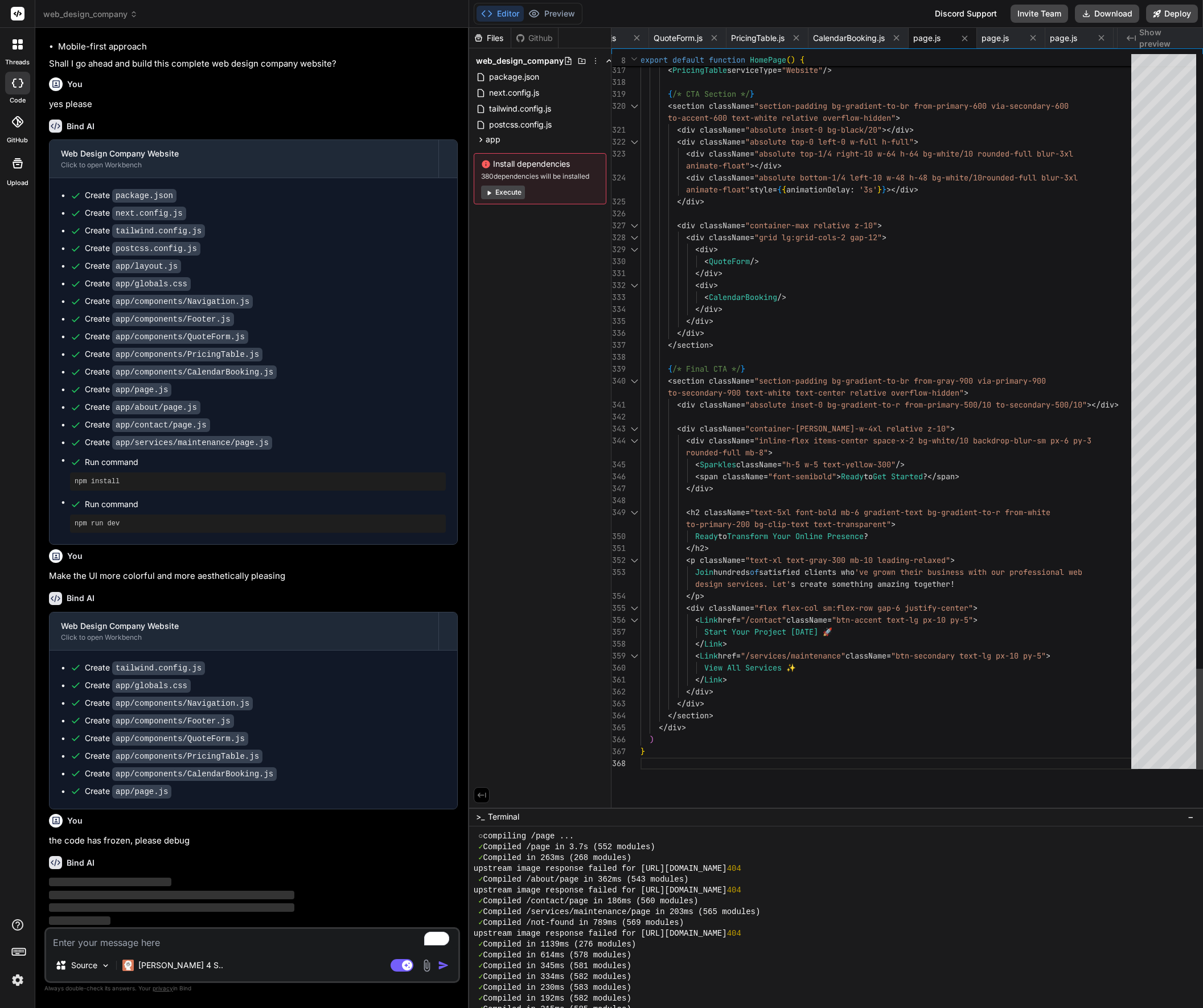
drag, startPoint x: 677, startPoint y: 713, endPoint x: 713, endPoint y: 758, distance: 57.6
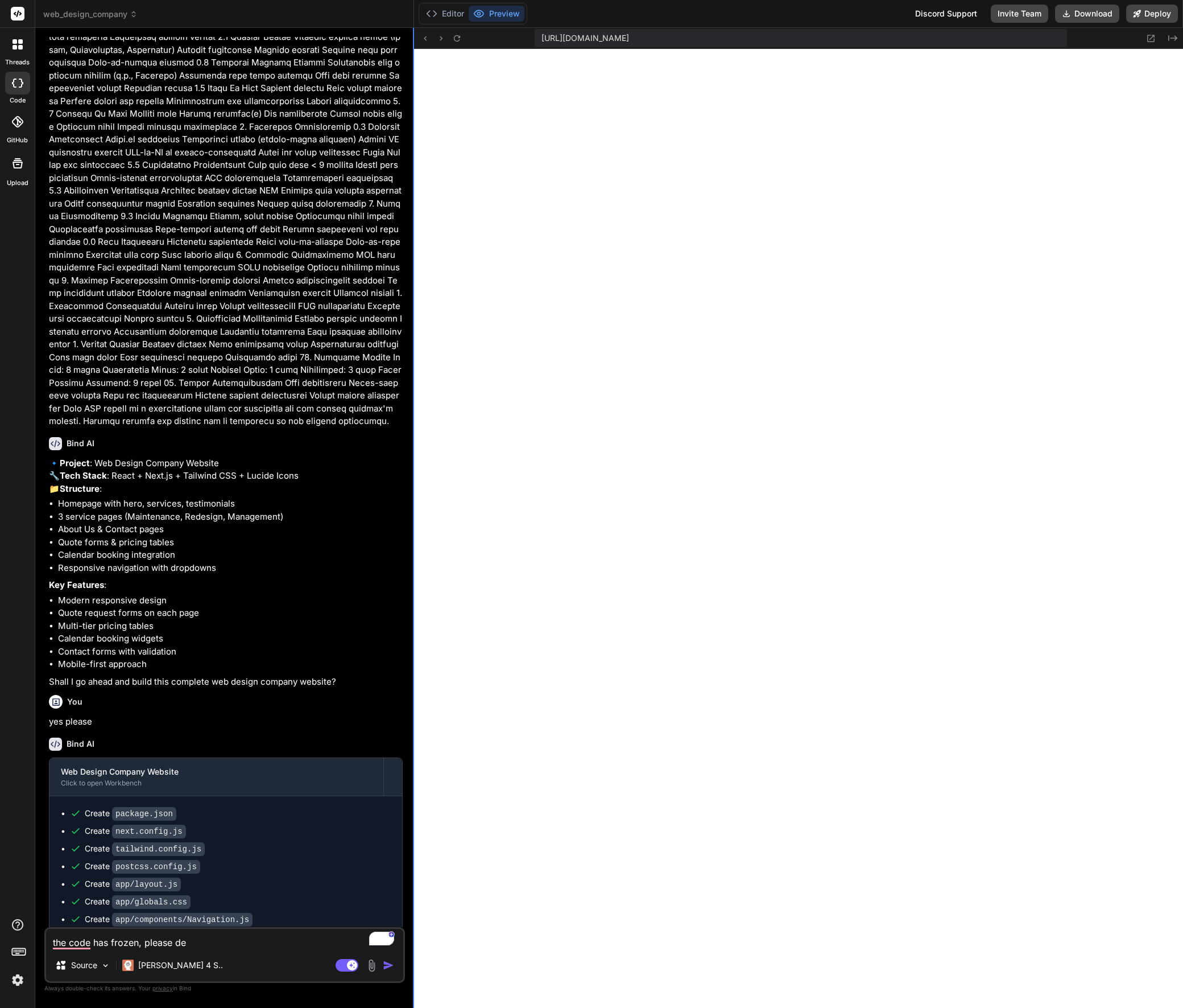
scroll to position [292, 0]
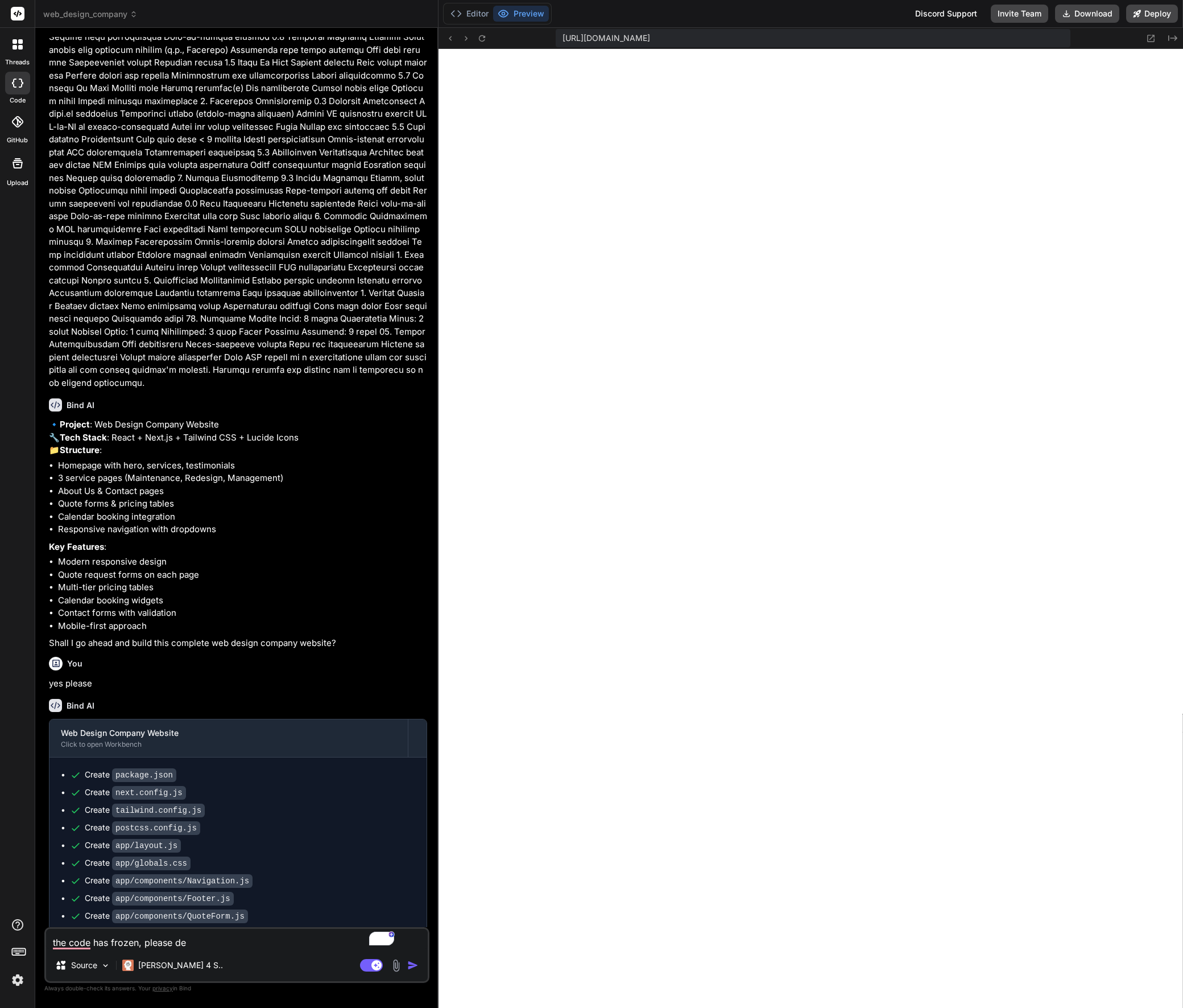
drag, startPoint x: 413, startPoint y: 622, endPoint x: 491, endPoint y: 622, distance: 78.0
click at [439, 622] on div "Bind AI Web Search Created with Pixso. Code Generator You Bind AI 🔹 Project : W…" at bounding box center [236, 517] width 403 height 980
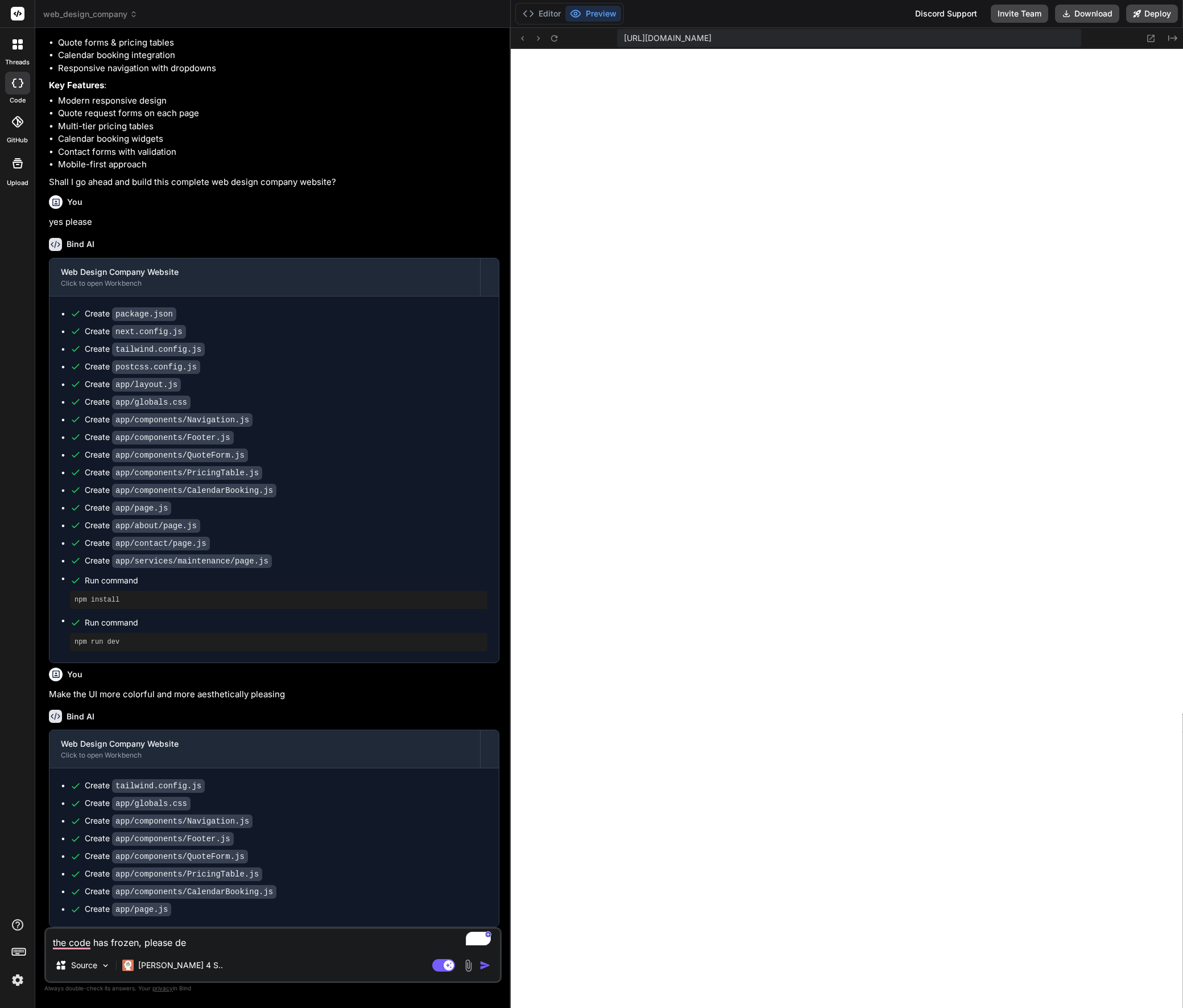
scroll to position [357, 0]
click at [603, 13] on button "Preview" at bounding box center [593, 13] width 56 height 16
click at [48, 945] on div "Bind AI Web Search Created with Pixso. Code Generator You Bind AI 🔹 Project : W…" at bounding box center [272, 517] width 475 height 979
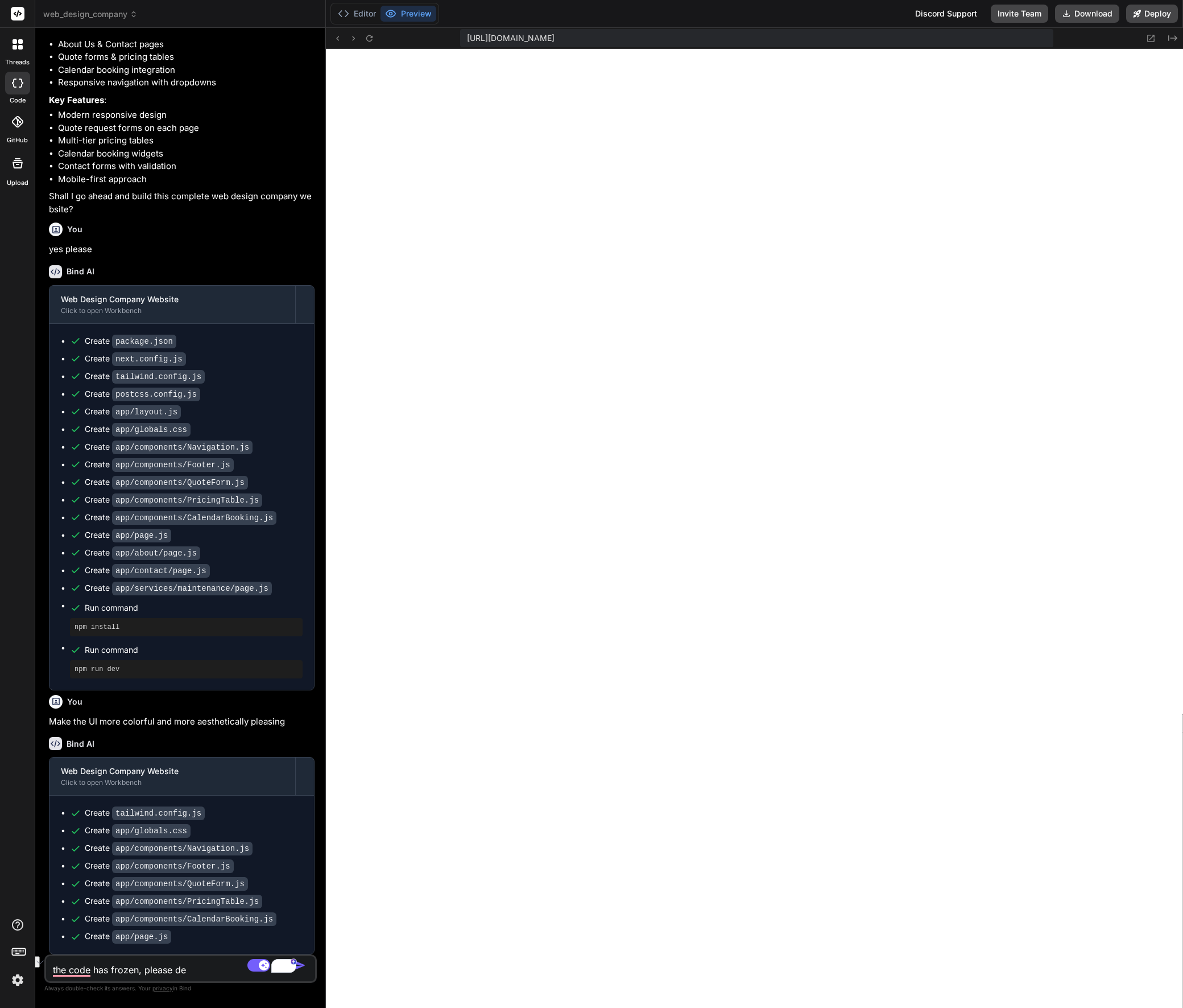
type textarea "x"
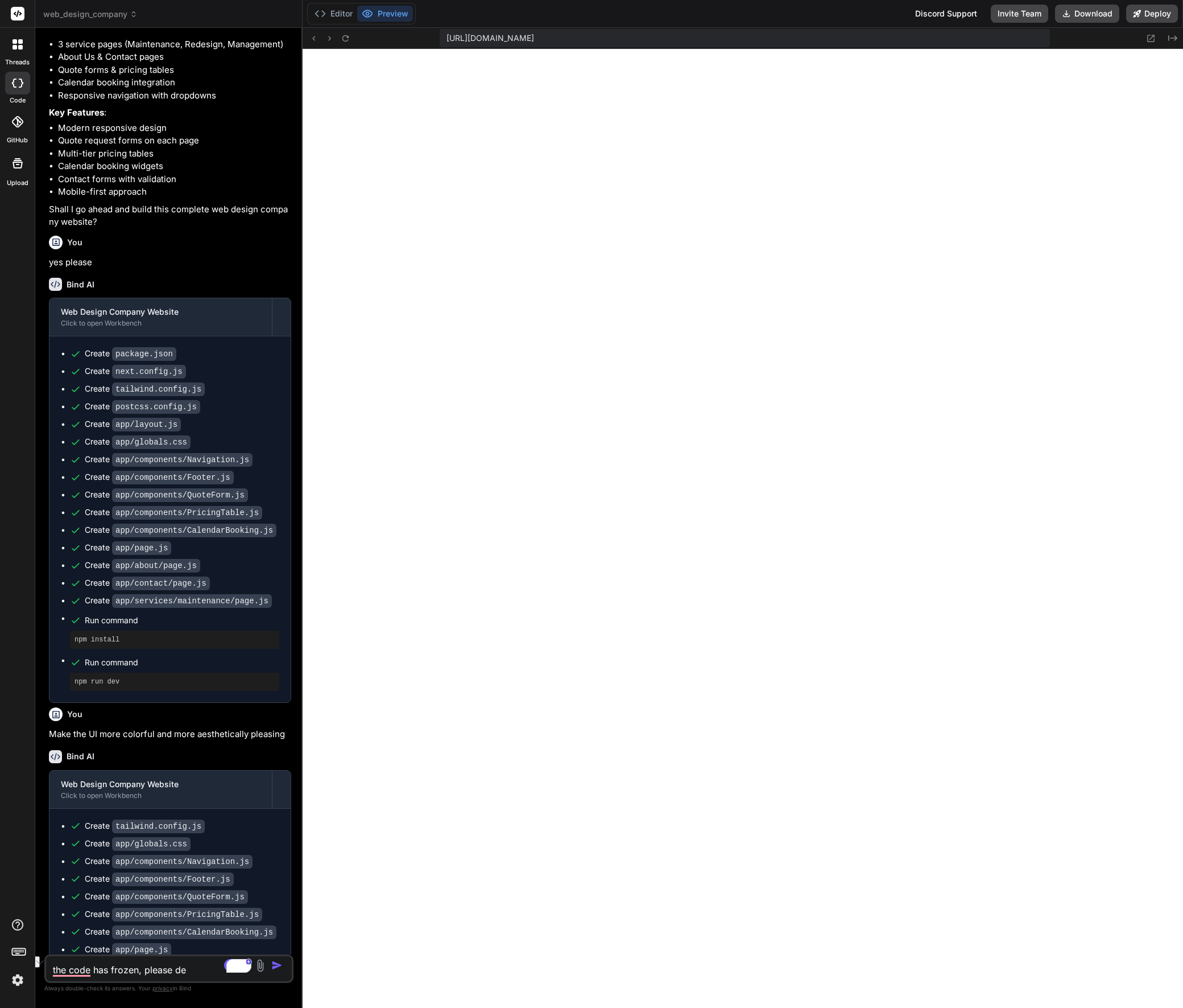
drag, startPoint x: 510, startPoint y: 133, endPoint x: 275, endPoint y: 129, distance: 235.0
click at [275, 129] on div "Bind AI Web Search Created with Pixso. Code Generator You Bind AI 🔹 Project : W…" at bounding box center [168, 517] width 267 height 980
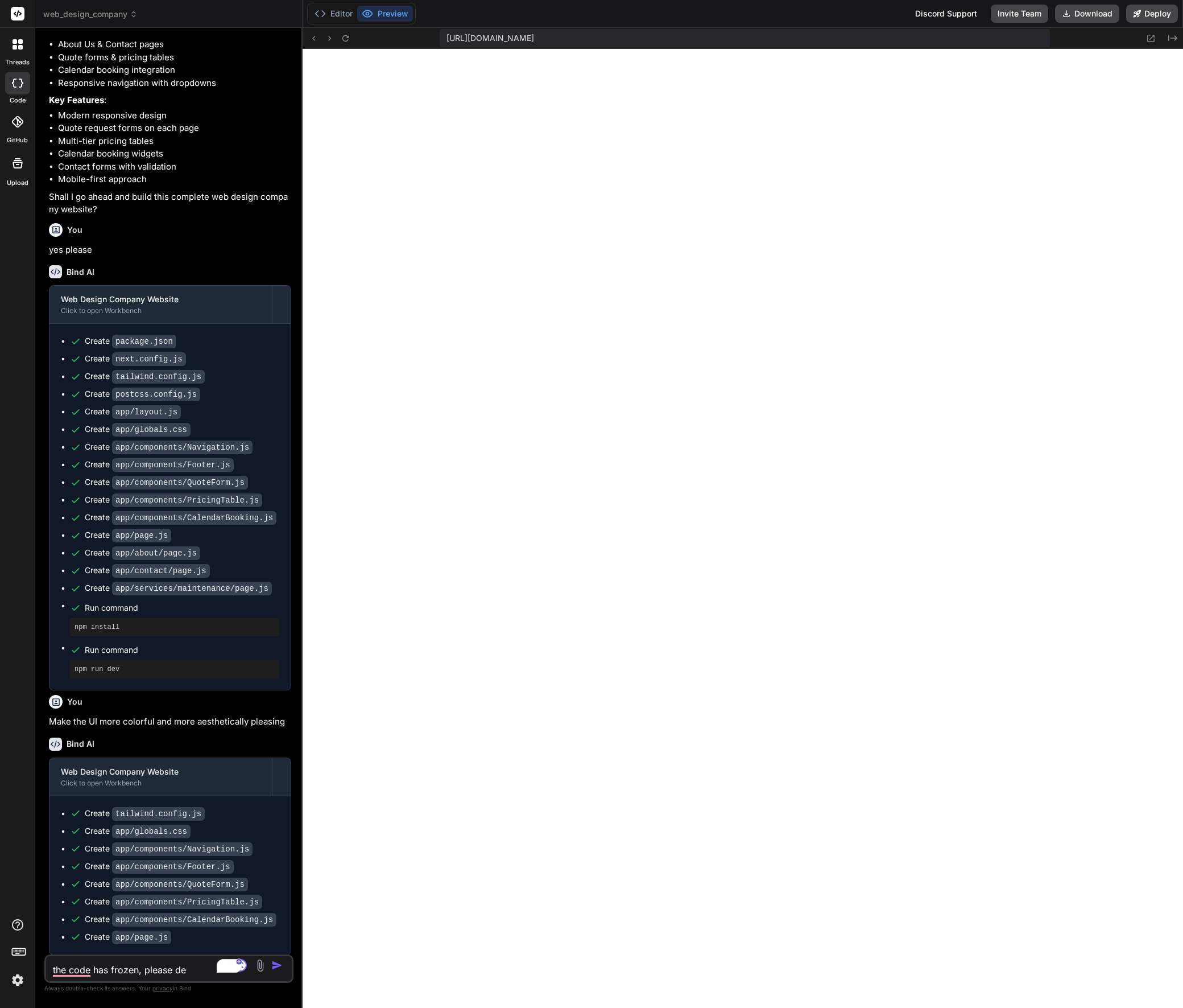
scroll to position [411, 0]
